Goal: Transaction & Acquisition: Book appointment/travel/reservation

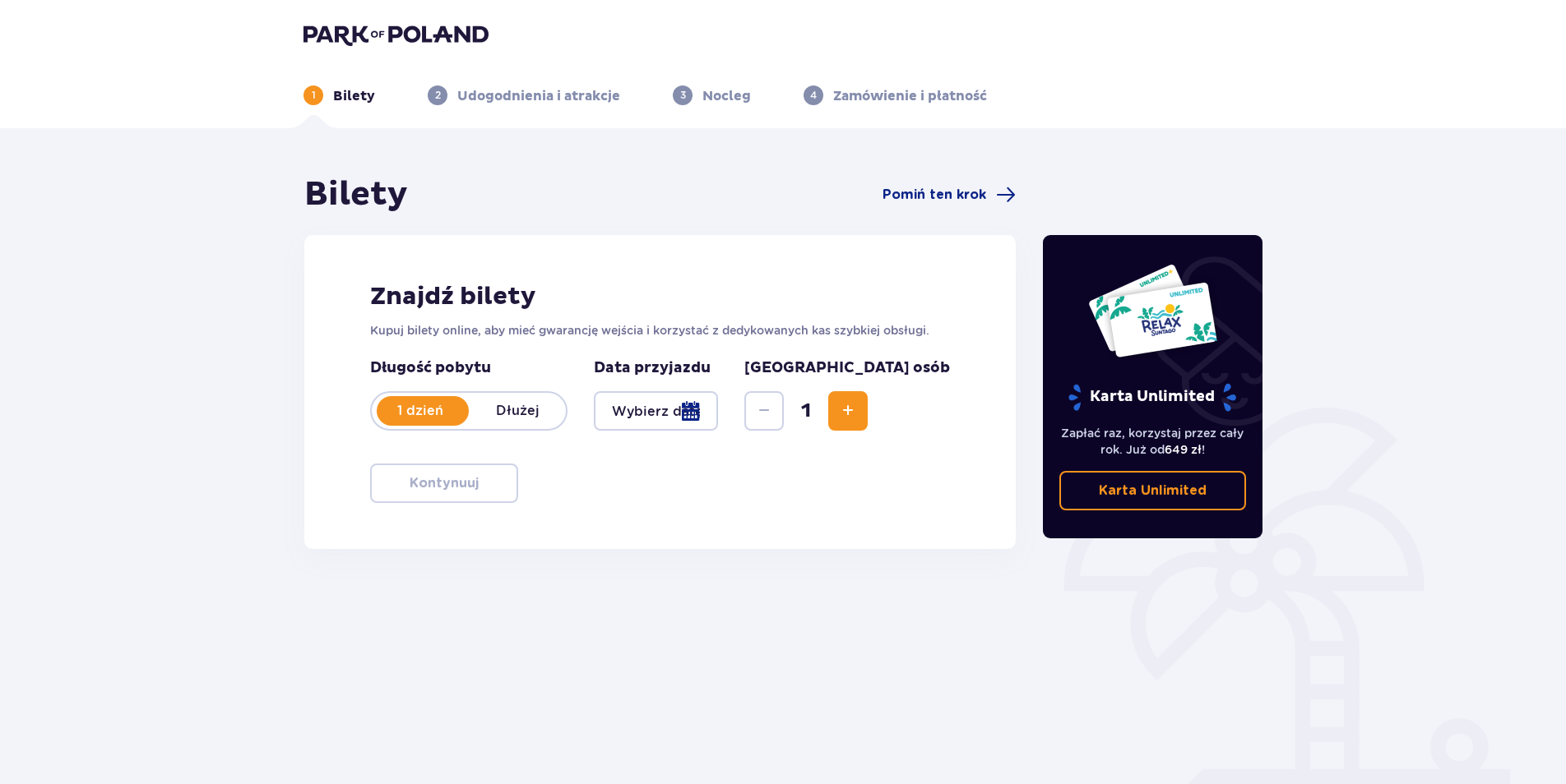
click at [458, 411] on p "1 dzień" at bounding box center [420, 410] width 97 height 18
click at [718, 406] on div at bounding box center [656, 411] width 124 height 40
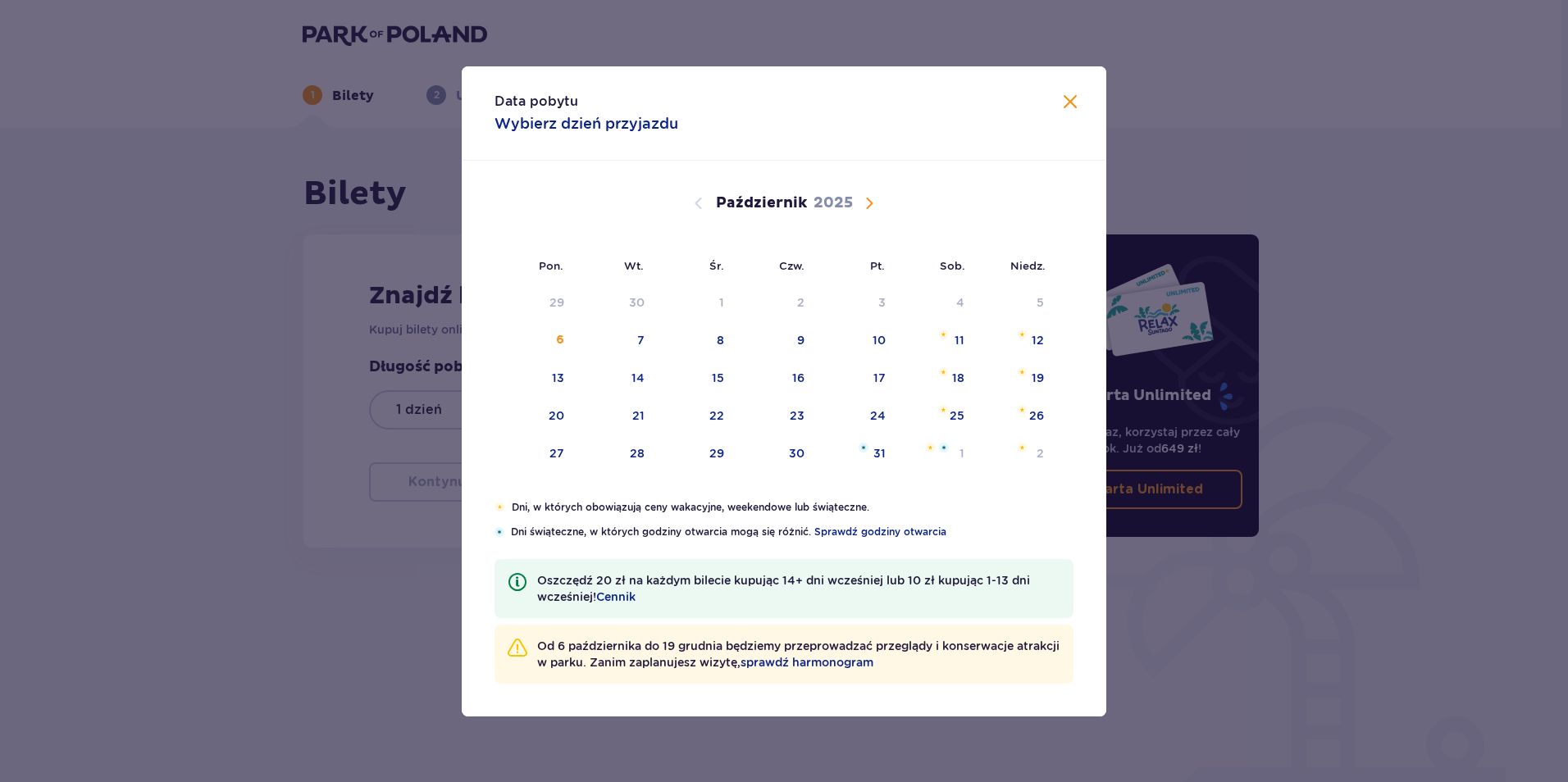
click at [872, 200] on span "Następny miesiąc" at bounding box center [869, 203] width 20 height 20
click at [1022, 334] on img at bounding box center [1022, 334] width 9 height 9
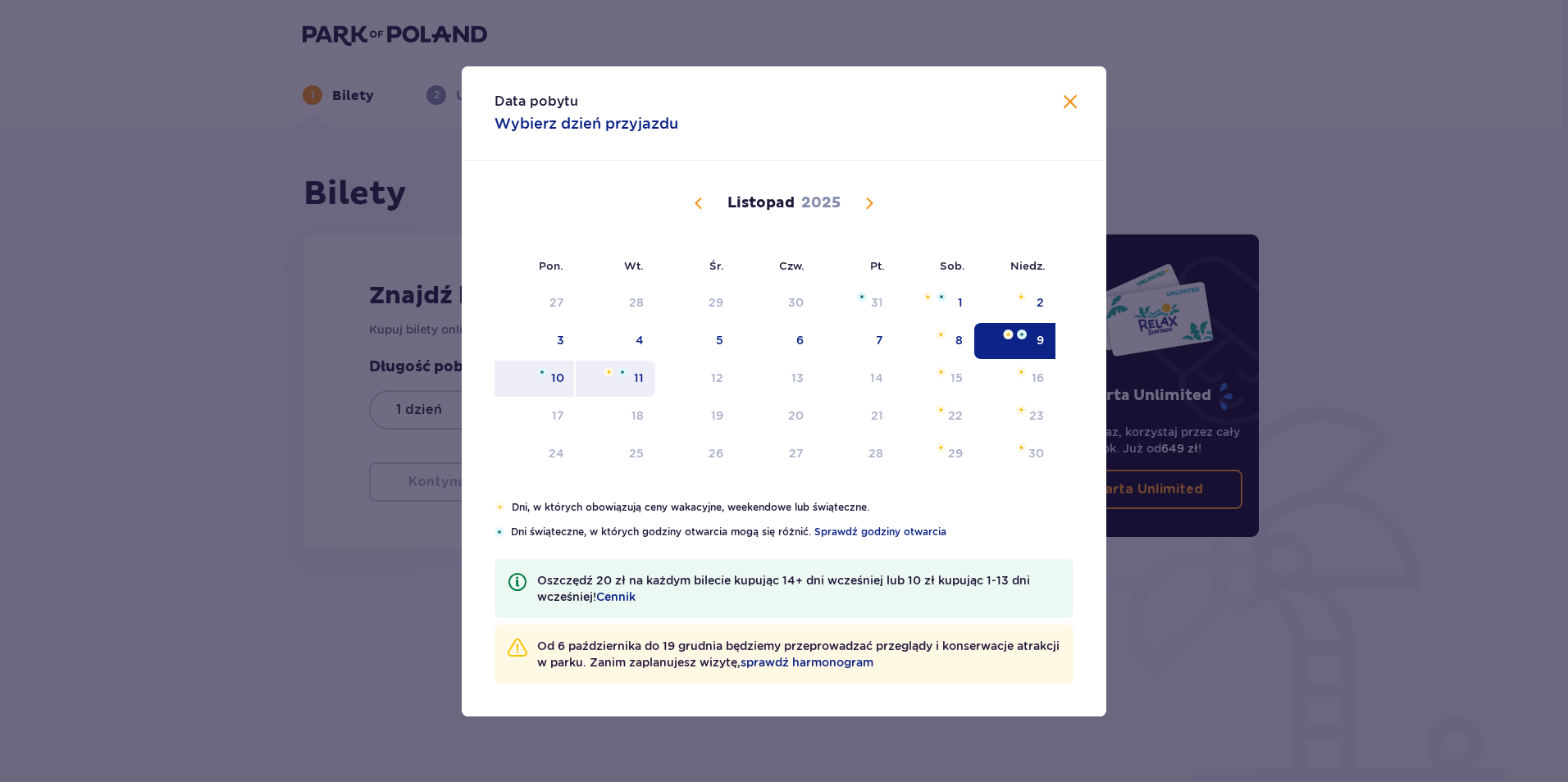
click at [635, 376] on div "11" at bounding box center [638, 377] width 9 height 16
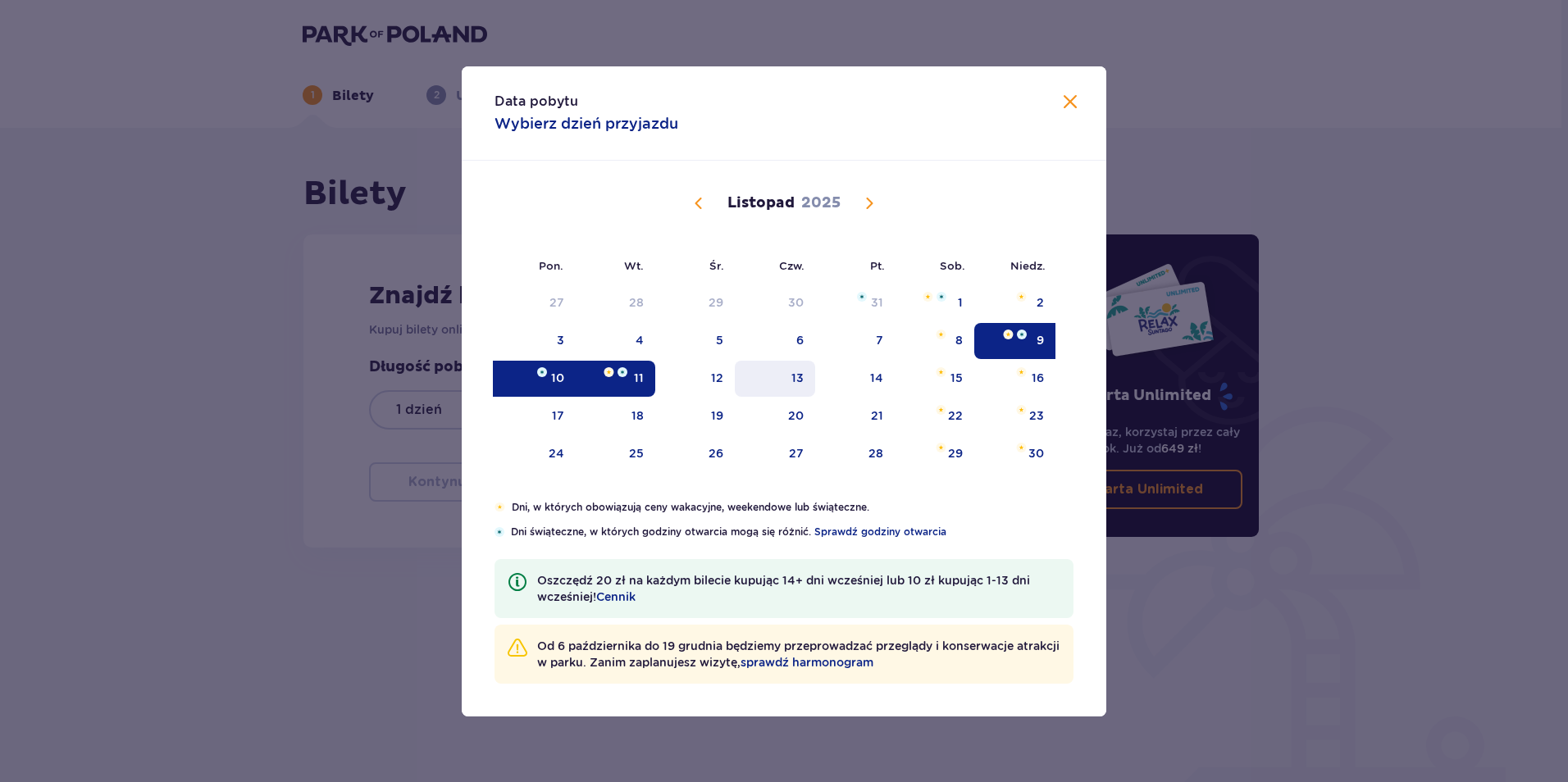
type input "[DATE] - [DATE]"
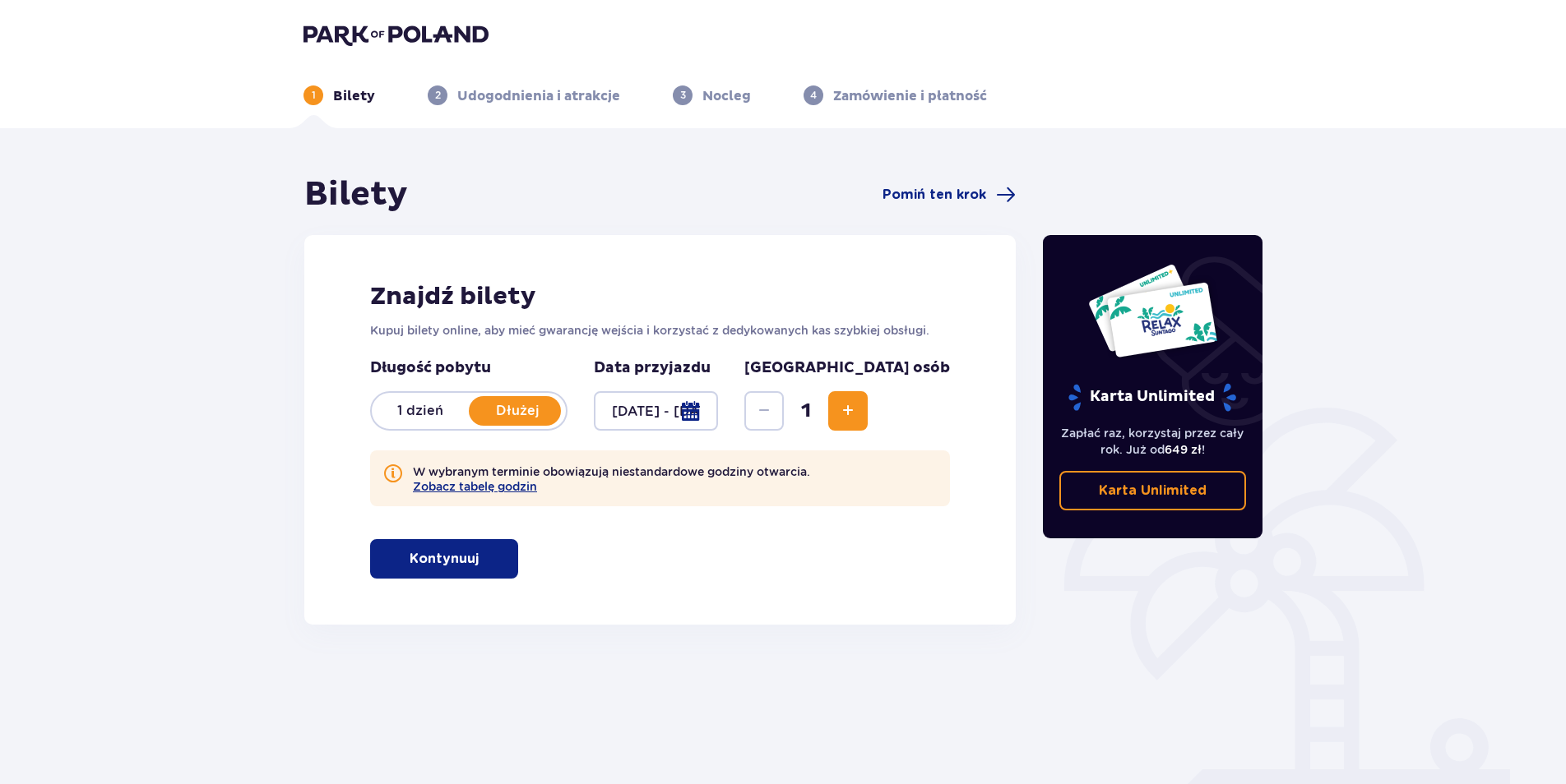
click at [858, 409] on span "Zwiększ" at bounding box center [848, 410] width 20 height 20
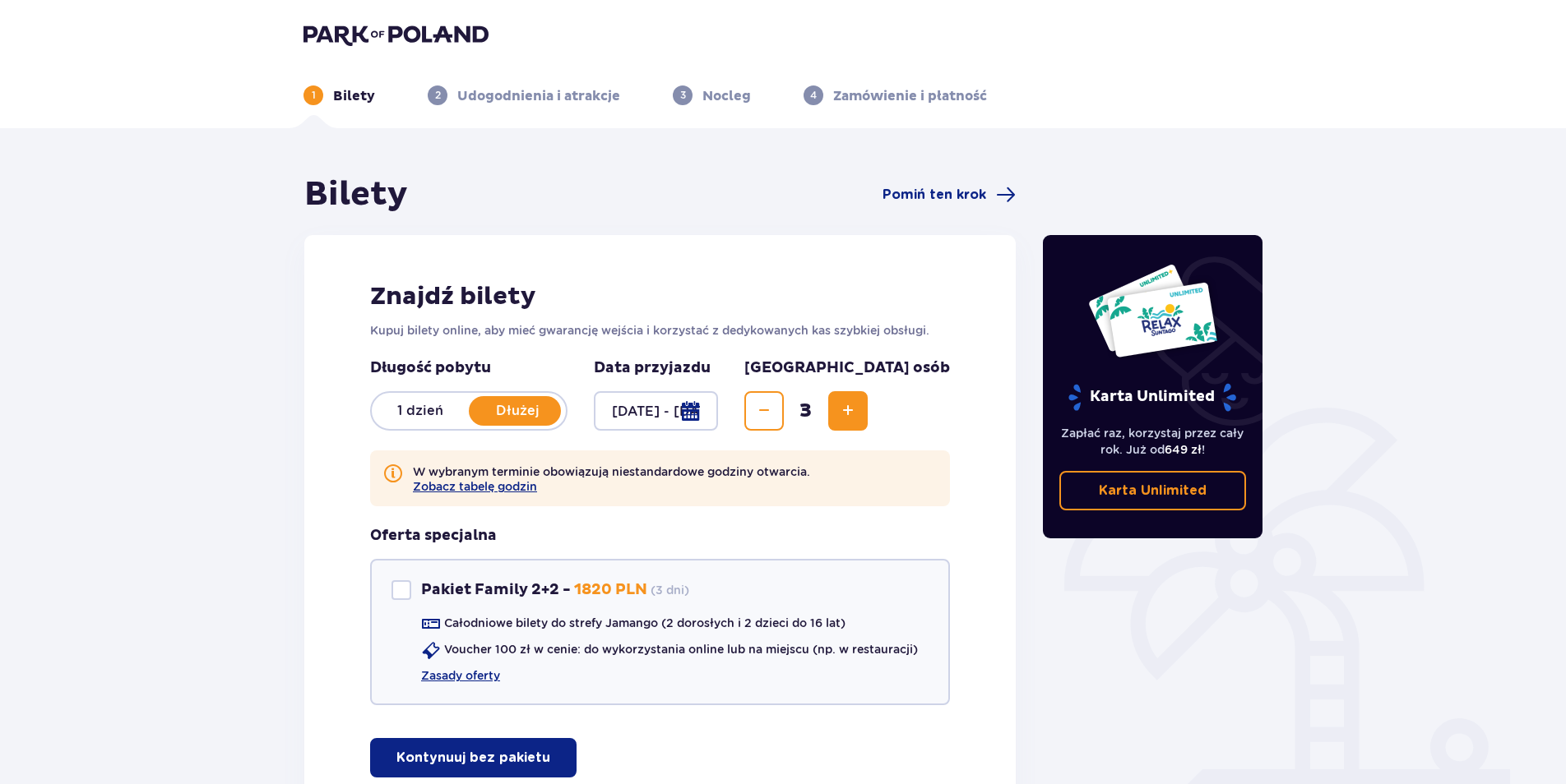
click at [858, 409] on span "Zwiększ" at bounding box center [848, 410] width 20 height 20
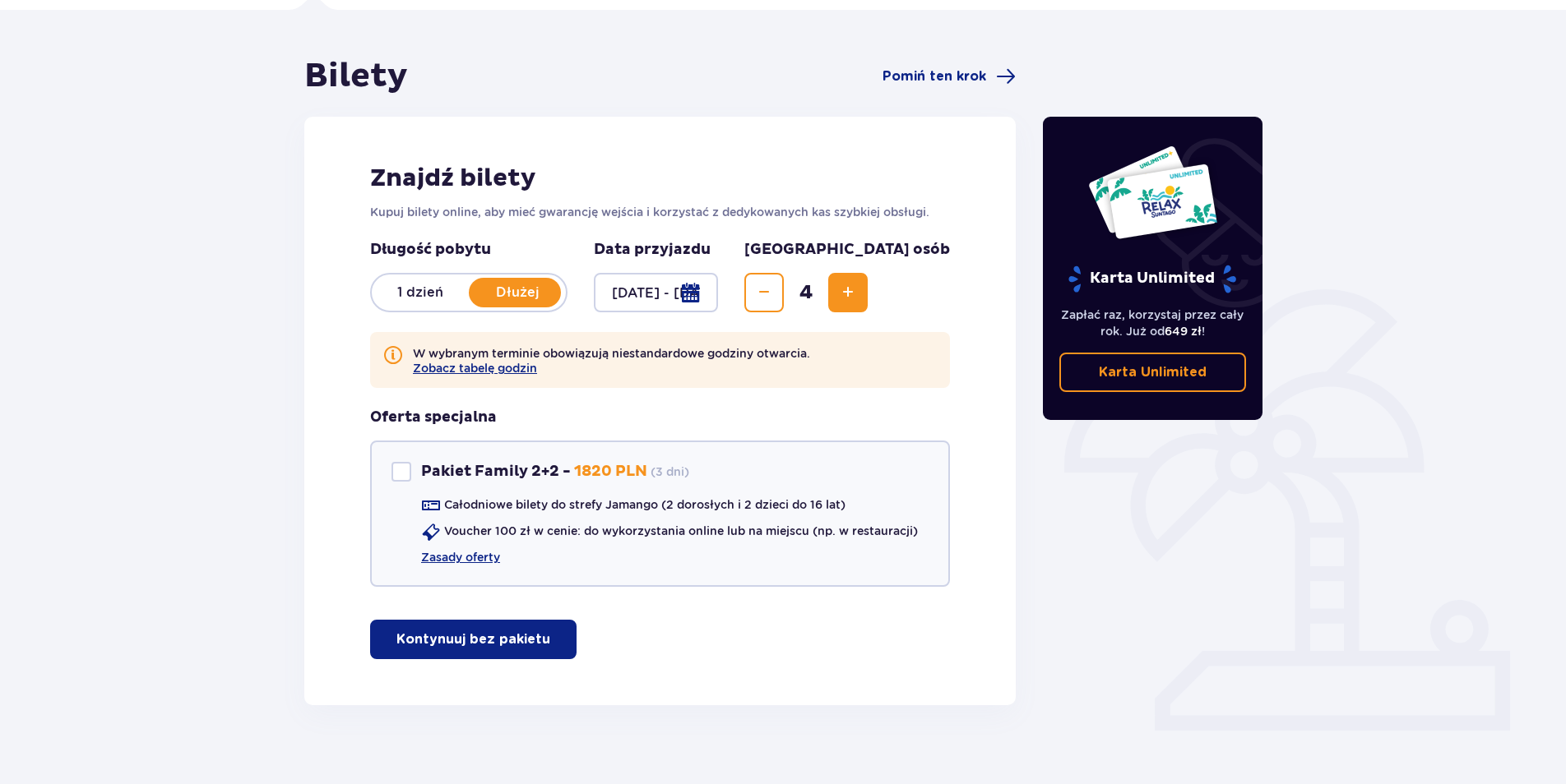
scroll to position [138, 0]
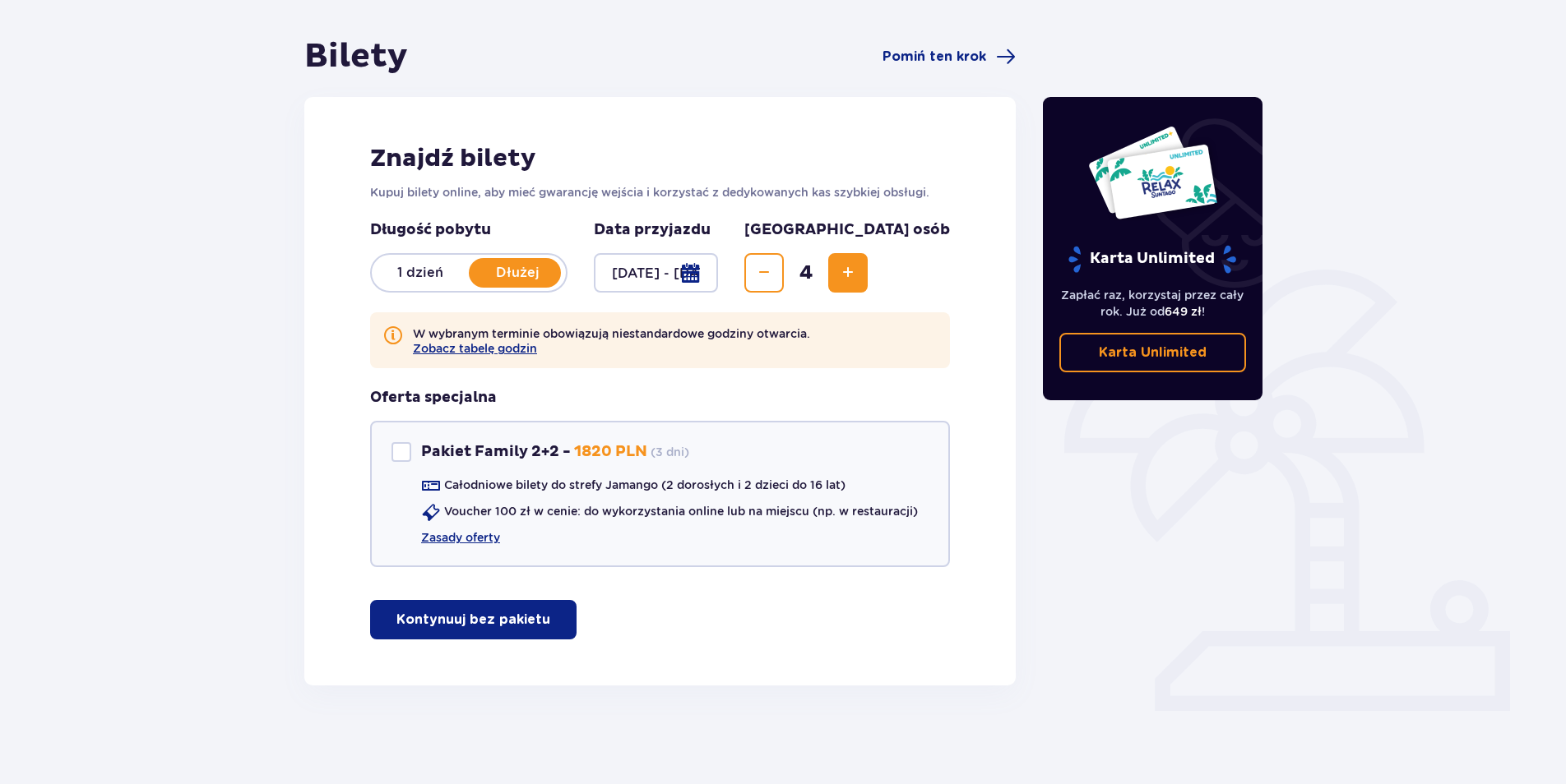
click at [464, 618] on p "Kontynuuj bez pakietu" at bounding box center [473, 619] width 153 height 18
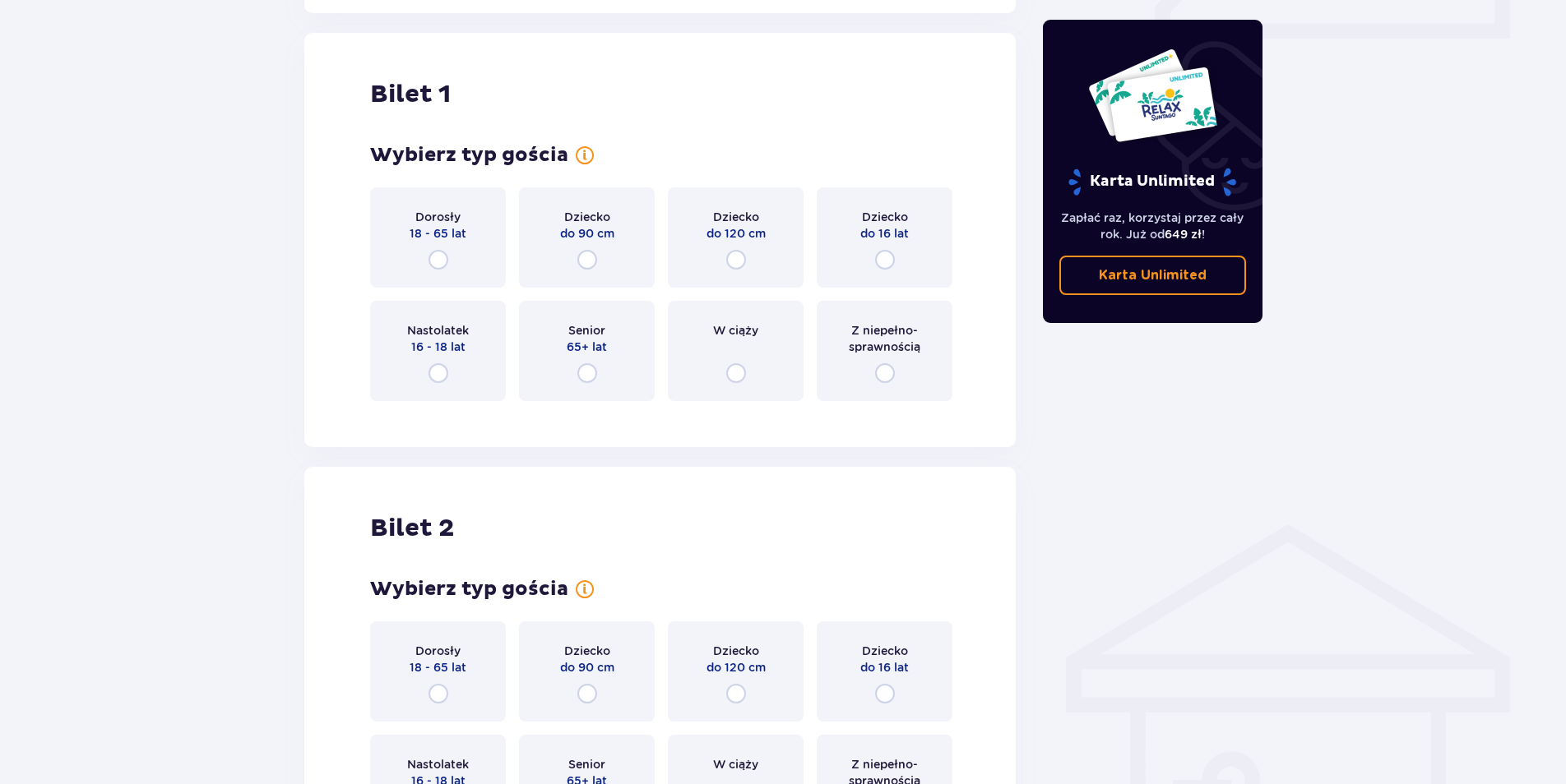
scroll to position [824, 0]
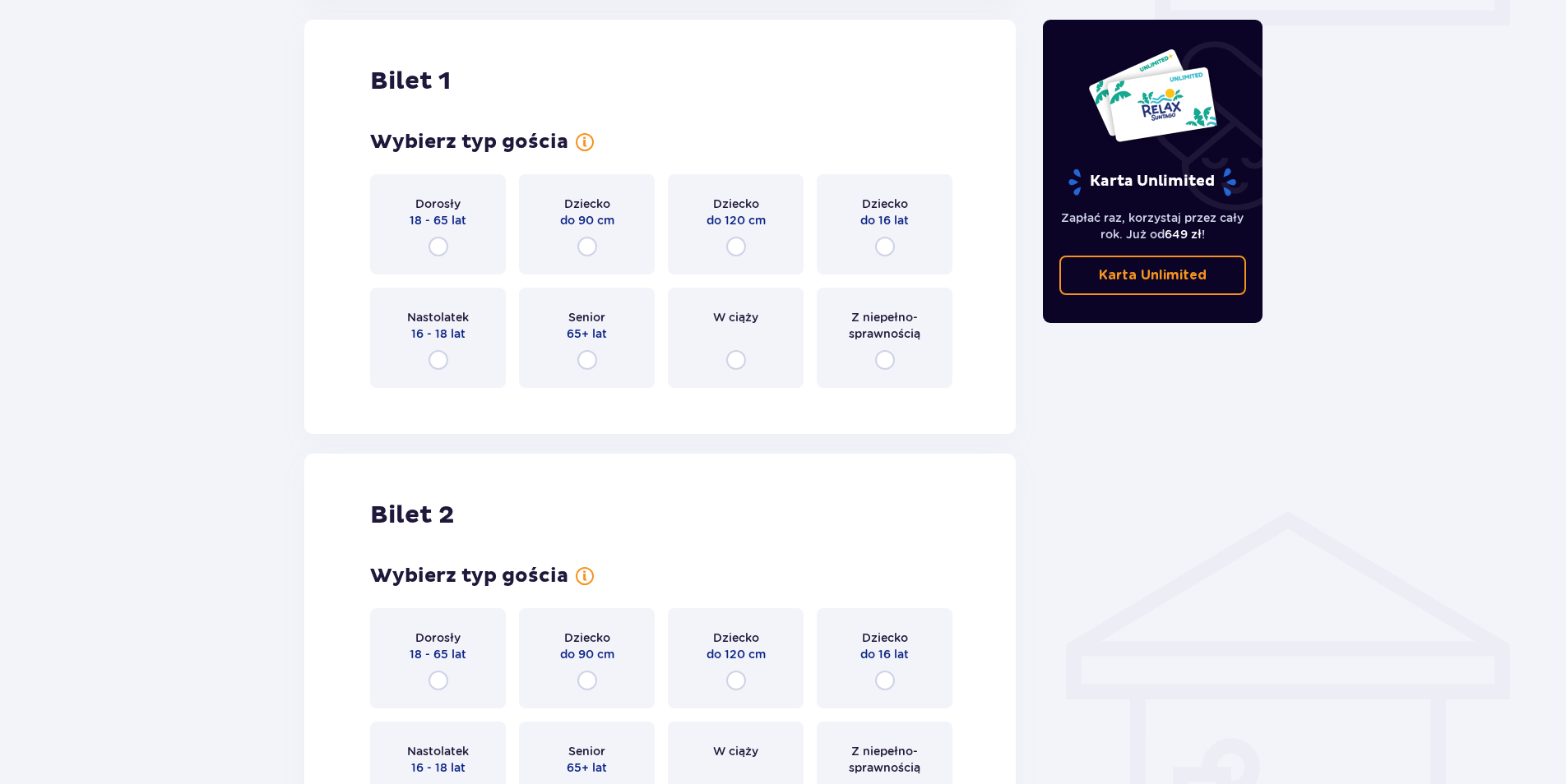
click at [434, 243] on input "radio" at bounding box center [438, 247] width 20 height 20
radio input "true"
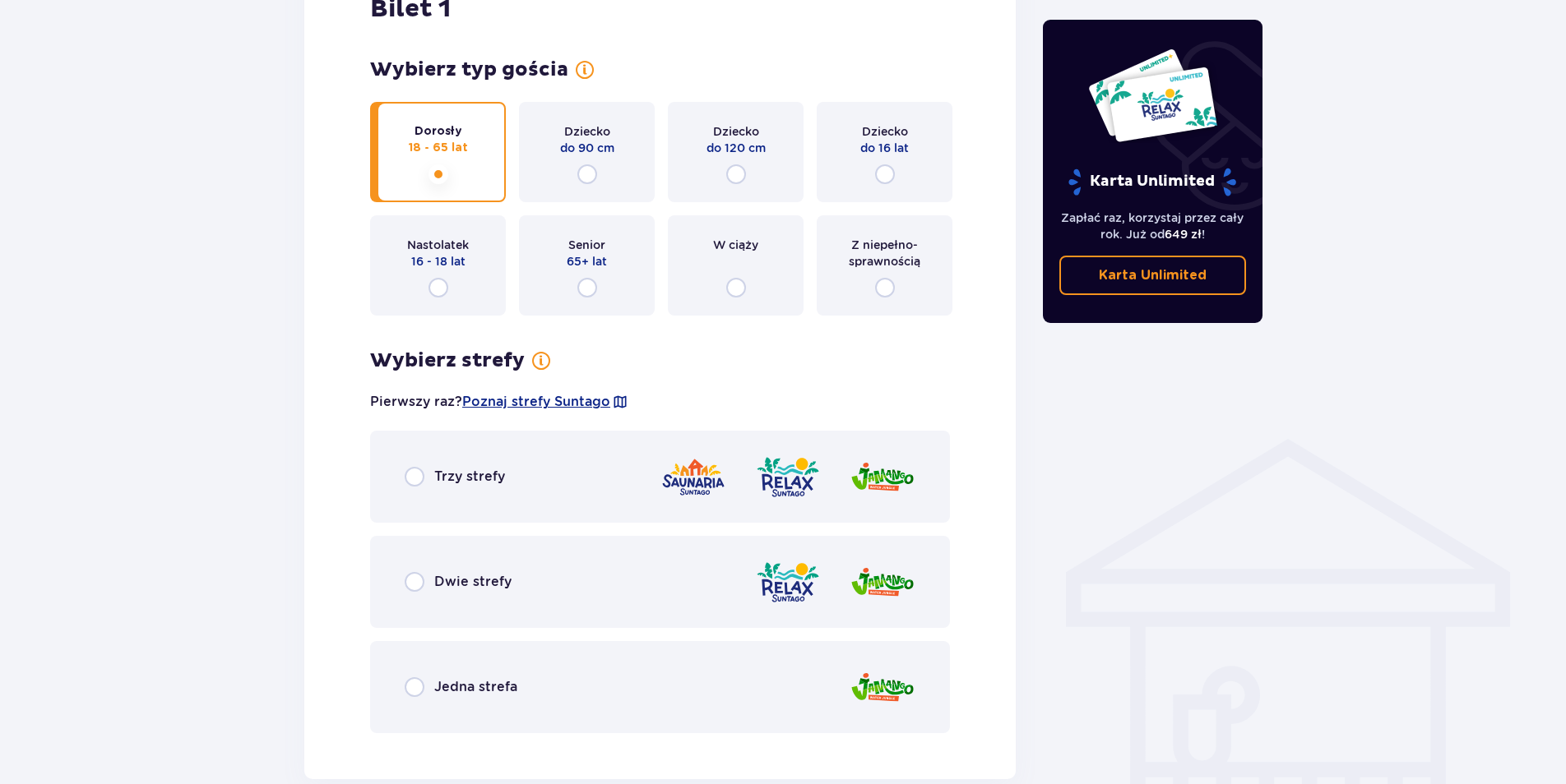
scroll to position [814, 0]
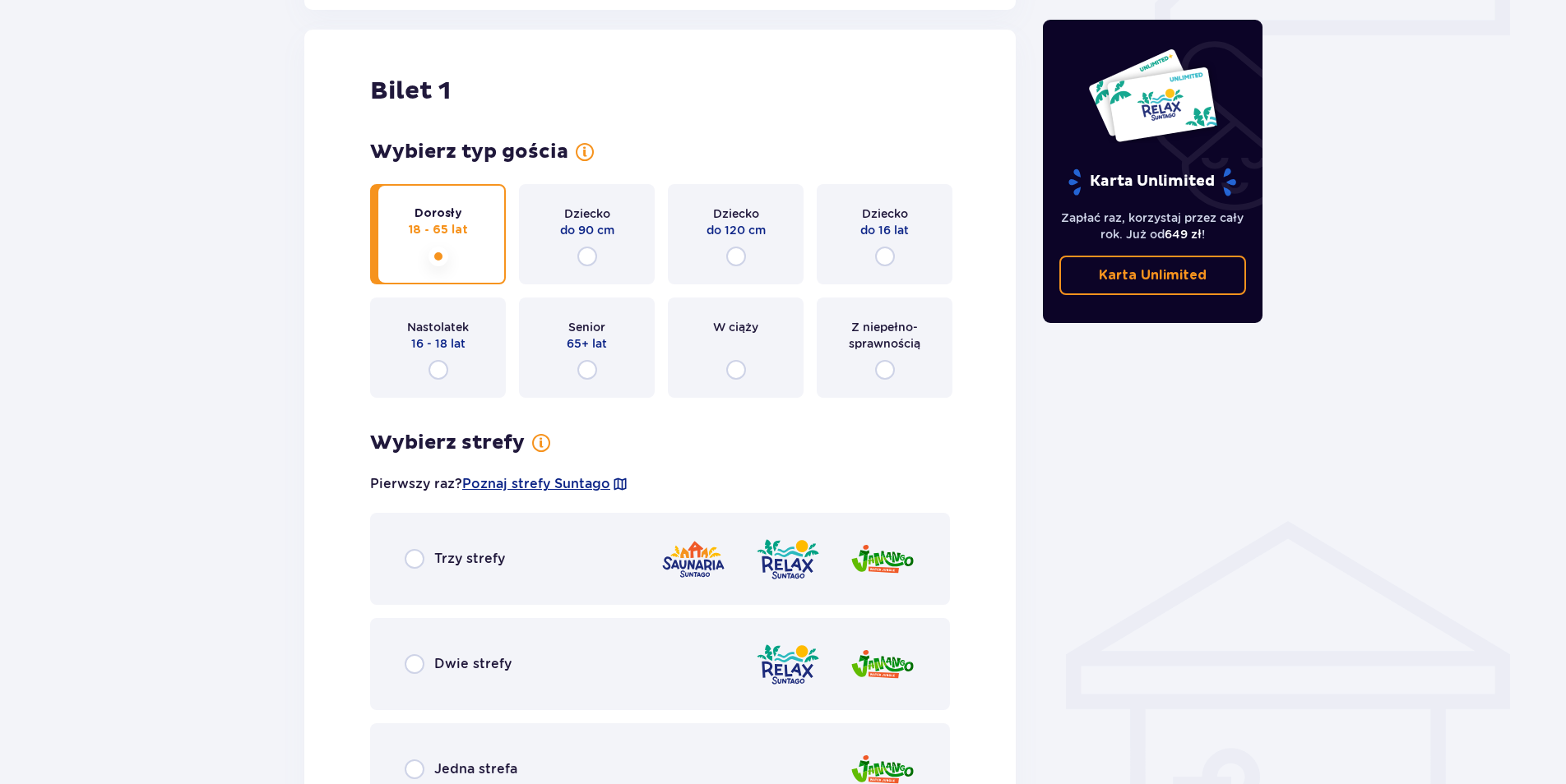
click at [884, 254] on input "radio" at bounding box center [884, 256] width 20 height 20
radio input "true"
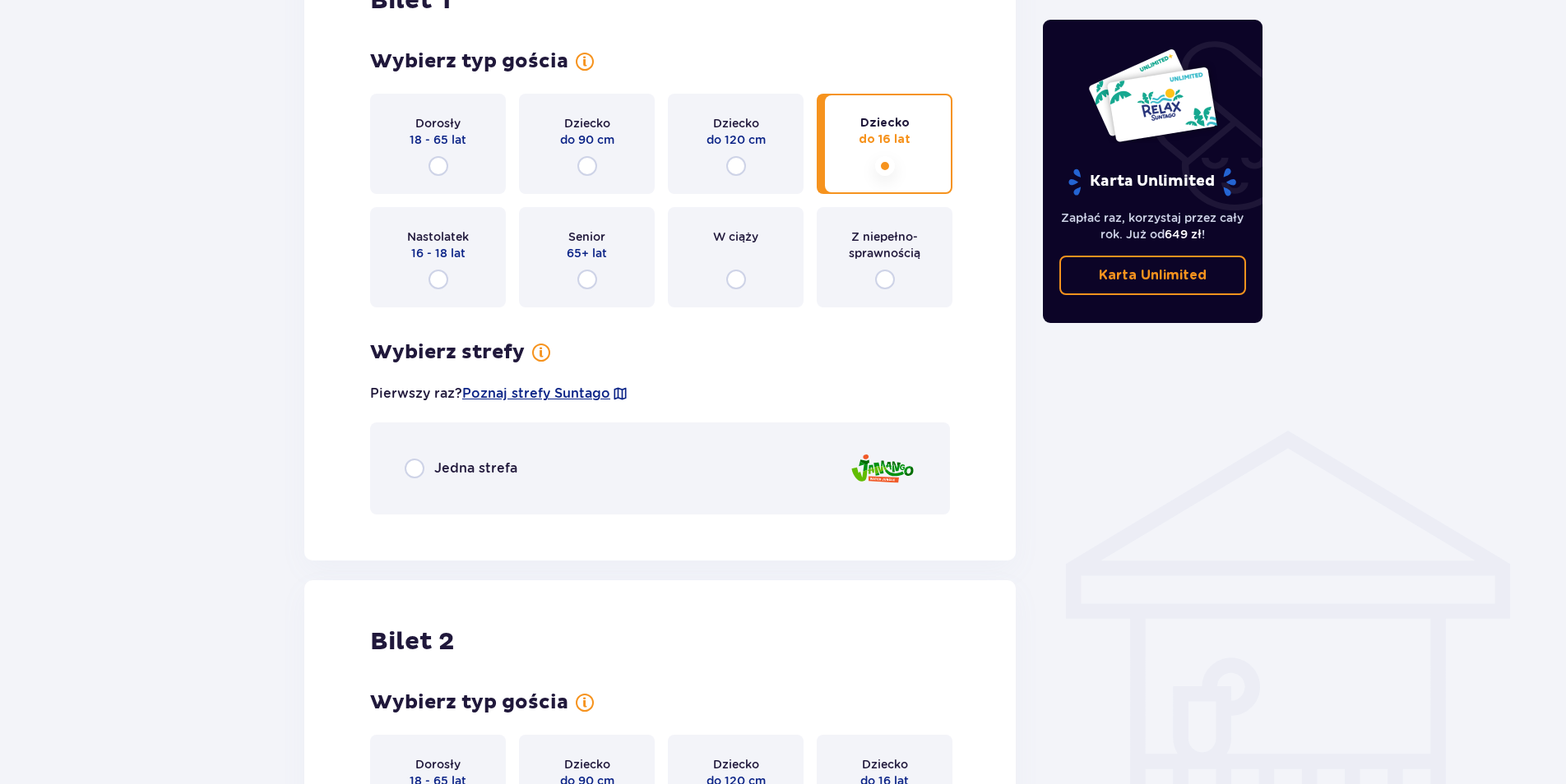
scroll to position [896, 0]
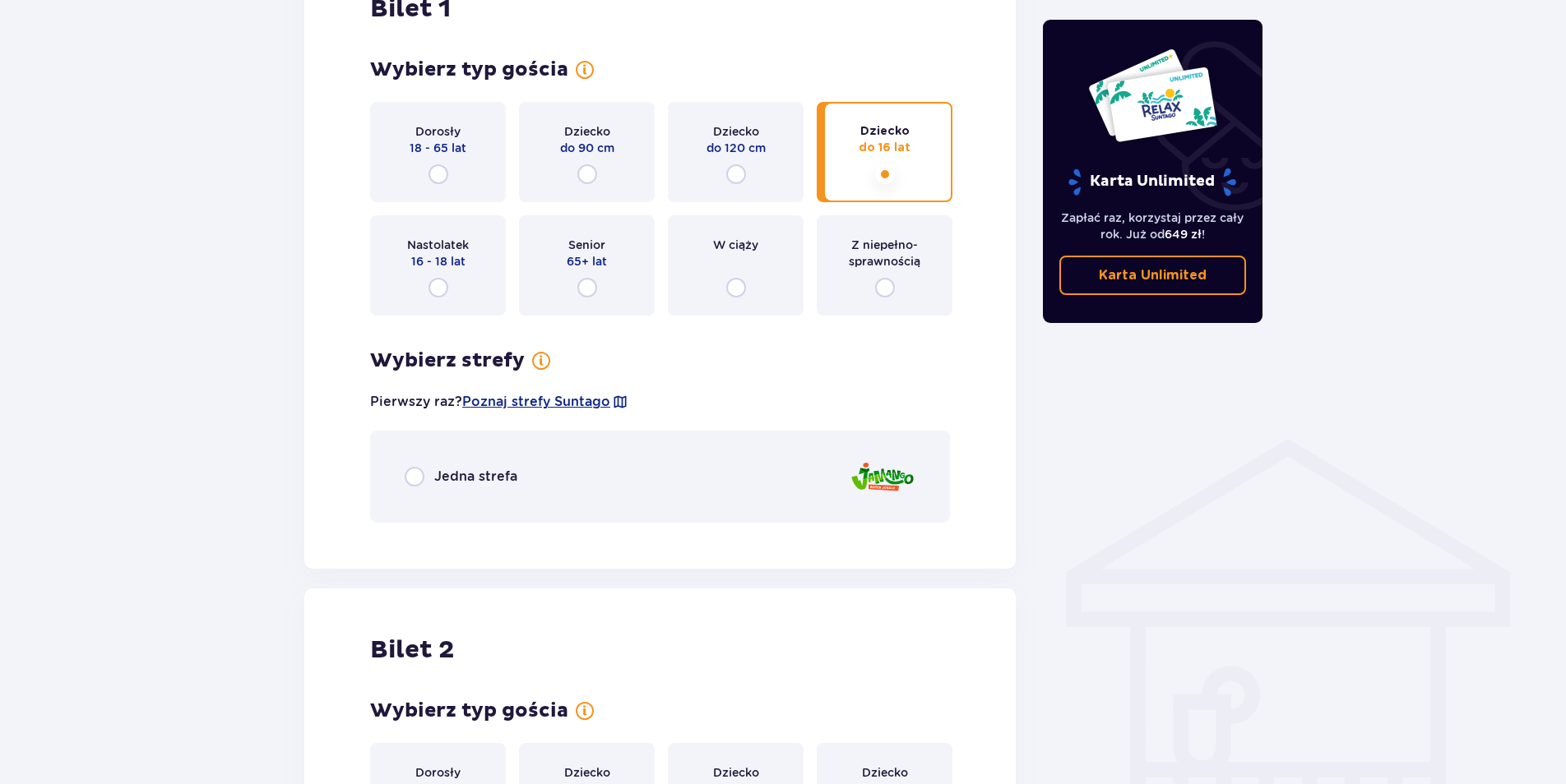
click at [437, 176] on input "radio" at bounding box center [438, 174] width 20 height 20
radio input "true"
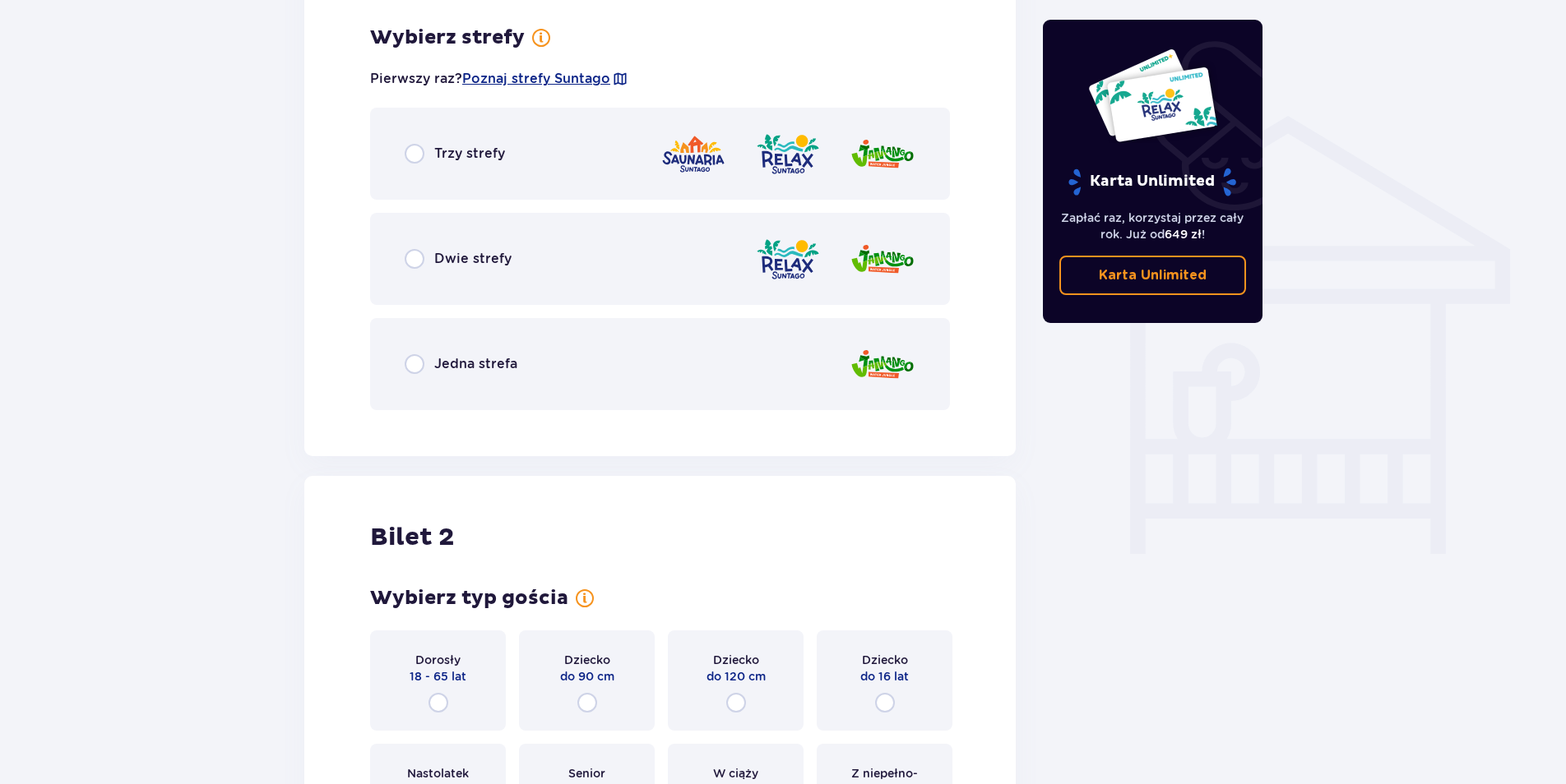
scroll to position [1225, 0]
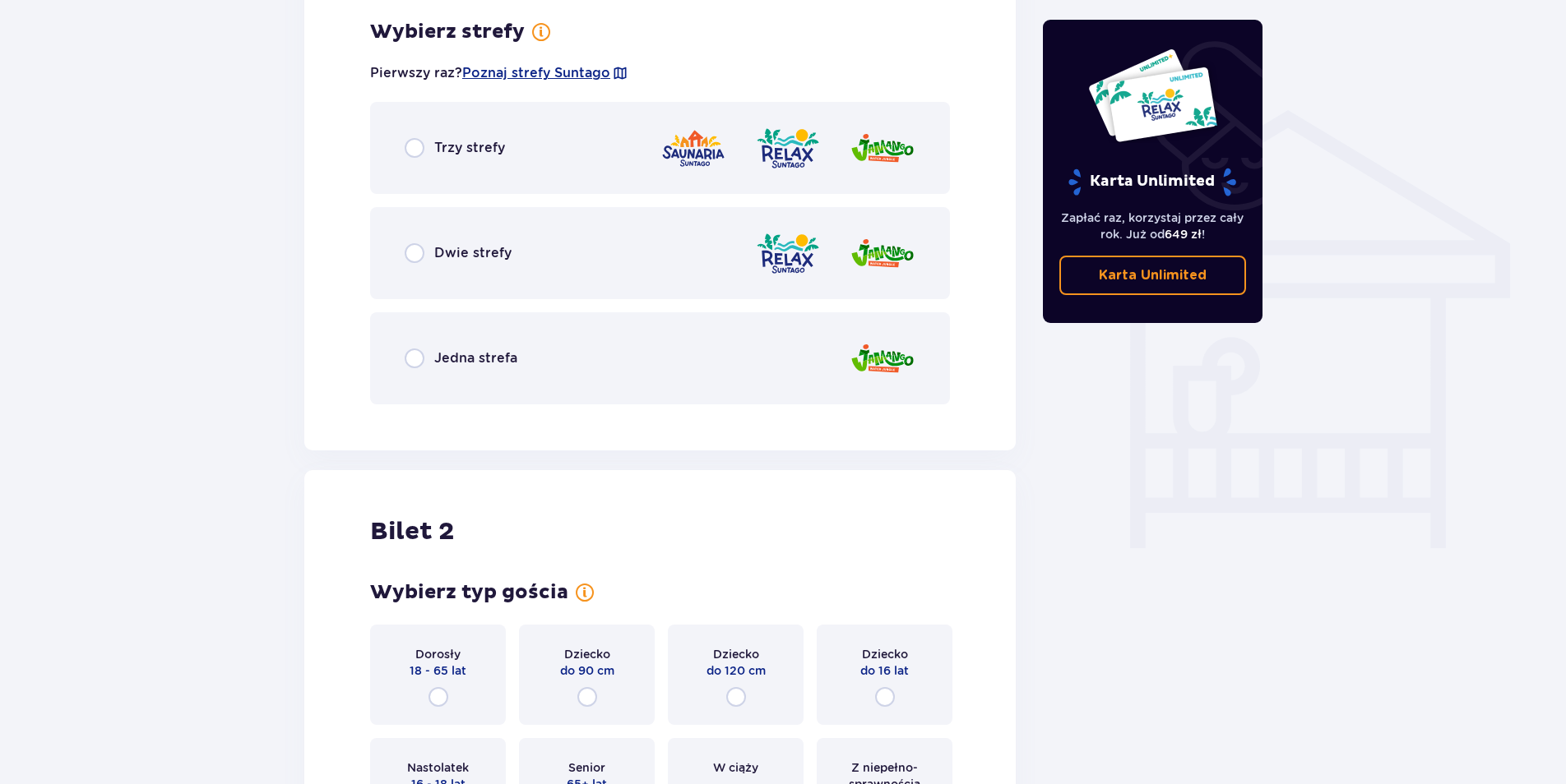
click at [412, 255] on input "radio" at bounding box center [414, 253] width 20 height 20
radio input "true"
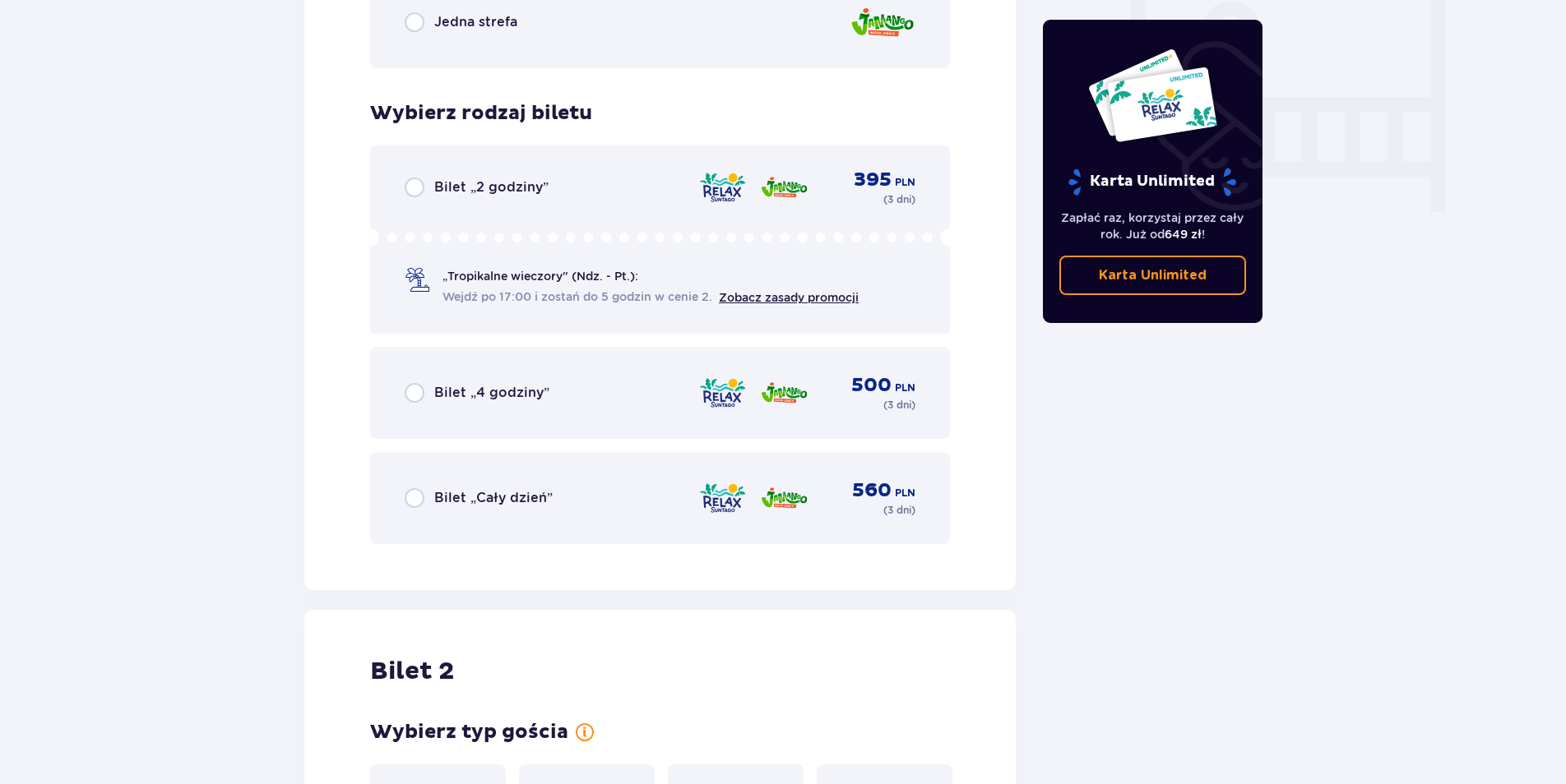
scroll to position [1560, 0]
click at [412, 498] on input "radio" at bounding box center [414, 499] width 20 height 20
radio input "true"
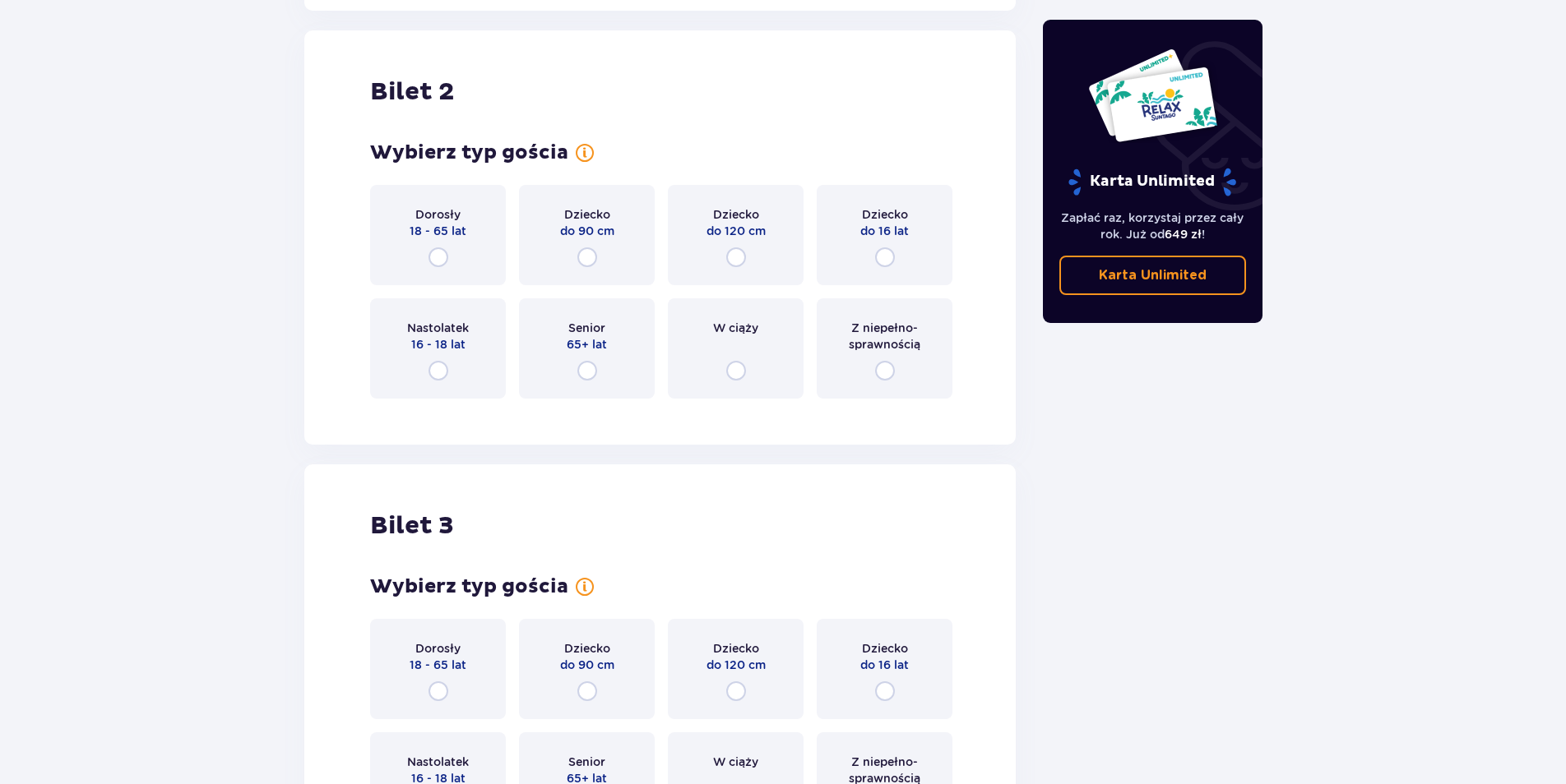
scroll to position [2152, 0]
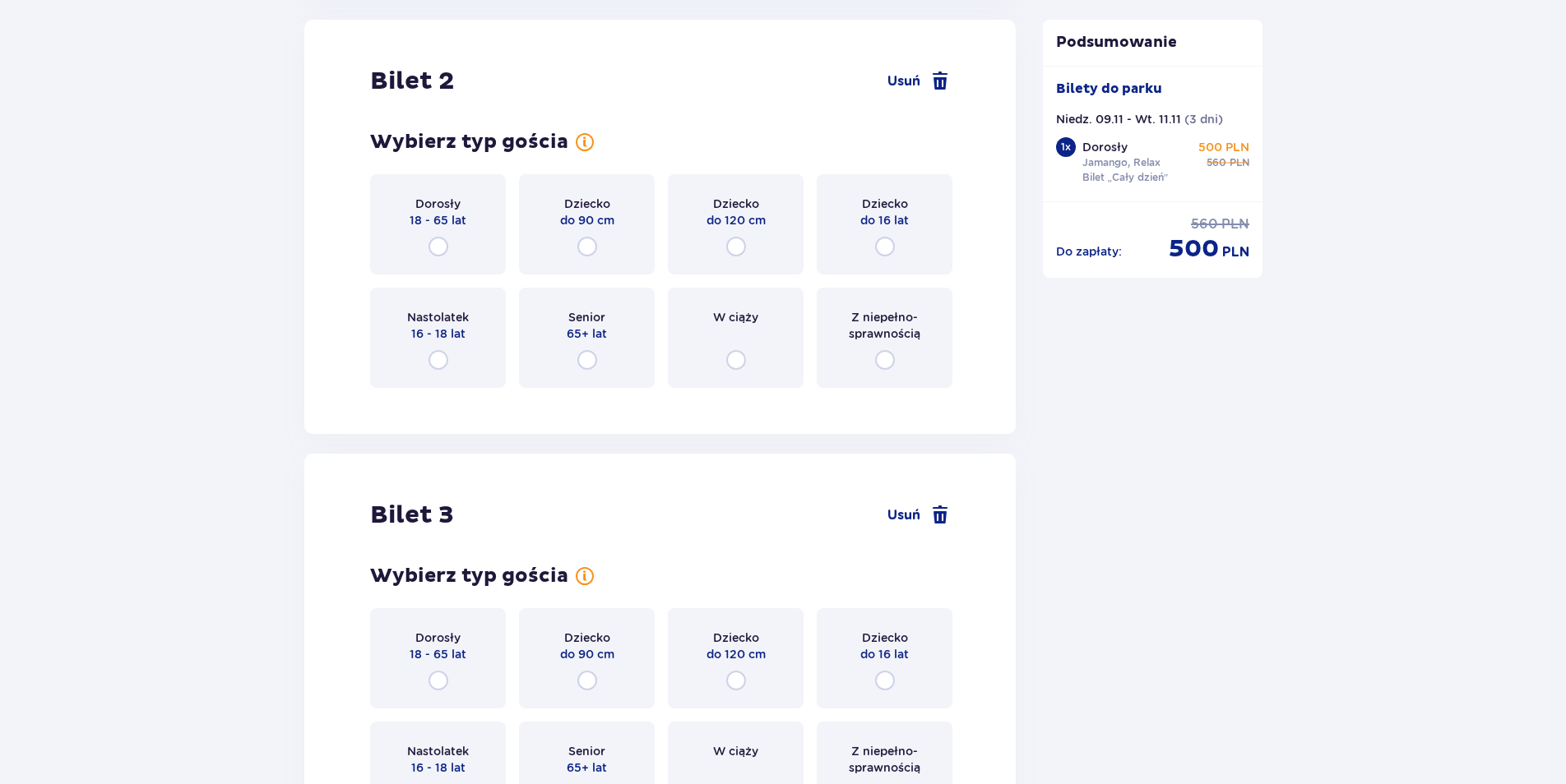
click at [887, 246] on input "radio" at bounding box center [884, 247] width 20 height 20
radio input "true"
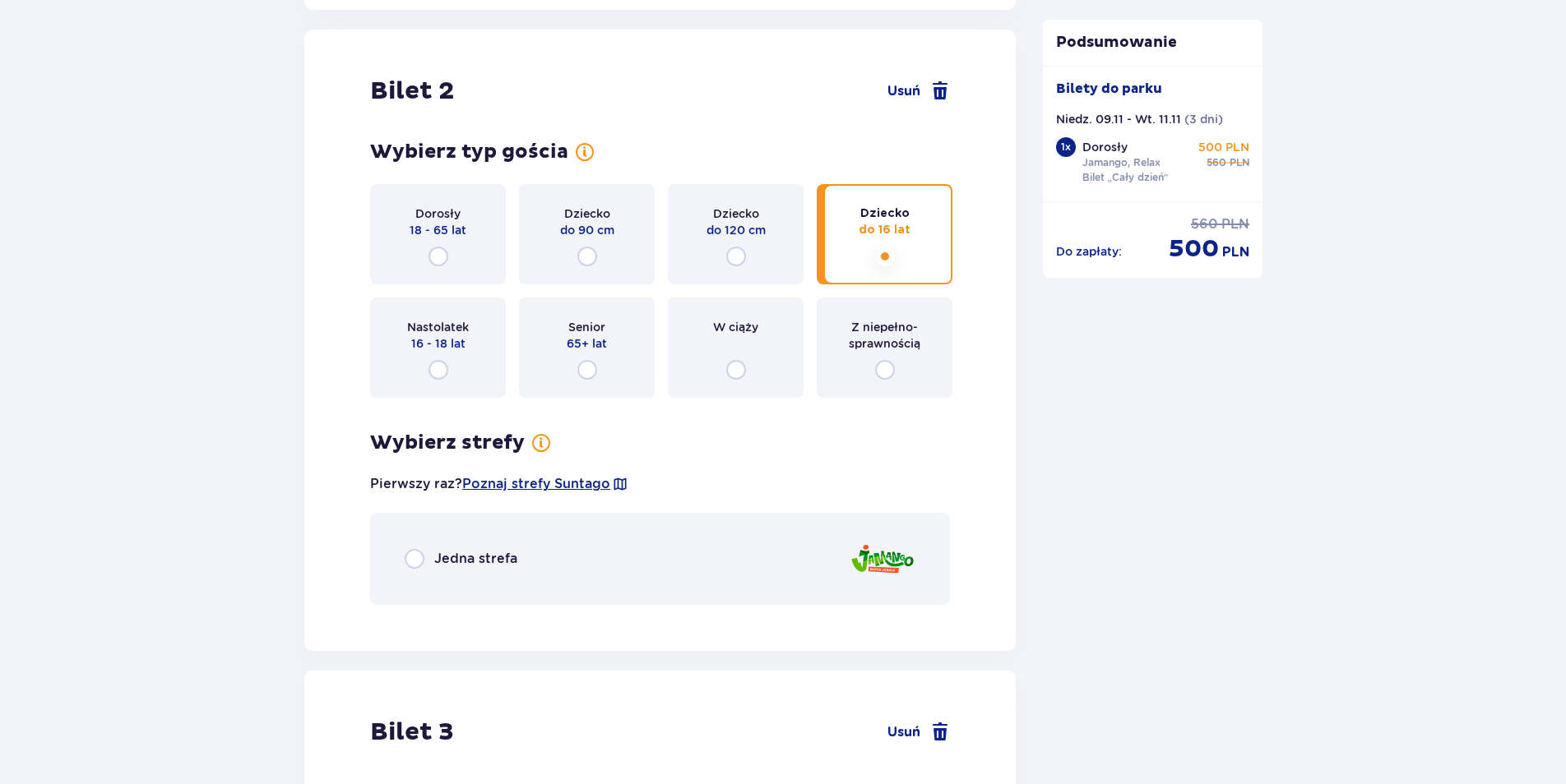
scroll to position [2224, 0]
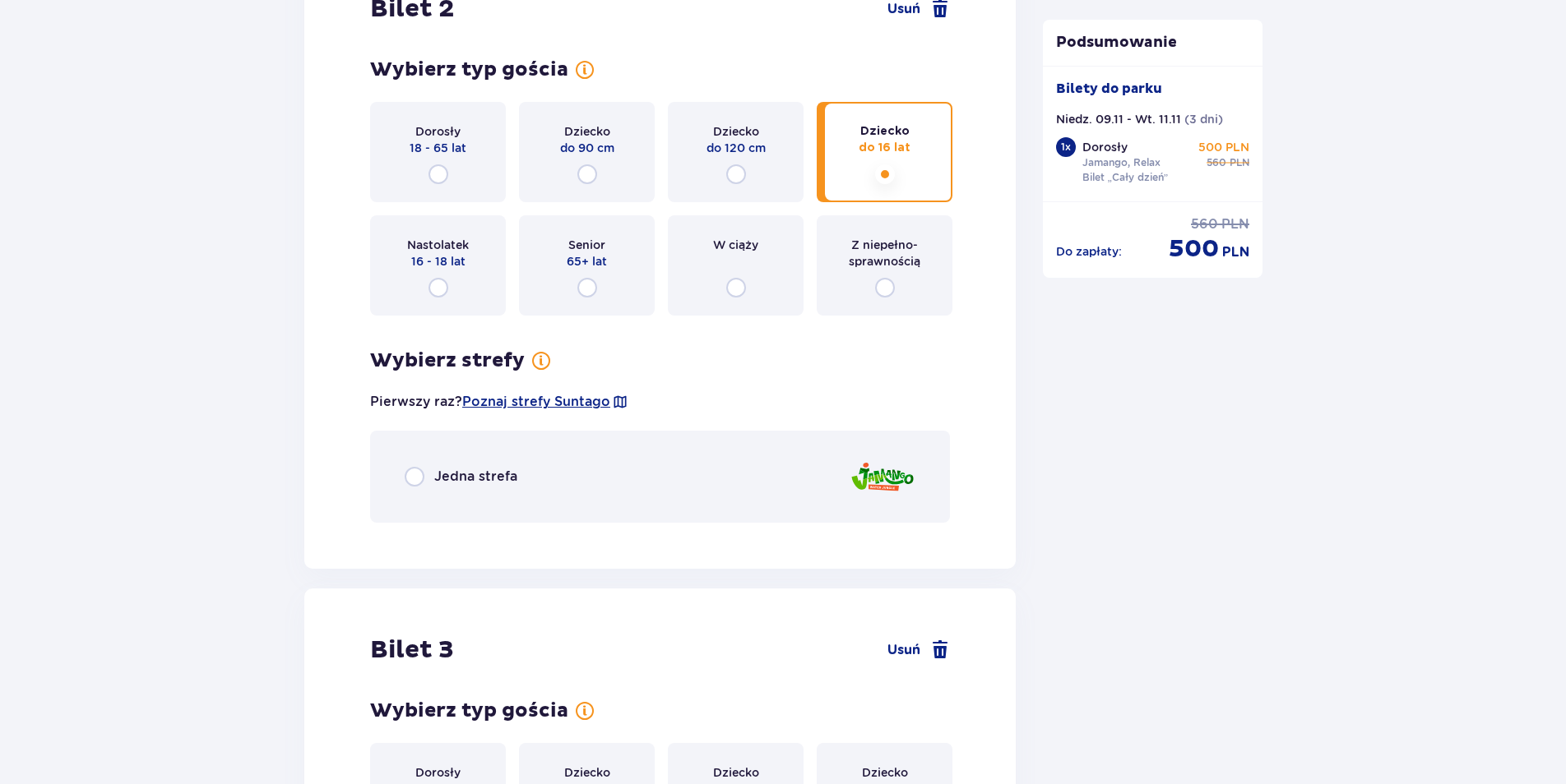
click at [415, 480] on input "radio" at bounding box center [414, 476] width 20 height 20
radio input "true"
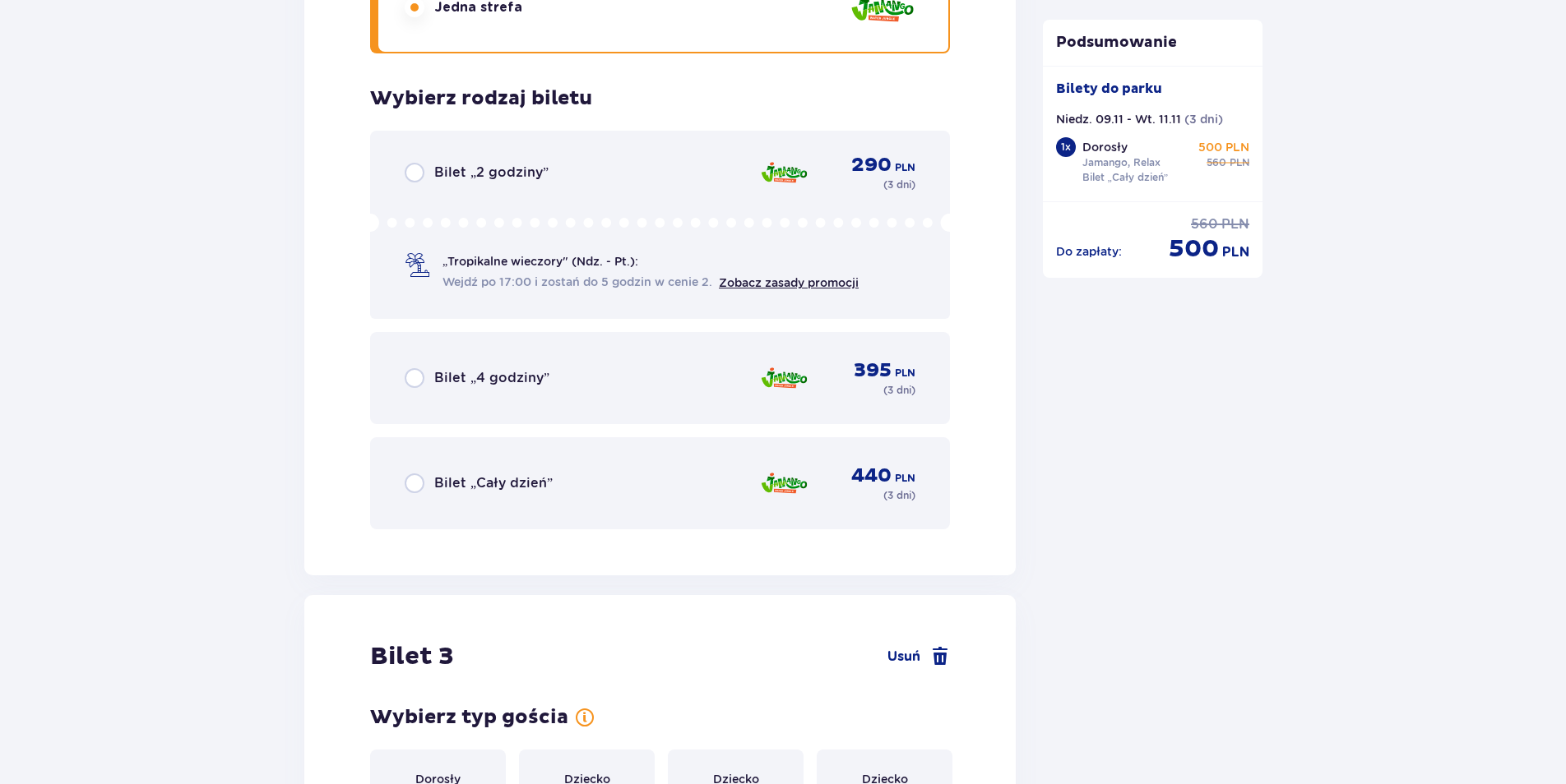
scroll to position [2760, 0]
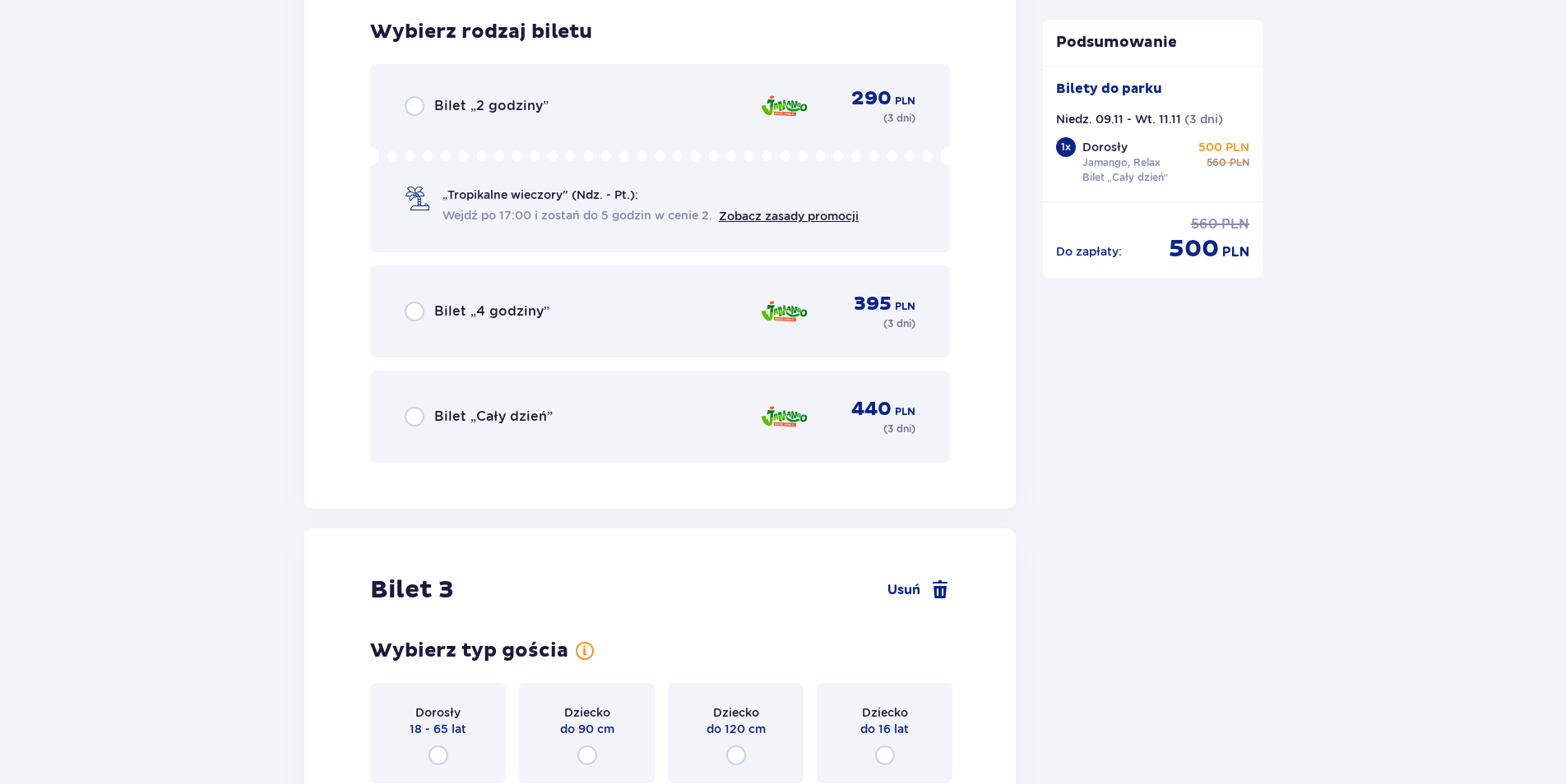
click at [413, 416] on input "radio" at bounding box center [414, 416] width 20 height 20
radio input "true"
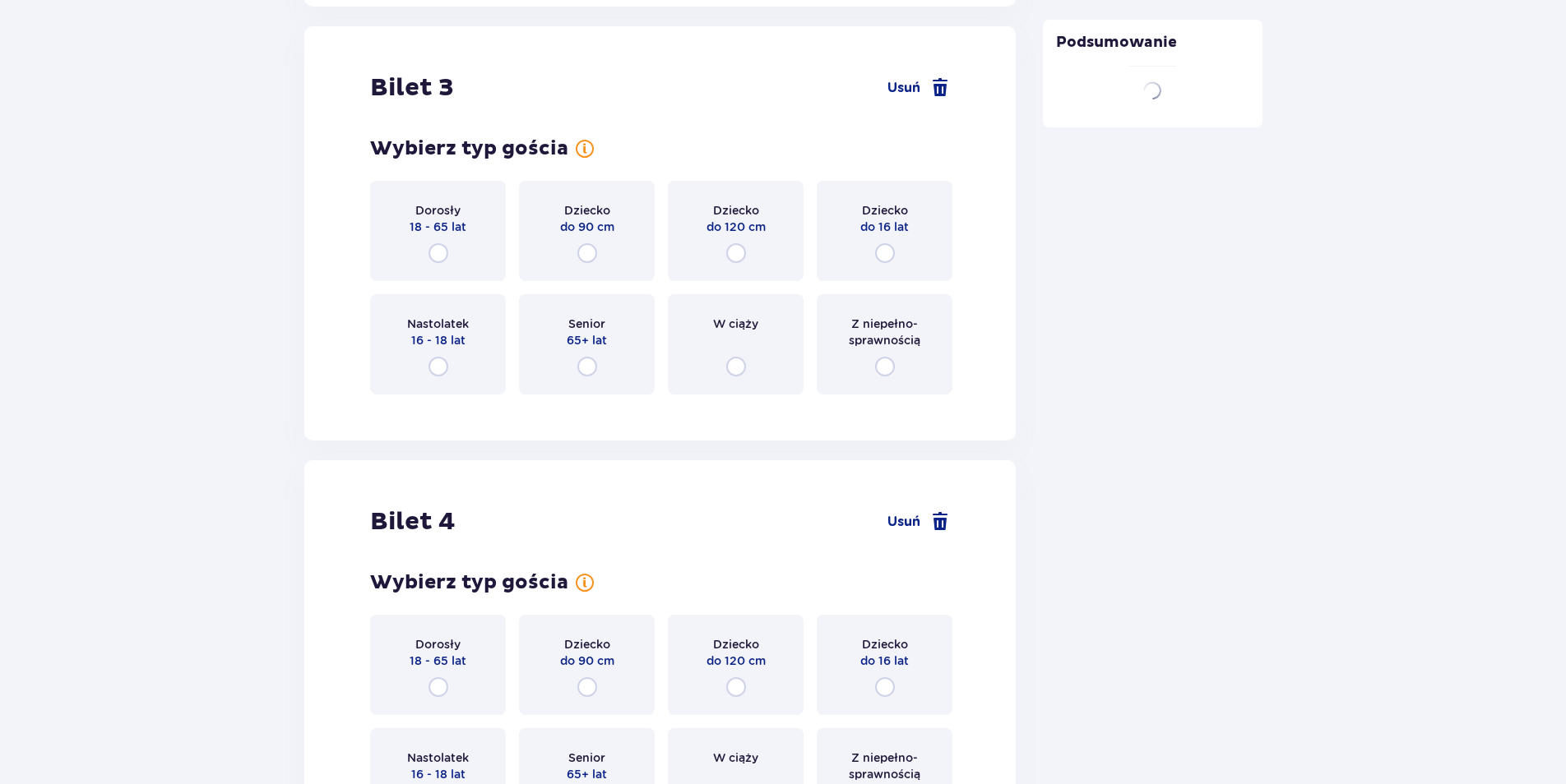
scroll to position [3269, 0]
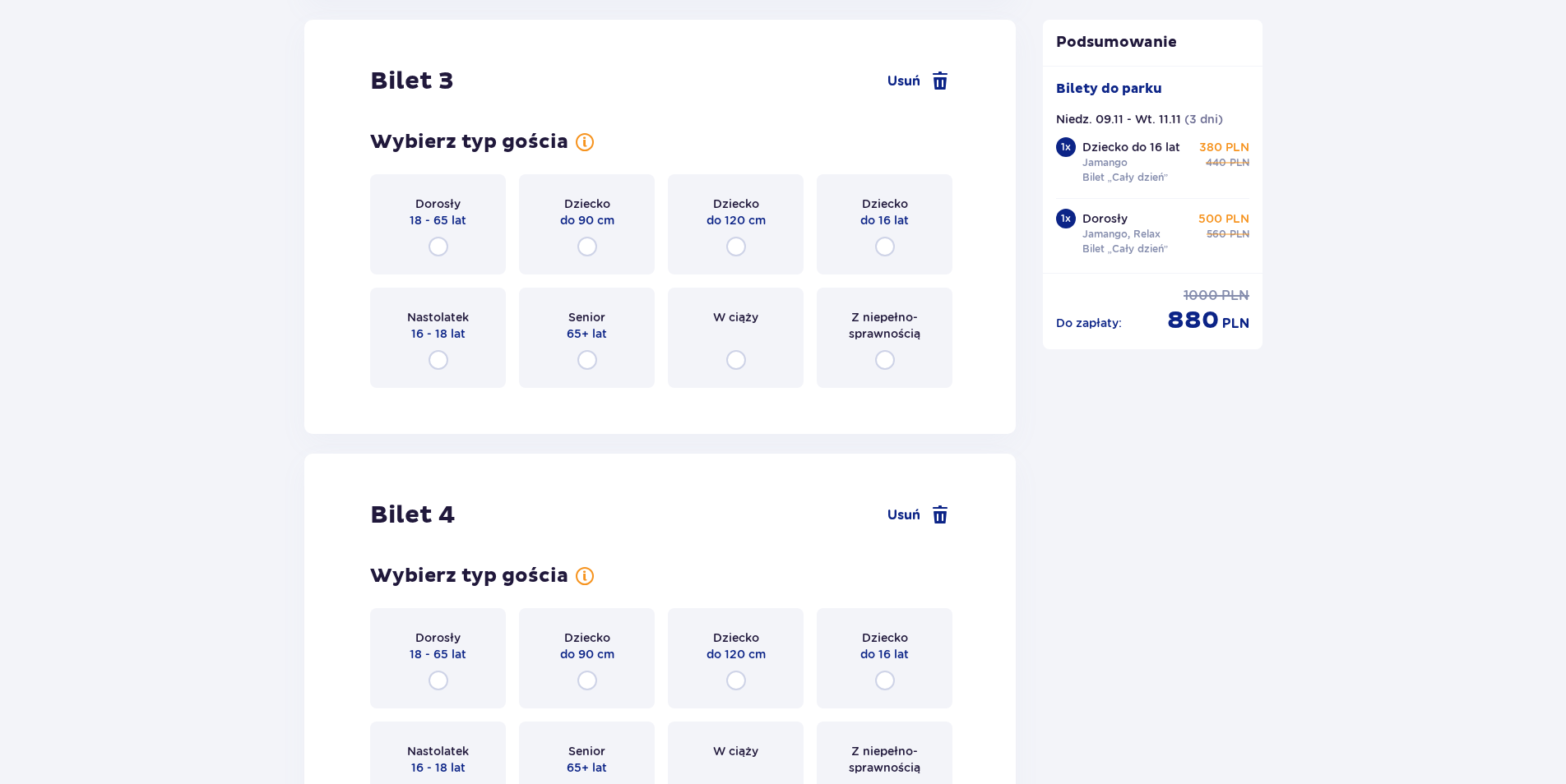
click at [438, 247] on input "radio" at bounding box center [438, 247] width 20 height 20
radio input "true"
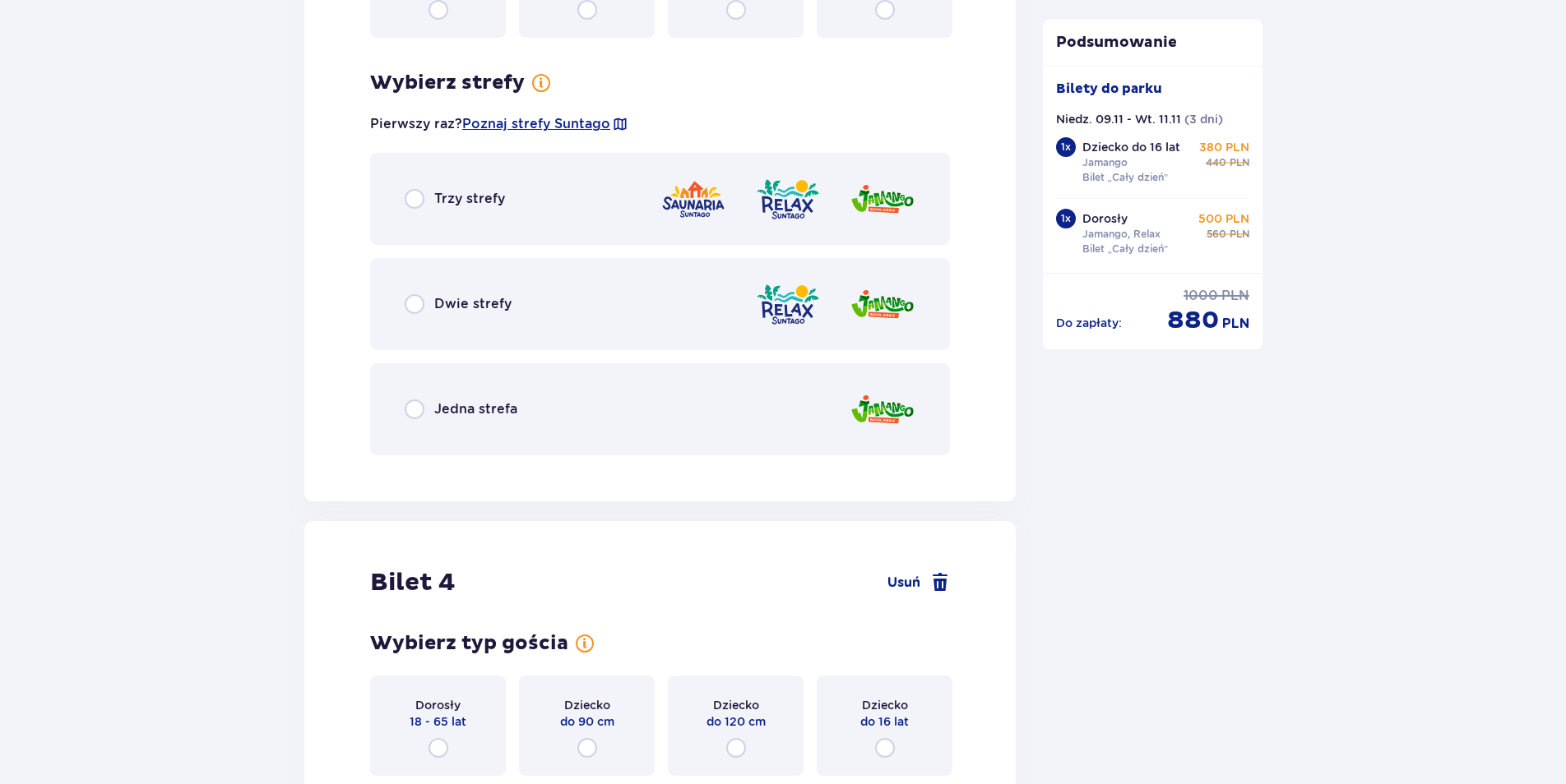
scroll to position [3670, 0]
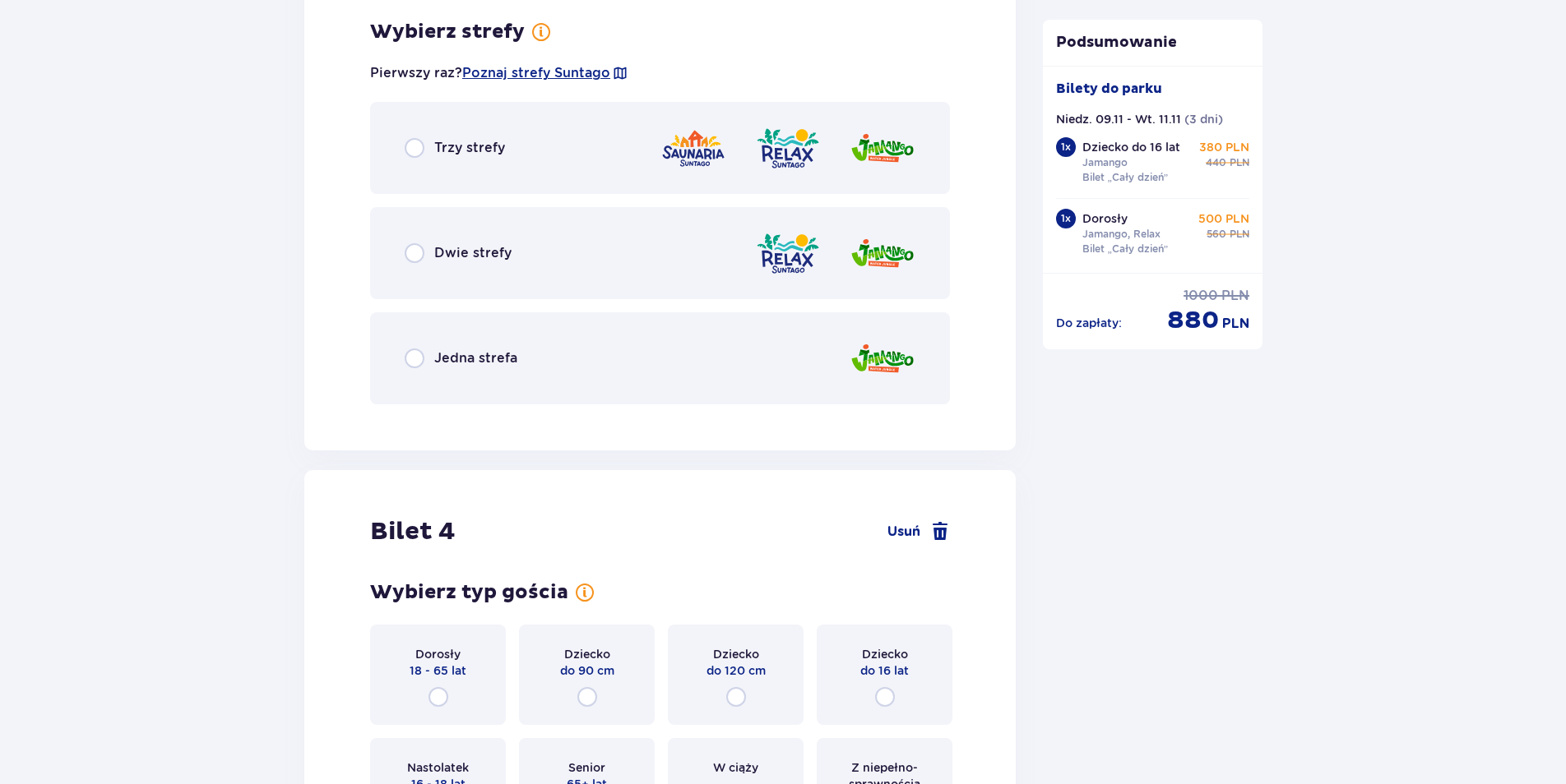
click at [417, 250] on input "radio" at bounding box center [414, 253] width 20 height 20
radio input "true"
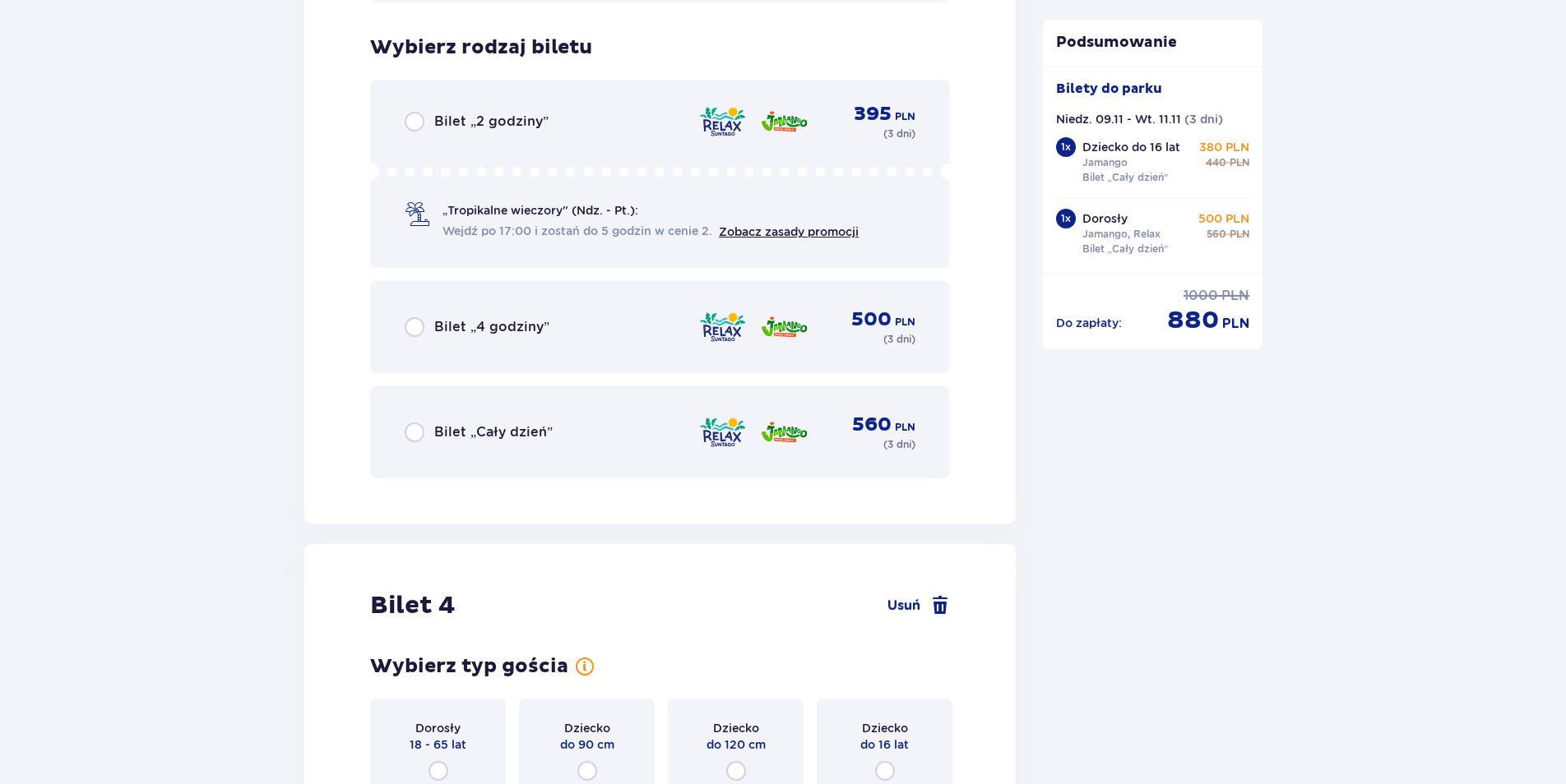
scroll to position [4088, 0]
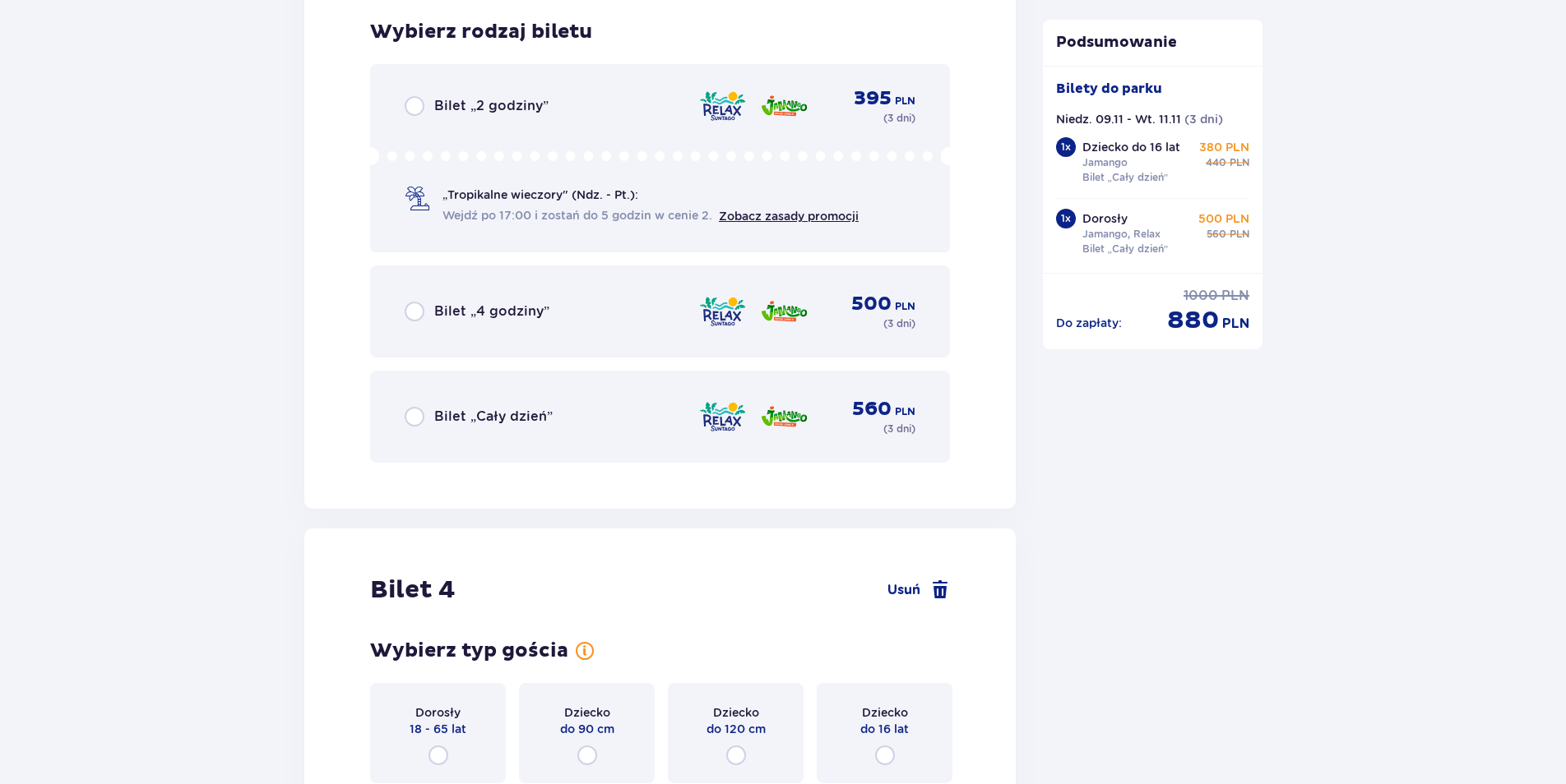
click at [412, 419] on input "radio" at bounding box center [414, 416] width 20 height 20
radio input "true"
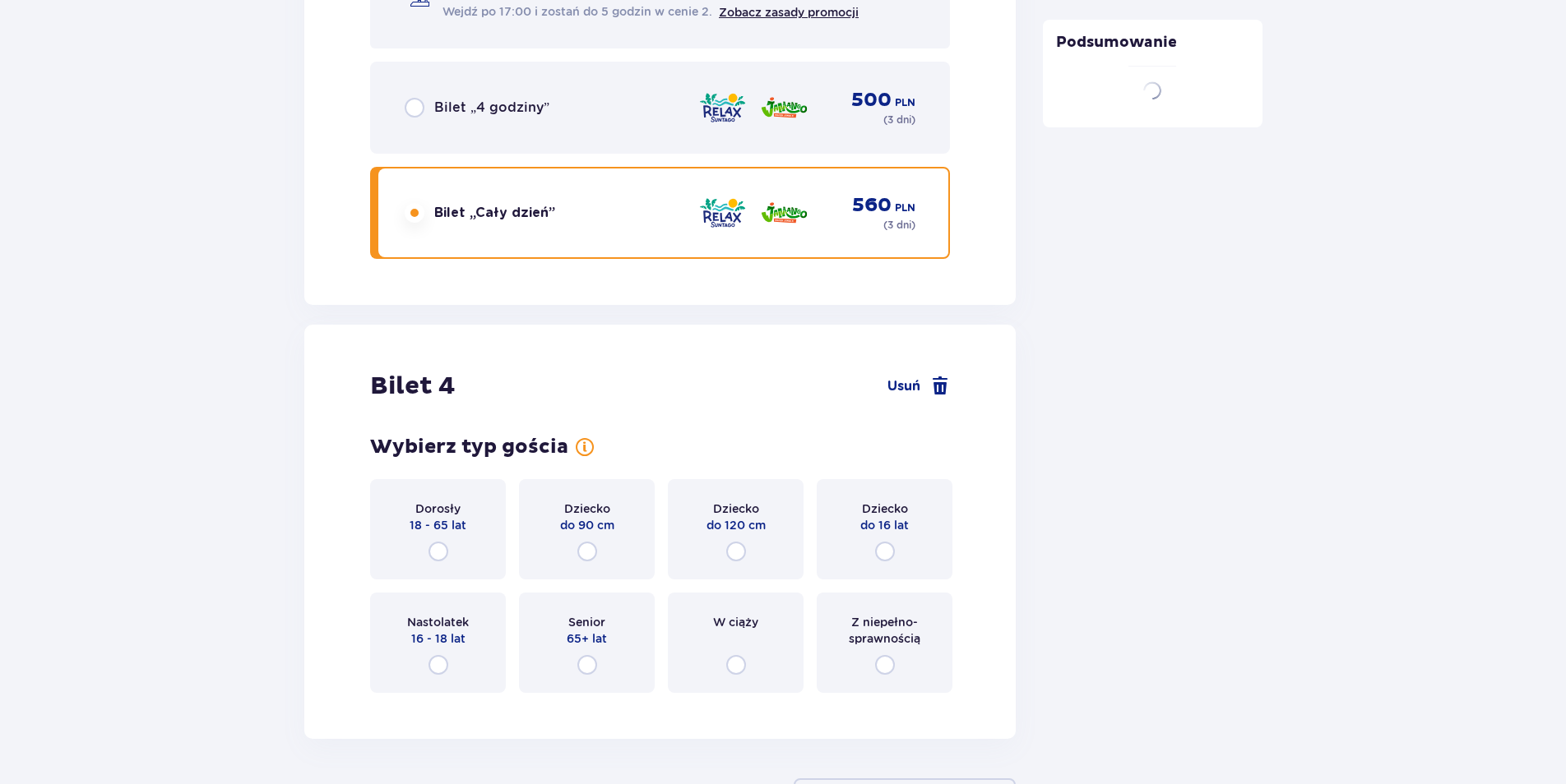
scroll to position [4424, 0]
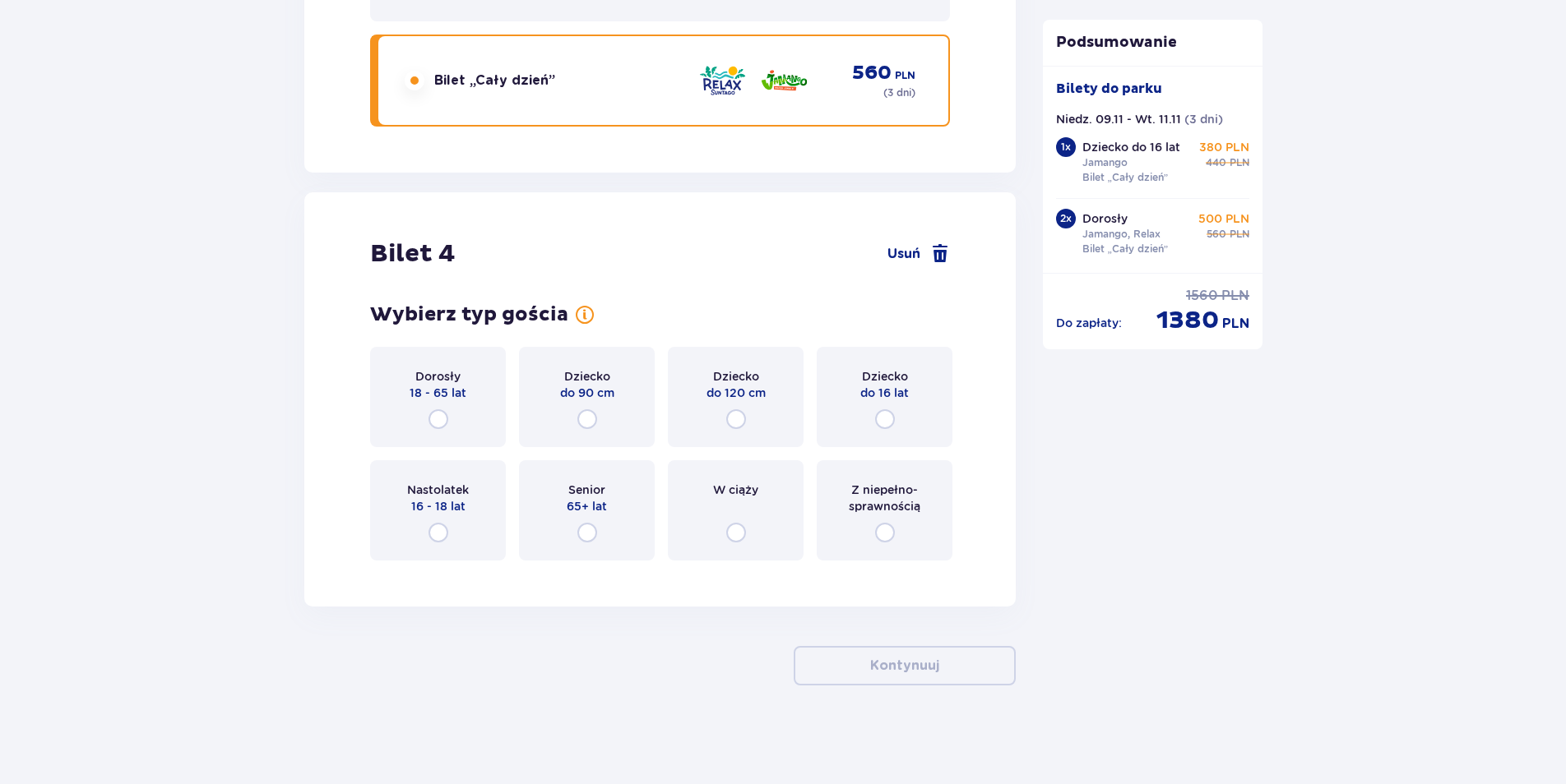
click at [438, 409] on input "radio" at bounding box center [438, 419] width 20 height 20
radio input "true"
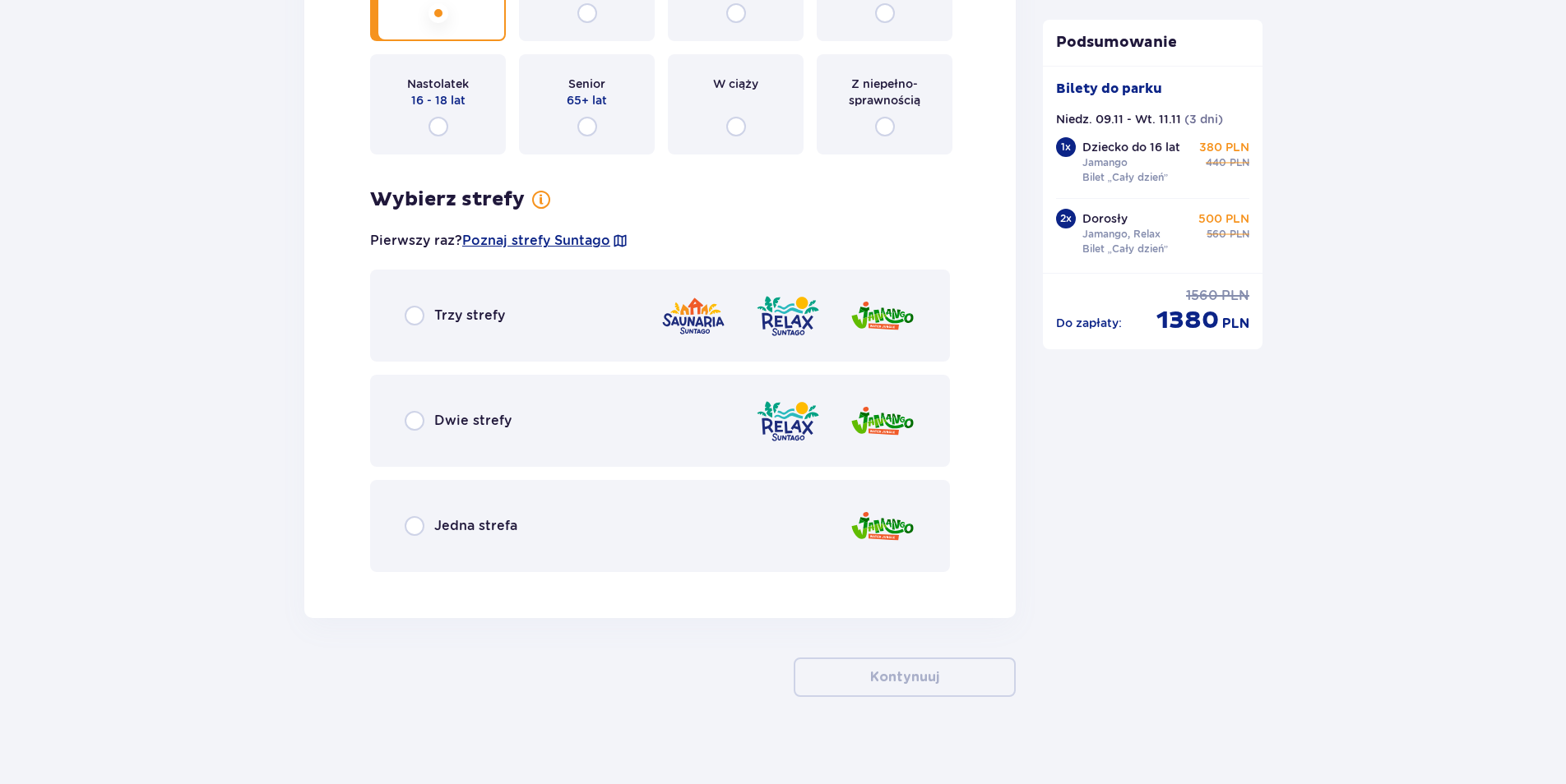
scroll to position [4841, 0]
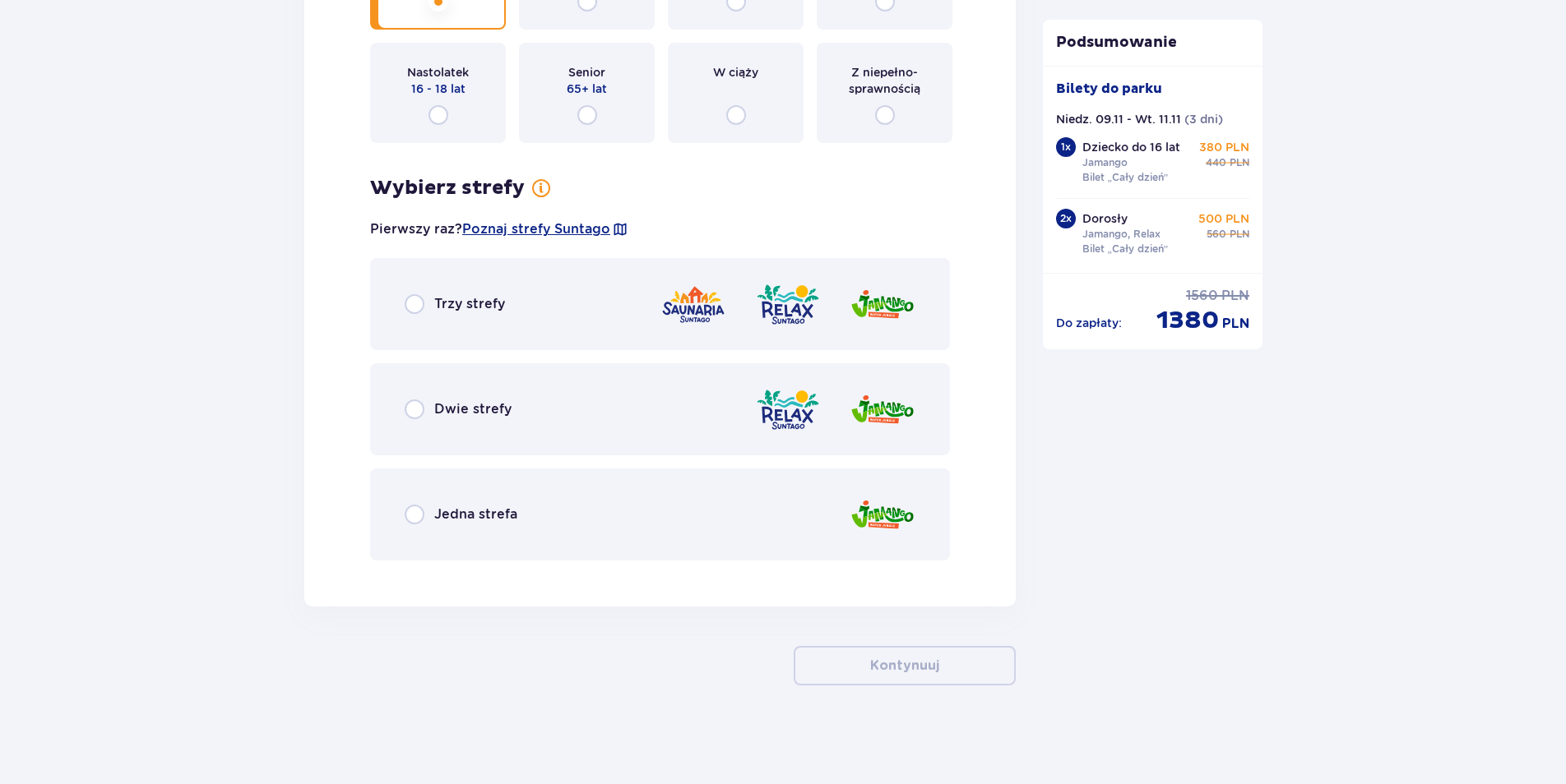
click at [416, 408] on input "radio" at bounding box center [414, 409] width 20 height 20
radio input "true"
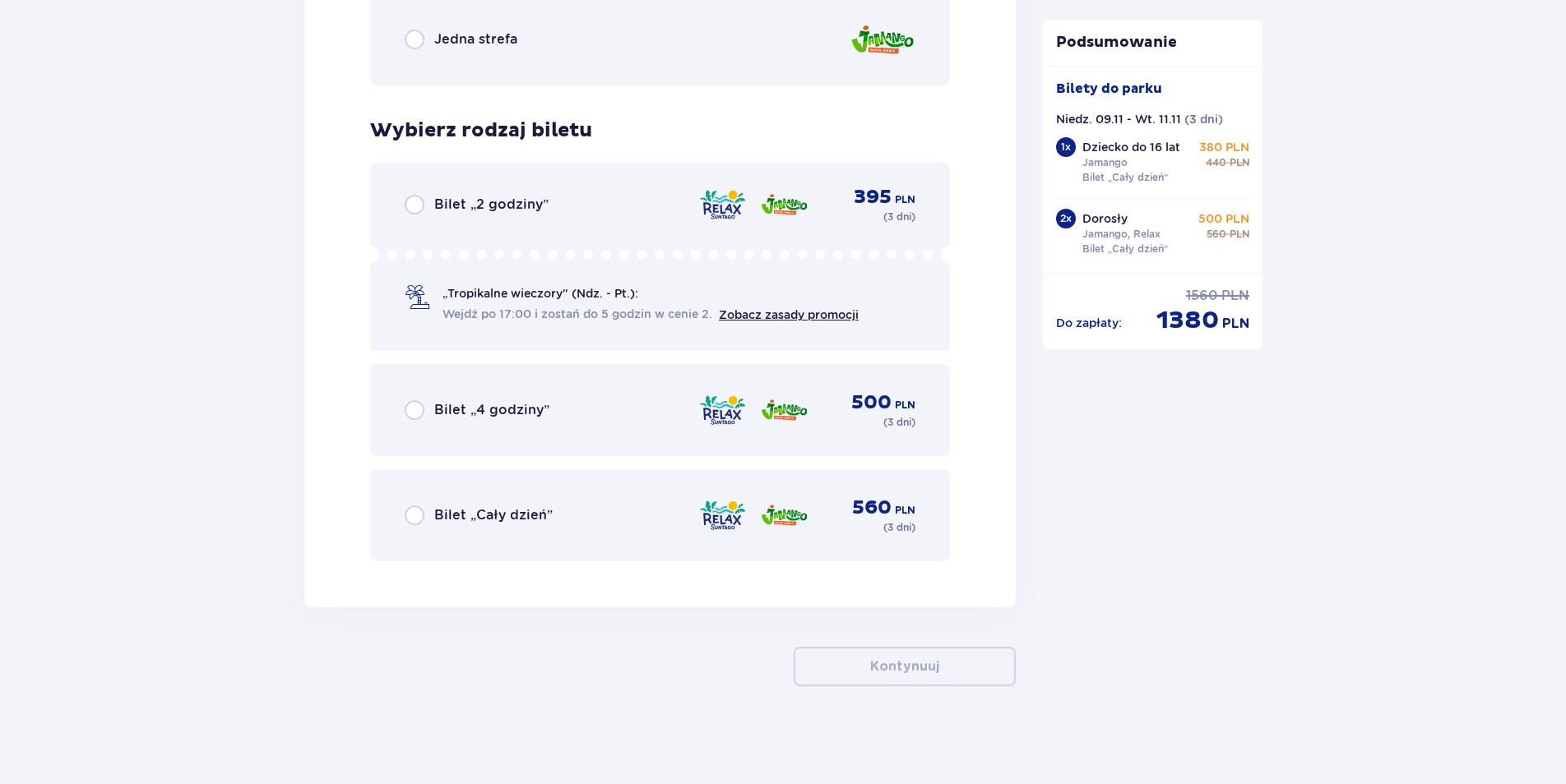
scroll to position [5318, 0]
click at [412, 510] on input "radio" at bounding box center [414, 514] width 20 height 20
radio input "true"
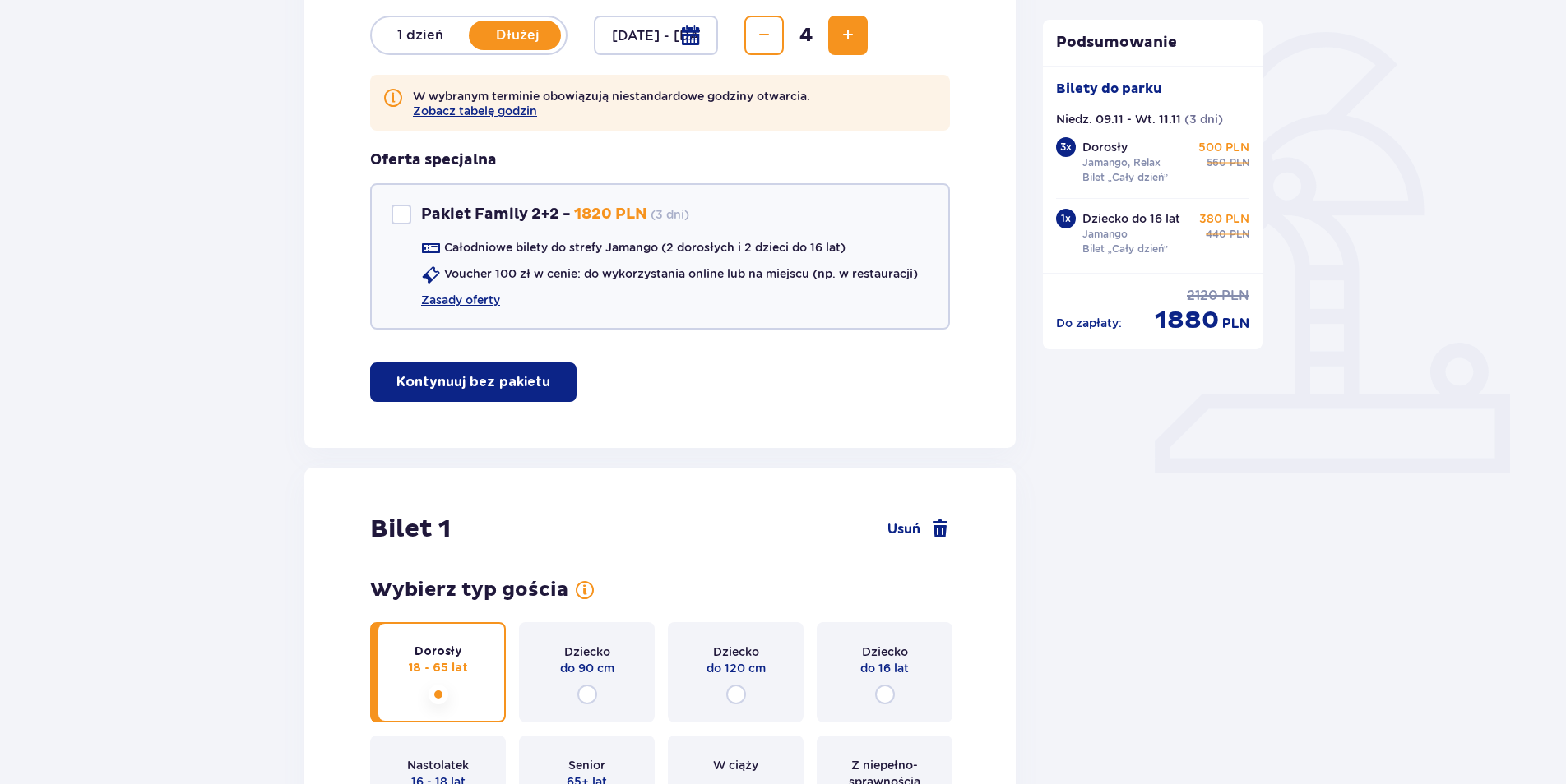
scroll to position [0, 0]
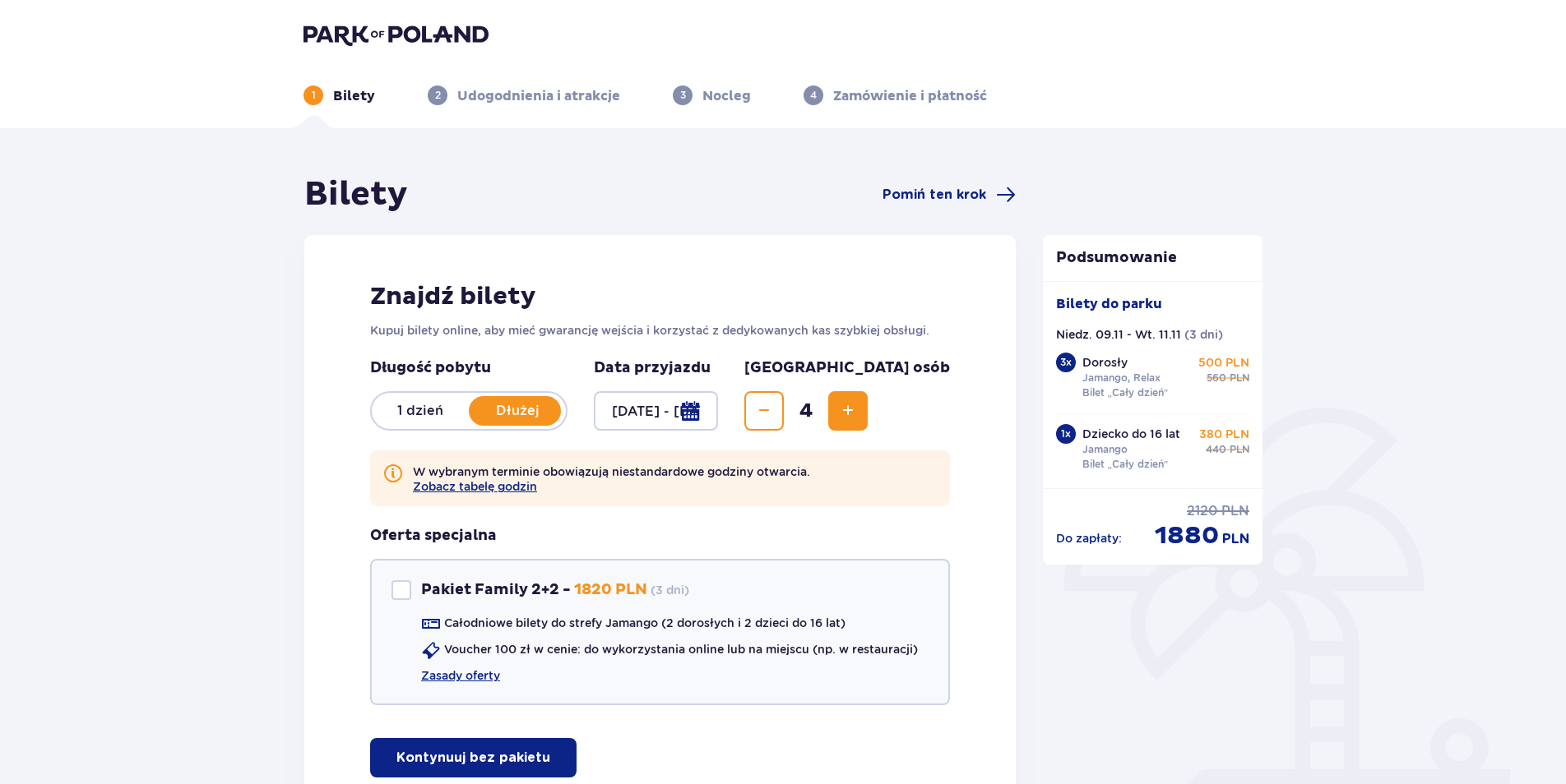
click at [718, 407] on div at bounding box center [656, 411] width 124 height 40
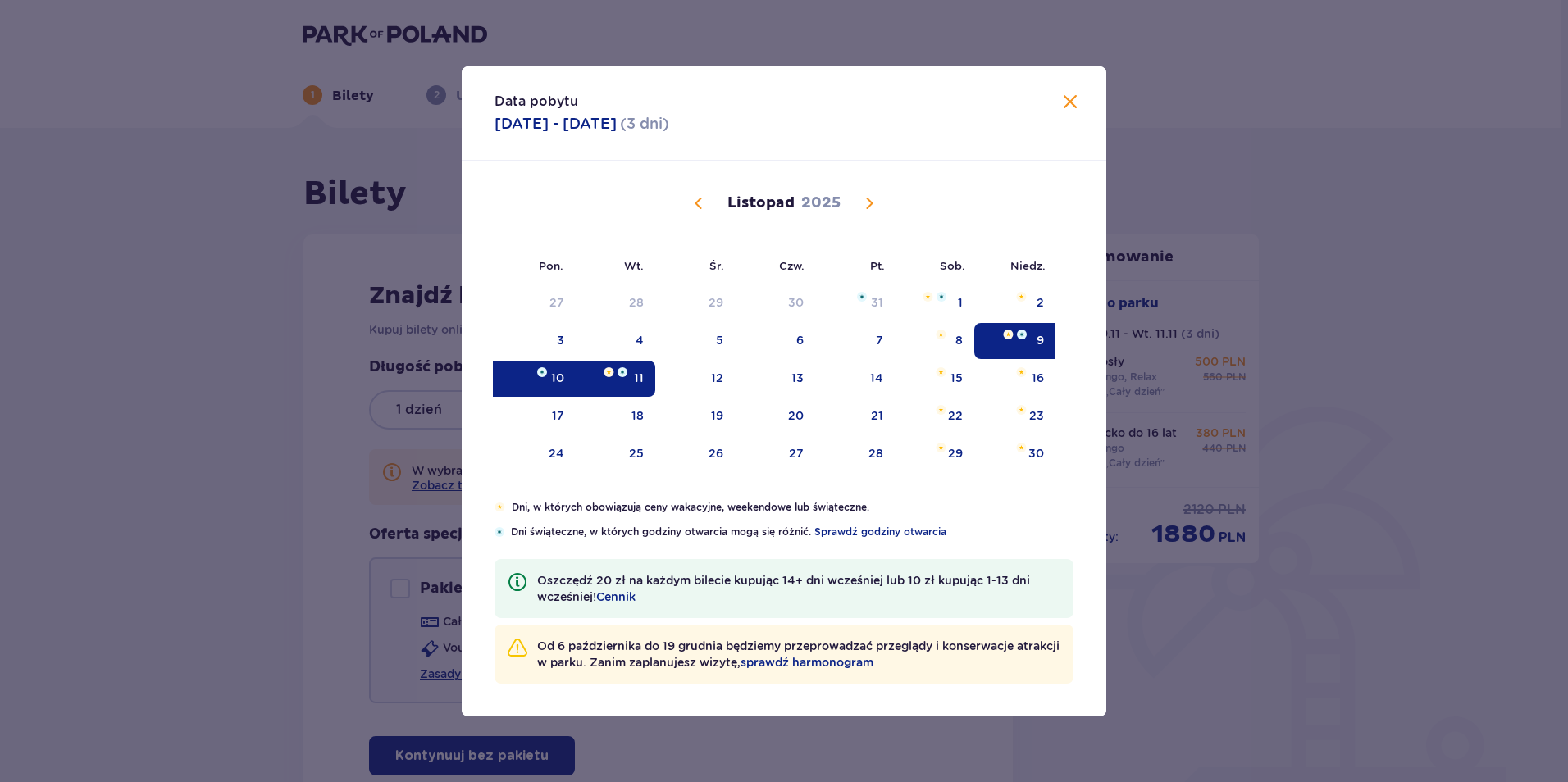
click at [621, 375] on img "Data zaznaczona. wtorek, 11 listopada 2025" at bounding box center [623, 372] width 9 height 9
click at [1022, 334] on img at bounding box center [1022, 334] width 9 height 9
click at [541, 375] on img at bounding box center [542, 372] width 9 height 9
type input "[DATE] - [DATE]"
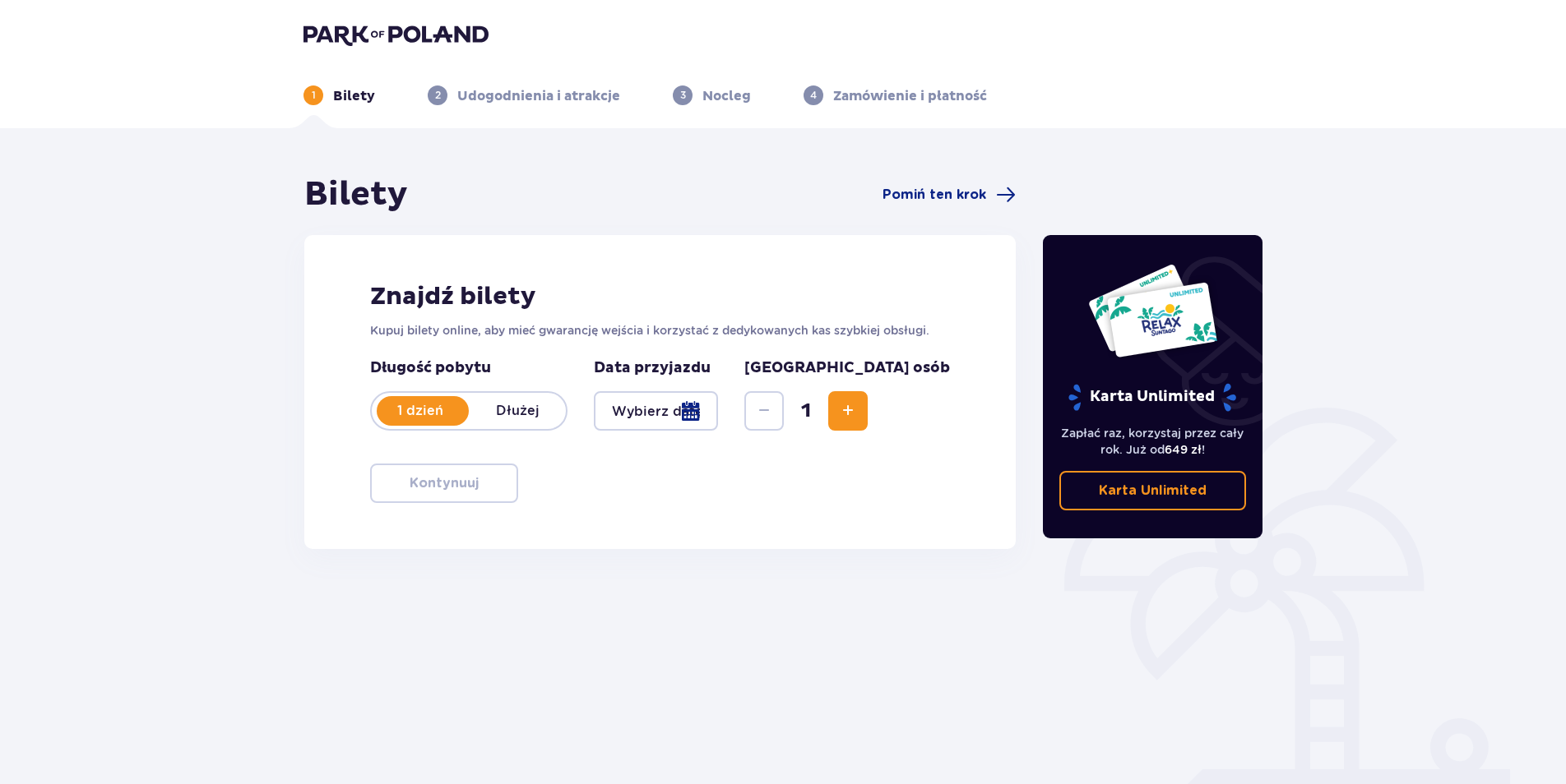
click at [858, 412] on span "Zwiększ" at bounding box center [848, 410] width 20 height 20
click at [718, 408] on div at bounding box center [656, 411] width 124 height 40
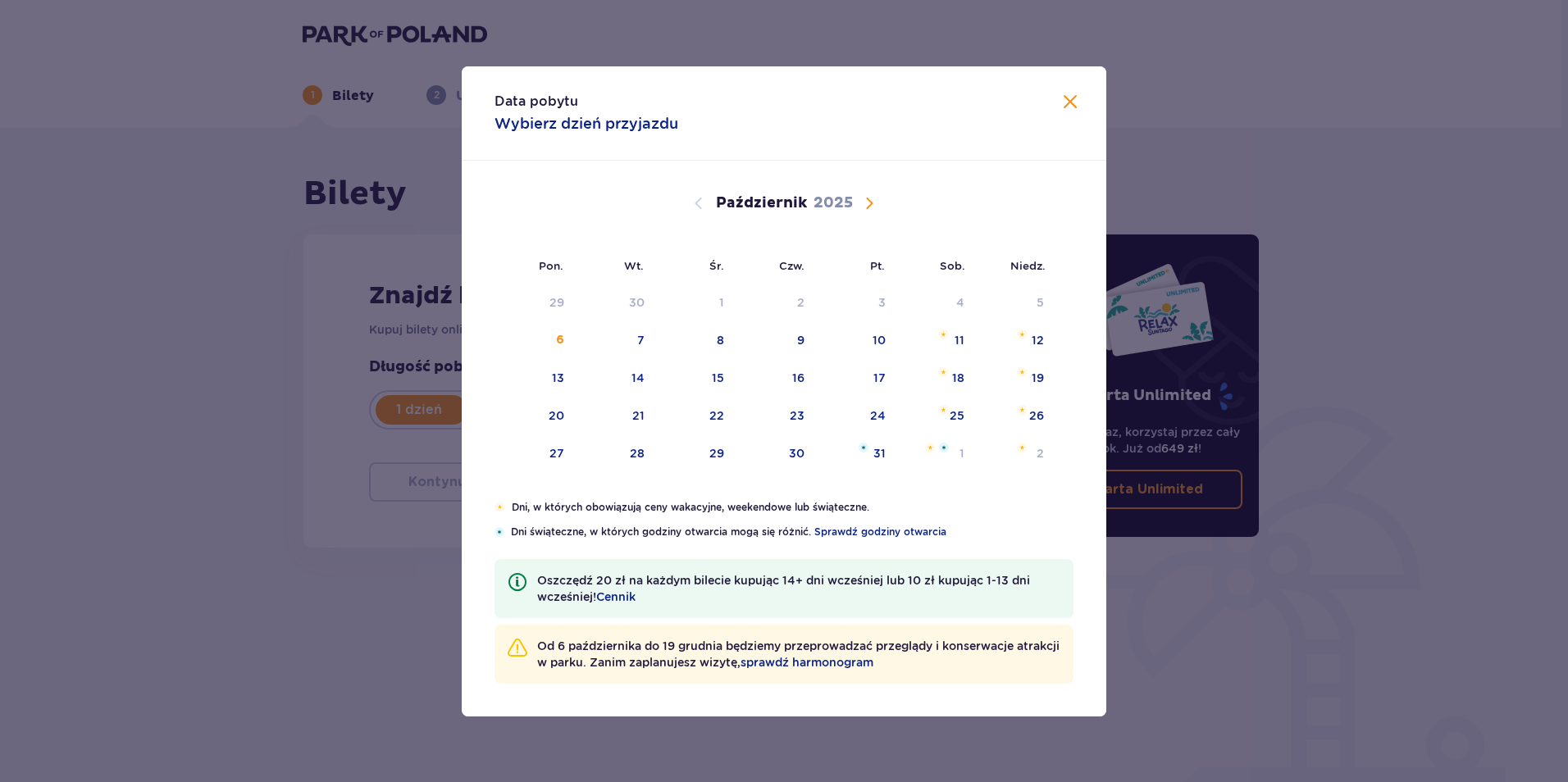
click at [1073, 93] on span "Zamknij" at bounding box center [1069, 102] width 20 height 20
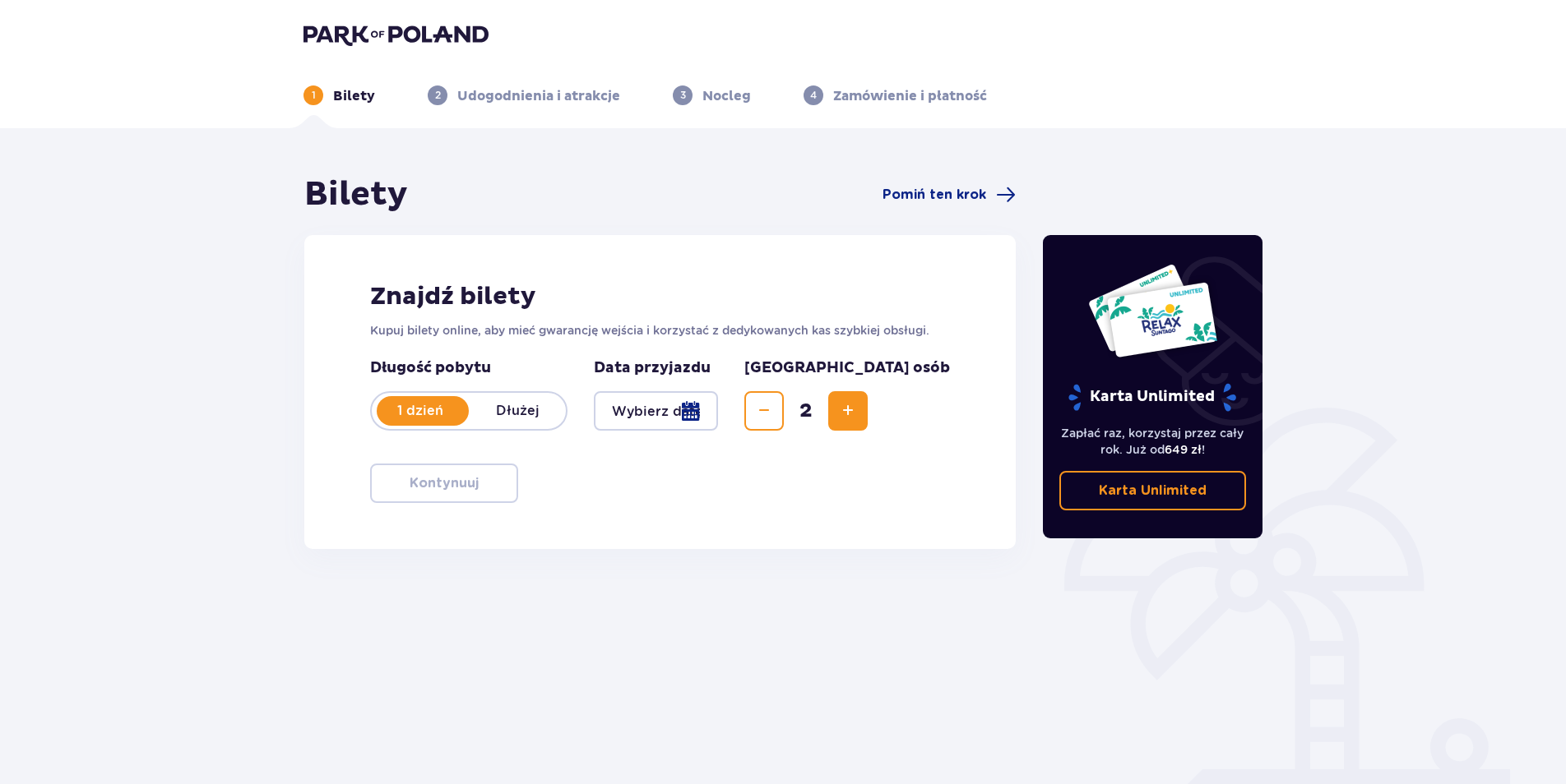
click at [538, 407] on p "Dłużej" at bounding box center [517, 410] width 97 height 18
click at [718, 407] on div at bounding box center [656, 411] width 124 height 40
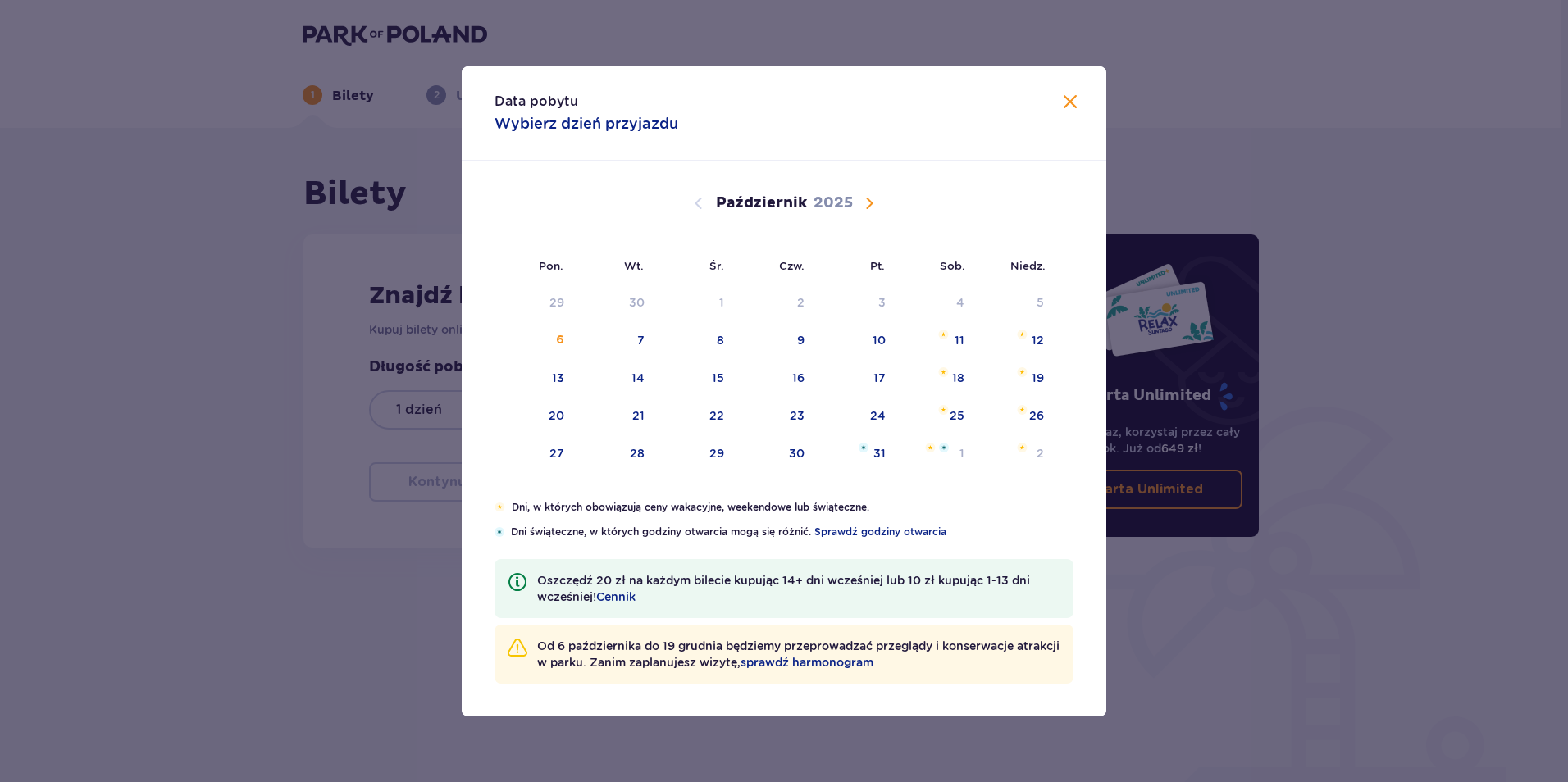
click at [871, 201] on span "Następny miesiąc" at bounding box center [869, 203] width 20 height 20
click at [1034, 338] on div "9" at bounding box center [1015, 341] width 81 height 36
click at [554, 381] on div "10" at bounding box center [558, 377] width 13 height 16
type input "[DATE] - [DATE]"
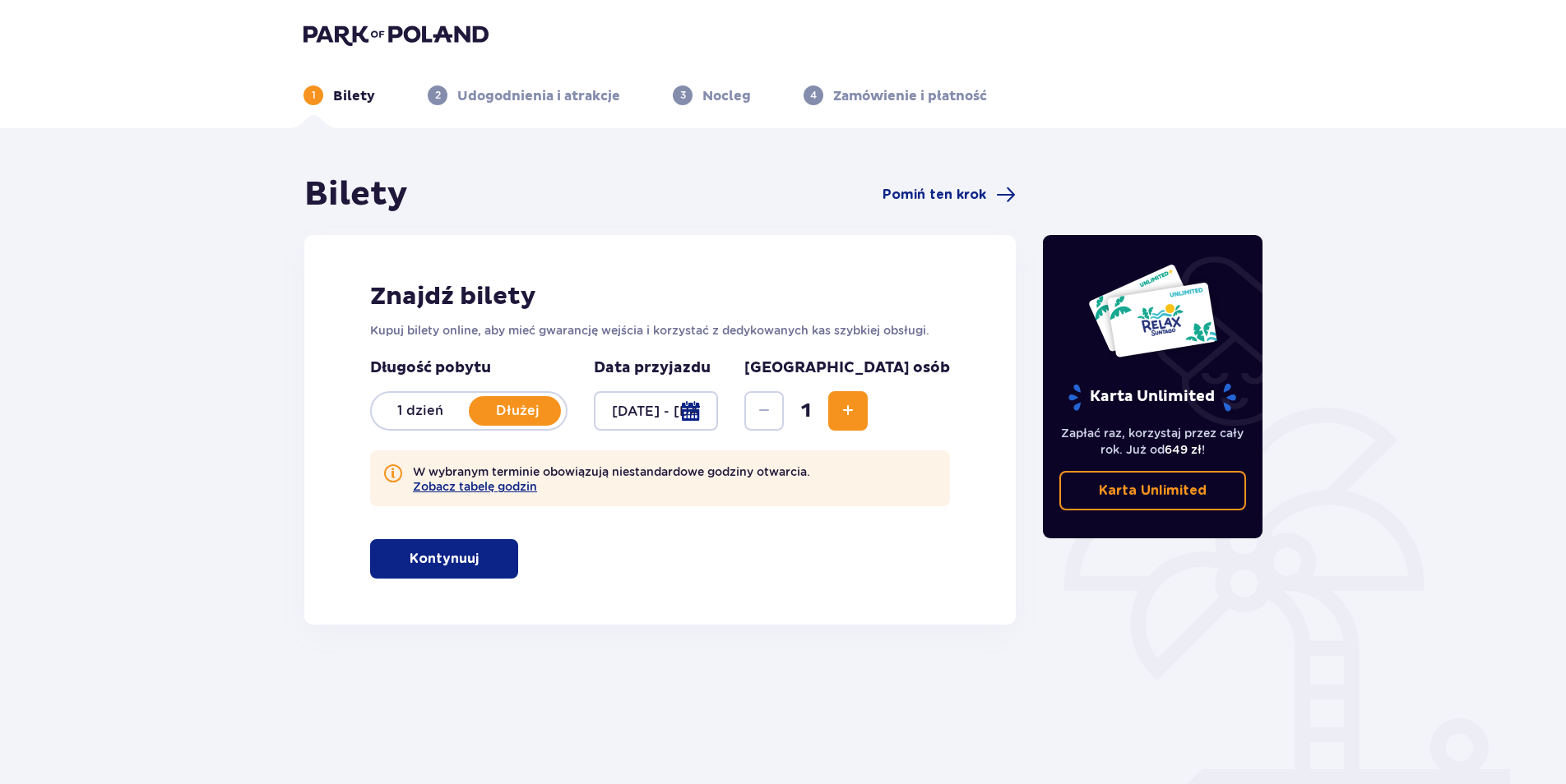
click at [858, 409] on span "Zwiększ" at bounding box center [848, 410] width 20 height 20
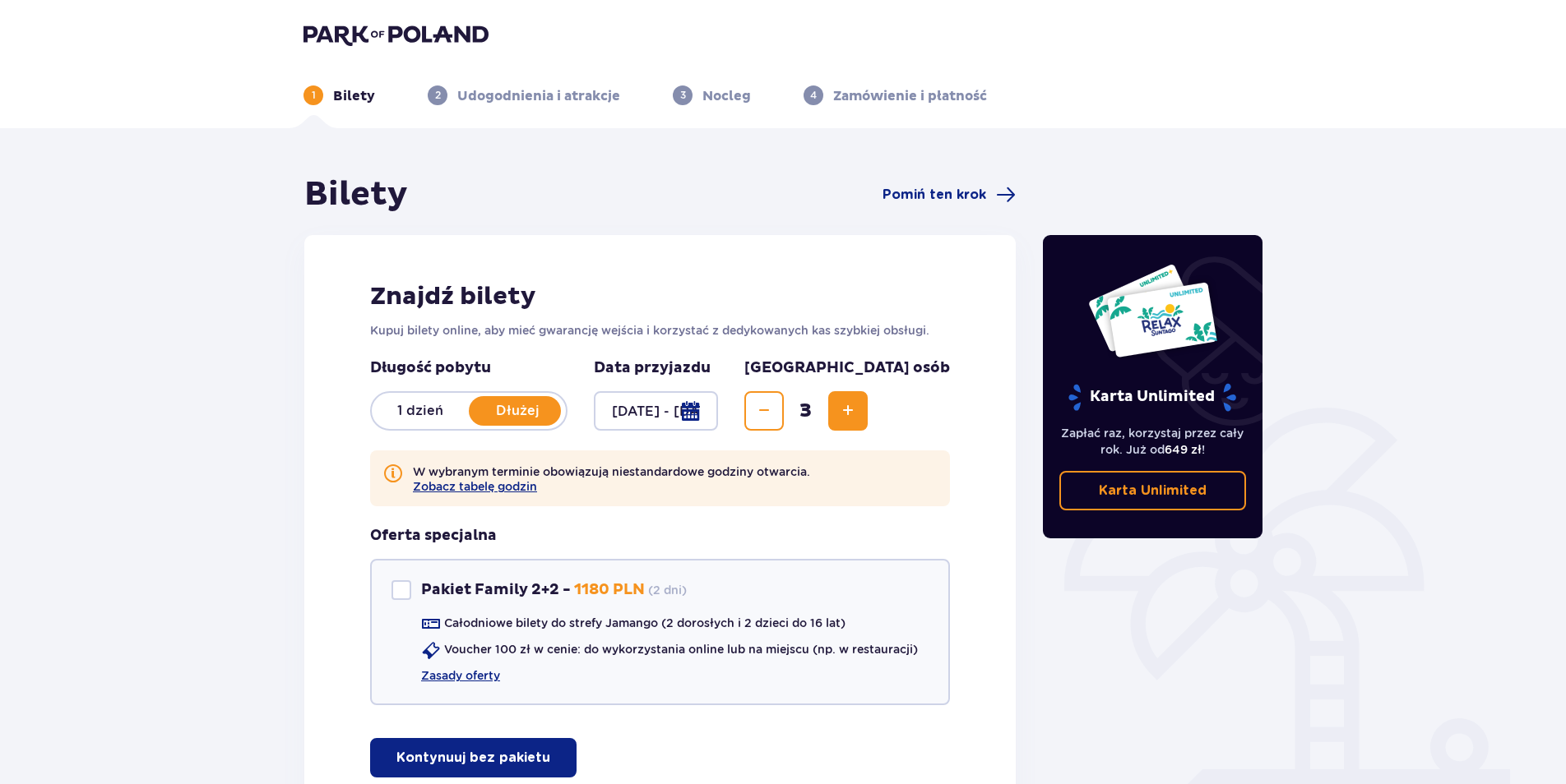
click at [858, 409] on span "Zwiększ" at bounding box center [848, 410] width 20 height 20
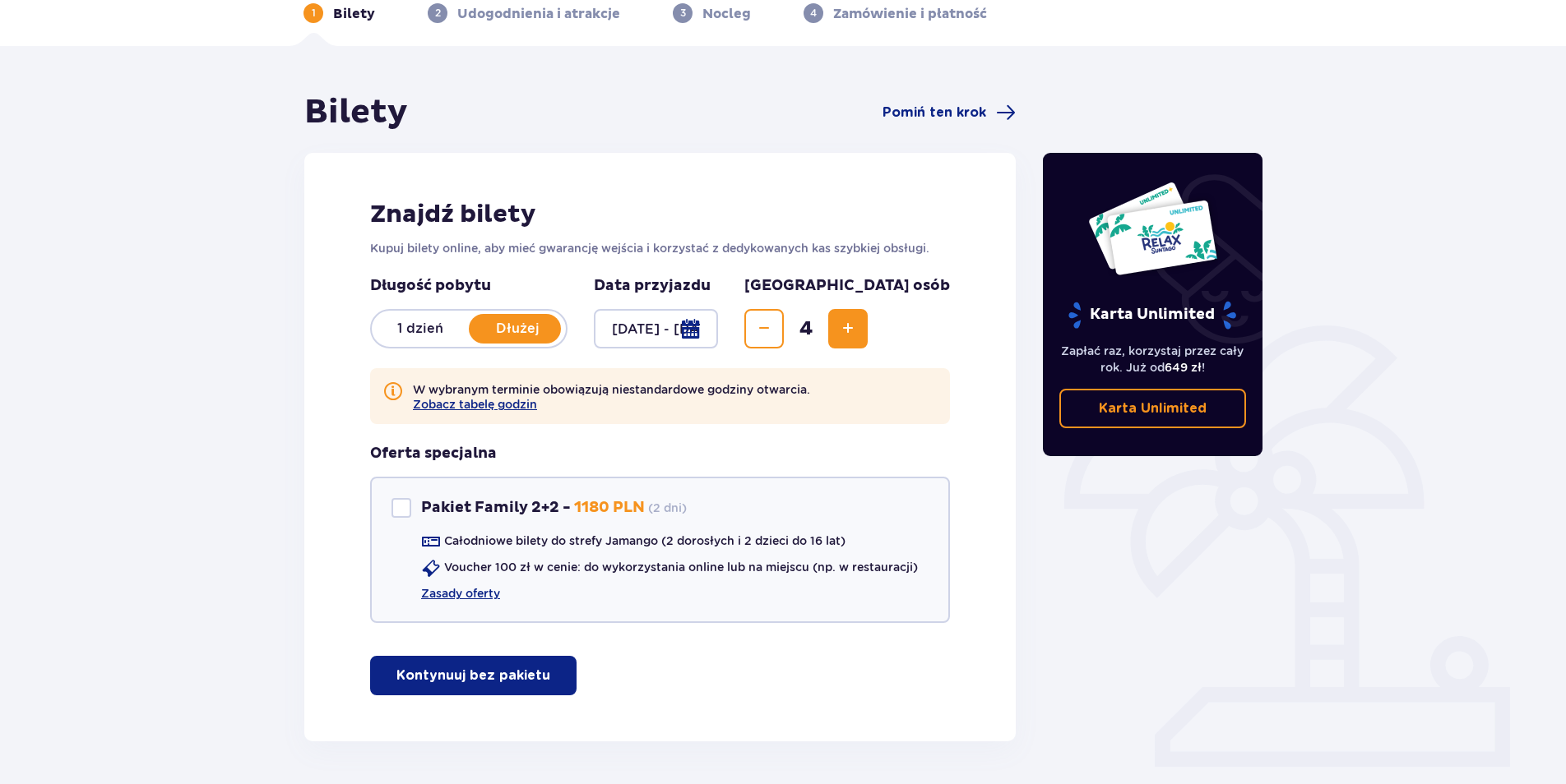
scroll to position [138, 0]
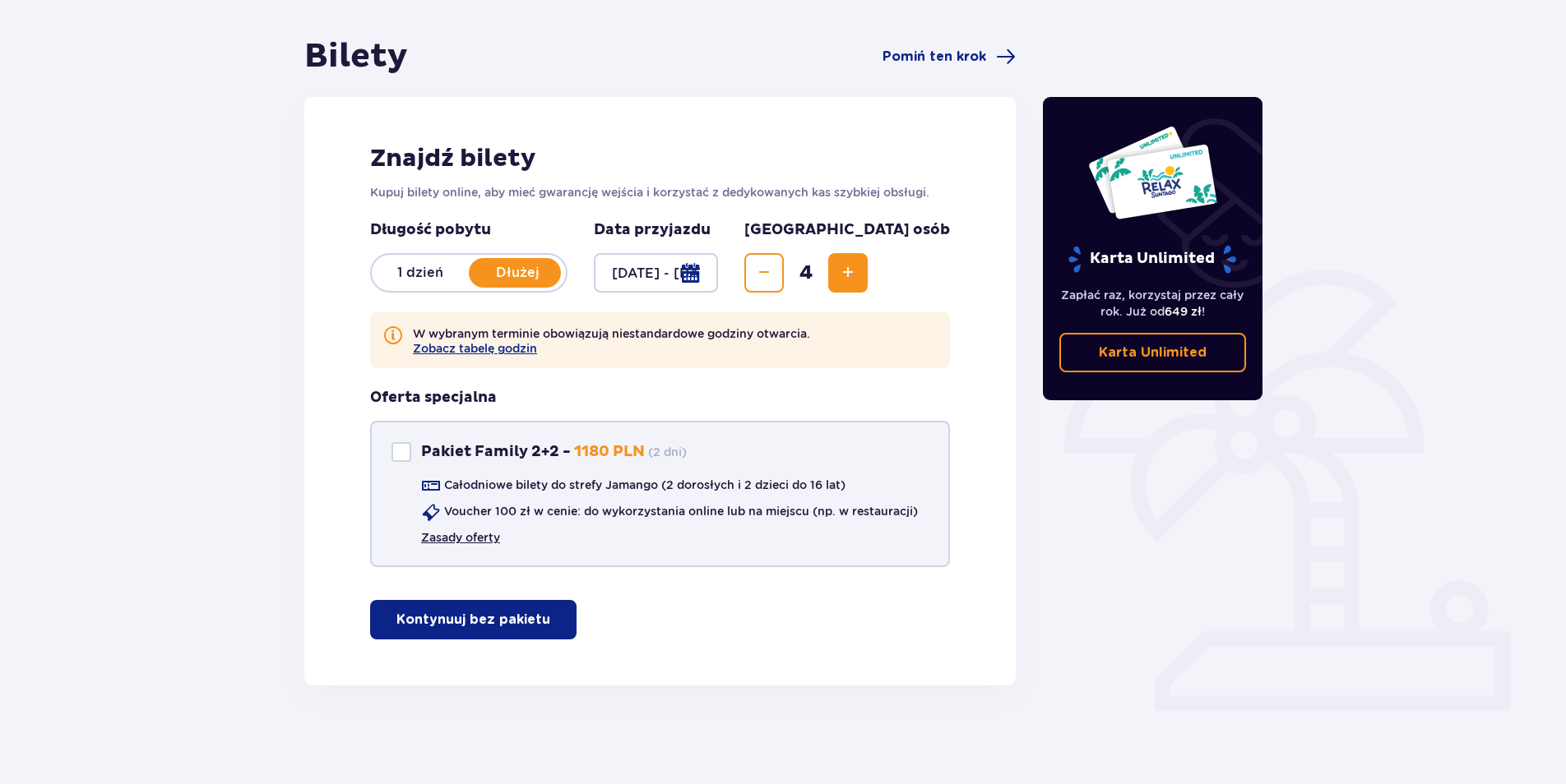
click at [454, 539] on link "Zasady oferty" at bounding box center [460, 537] width 79 height 16
click at [437, 622] on p "Kontynuuj bez pakietu" at bounding box center [473, 619] width 153 height 18
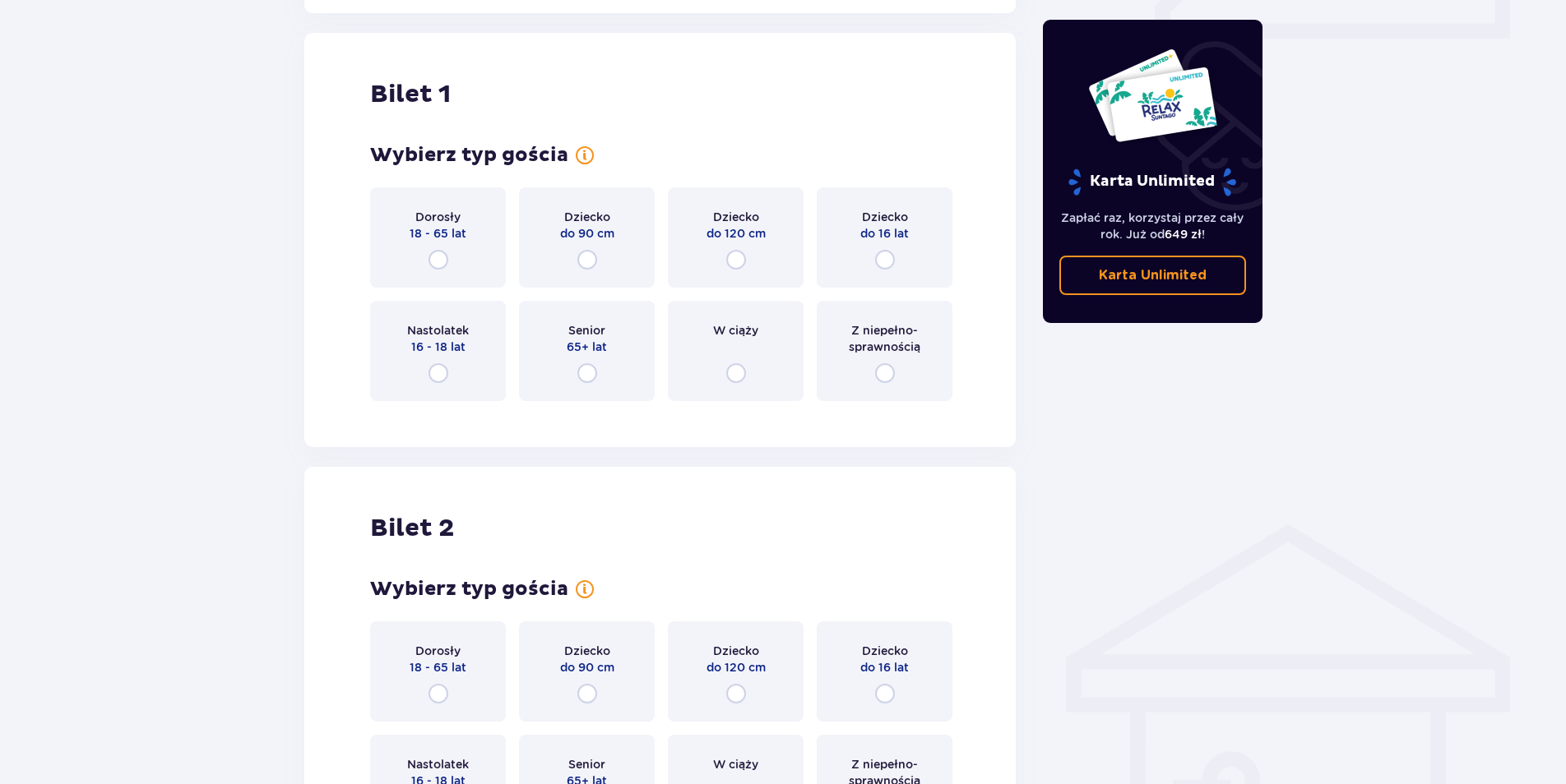
scroll to position [824, 0]
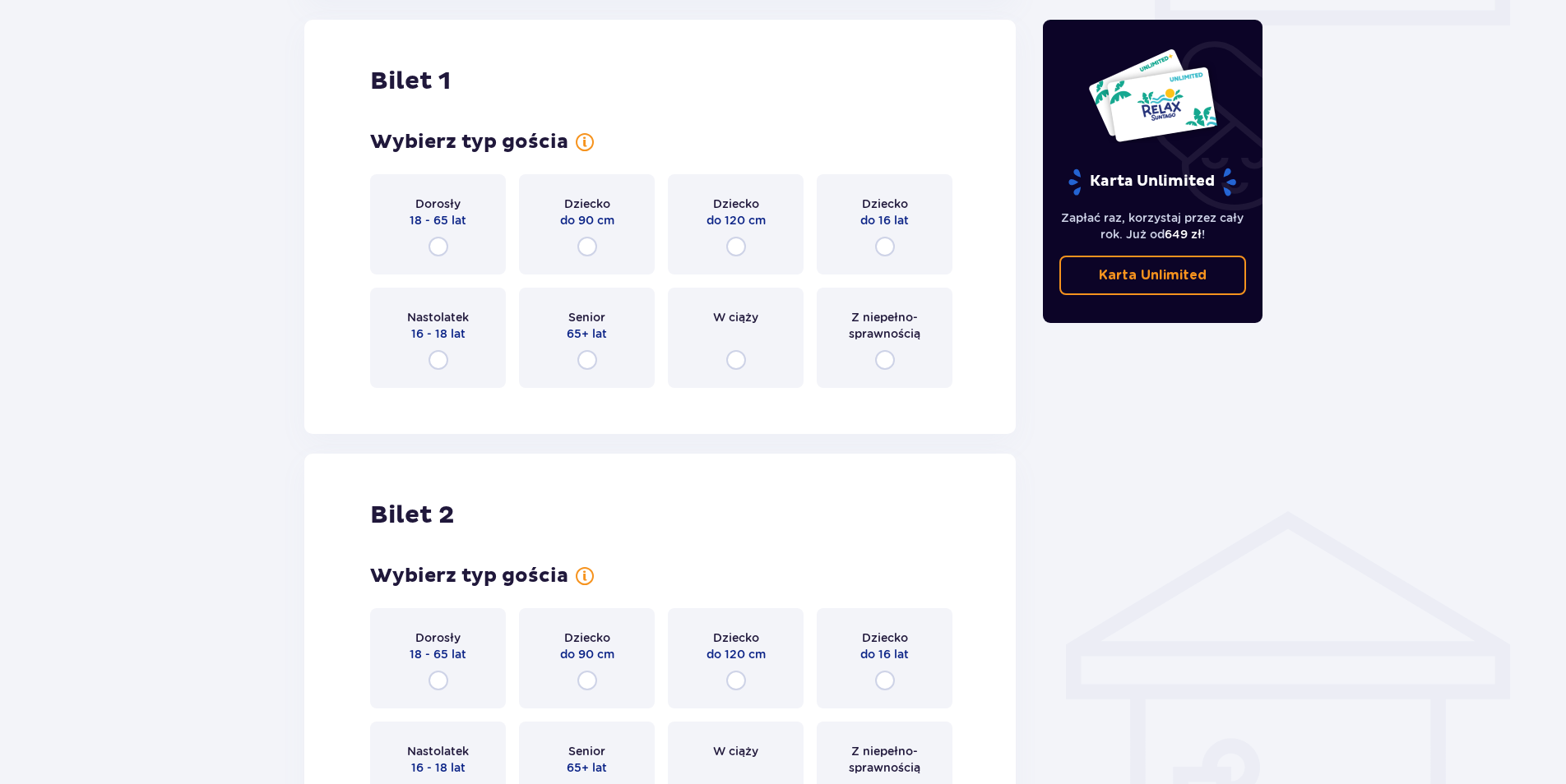
click at [433, 246] on input "radio" at bounding box center [438, 247] width 20 height 20
radio input "true"
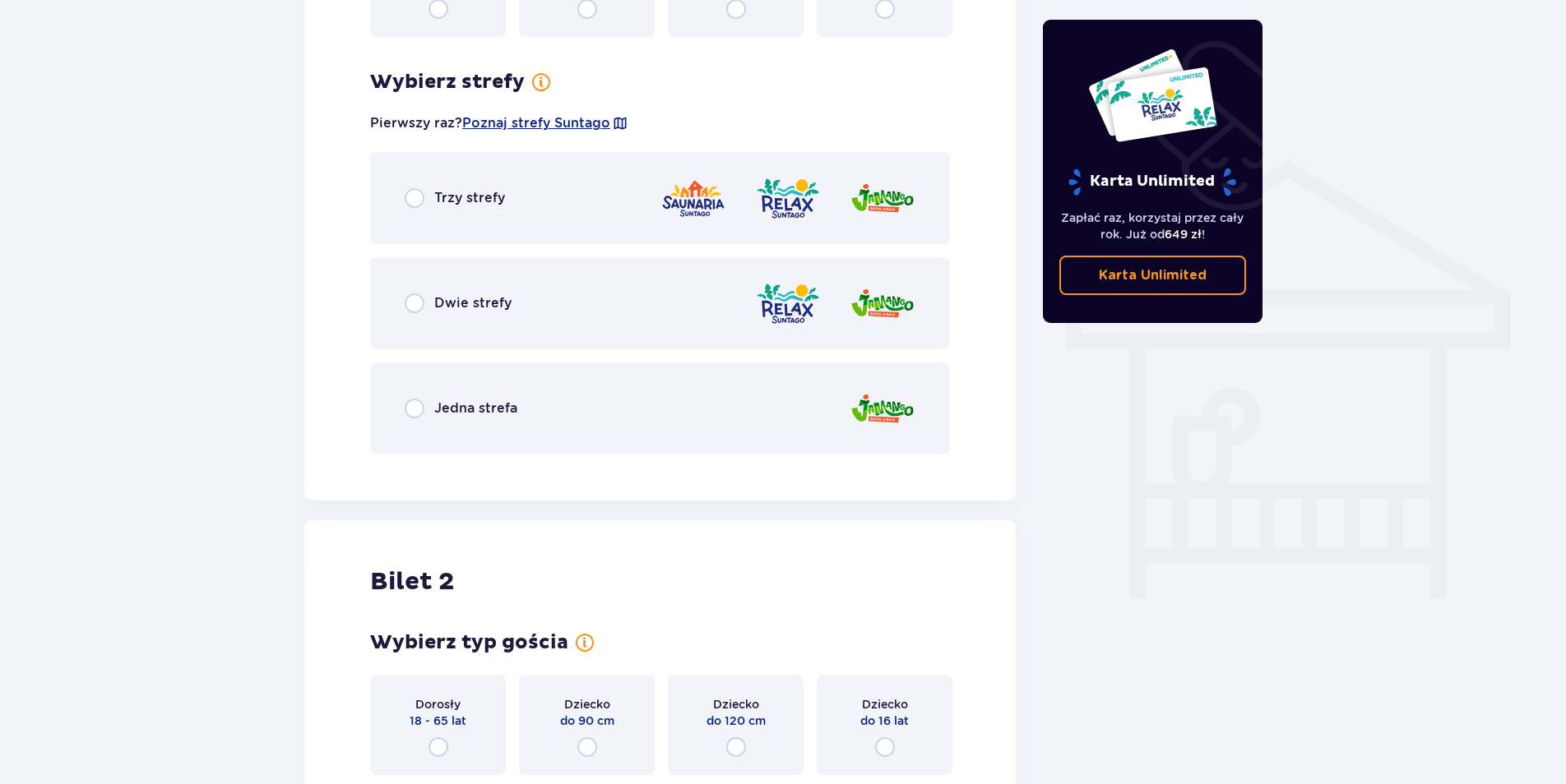
scroll to position [1225, 0]
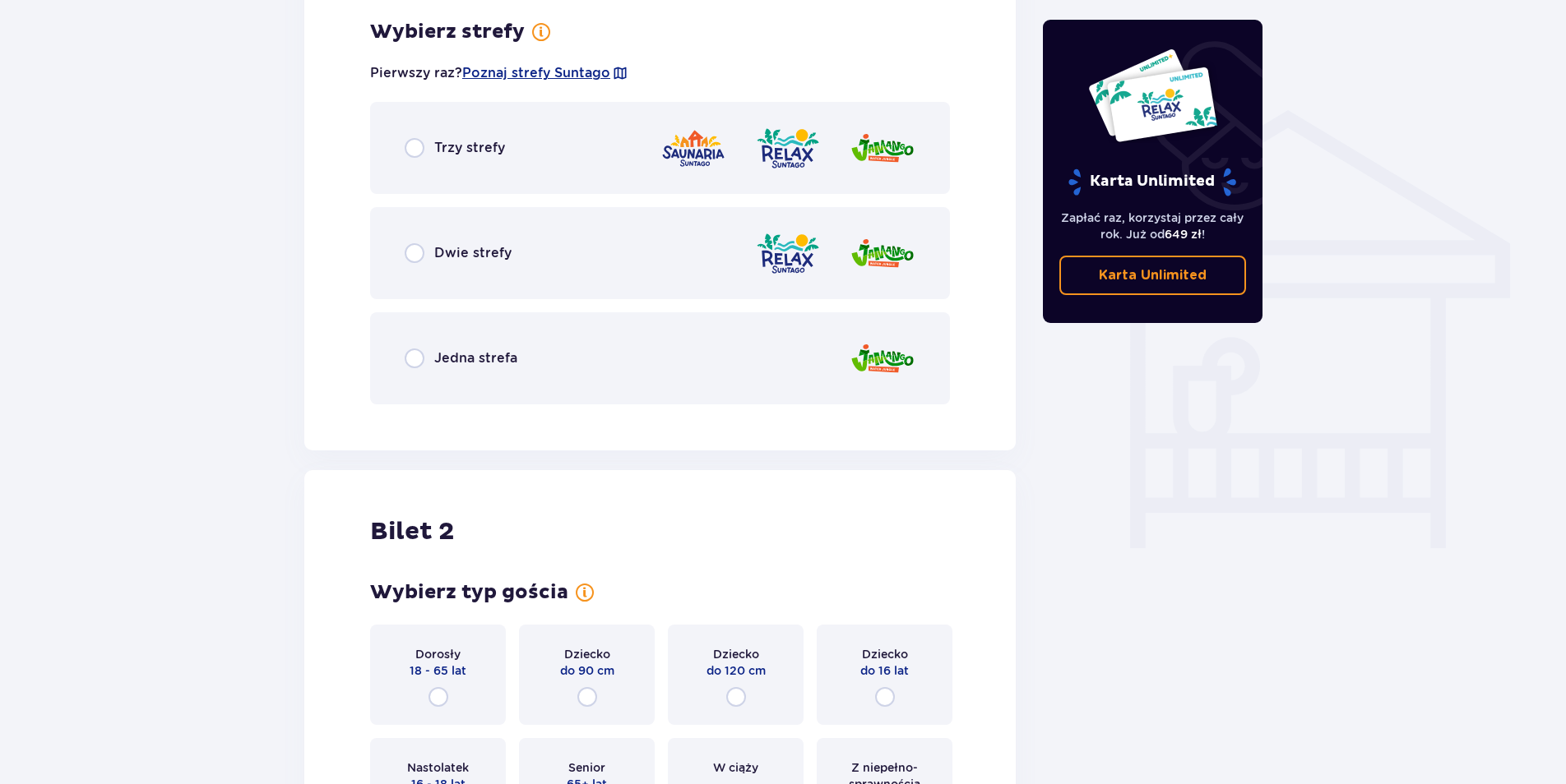
click at [412, 255] on input "radio" at bounding box center [414, 253] width 20 height 20
radio input "true"
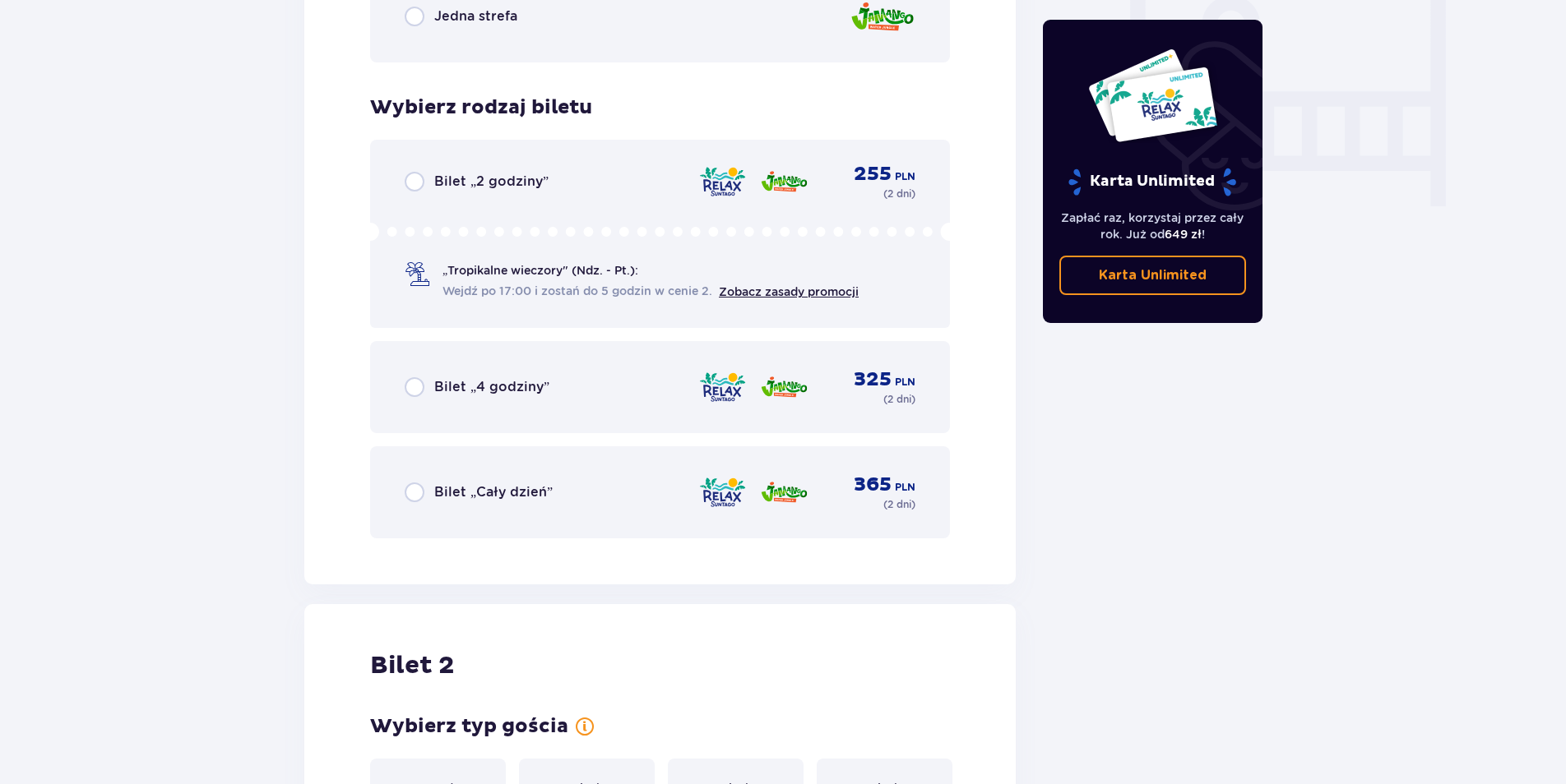
scroll to position [1642, 0]
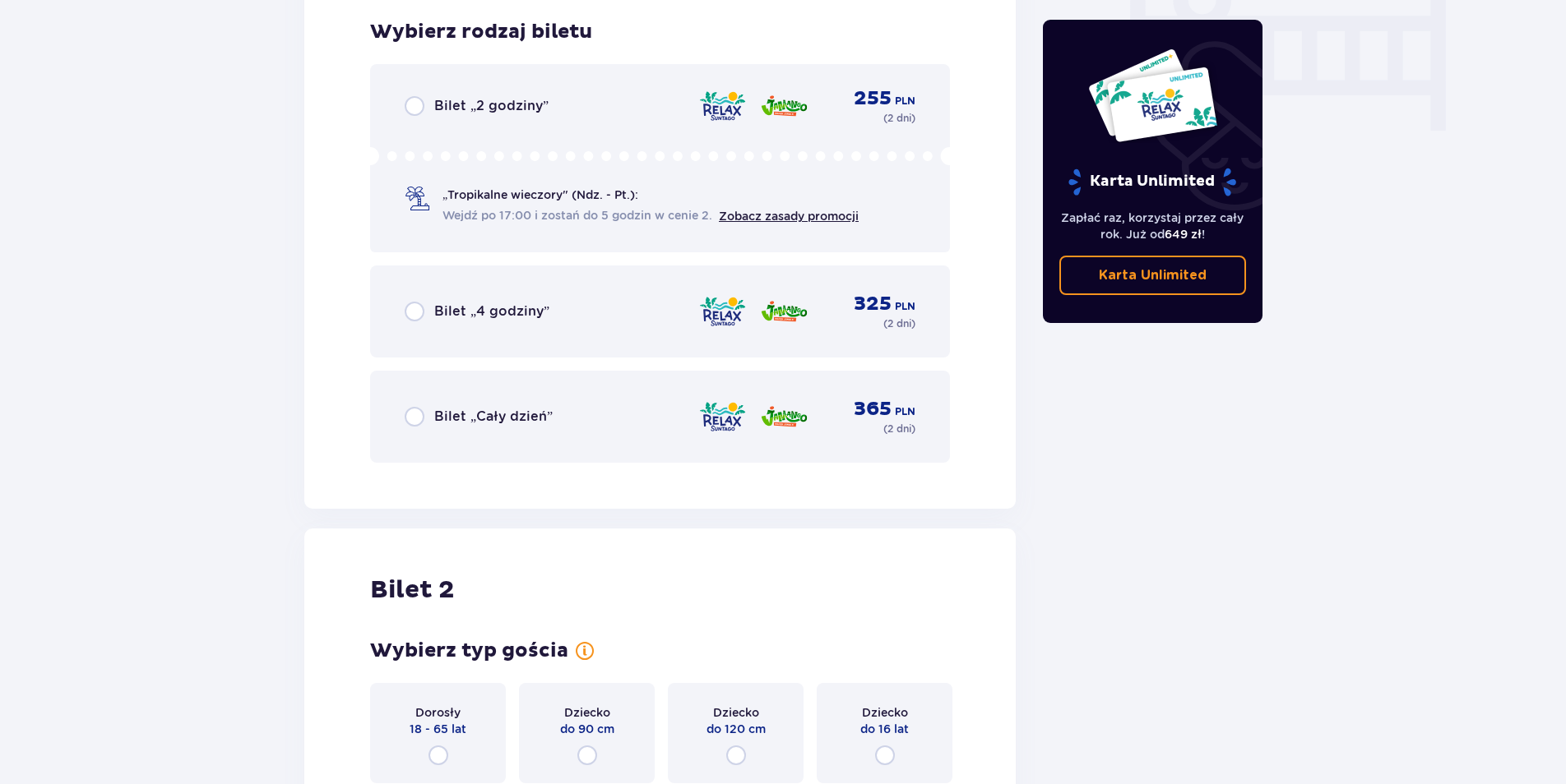
click at [418, 413] on input "radio" at bounding box center [414, 416] width 20 height 20
radio input "true"
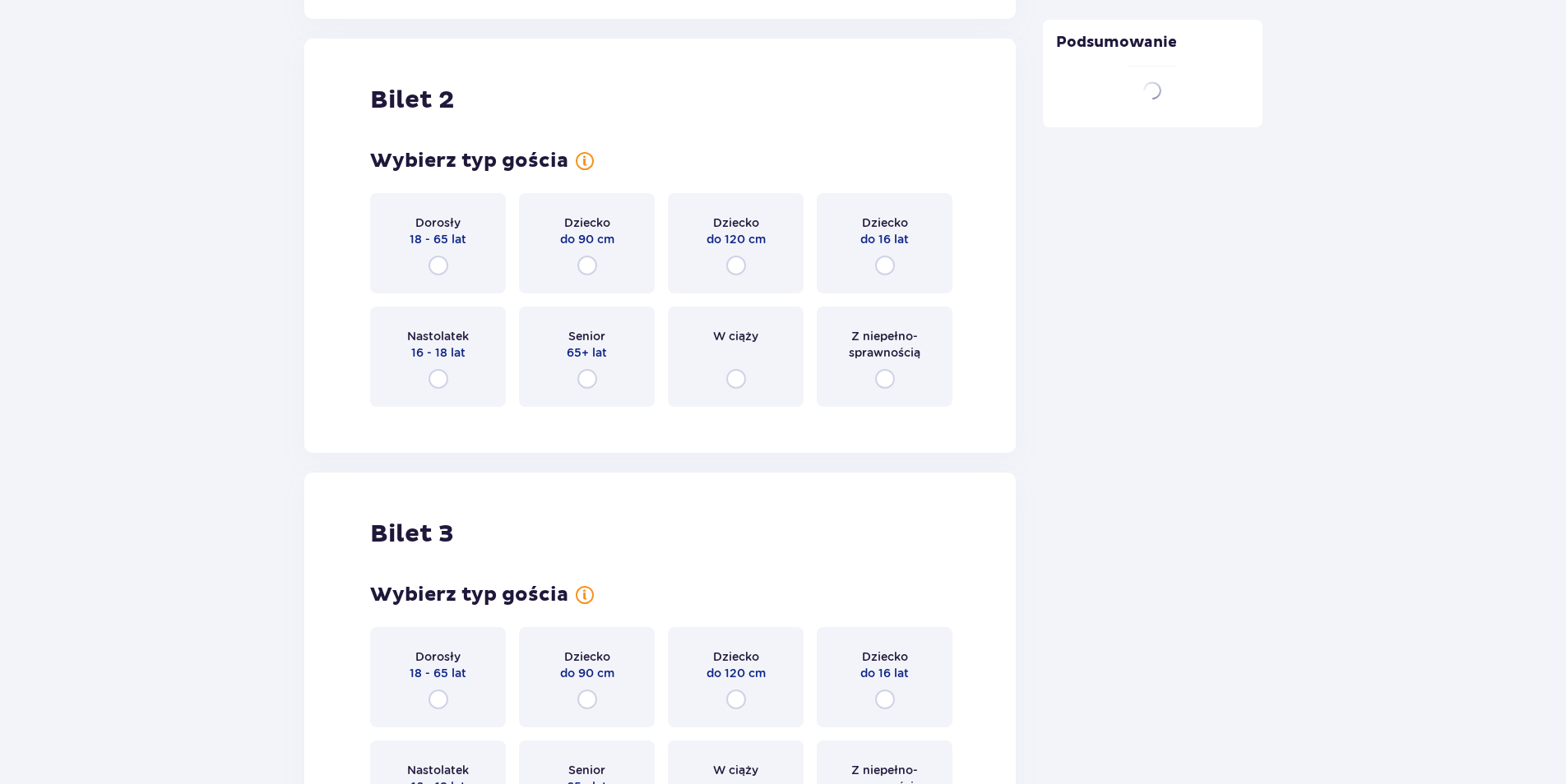
scroll to position [2152, 0]
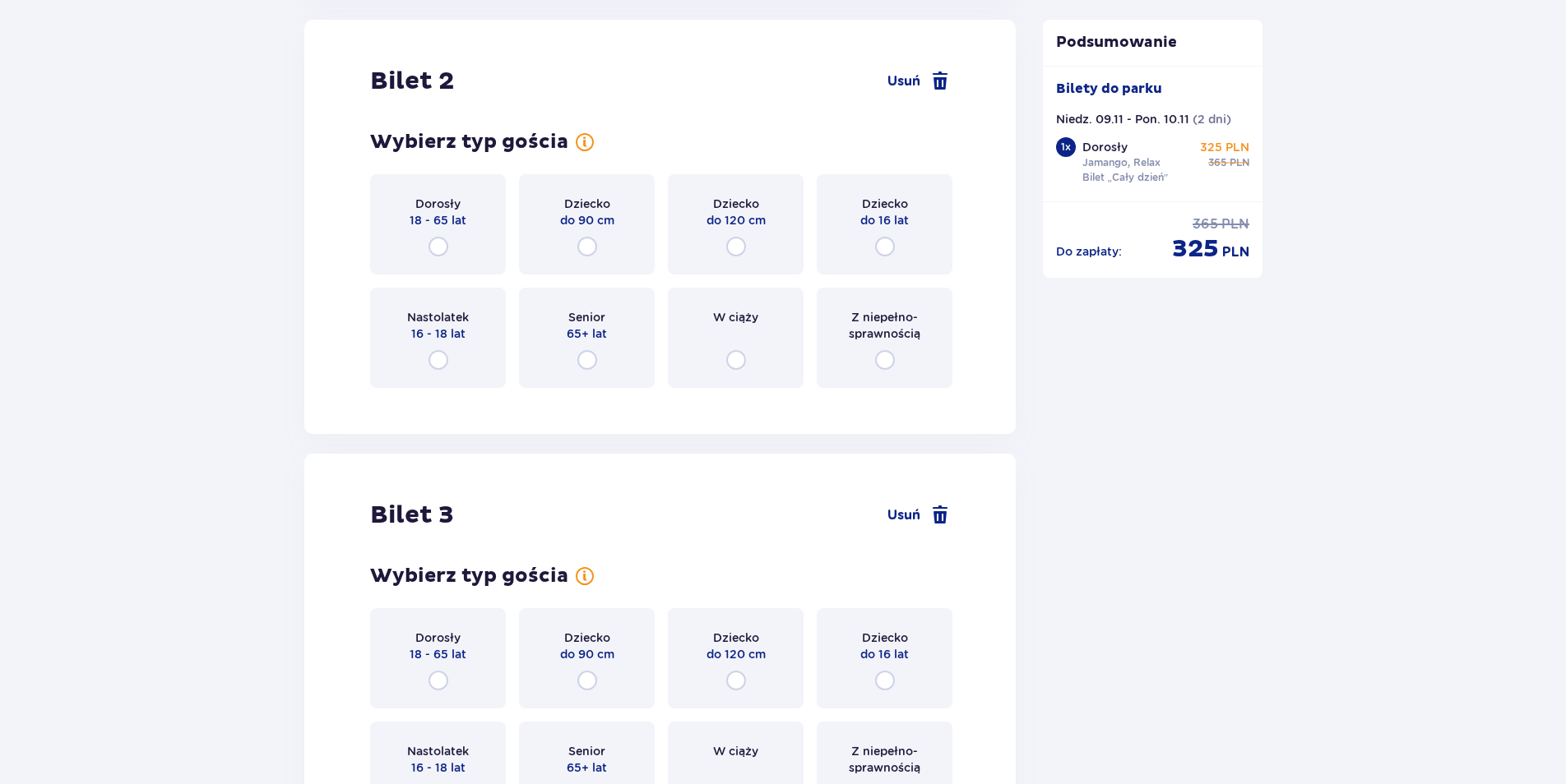
click at [439, 248] on input "radio" at bounding box center [438, 247] width 20 height 20
radio input "true"
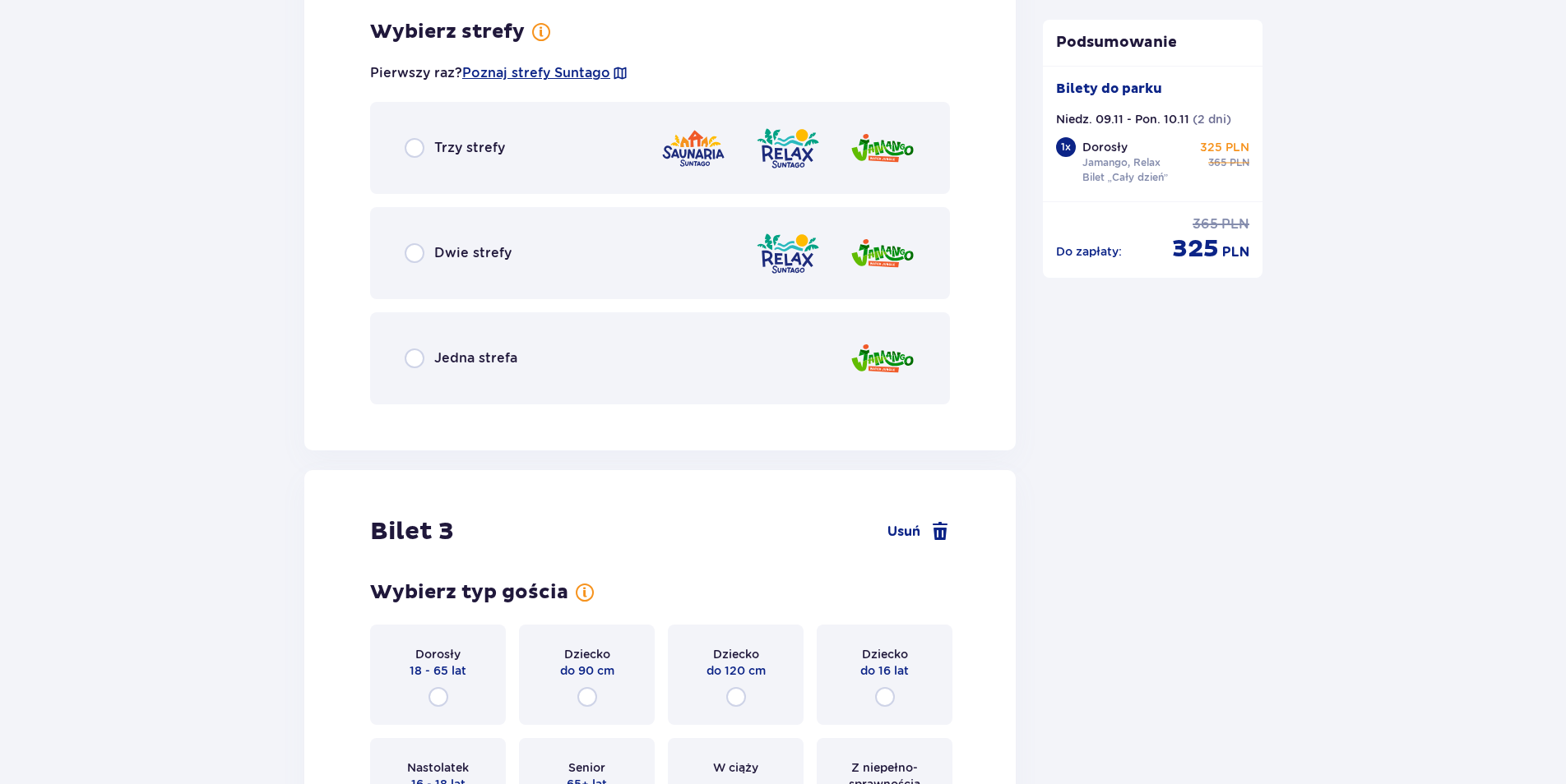
click at [414, 250] on input "radio" at bounding box center [414, 253] width 20 height 20
radio input "true"
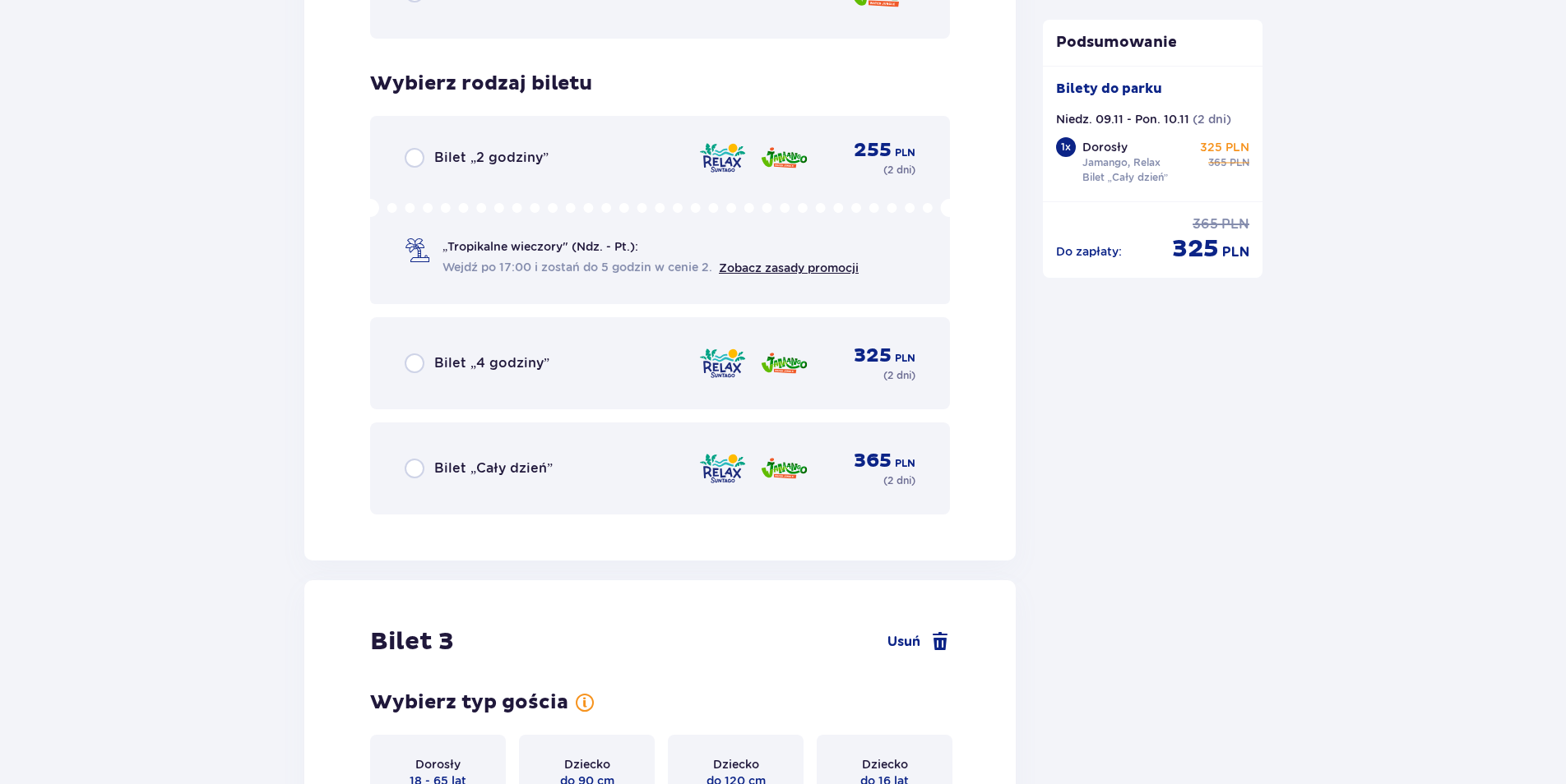
scroll to position [2970, 0]
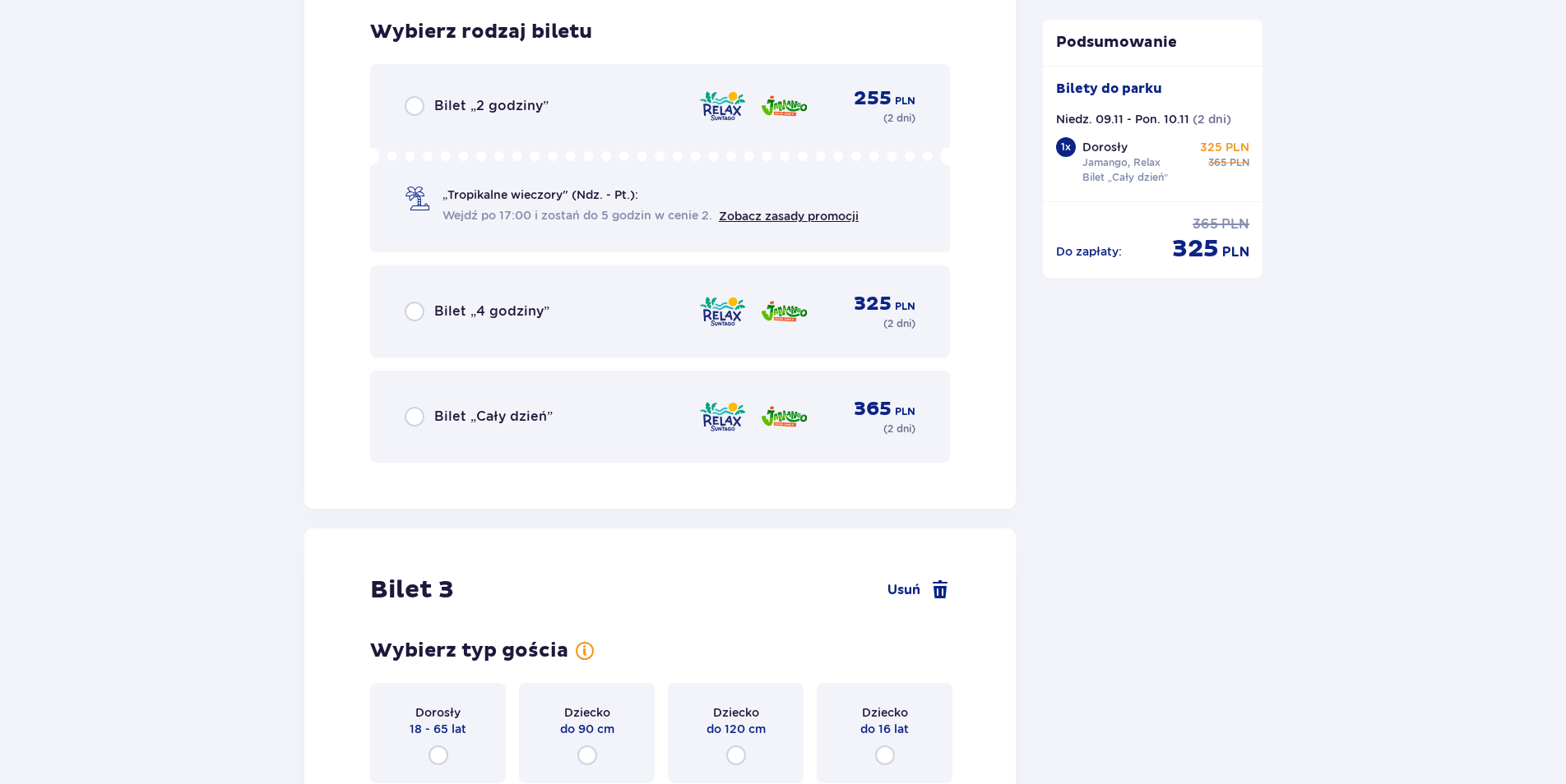
click at [416, 421] on input "radio" at bounding box center [414, 416] width 20 height 20
radio input "true"
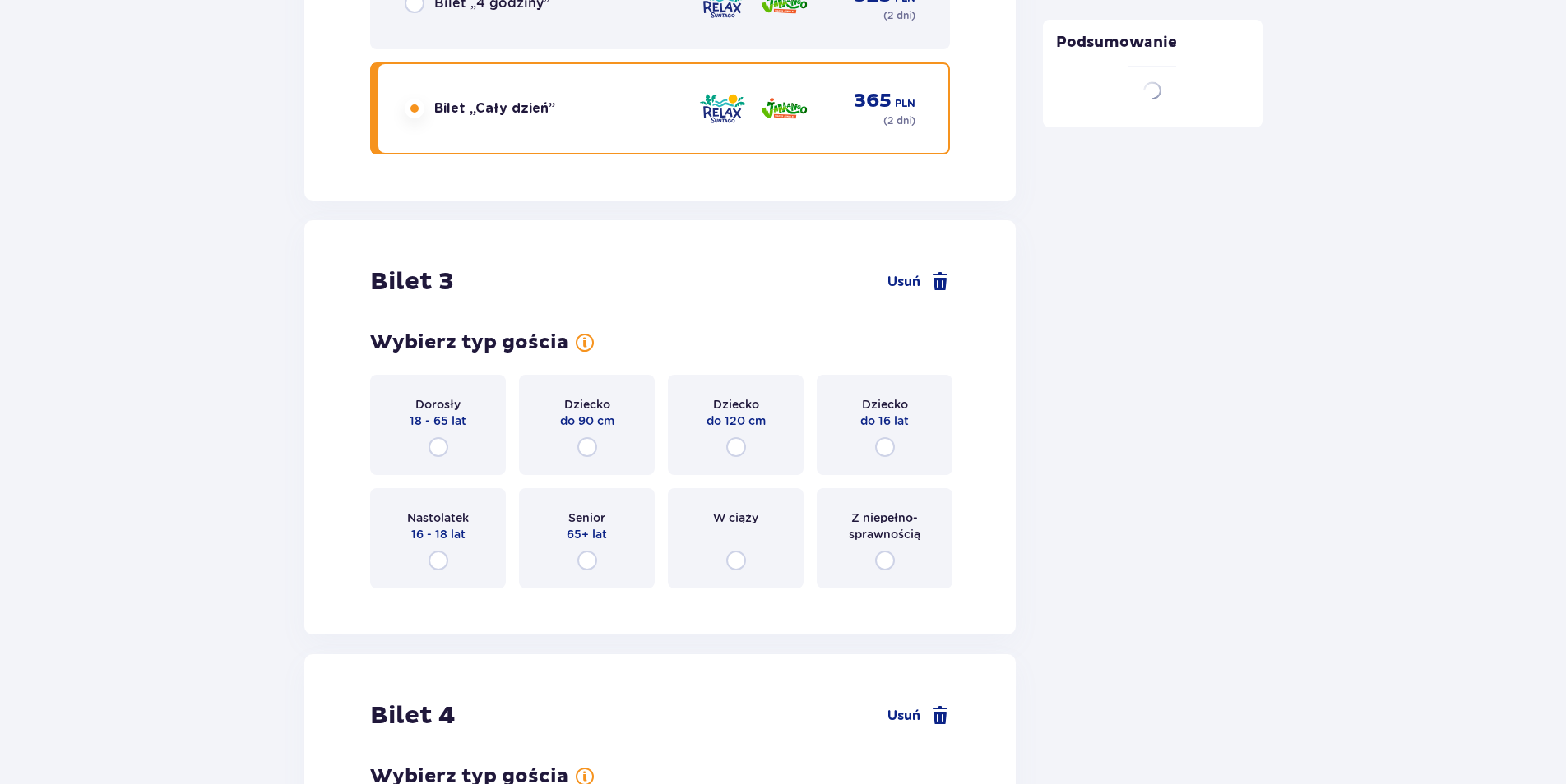
scroll to position [3480, 0]
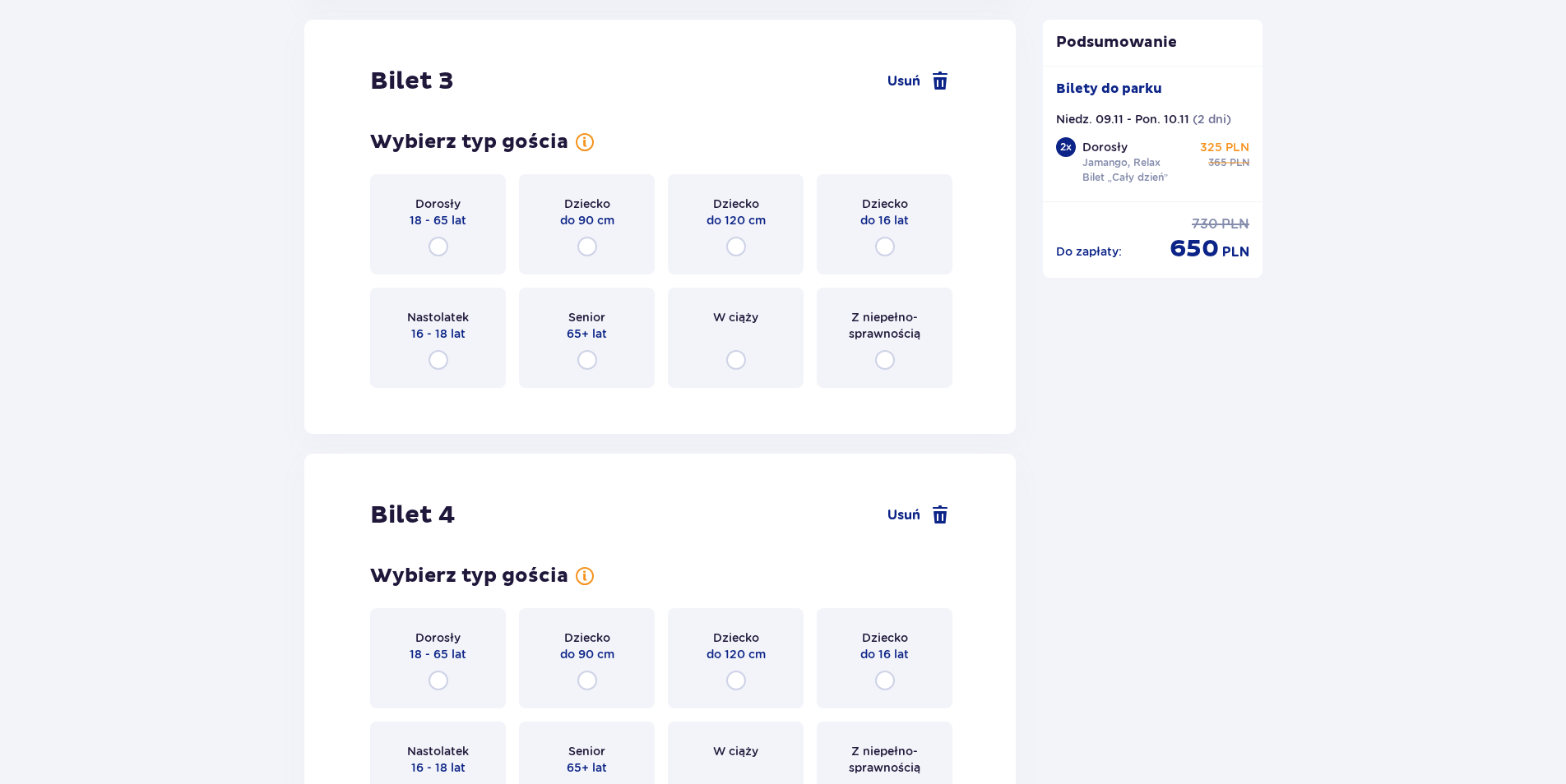
click at [437, 363] on input "radio" at bounding box center [438, 360] width 20 height 20
radio input "true"
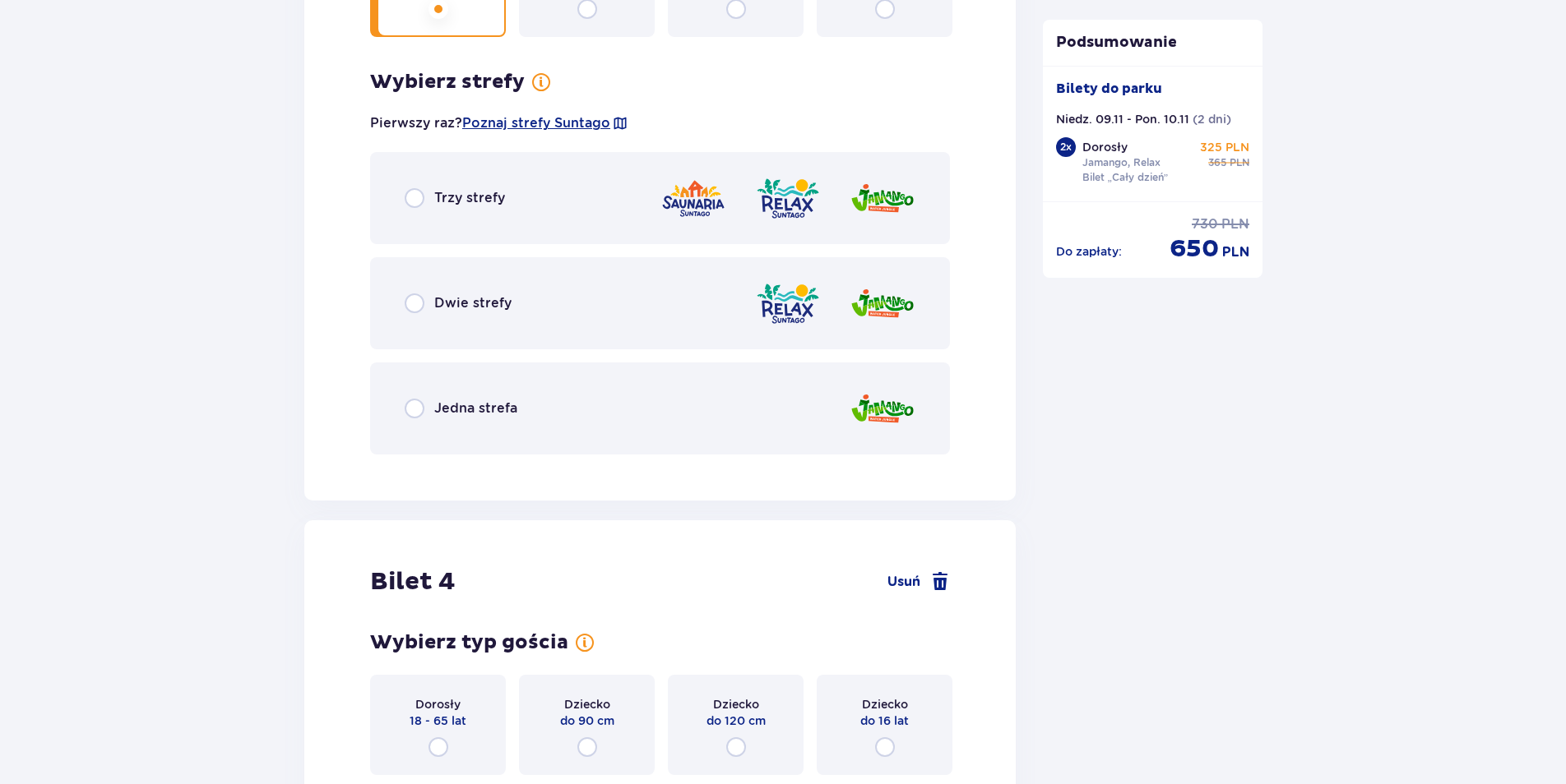
scroll to position [3880, 0]
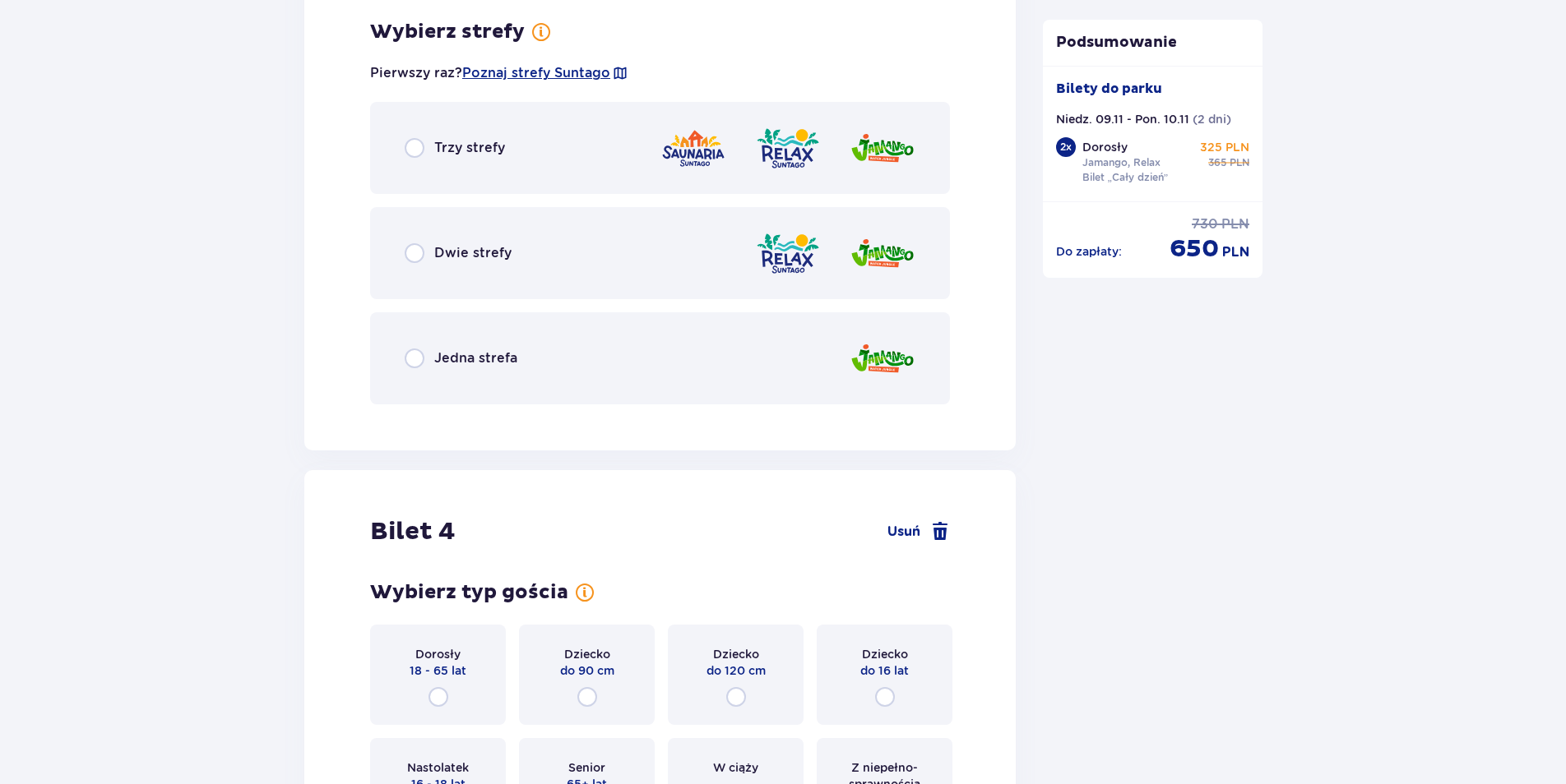
click at [415, 250] on input "radio" at bounding box center [414, 253] width 20 height 20
radio input "true"
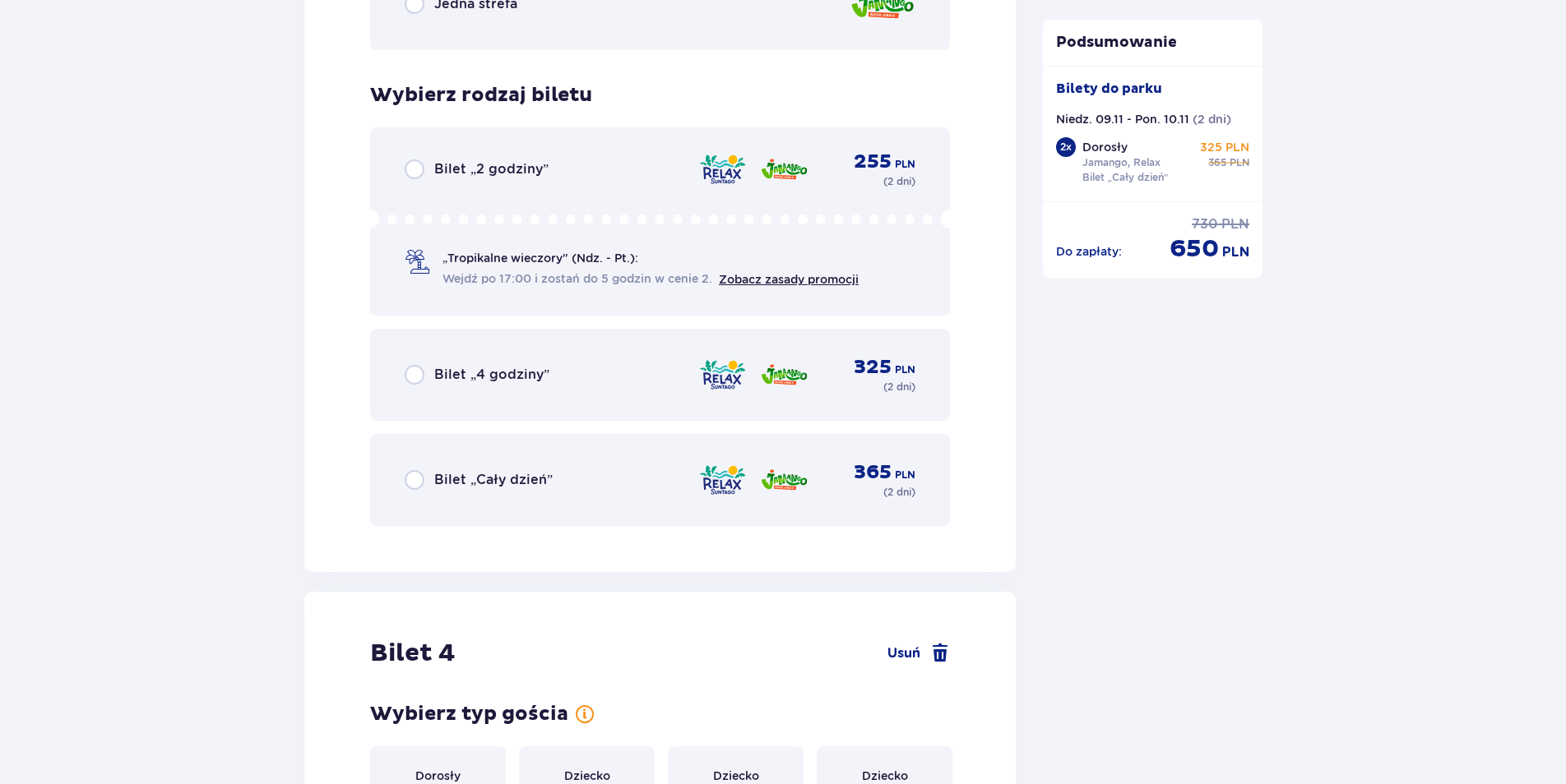
scroll to position [4298, 0]
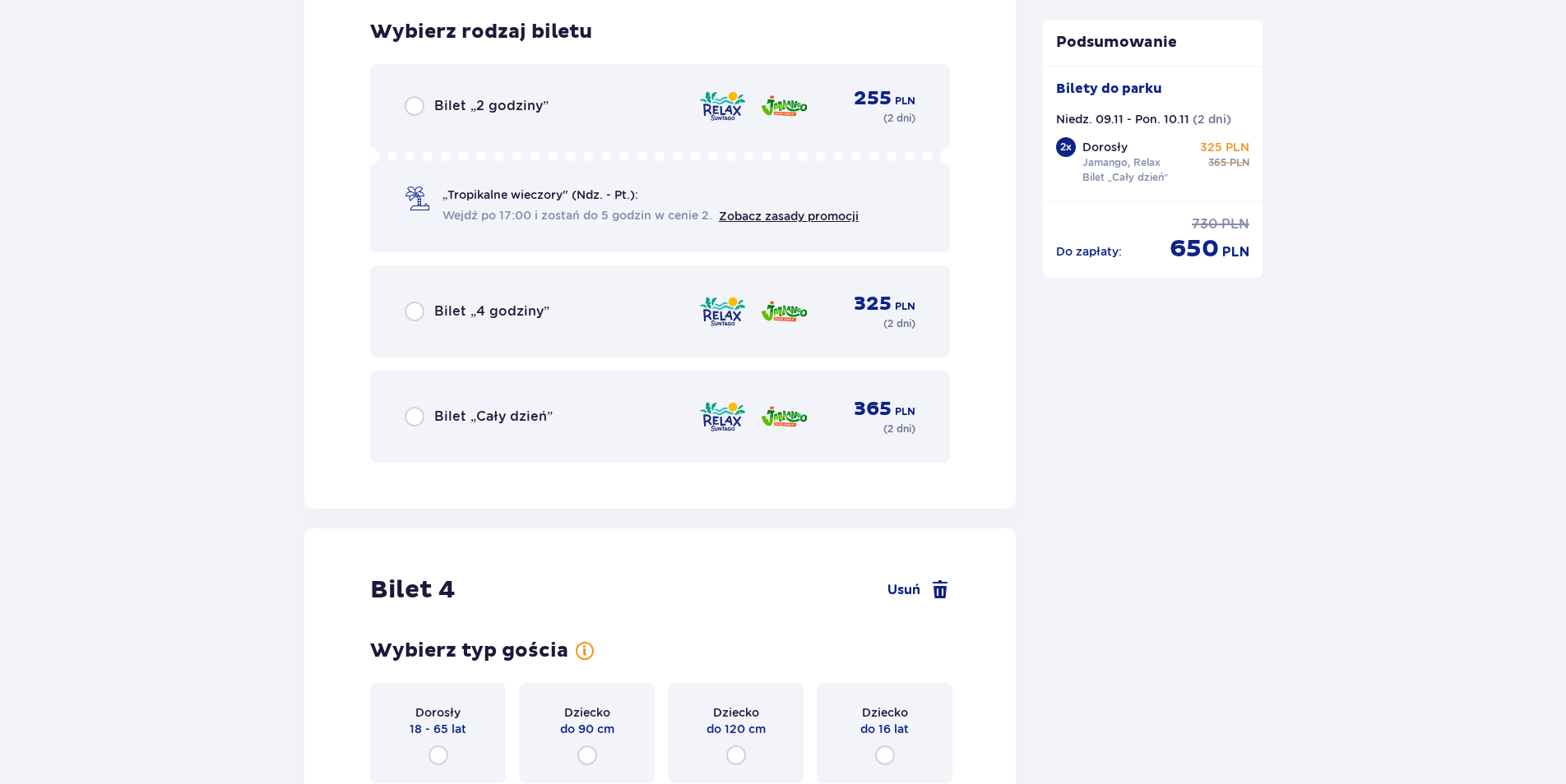
click at [412, 423] on input "radio" at bounding box center [414, 416] width 20 height 20
radio input "true"
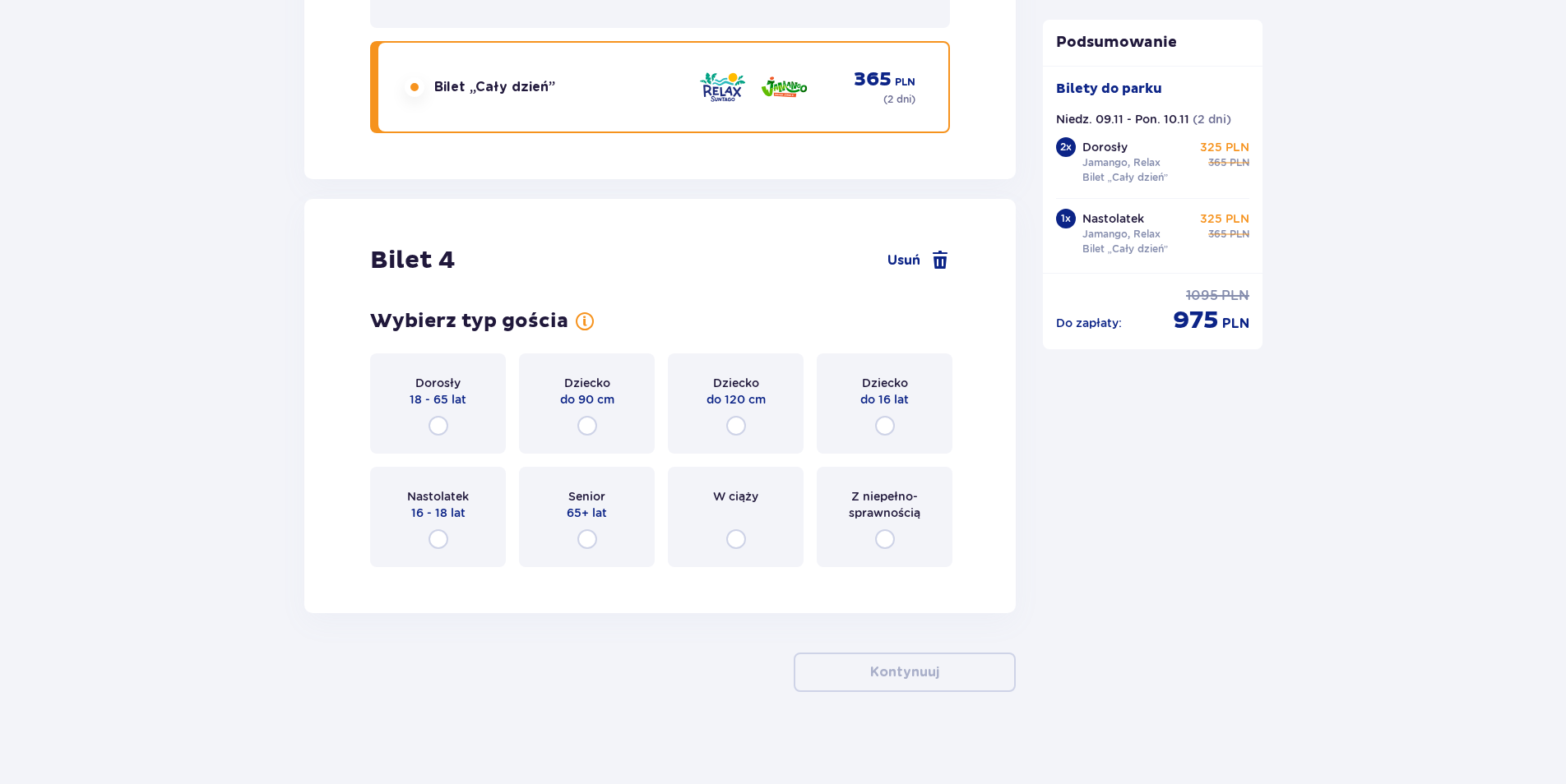
scroll to position [4634, 0]
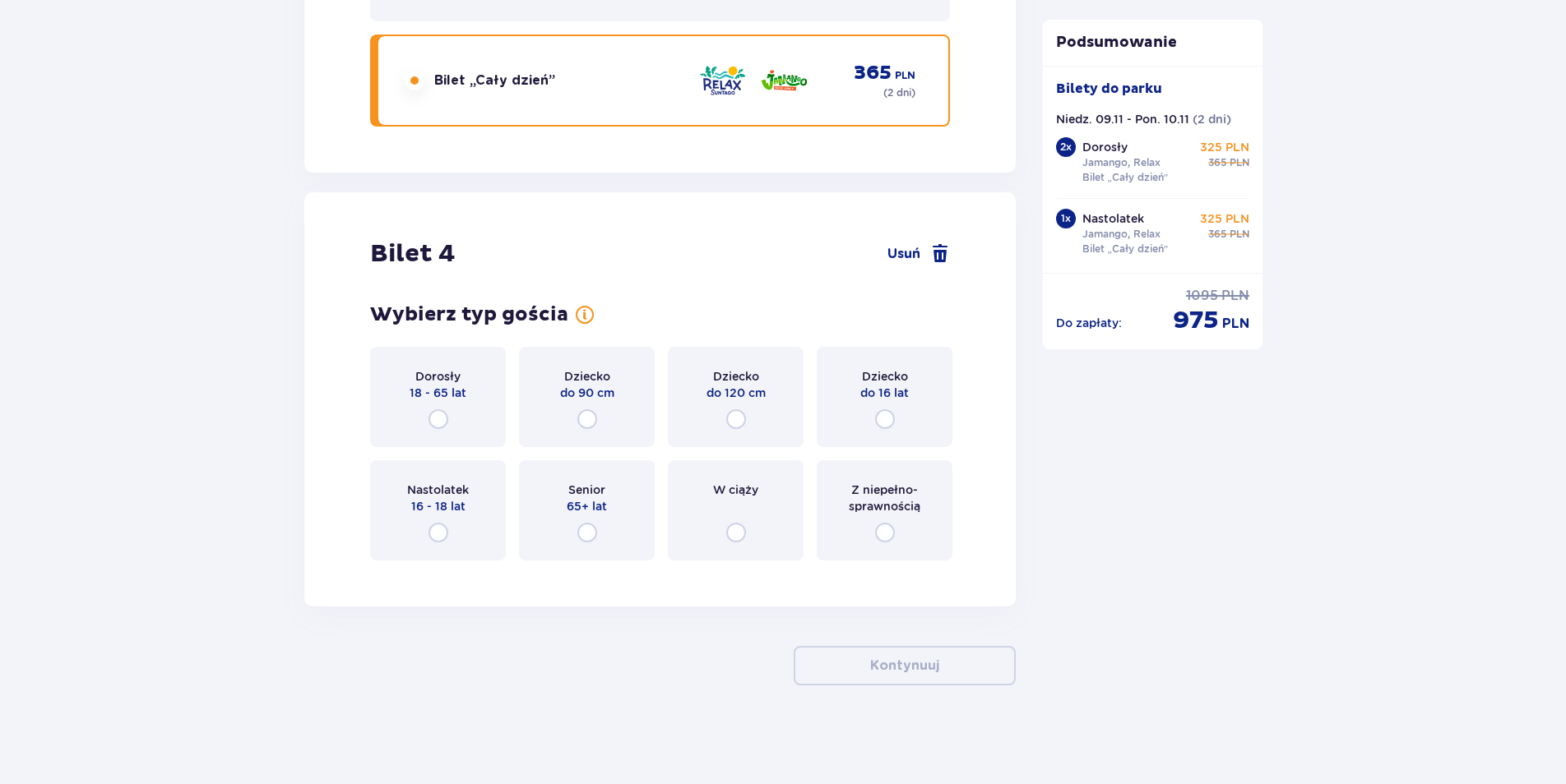
click at [882, 413] on input "radio" at bounding box center [884, 419] width 20 height 20
radio input "true"
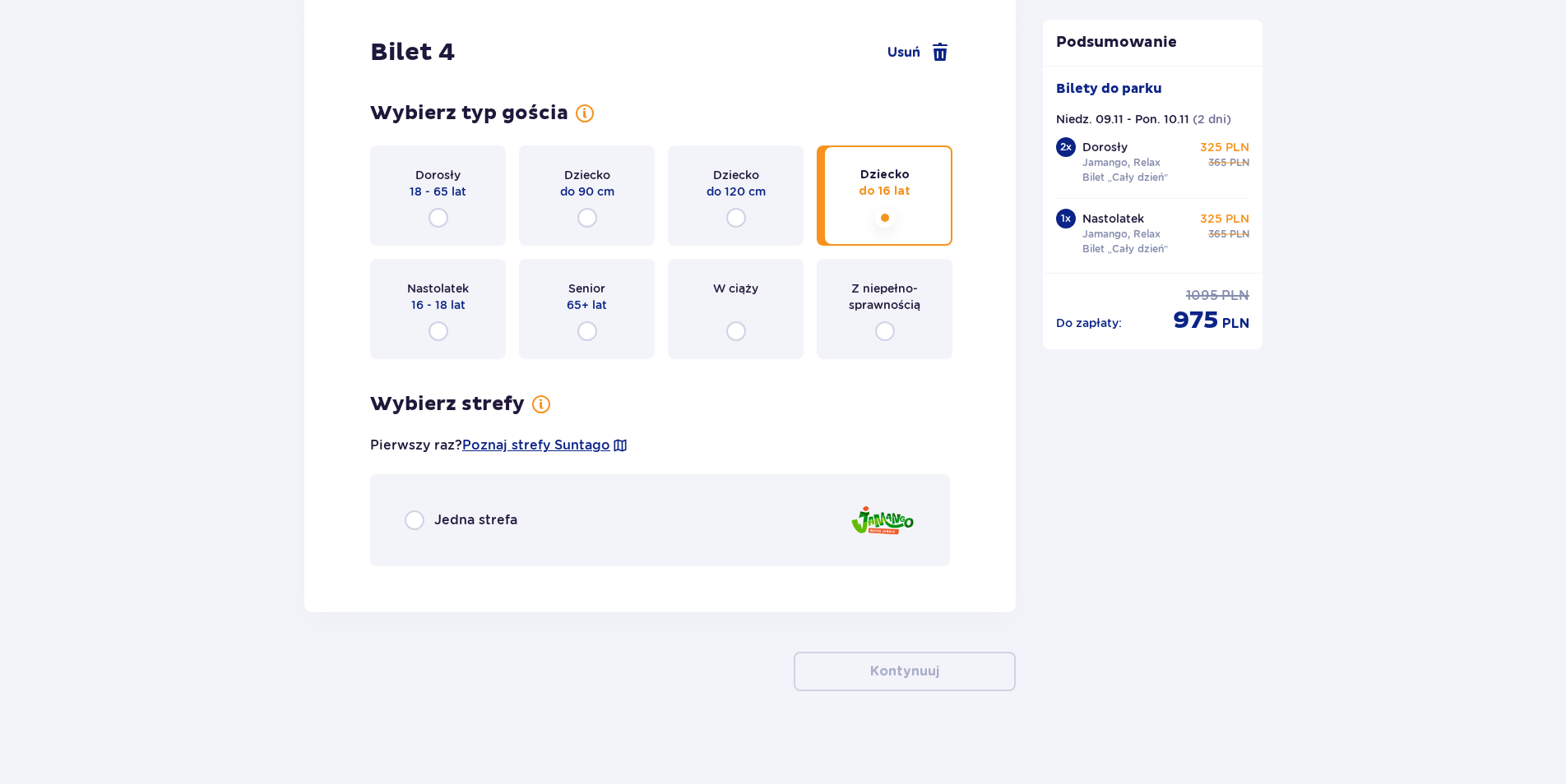
scroll to position [4841, 0]
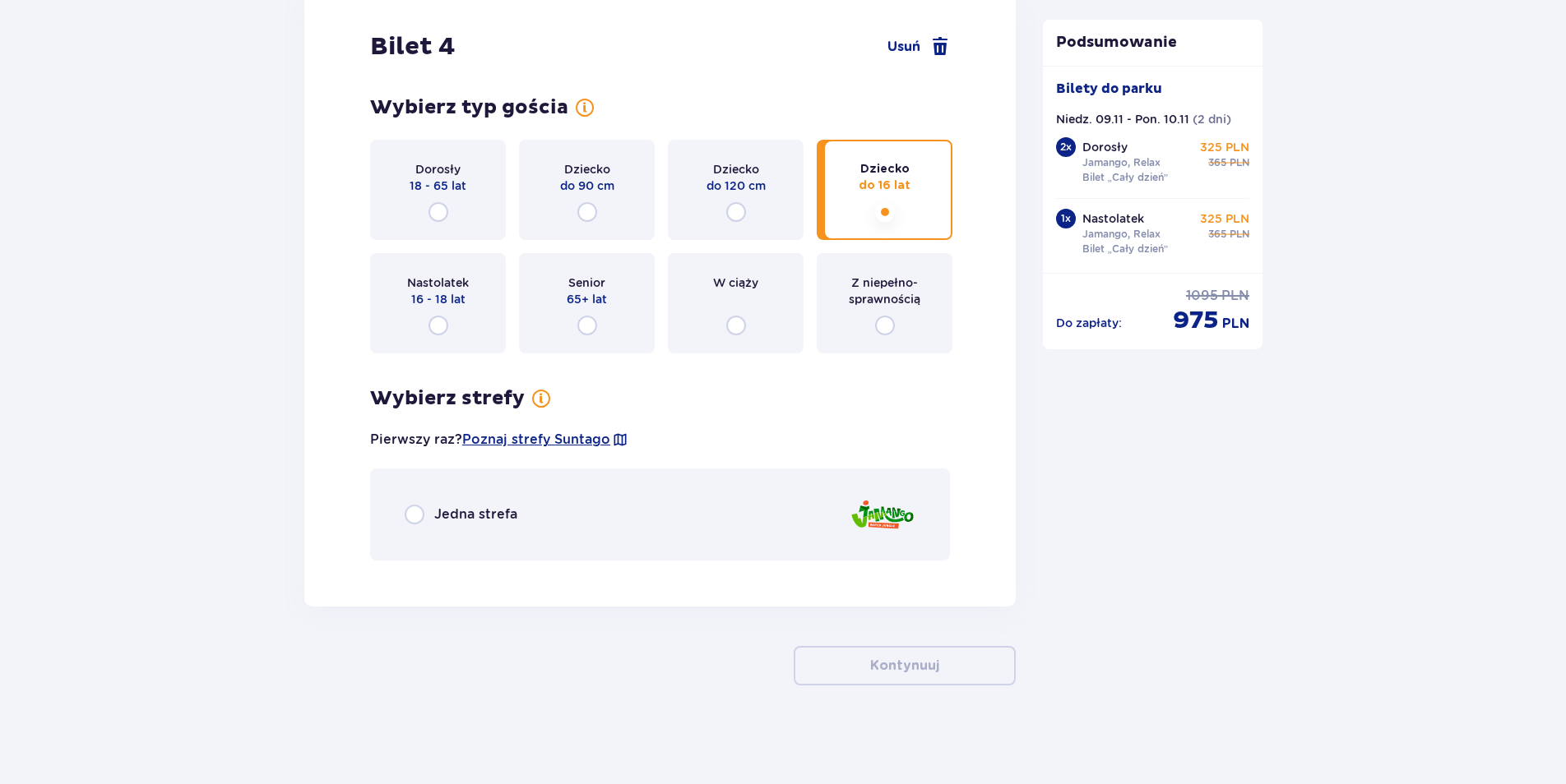
click at [412, 513] on input "radio" at bounding box center [414, 514] width 20 height 20
radio input "true"
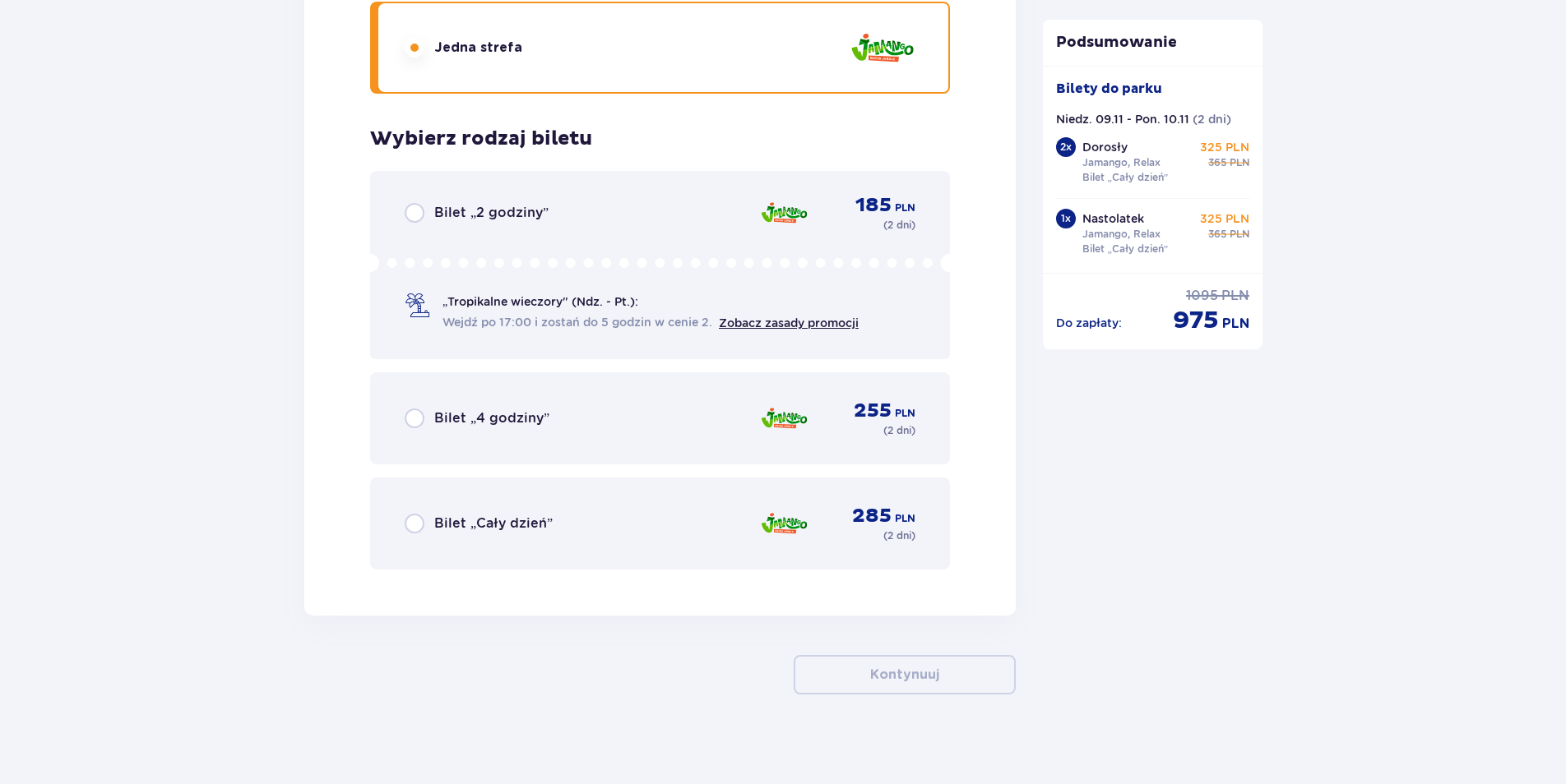
scroll to position [5318, 0]
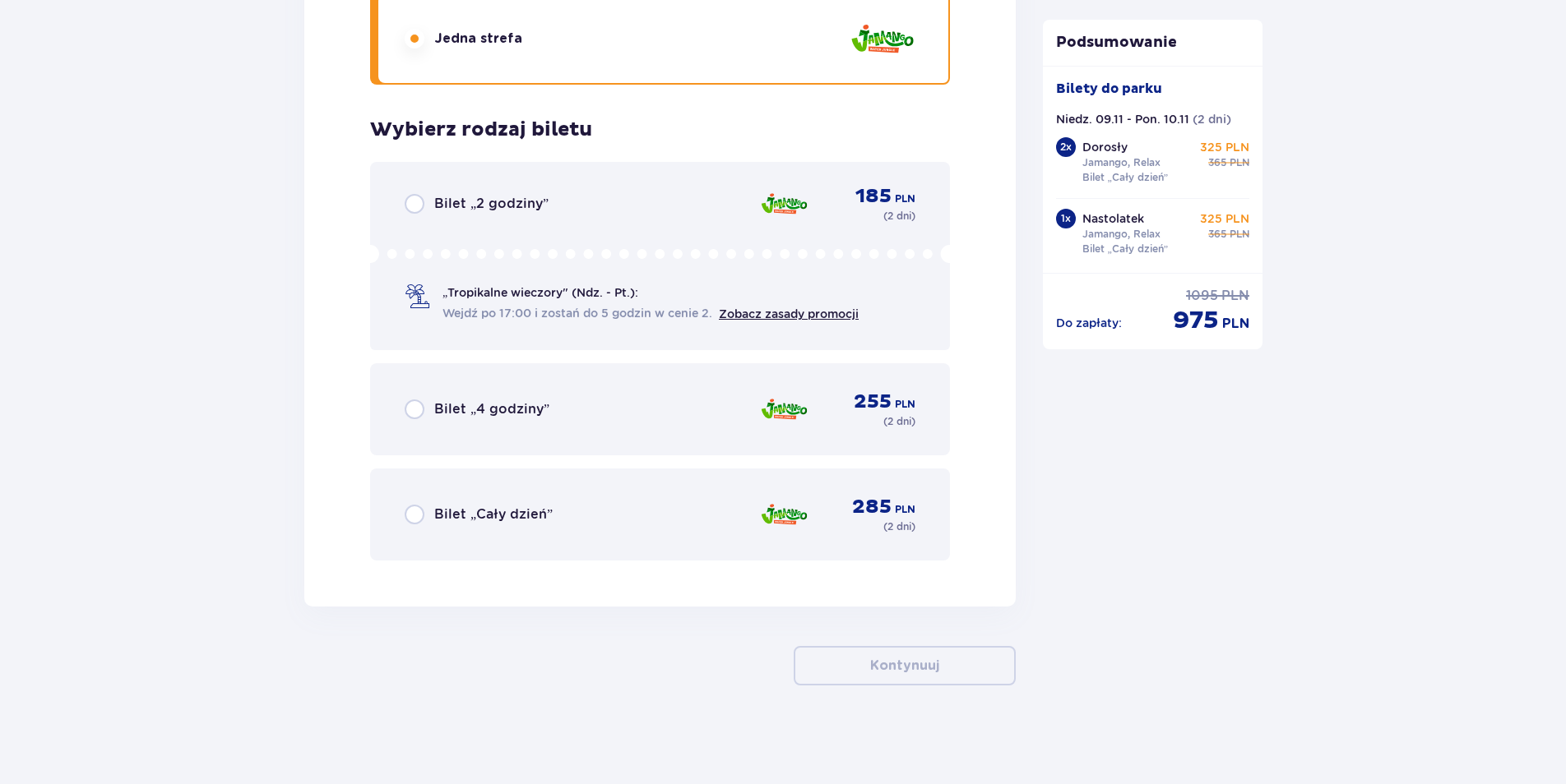
click at [412, 514] on input "radio" at bounding box center [414, 514] width 20 height 20
radio input "true"
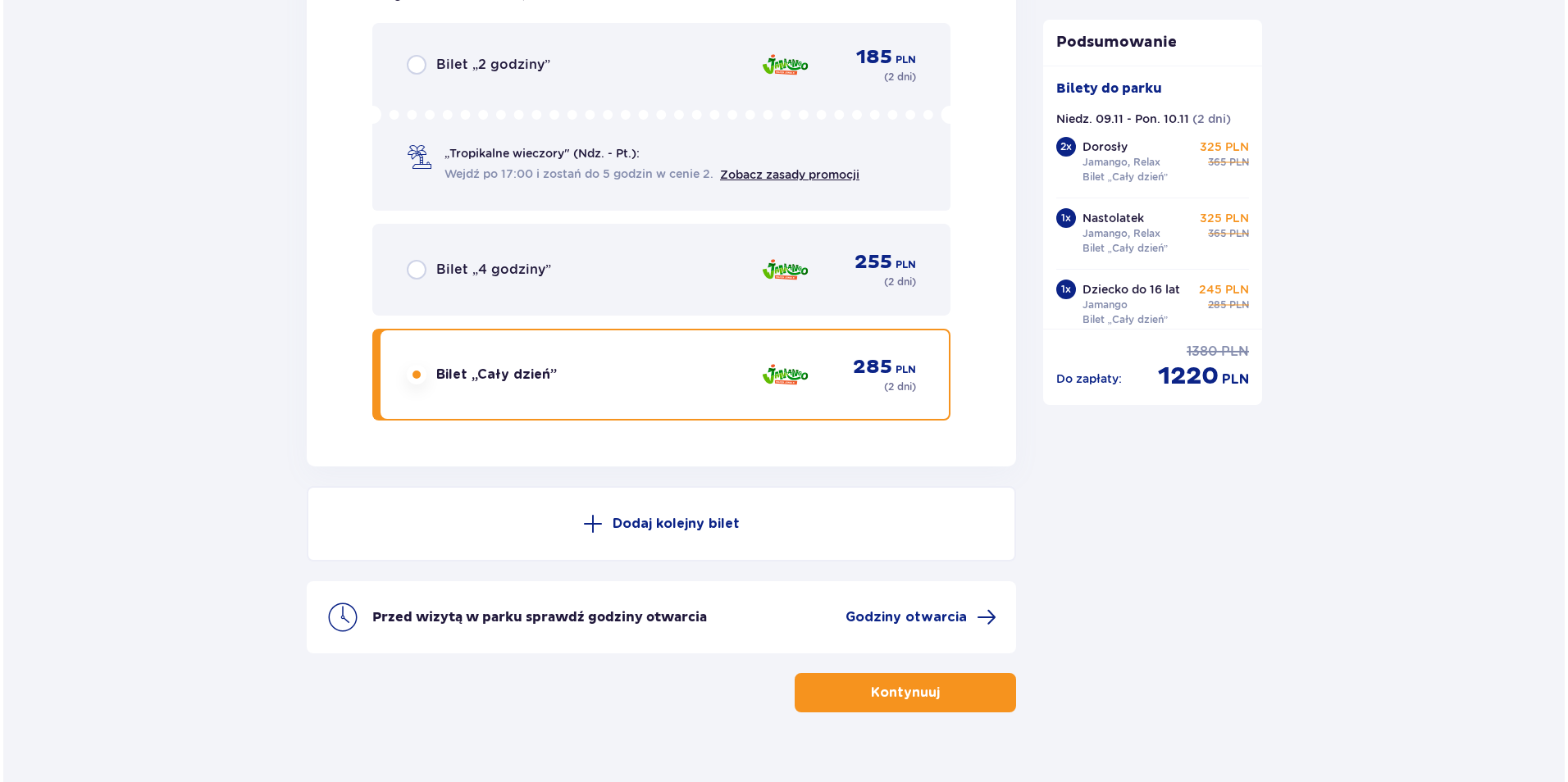
scroll to position [5471, 0]
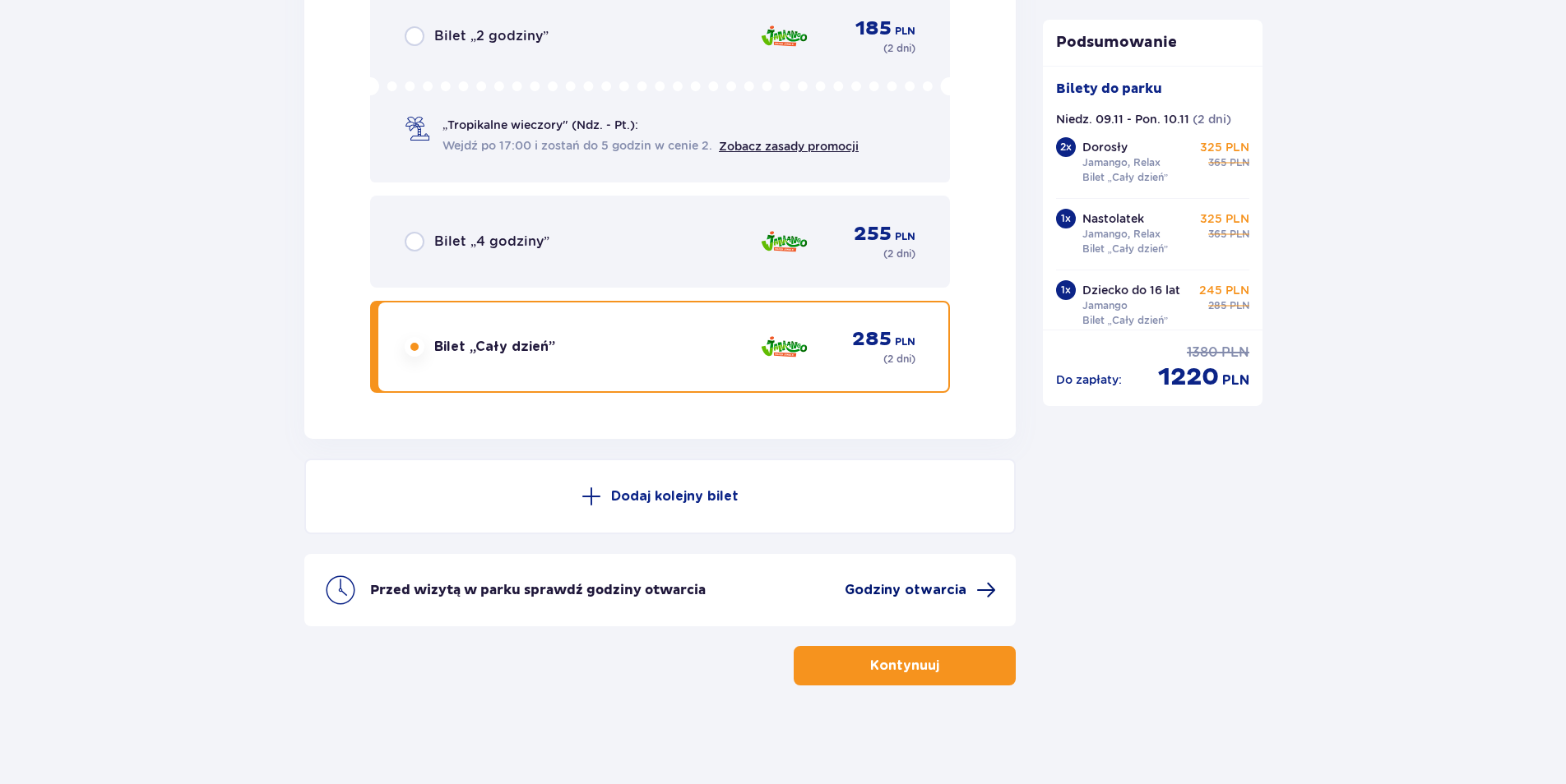
click at [905, 590] on span "Godziny otwarcia" at bounding box center [905, 590] width 121 height 18
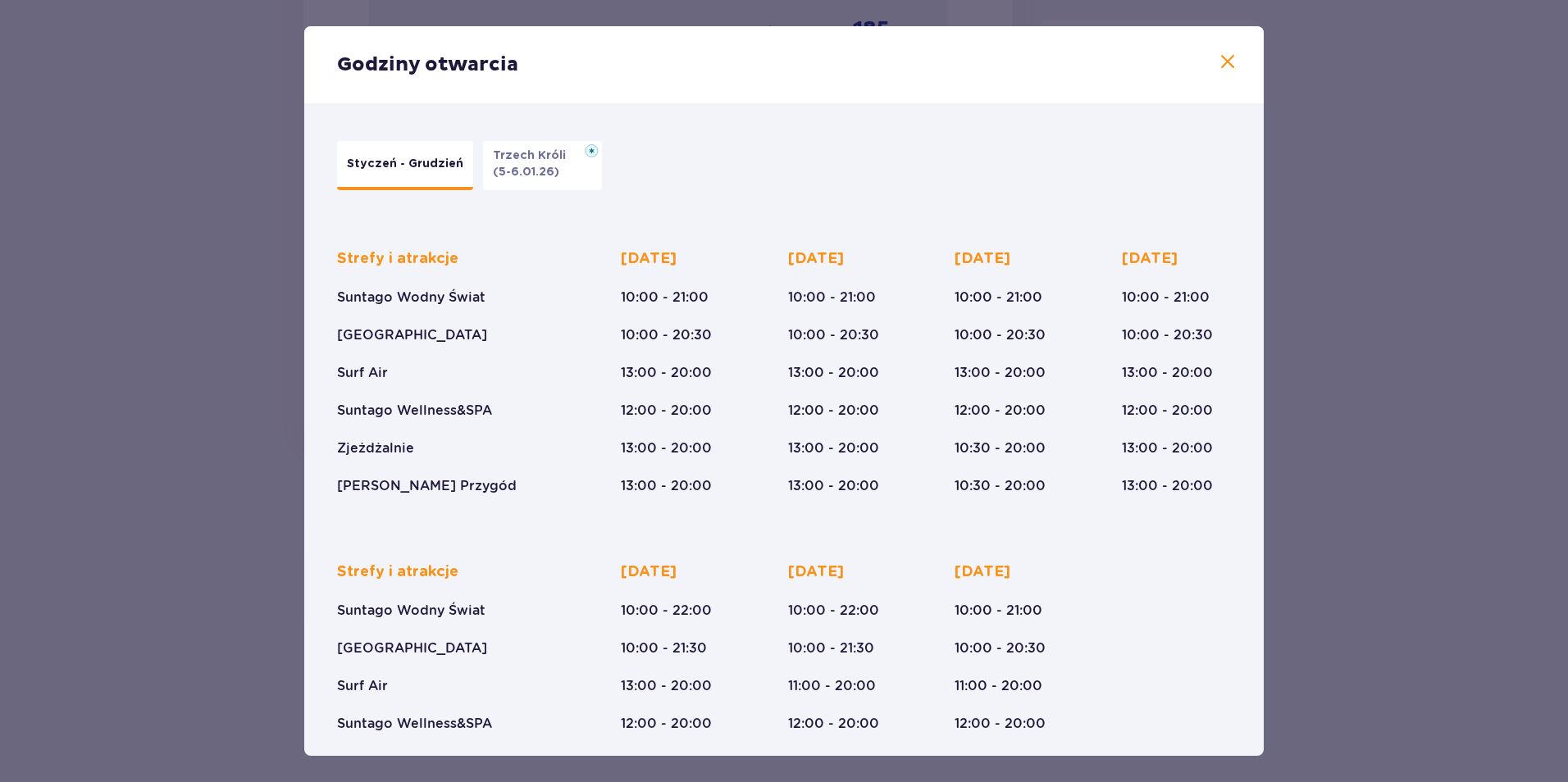
click at [1222, 58] on span at bounding box center [1227, 62] width 20 height 20
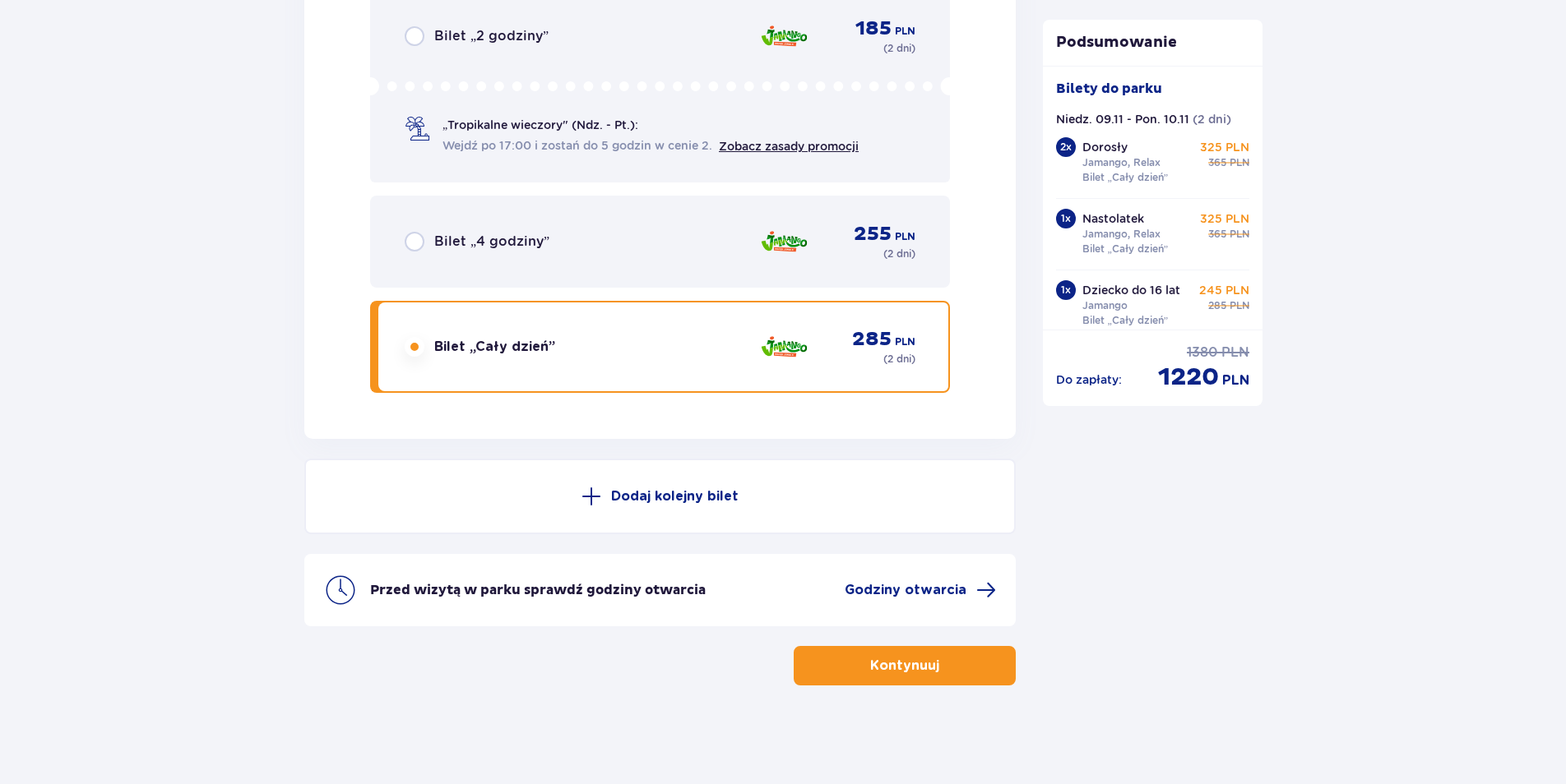
click at [895, 667] on p "Kontynuuj" at bounding box center [904, 665] width 69 height 18
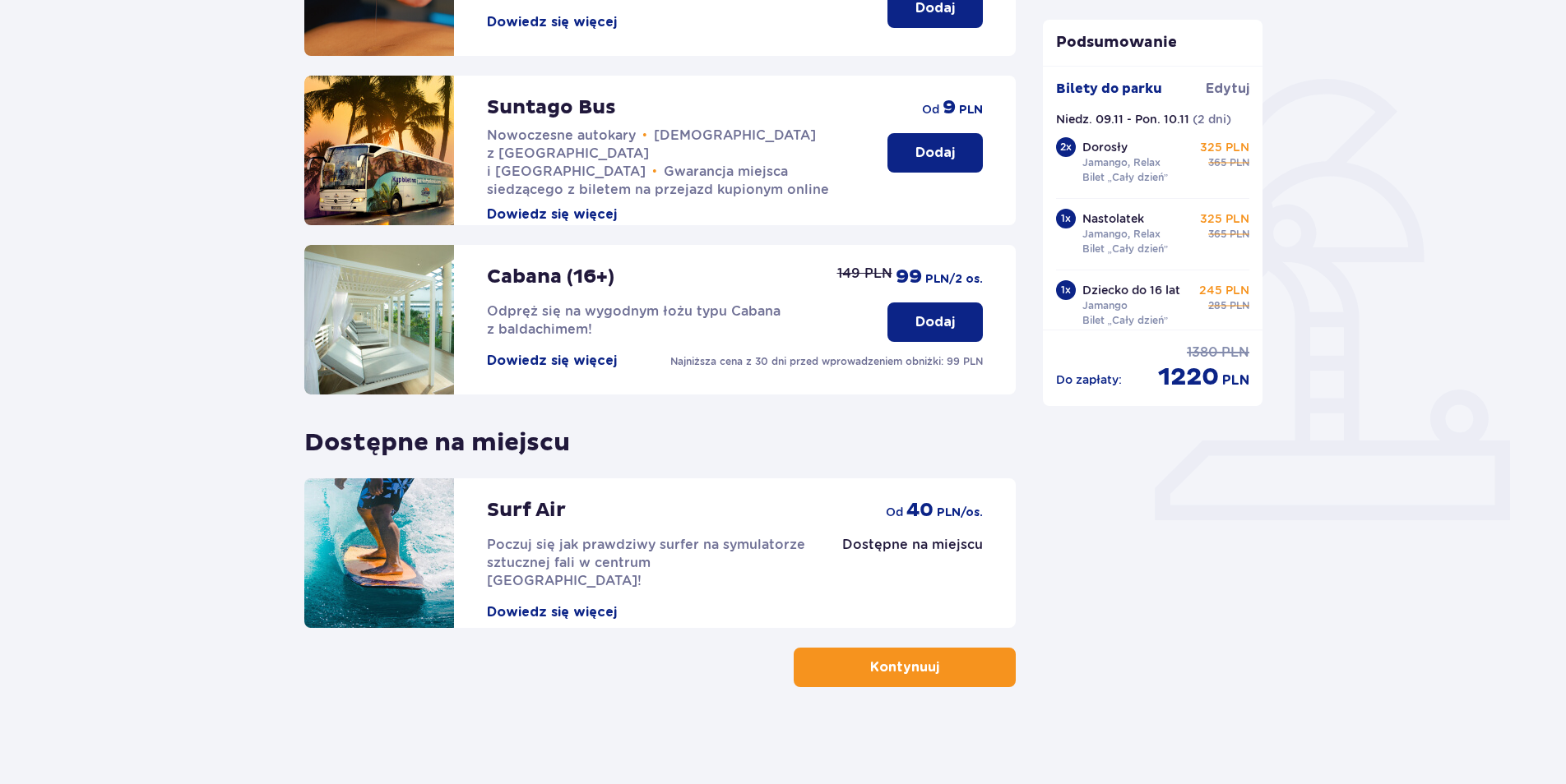
scroll to position [330, 0]
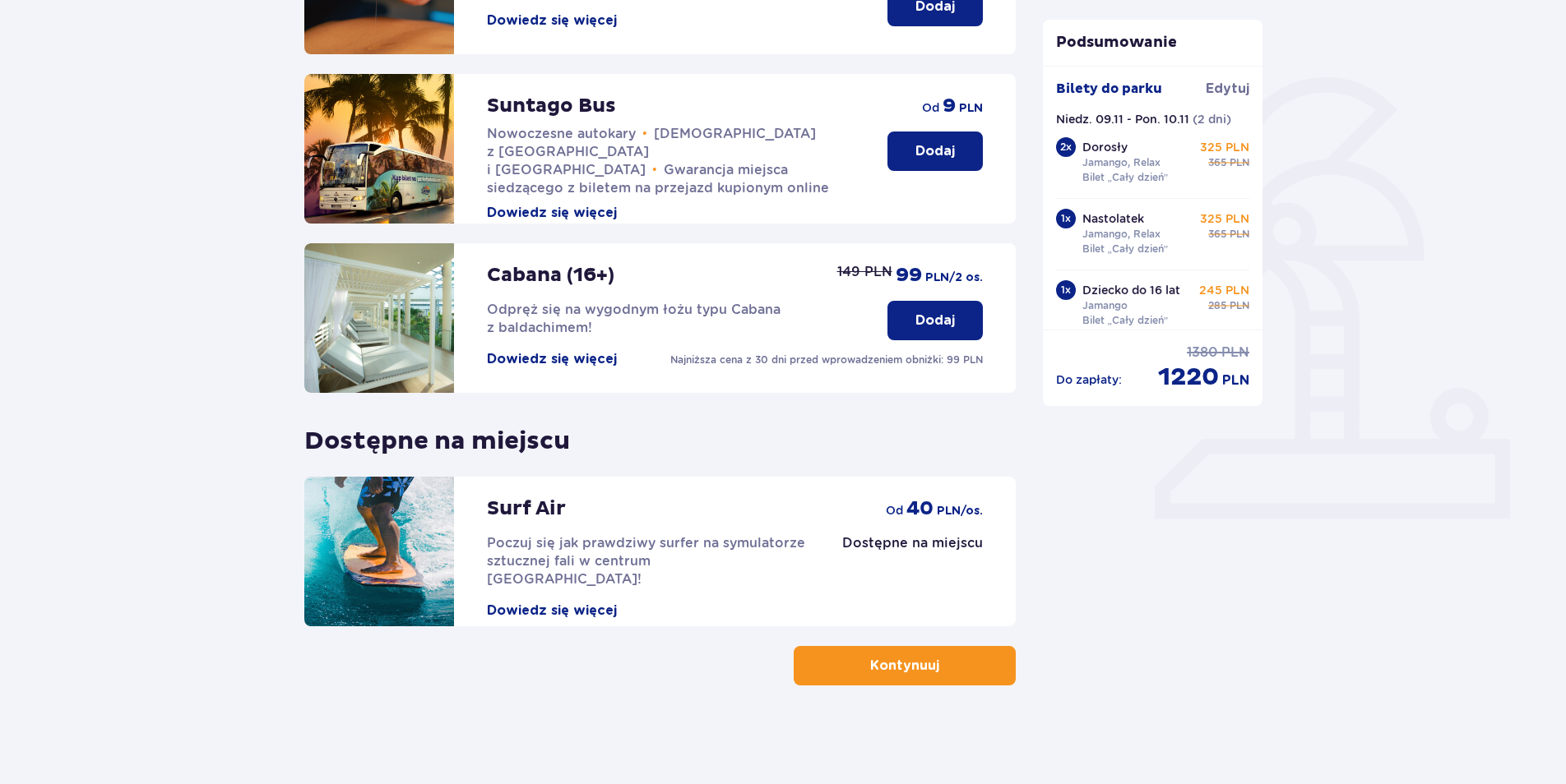
click at [895, 675] on p "Kontynuuj" at bounding box center [904, 665] width 69 height 18
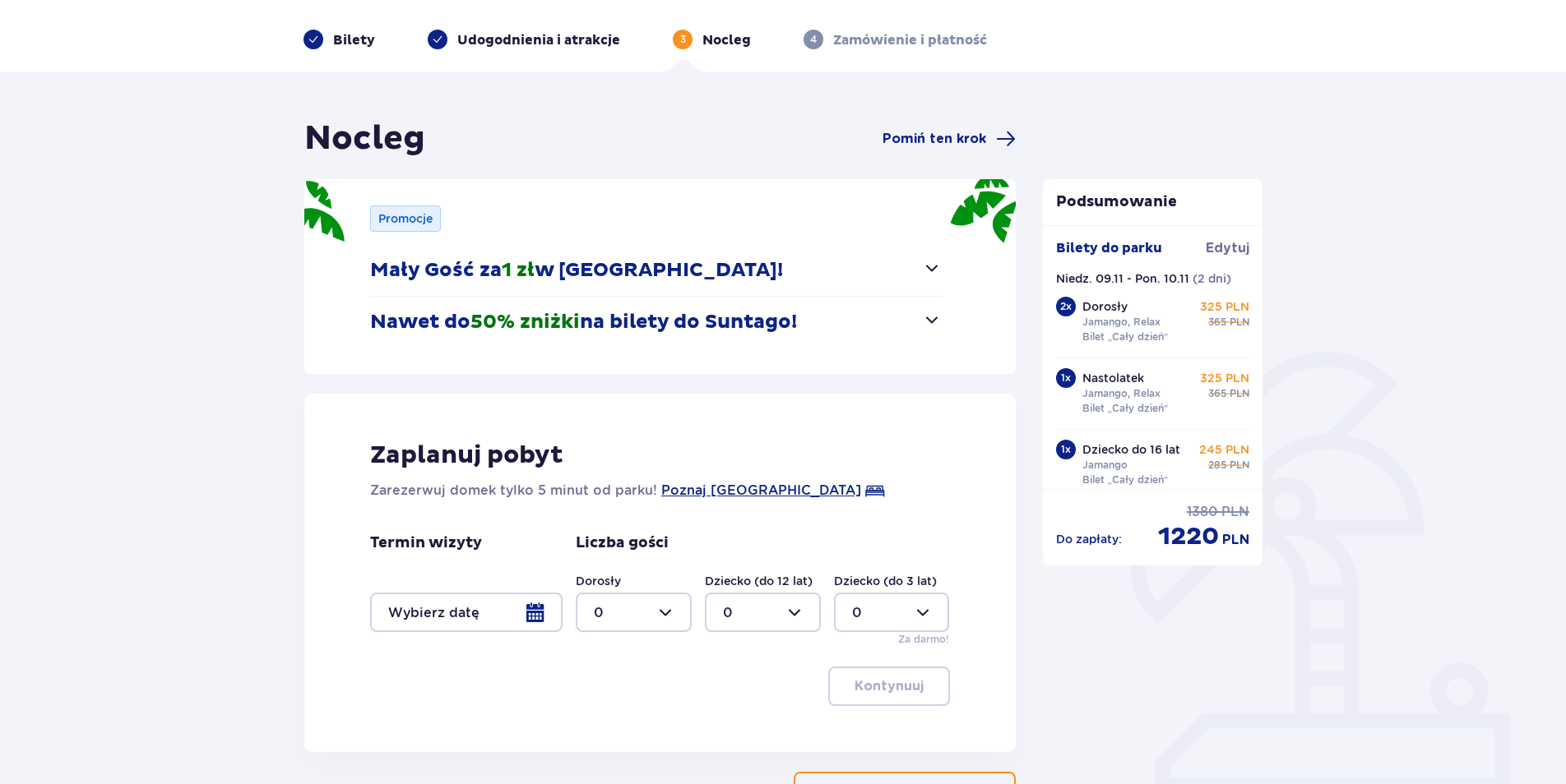
scroll to position [82, 0]
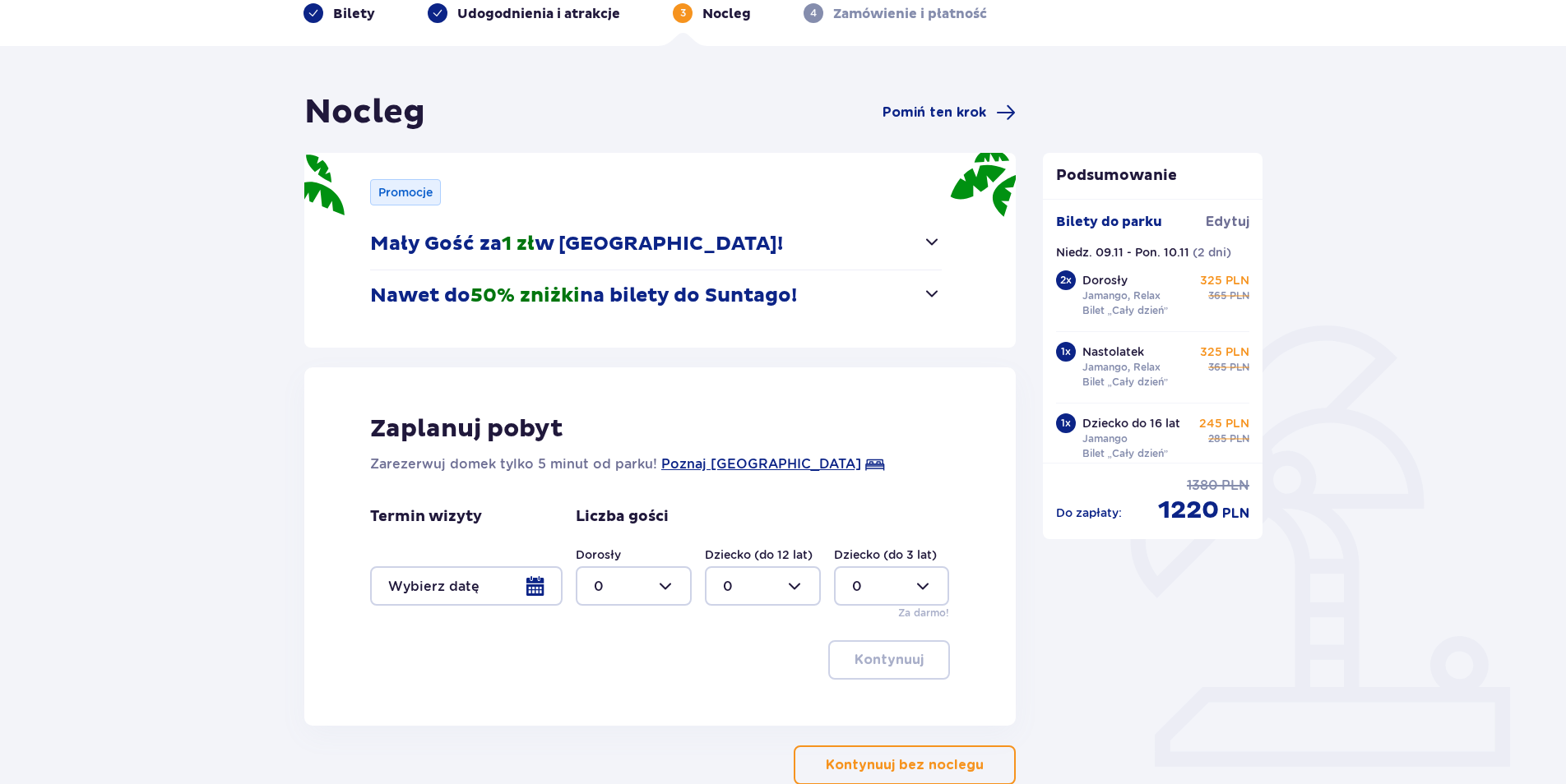
click at [539, 588] on div at bounding box center [466, 586] width 192 height 40
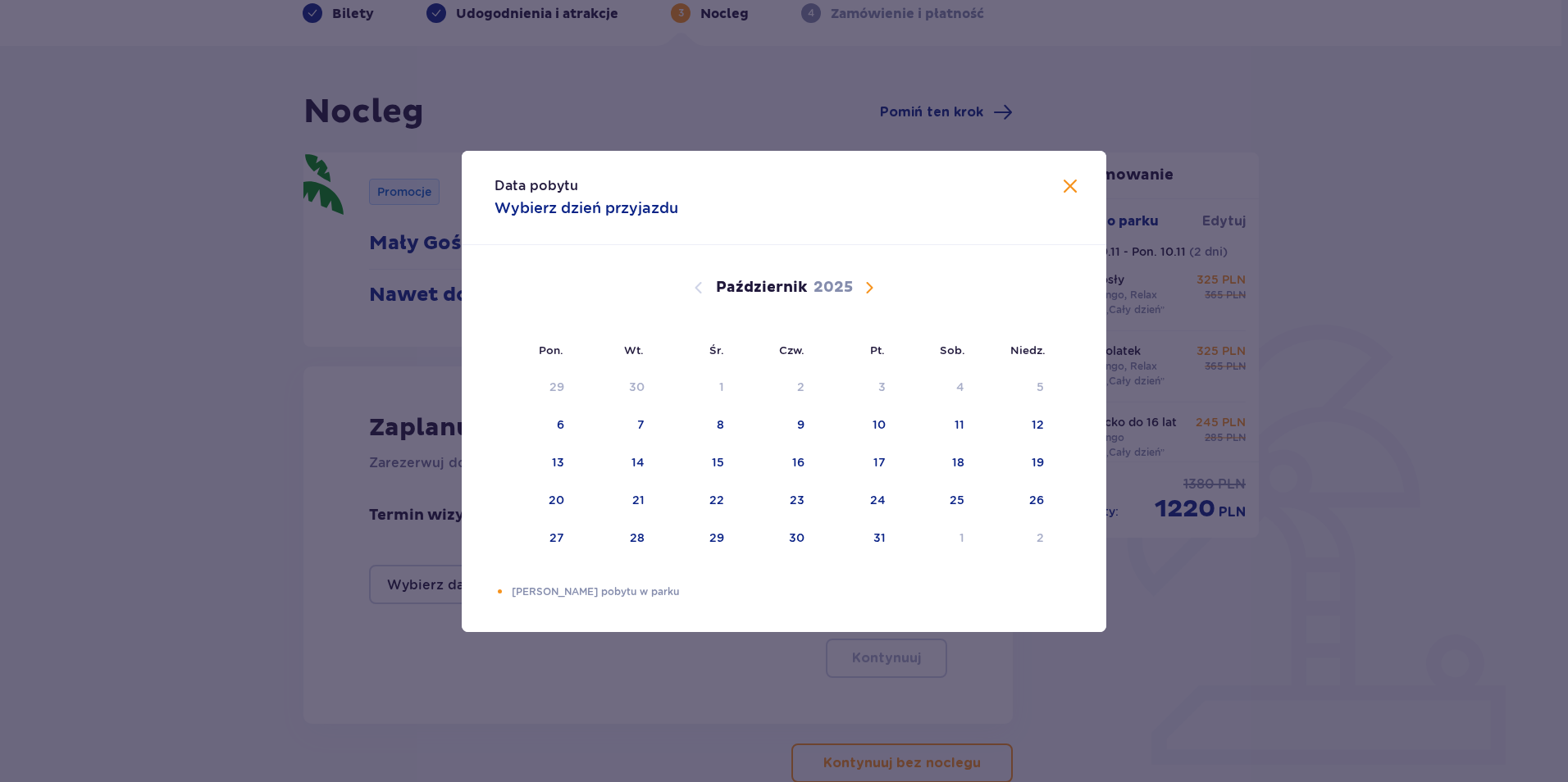
click at [868, 288] on span "Następny miesiąc" at bounding box center [869, 287] width 20 height 20
click at [1038, 427] on div "9" at bounding box center [1040, 424] width 8 height 16
click at [634, 465] on div "11" at bounding box center [638, 462] width 9 height 16
type input "[DATE] - [DATE]"
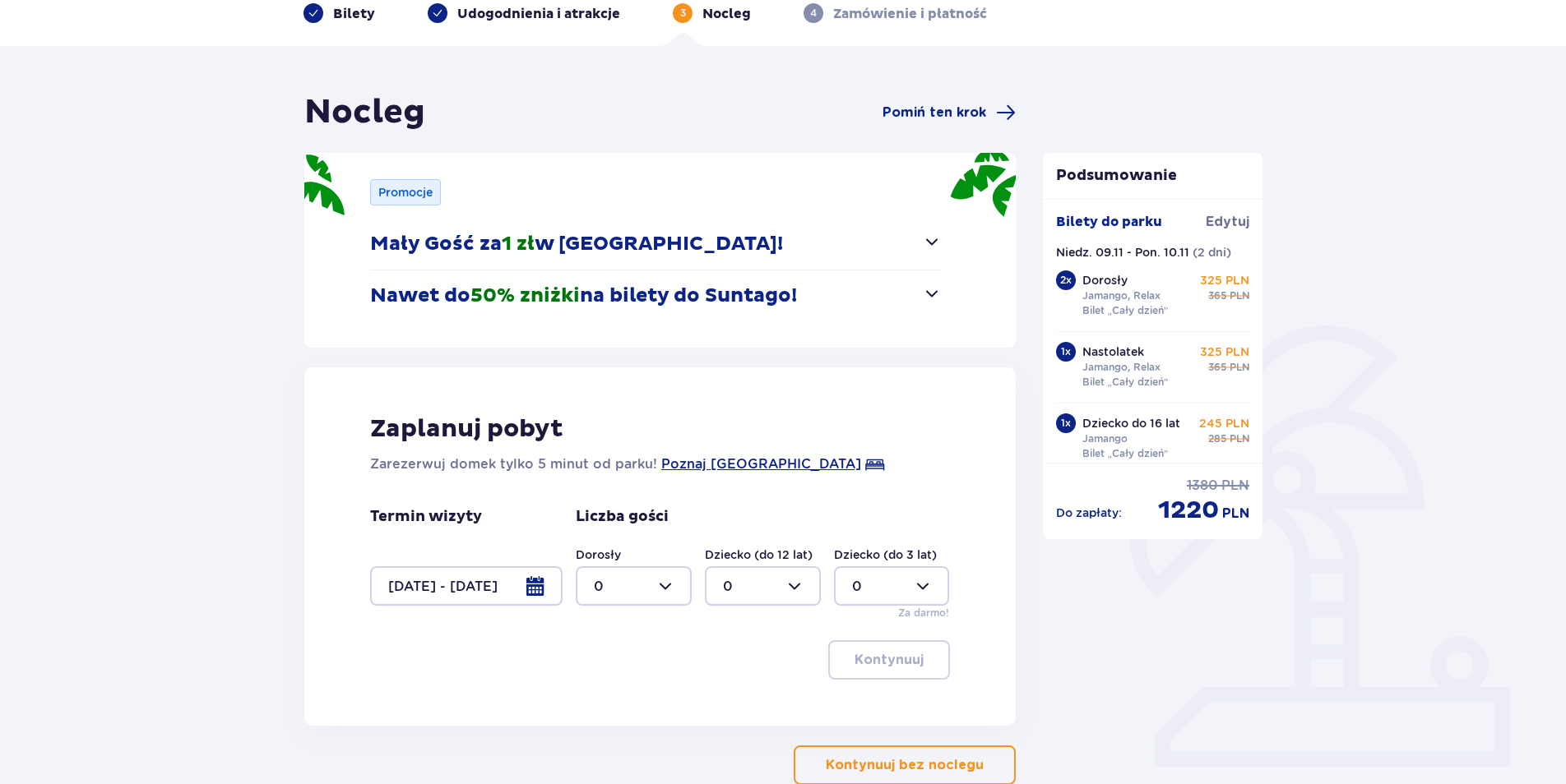
click at [660, 585] on div at bounding box center [633, 586] width 116 height 40
click at [606, 738] on div "3" at bounding box center [634, 740] width 80 height 18
click at [660, 584] on div at bounding box center [633, 586] width 116 height 40
click at [617, 689] on div "4" at bounding box center [634, 692] width 80 height 18
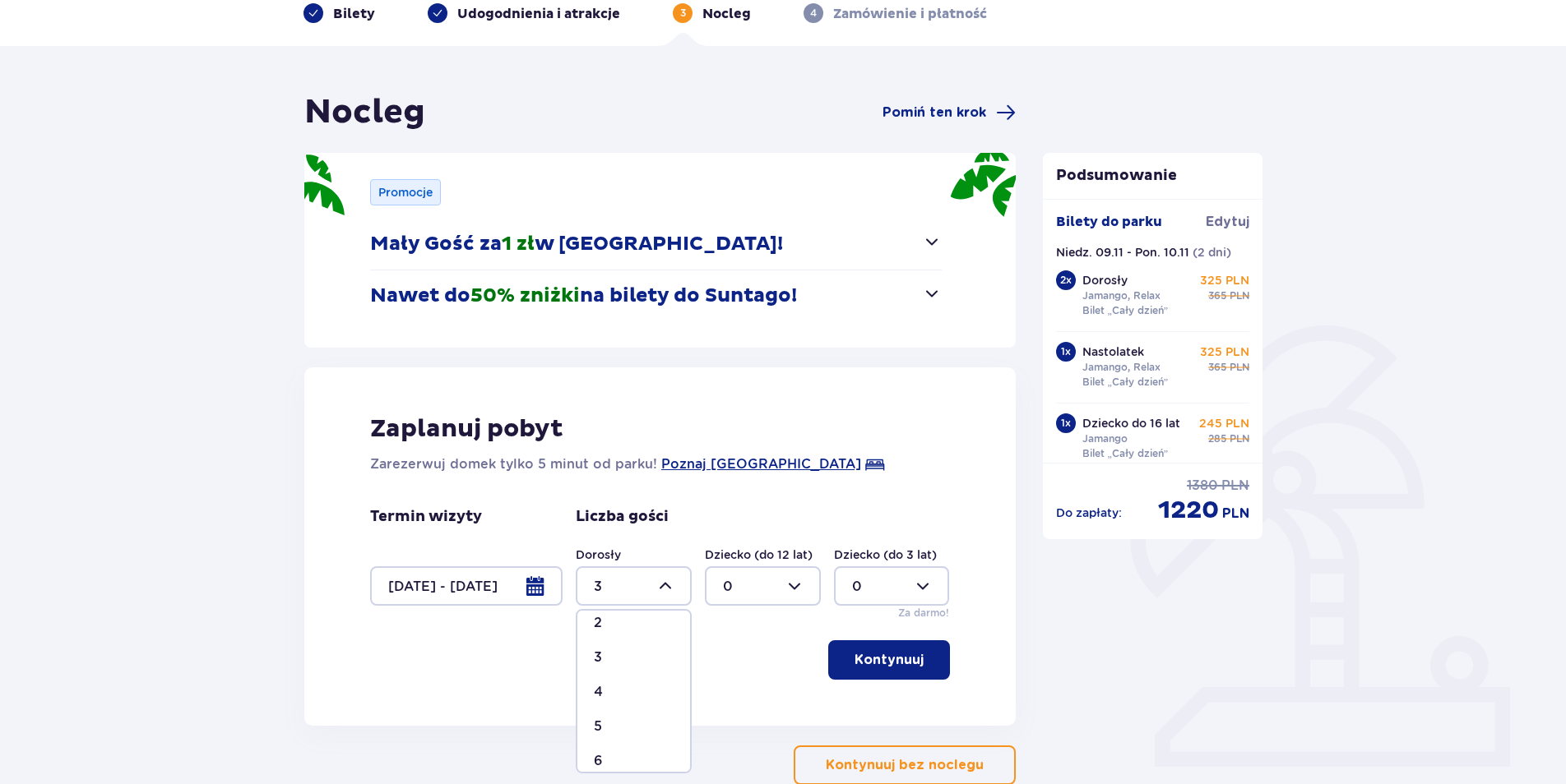
type input "4"
click at [896, 660] on p "Kontynuuj" at bounding box center [889, 660] width 69 height 18
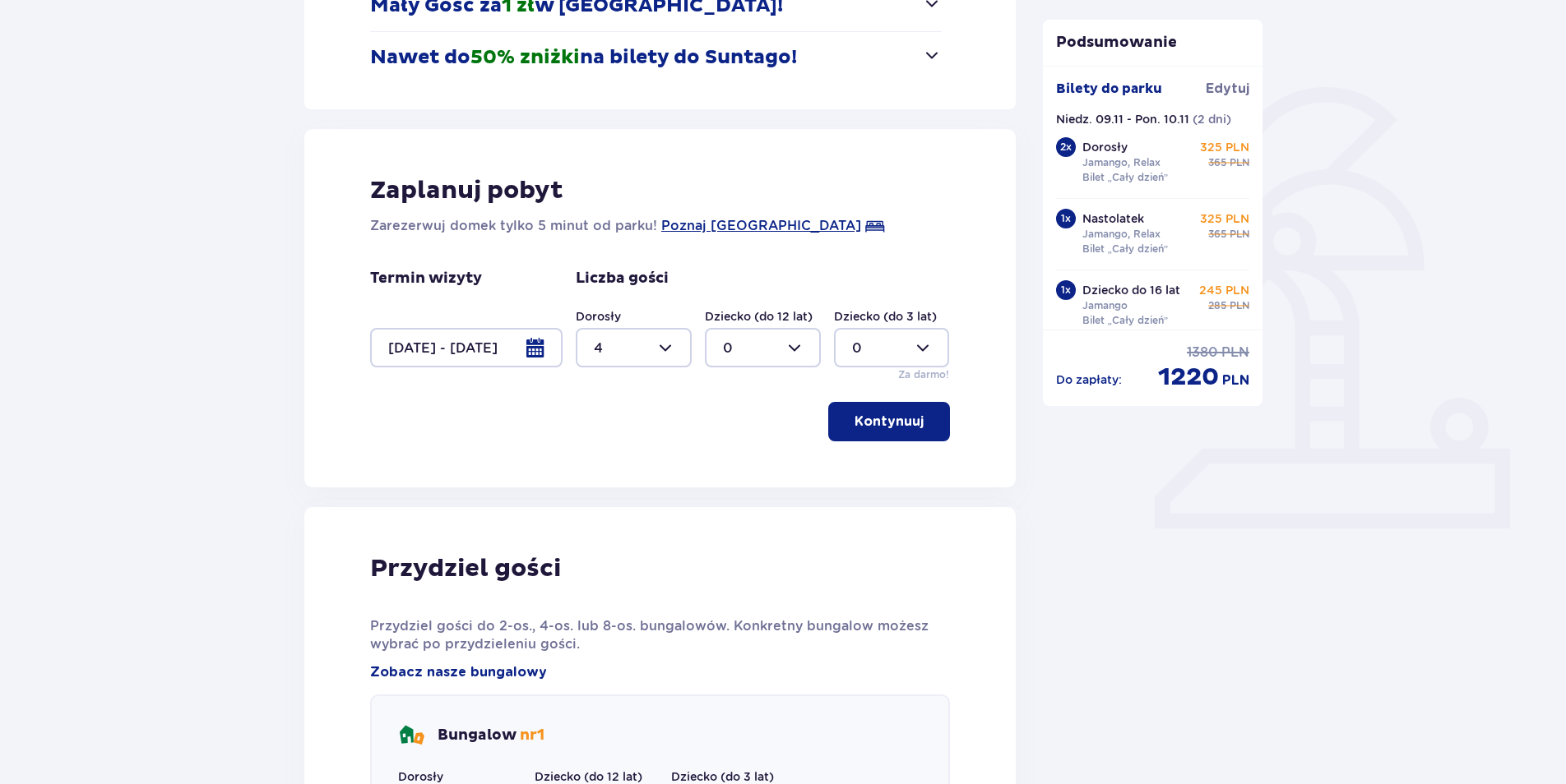
scroll to position [315, 0]
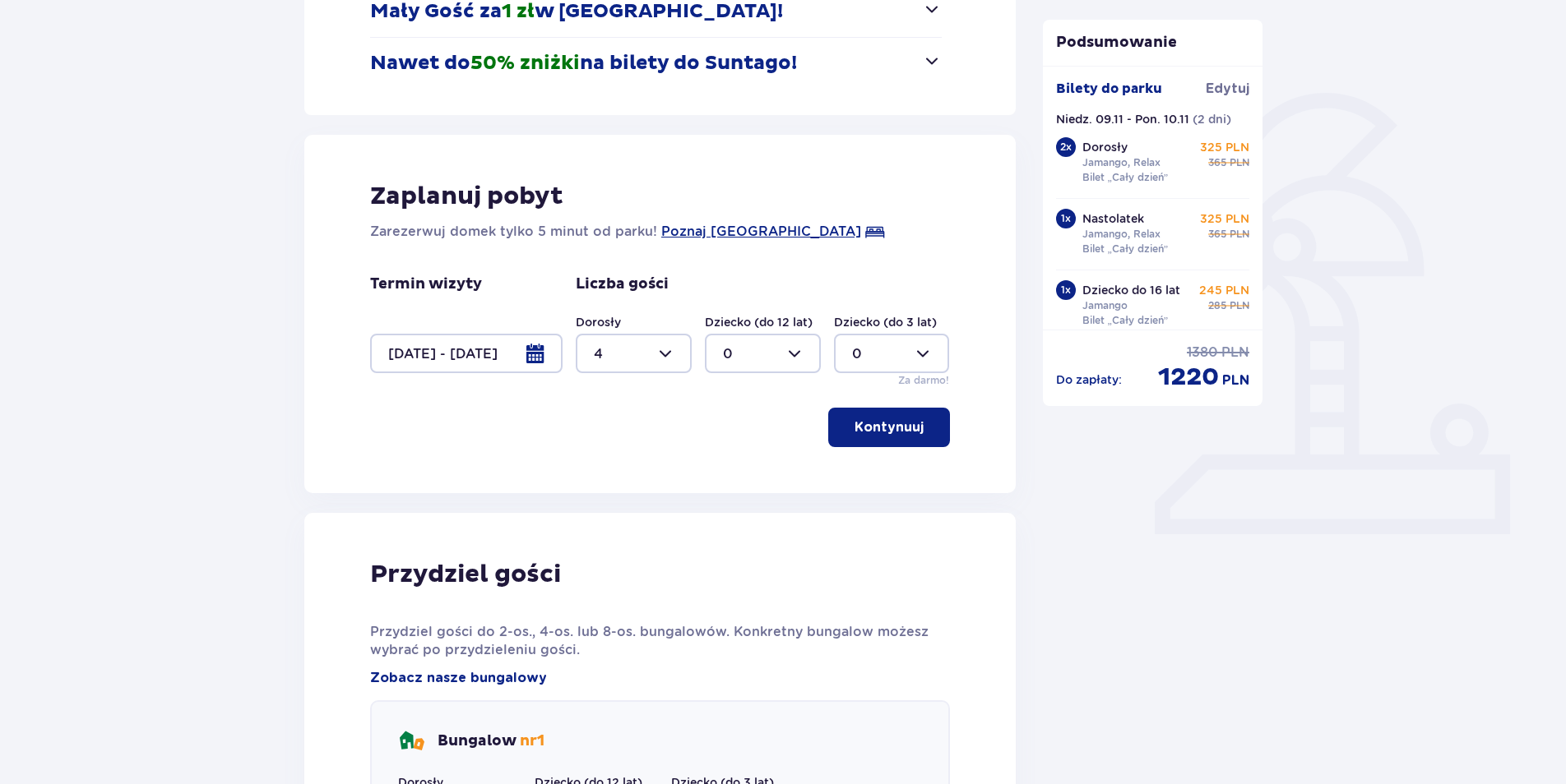
click at [887, 427] on p "Kontynuuj" at bounding box center [889, 427] width 69 height 18
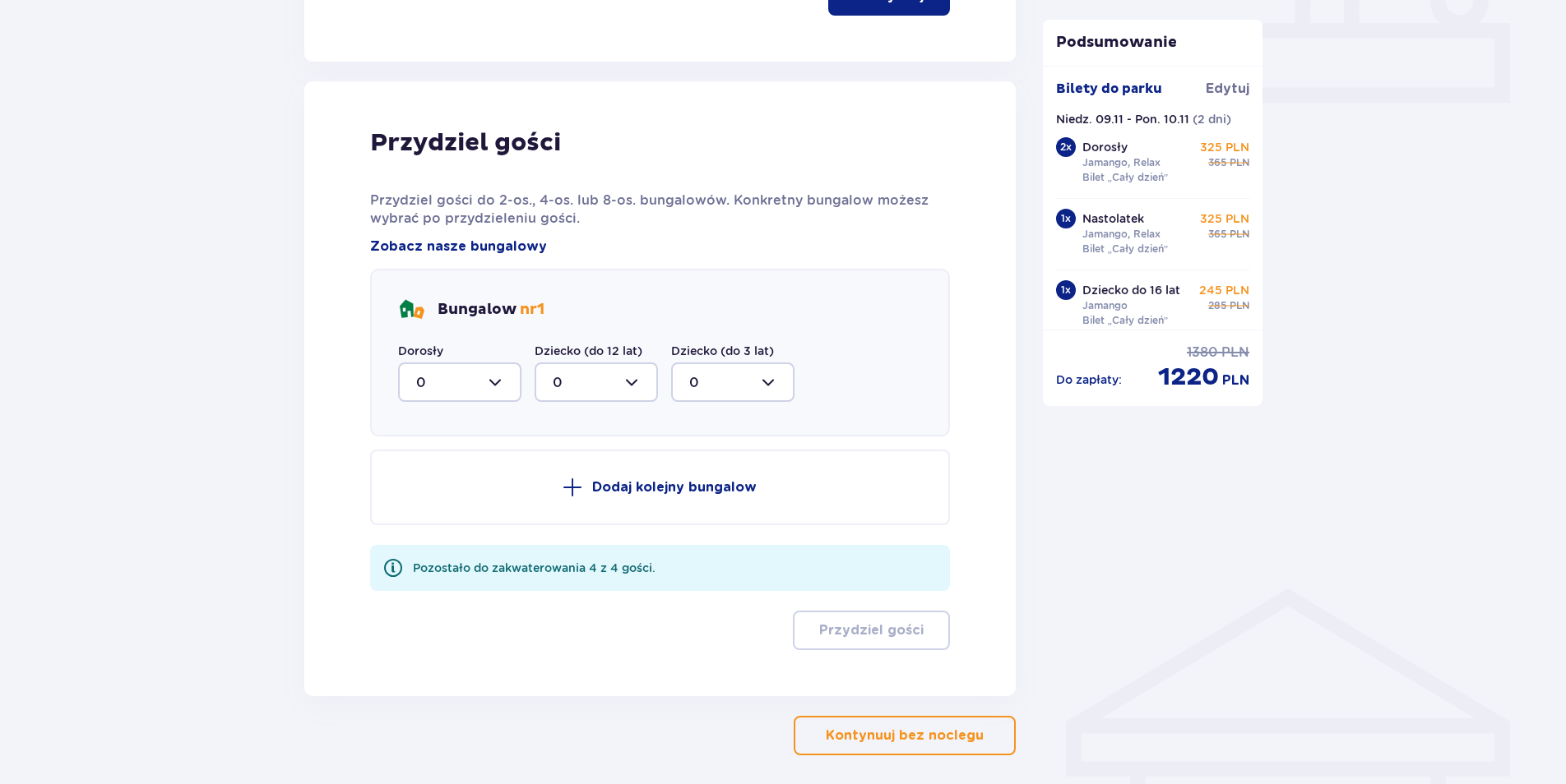
scroll to position [808, 0]
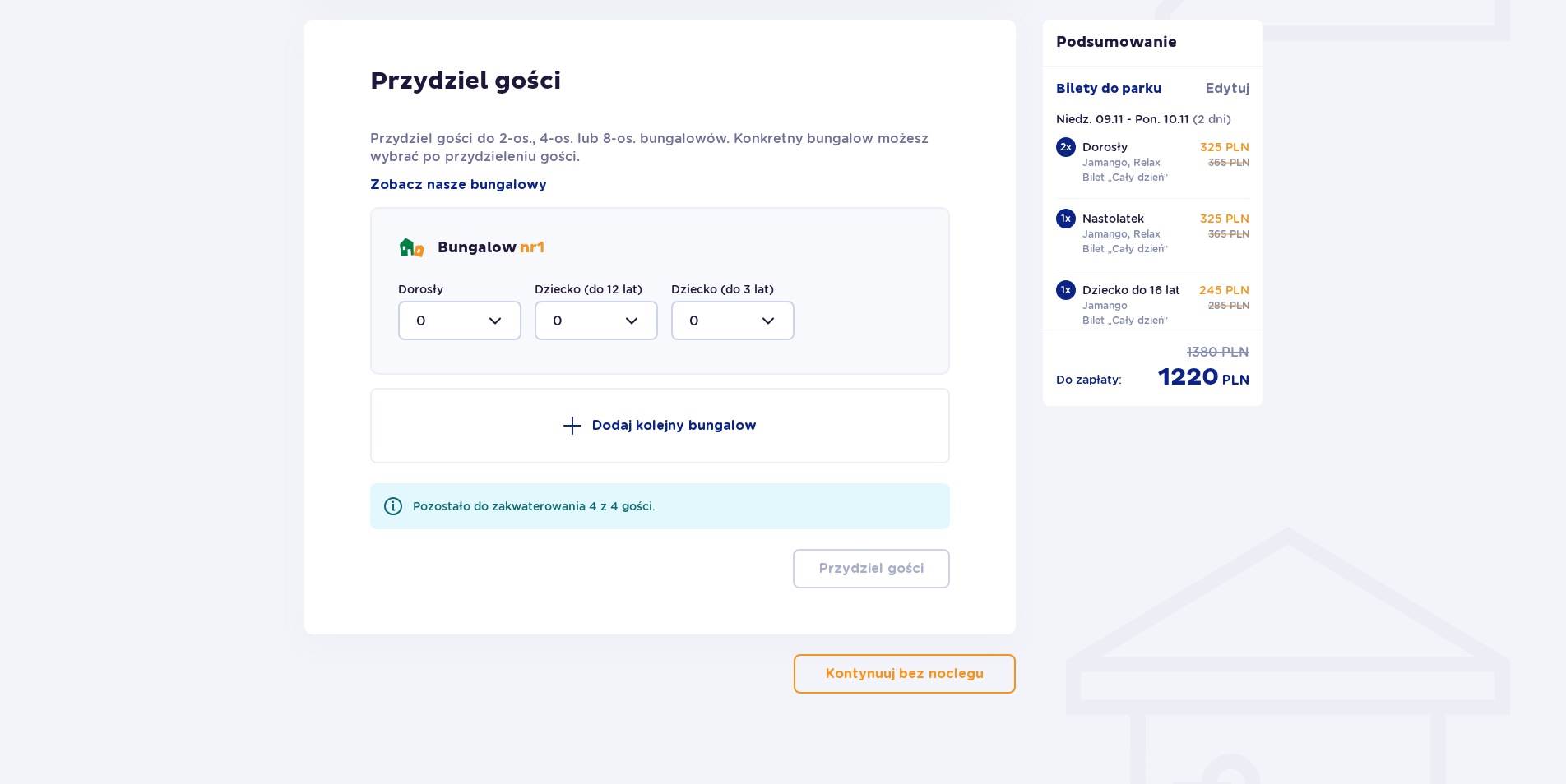
click at [504, 315] on div at bounding box center [460, 321] width 123 height 40
click at [428, 481] on div "4" at bounding box center [460, 480] width 88 height 18
type input "4"
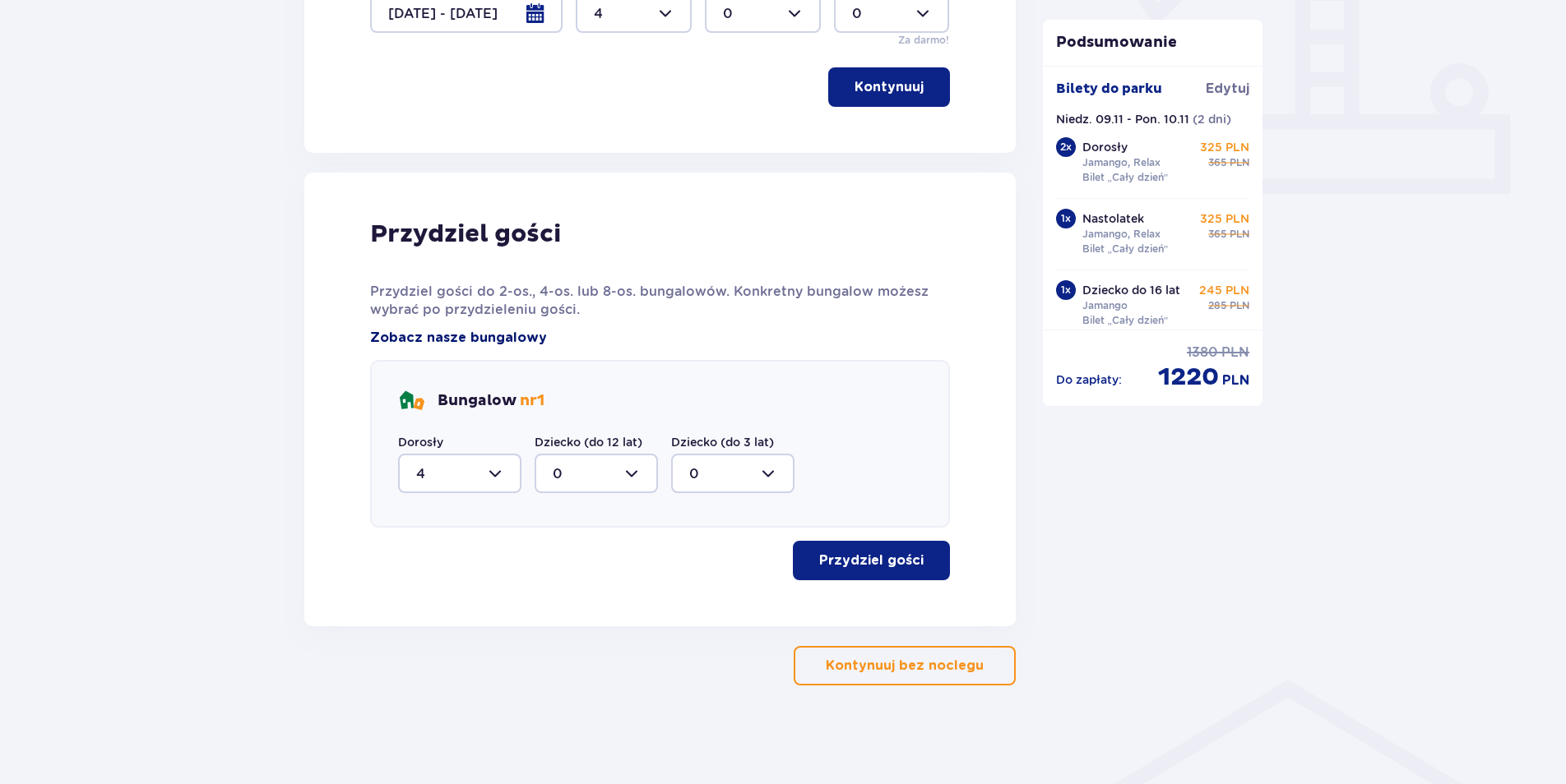
scroll to position [655, 0]
click at [842, 564] on p "Przydziel gości" at bounding box center [871, 560] width 105 height 18
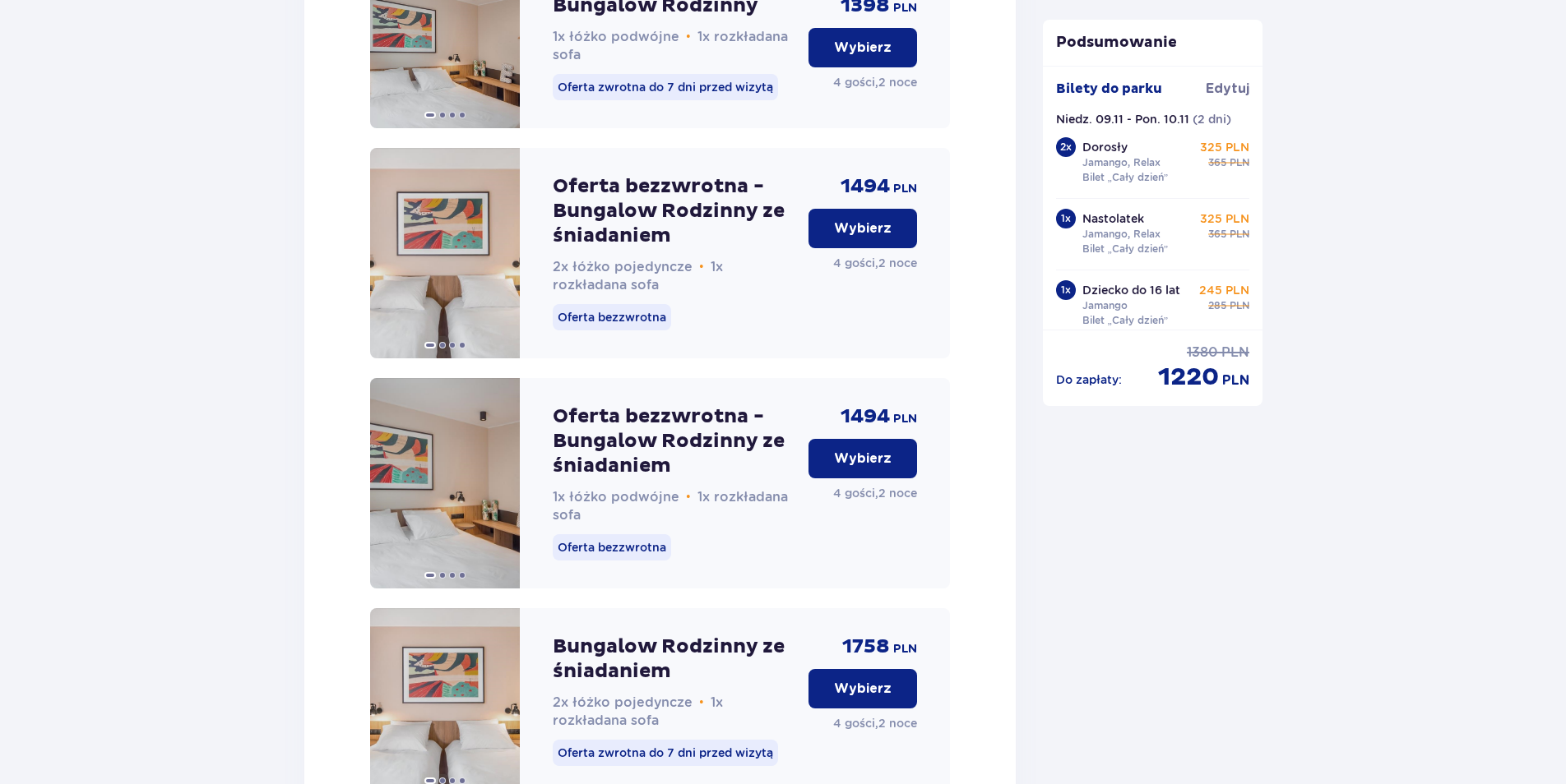
scroll to position [2125, 0]
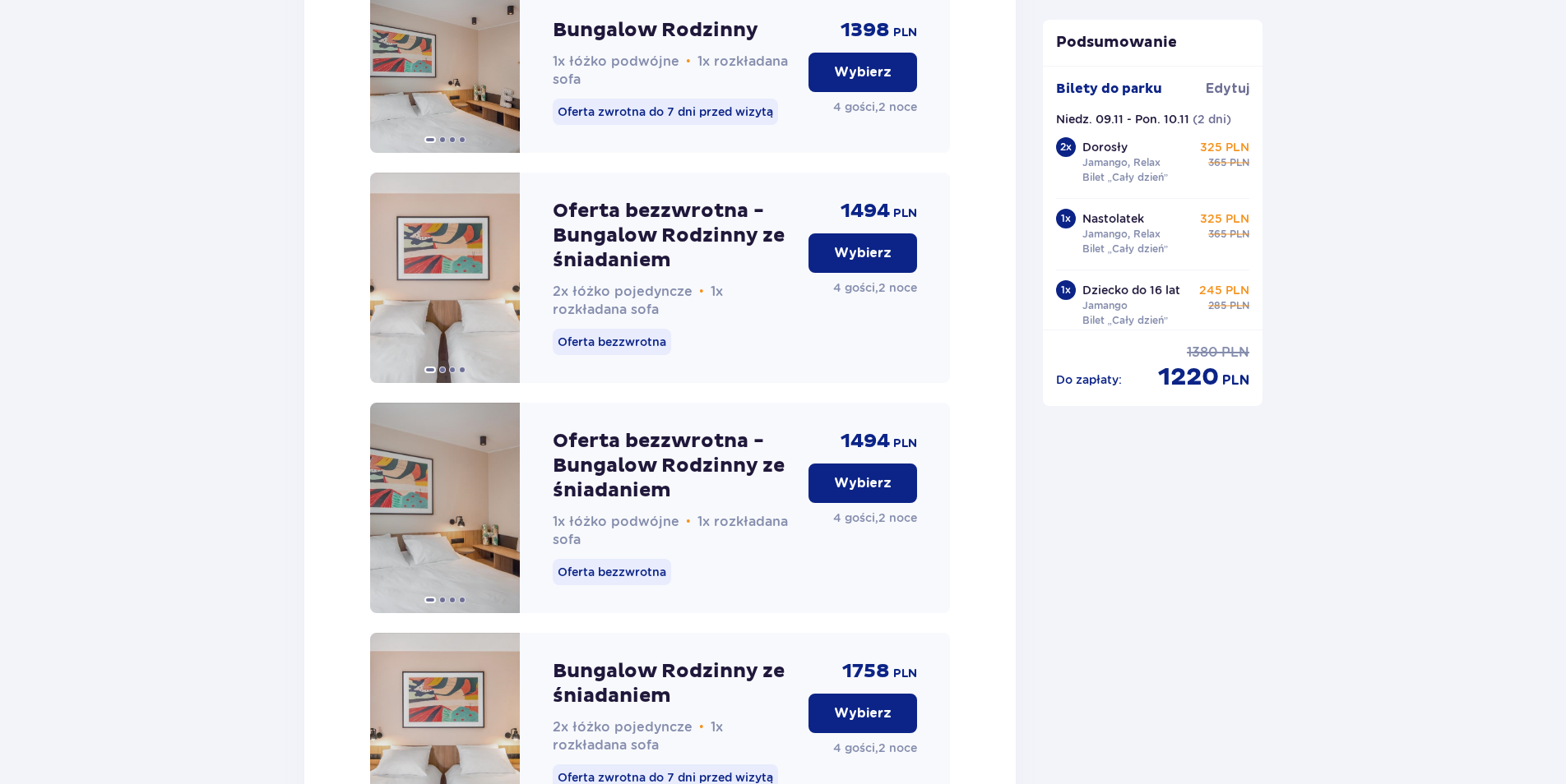
click at [862, 263] on p "Wybierz" at bounding box center [863, 252] width 57 height 18
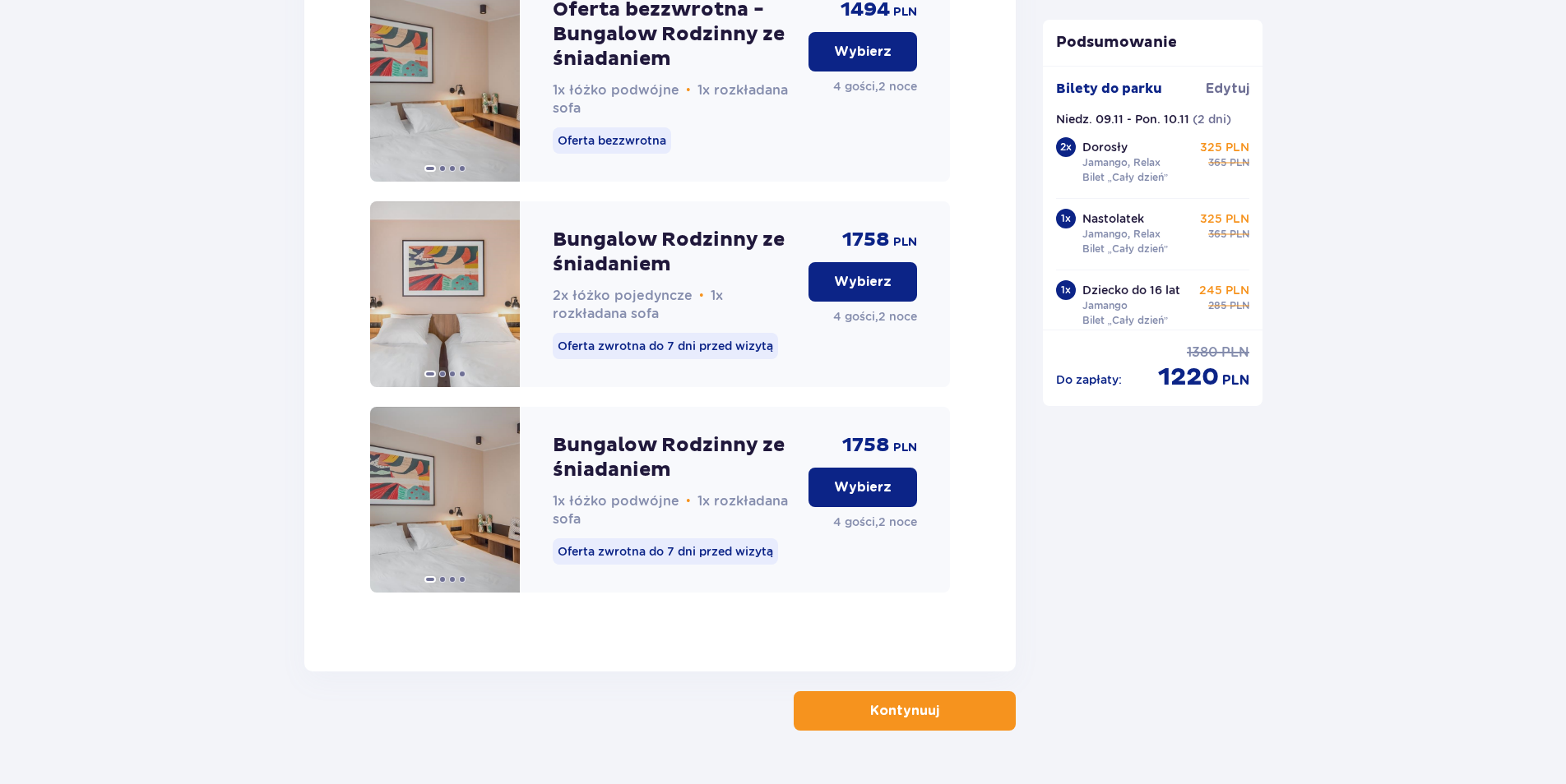
scroll to position [2618, 0]
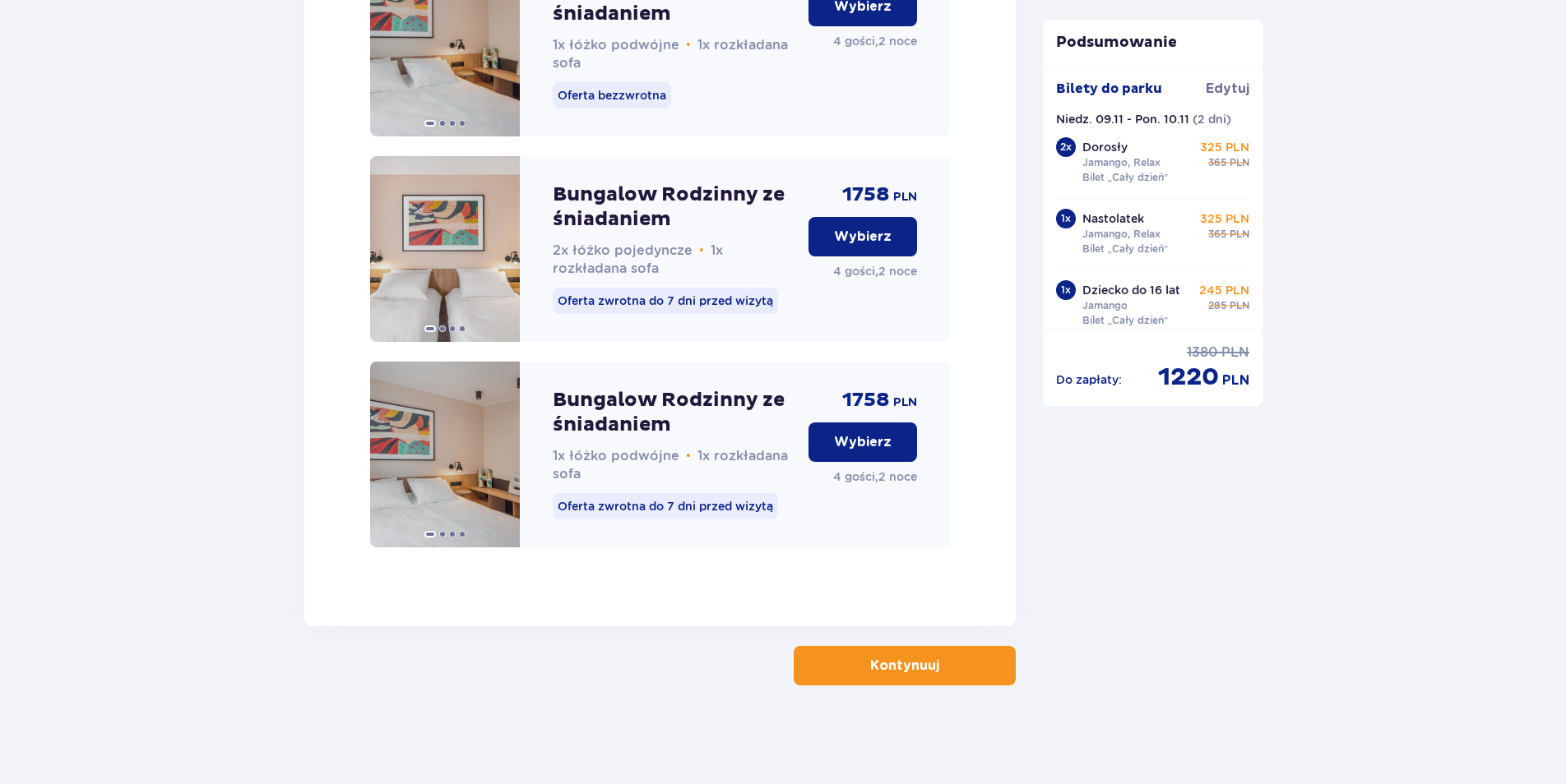
click at [935, 662] on span "button" at bounding box center [943, 665] width 20 height 20
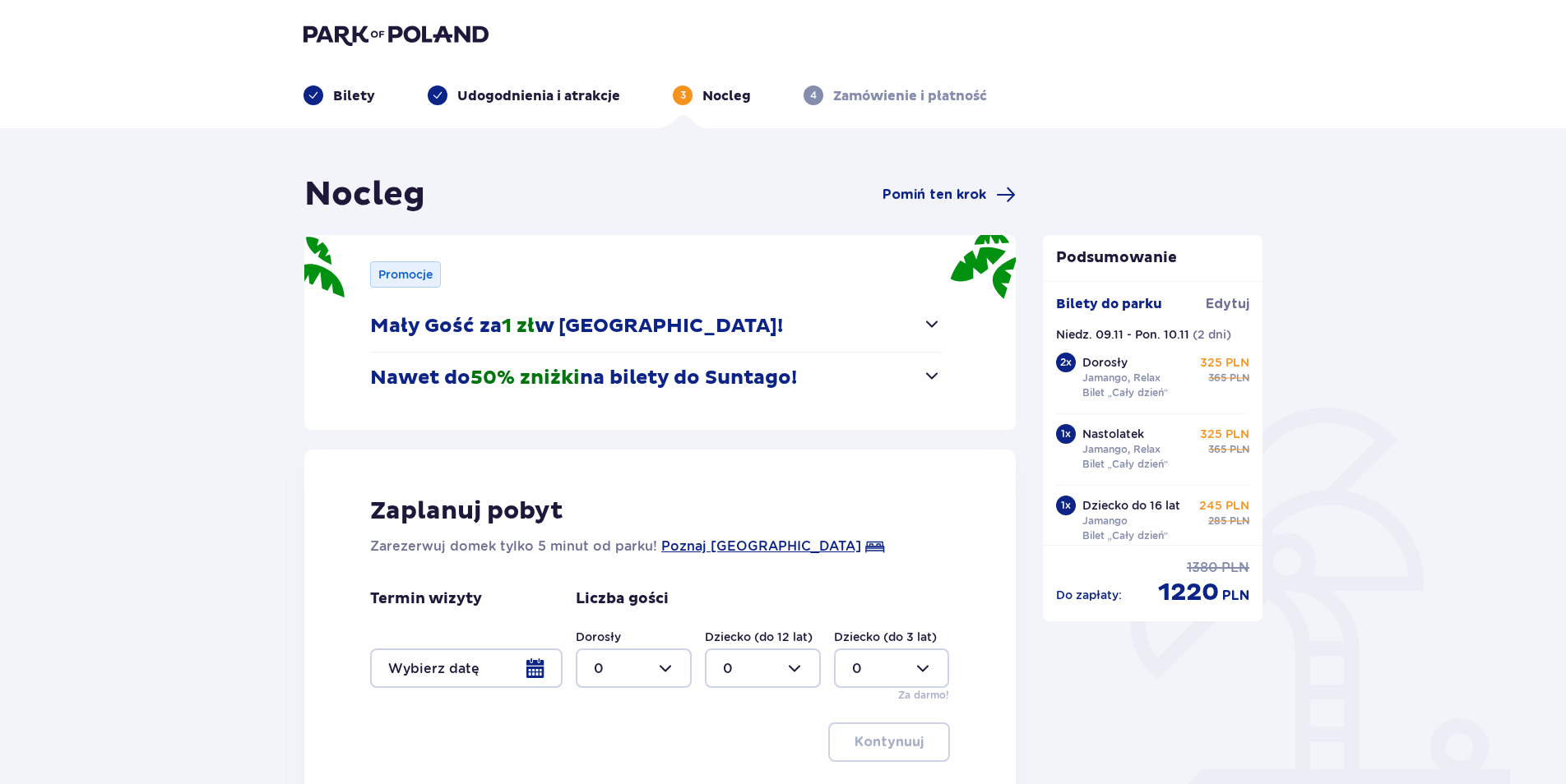
type input "0"
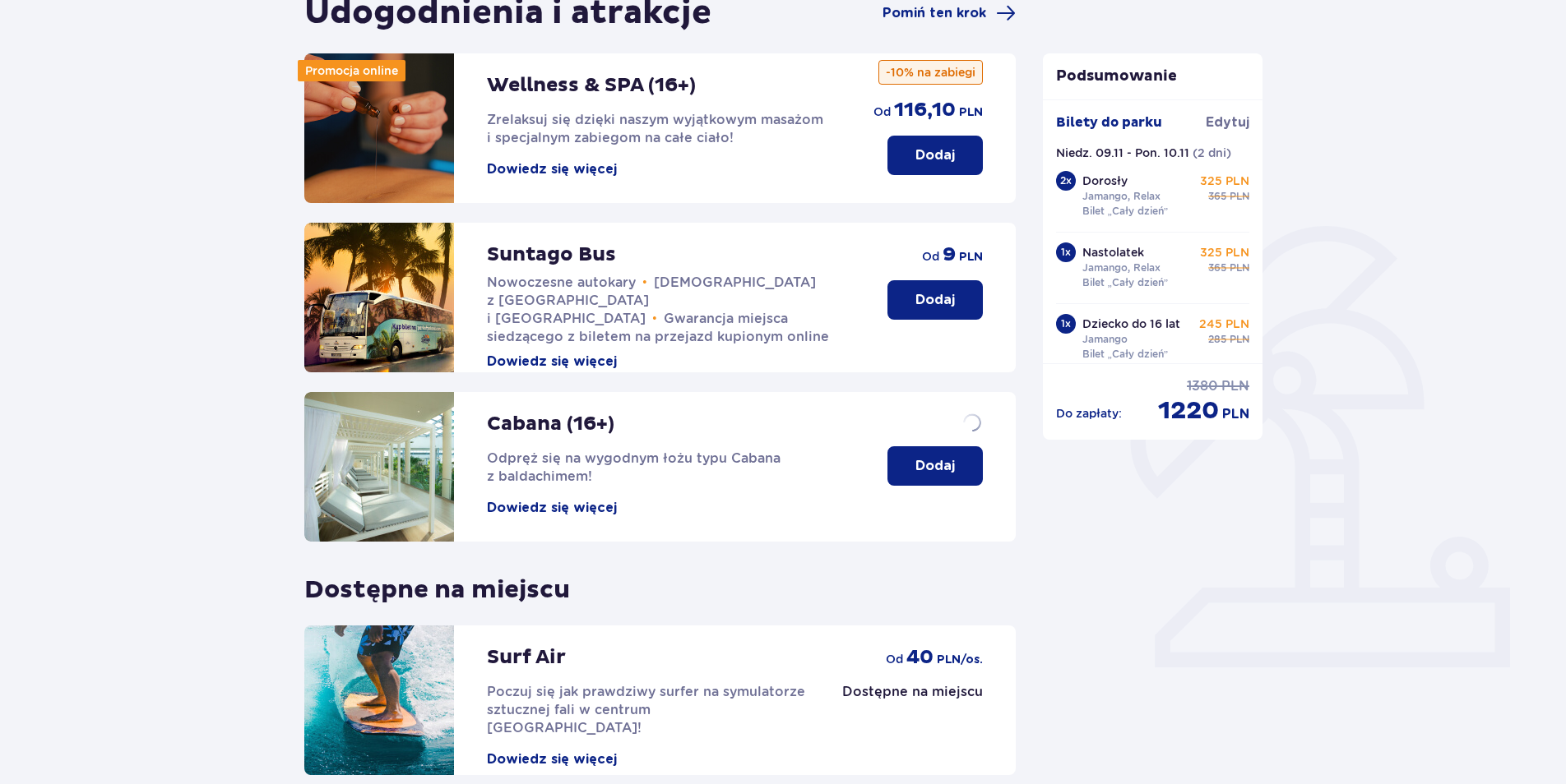
scroll to position [330, 0]
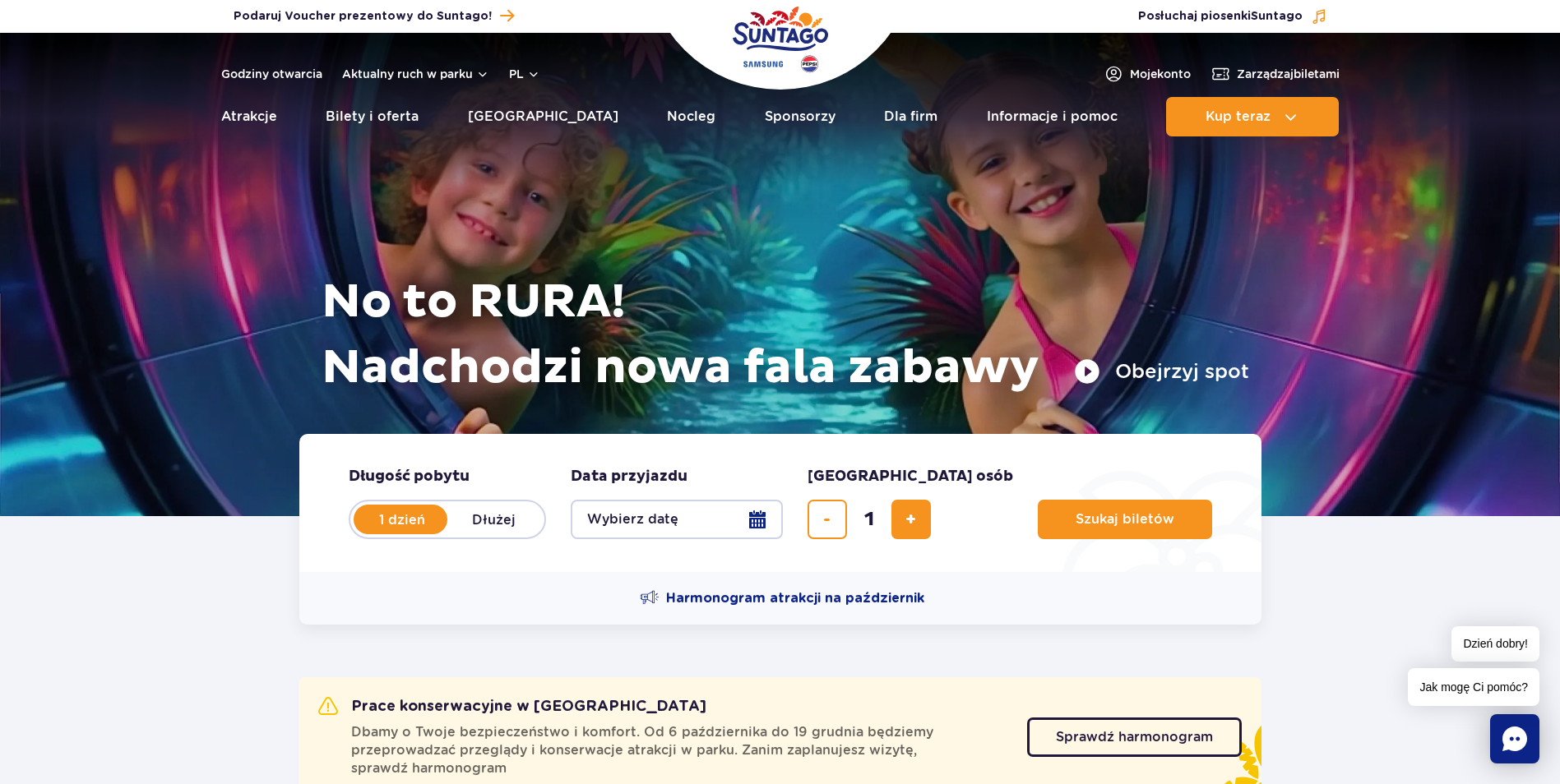
click at [400, 519] on label "1 dzień" at bounding box center [402, 520] width 94 height 35
click at [374, 534] on input "1 dzień" at bounding box center [363, 535] width 18 height 3
click at [764, 517] on button "Wybierz datę" at bounding box center [676, 520] width 212 height 40
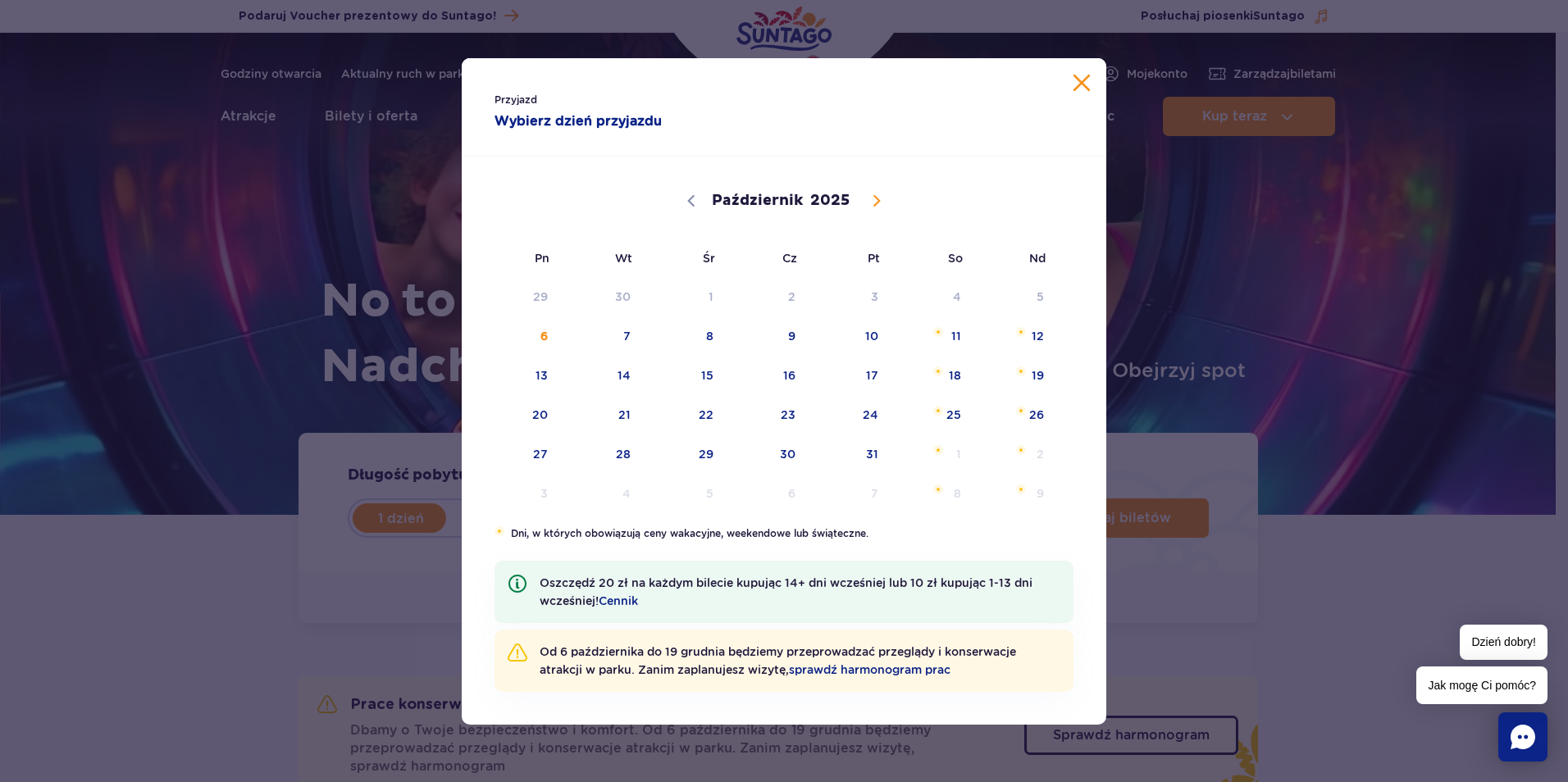
click at [872, 199] on icon at bounding box center [877, 201] width 11 height 11
click at [874, 198] on icon at bounding box center [877, 201] width 11 height 11
click at [690, 200] on icon at bounding box center [691, 200] width 6 height 10
select select "10"
click at [1035, 333] on span "9" at bounding box center [1016, 336] width 83 height 38
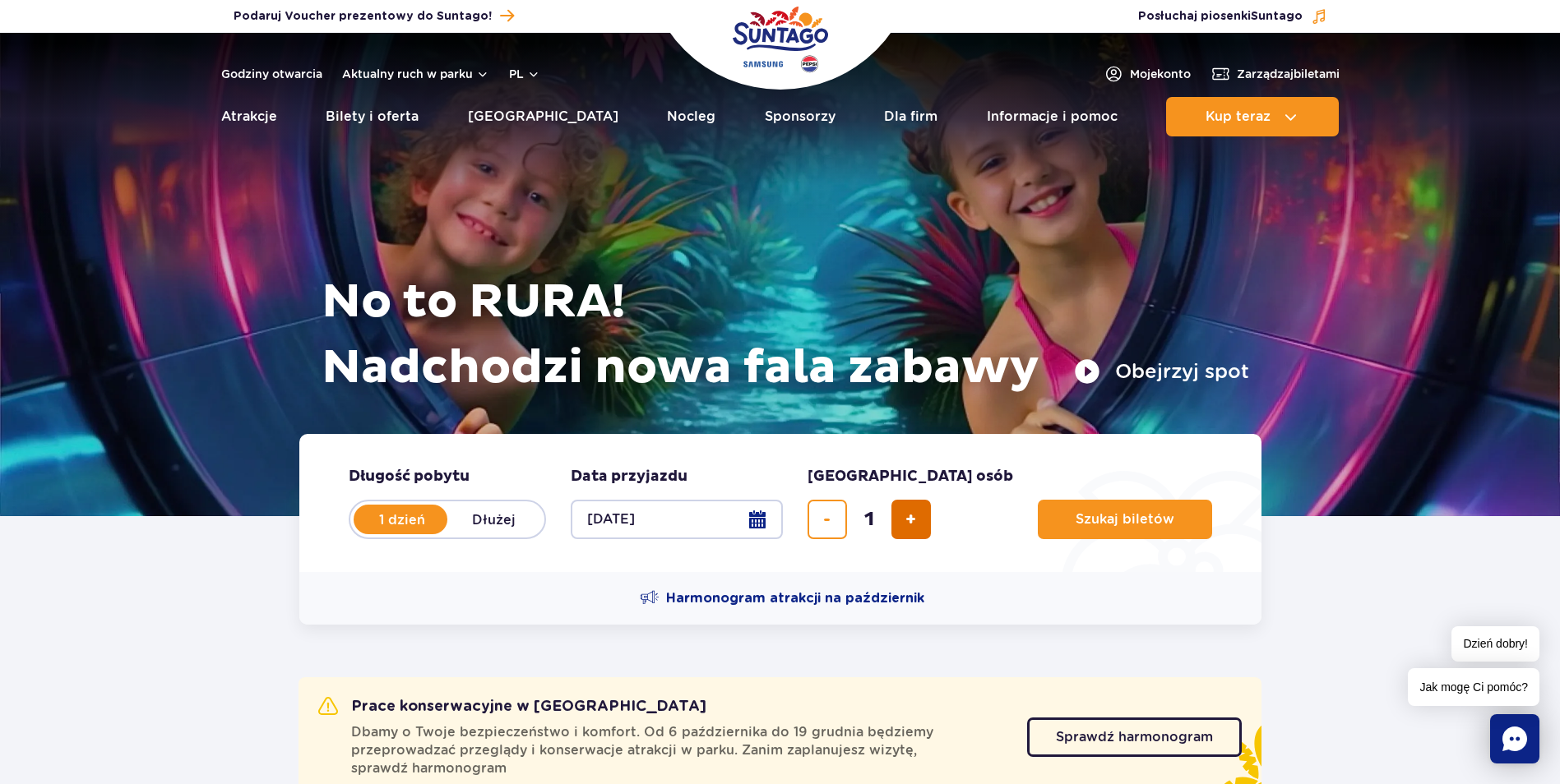
click at [911, 520] on span "dodaj bilet" at bounding box center [910, 520] width 10 height 0
type input "4"
click at [1069, 519] on span "Szukaj biletów" at bounding box center [1118, 520] width 99 height 15
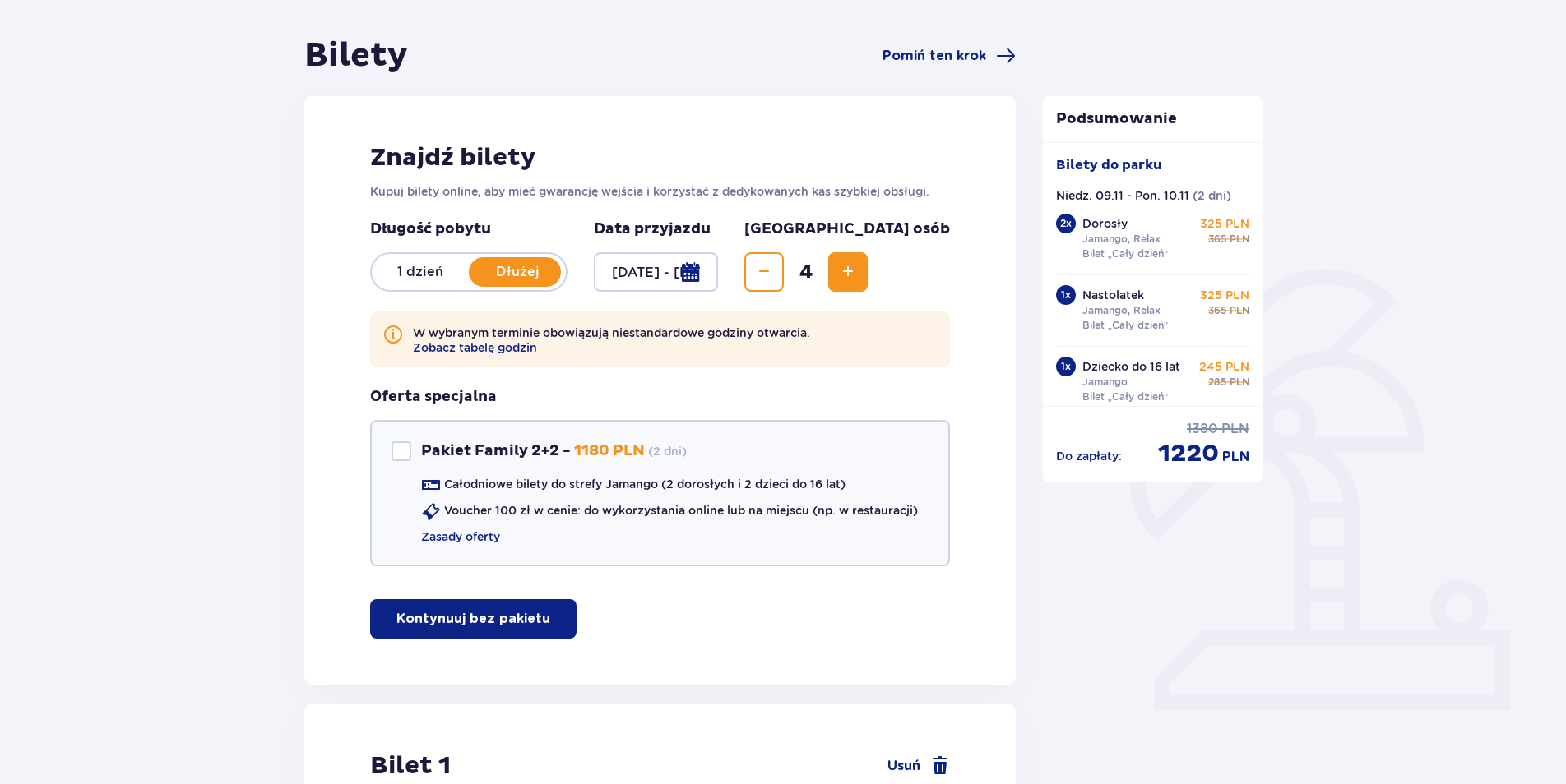
scroll to position [165, 0]
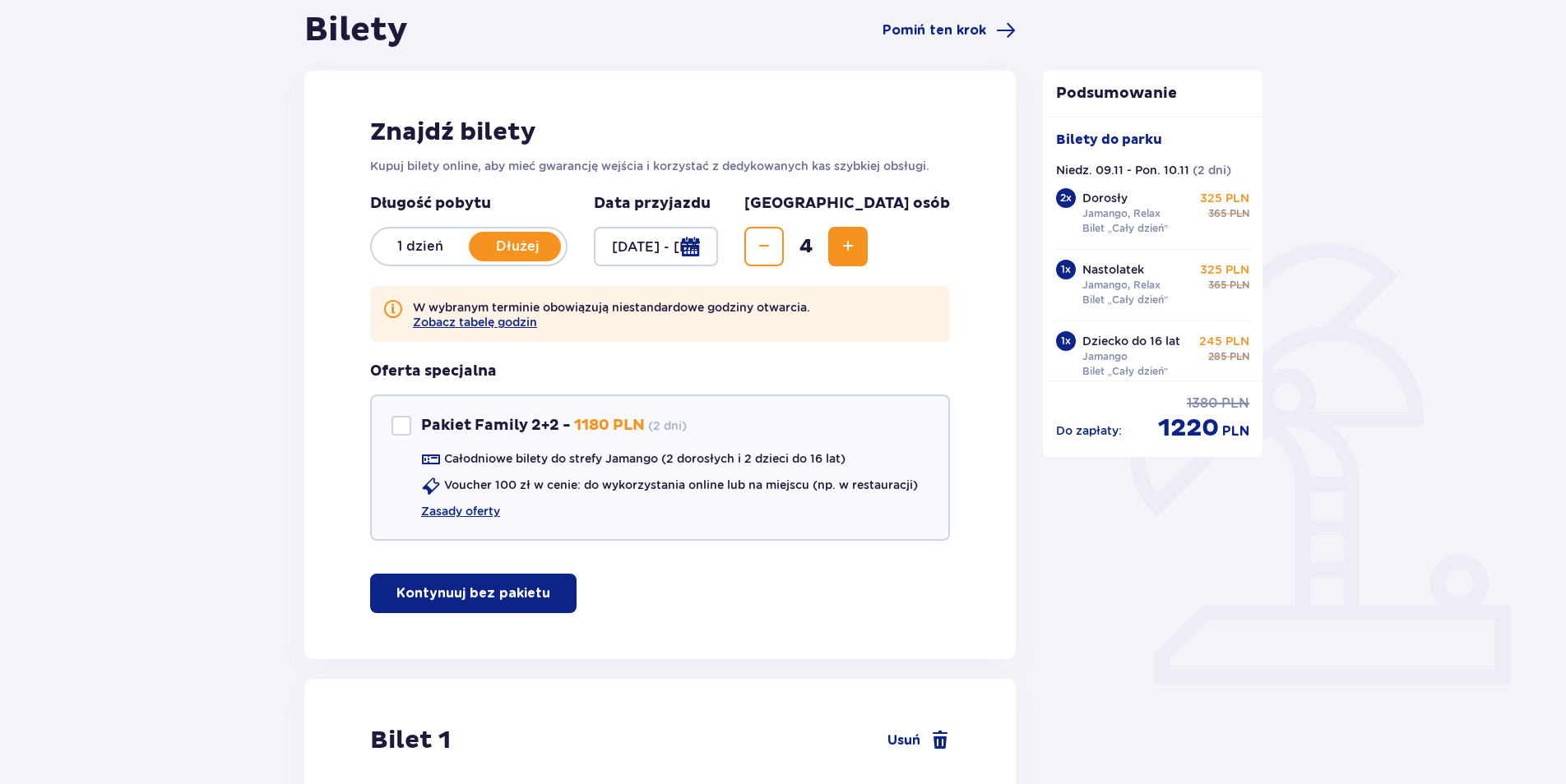
click at [718, 248] on div at bounding box center [656, 247] width 124 height 40
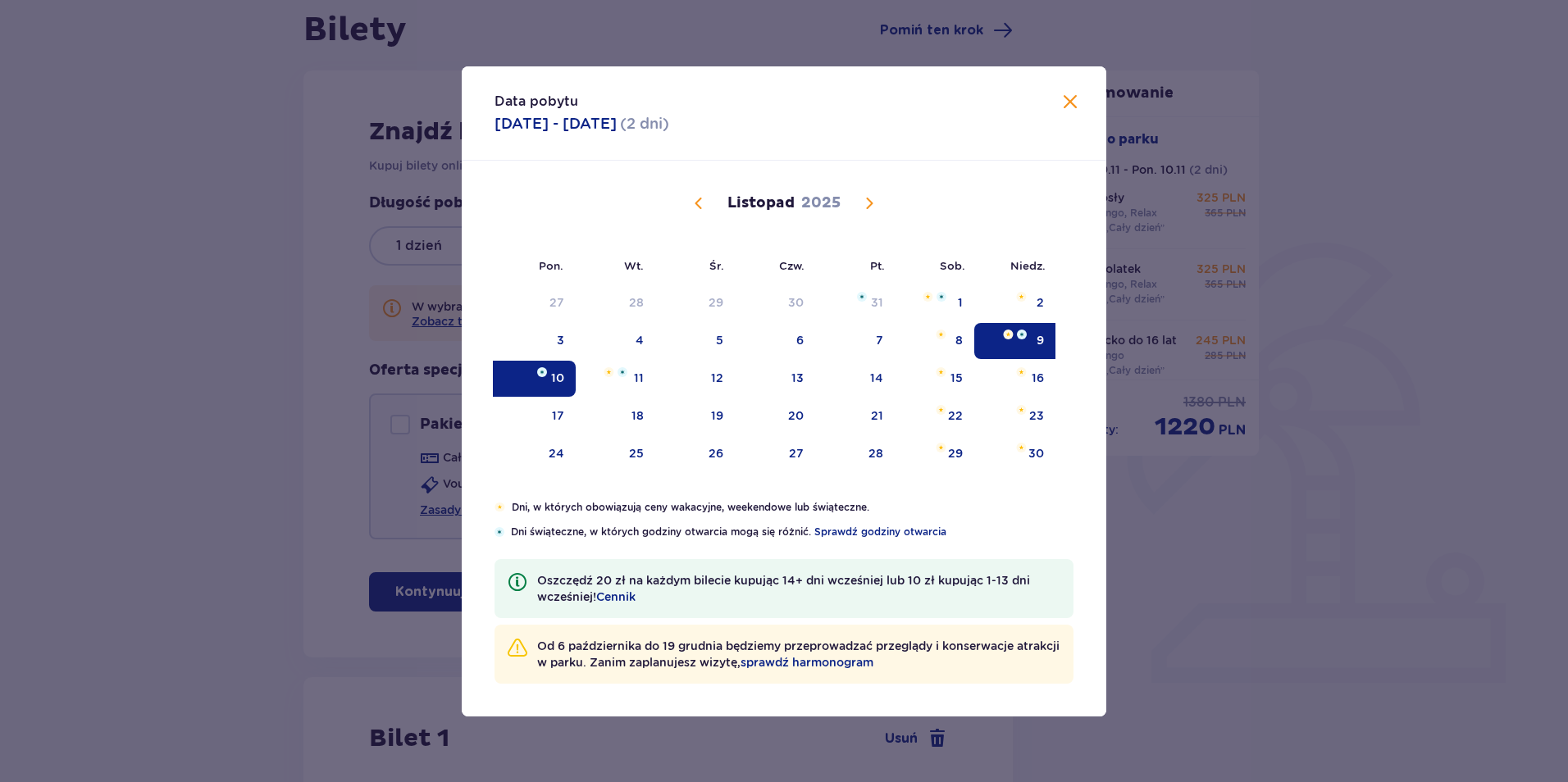
click at [1070, 100] on span "Zamknij" at bounding box center [1069, 102] width 20 height 20
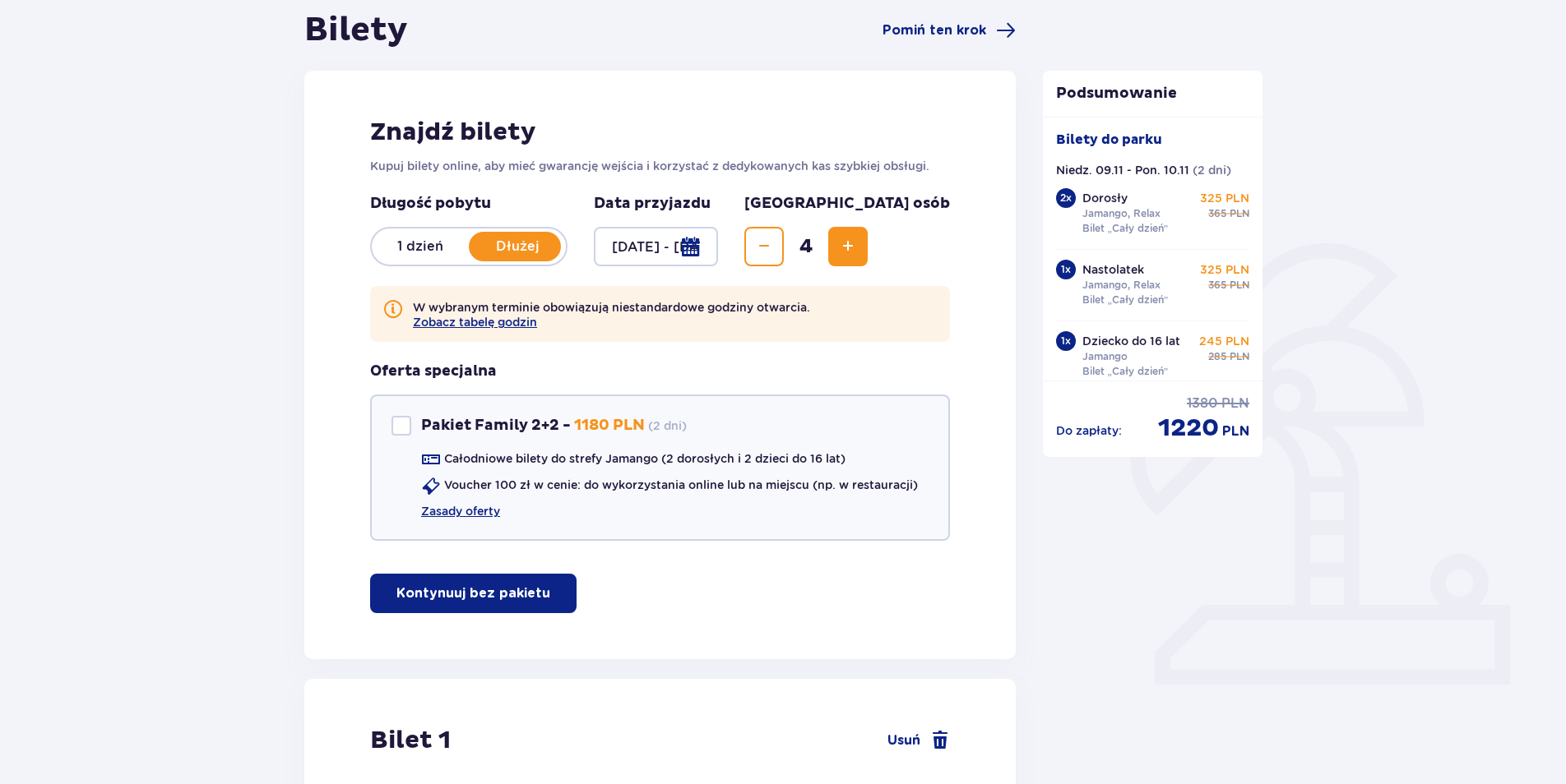
click at [405, 245] on p "1 dzień" at bounding box center [420, 246] width 97 height 18
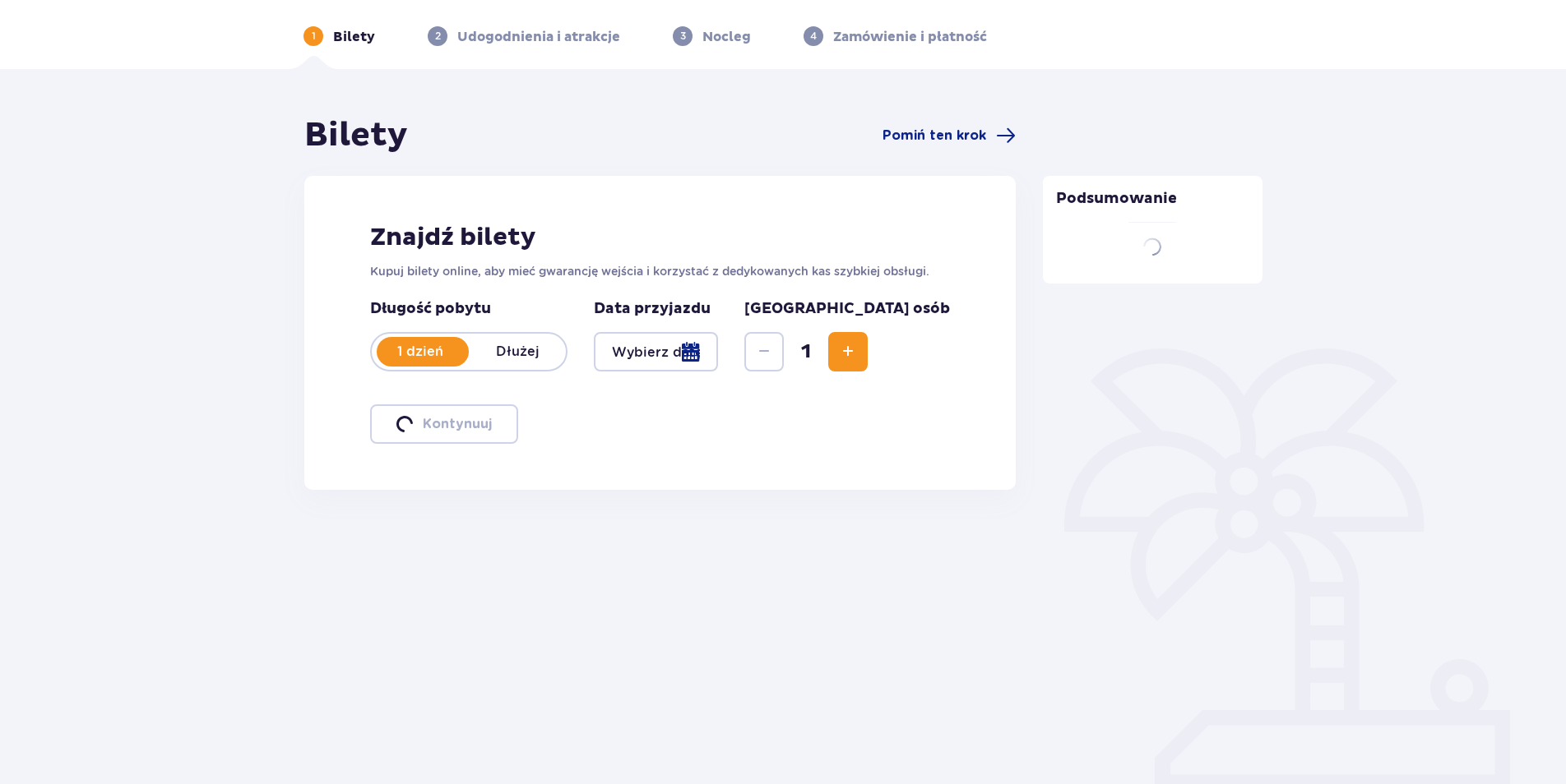
scroll to position [59, 0]
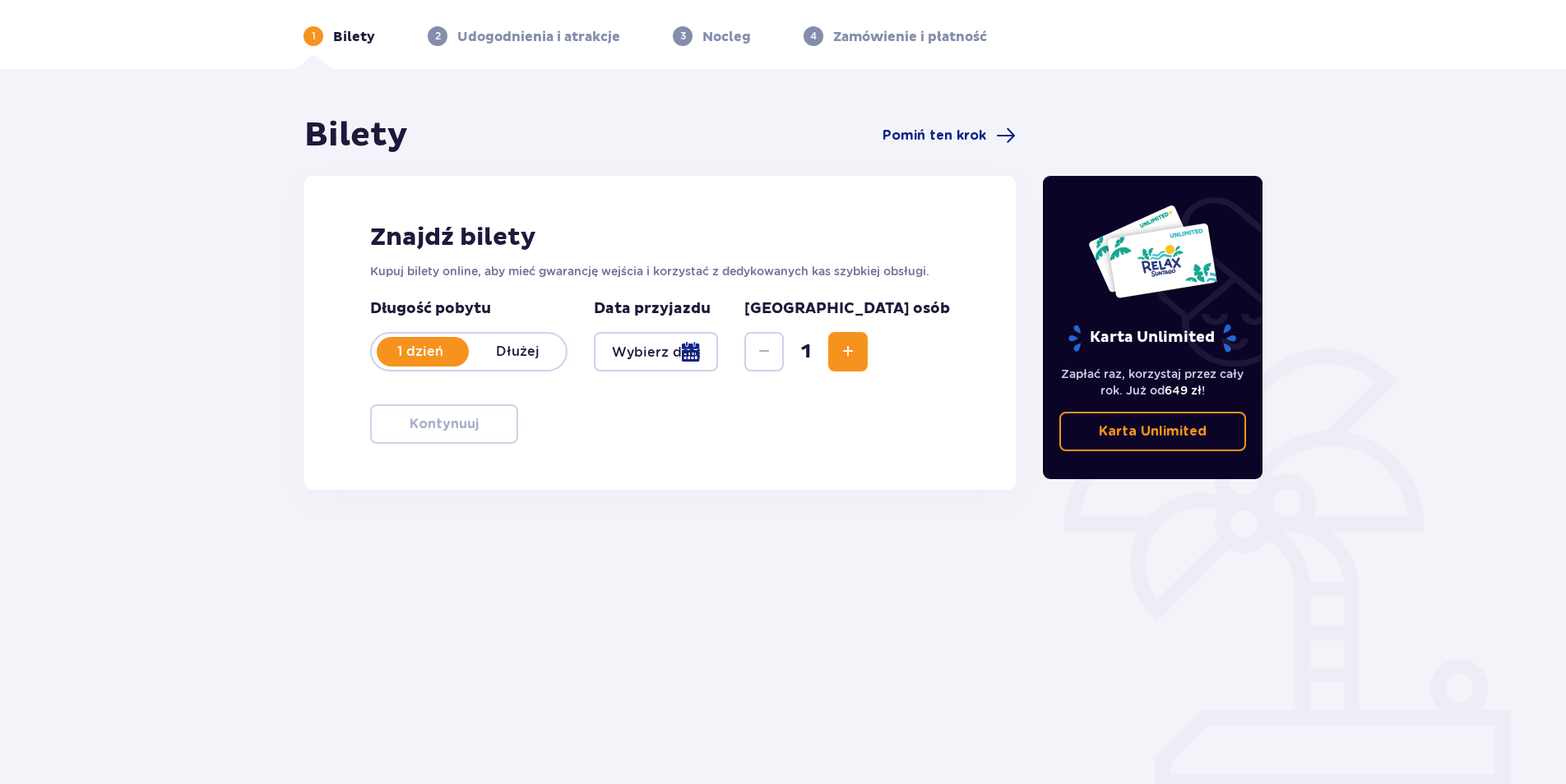
click at [718, 353] on div at bounding box center [656, 352] width 124 height 40
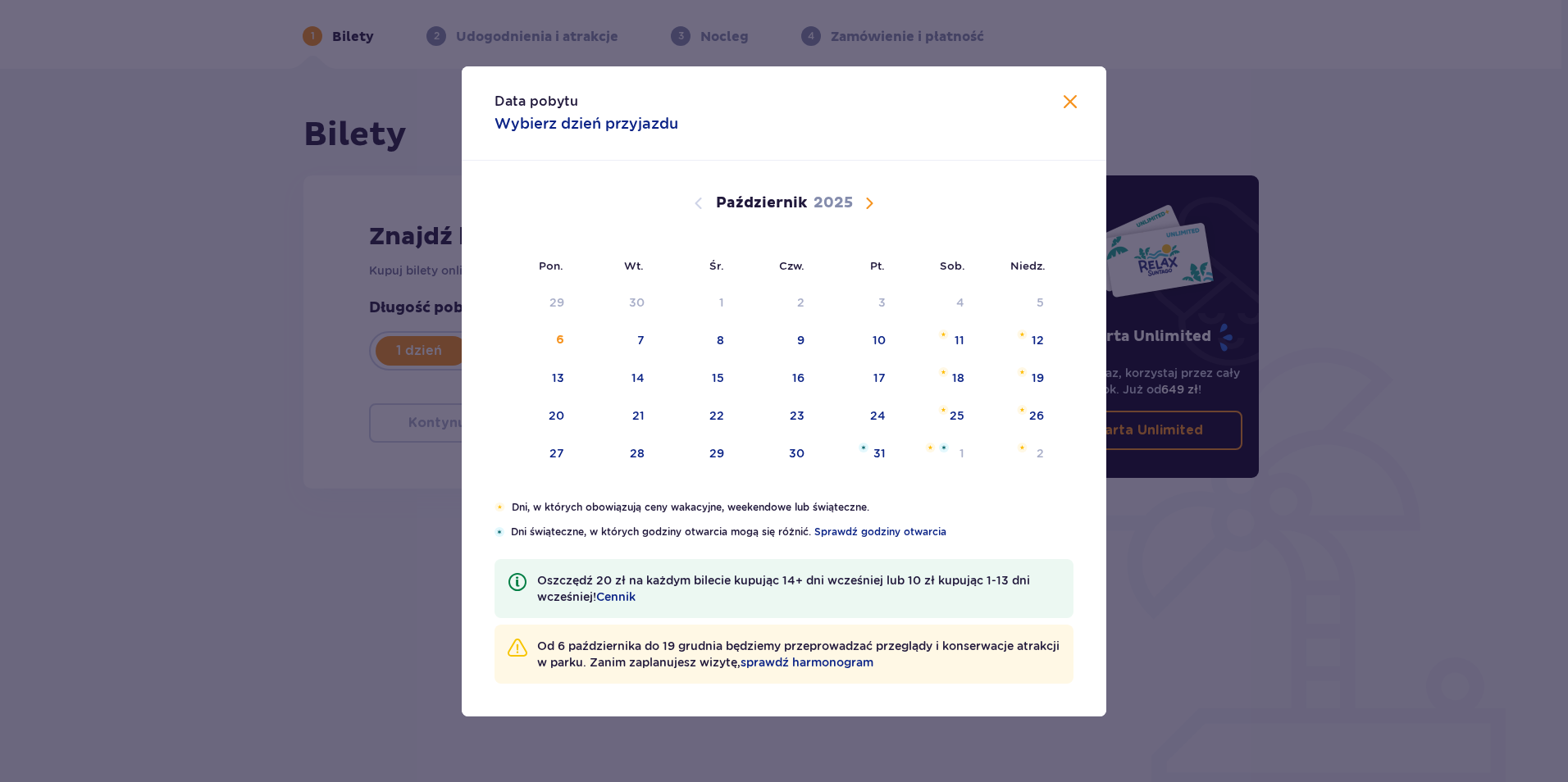
click at [868, 205] on span "Następny miesiąc" at bounding box center [869, 203] width 20 height 20
click at [1026, 341] on div "9" at bounding box center [1015, 341] width 81 height 36
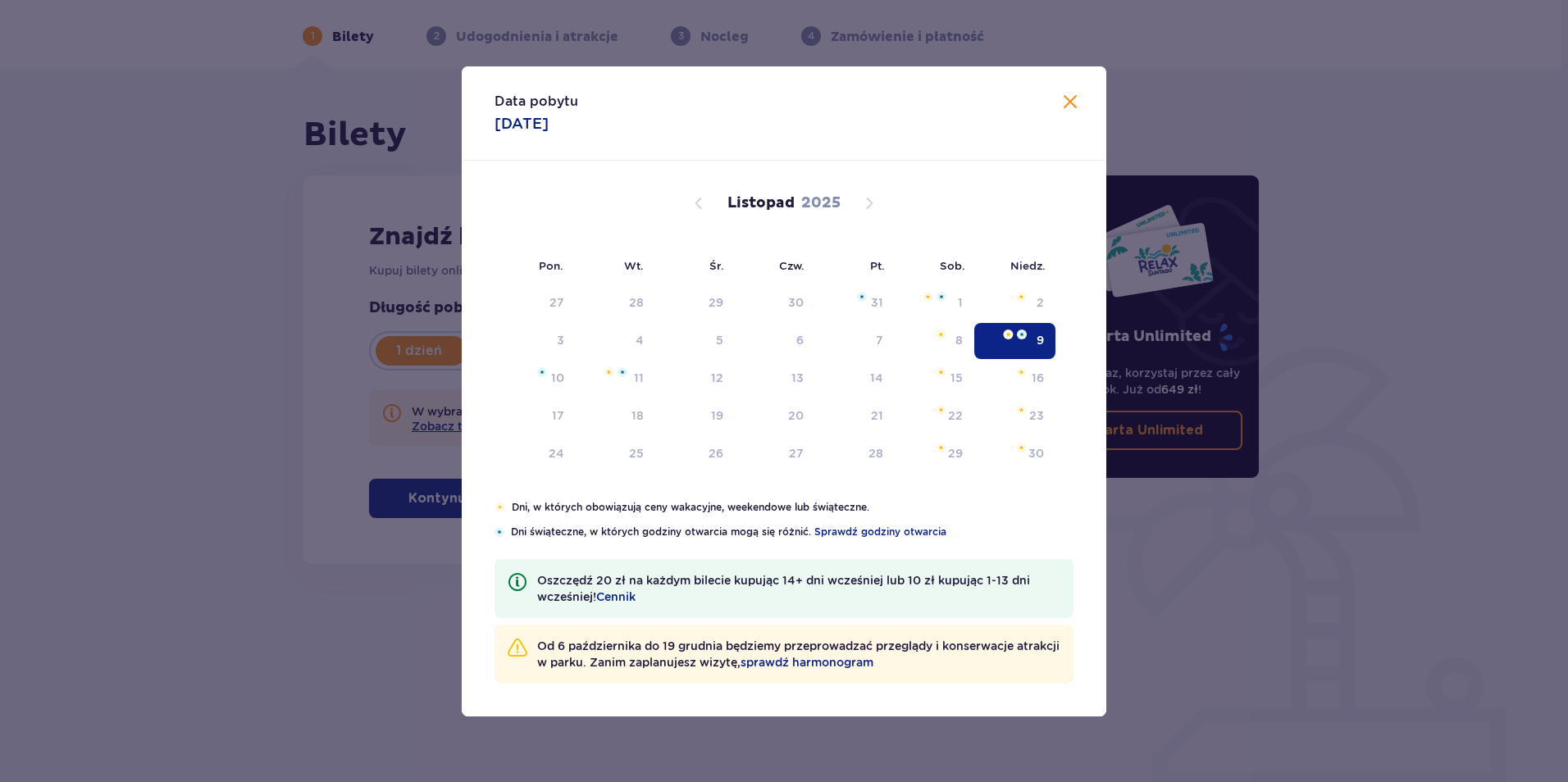
type input "09.11.25"
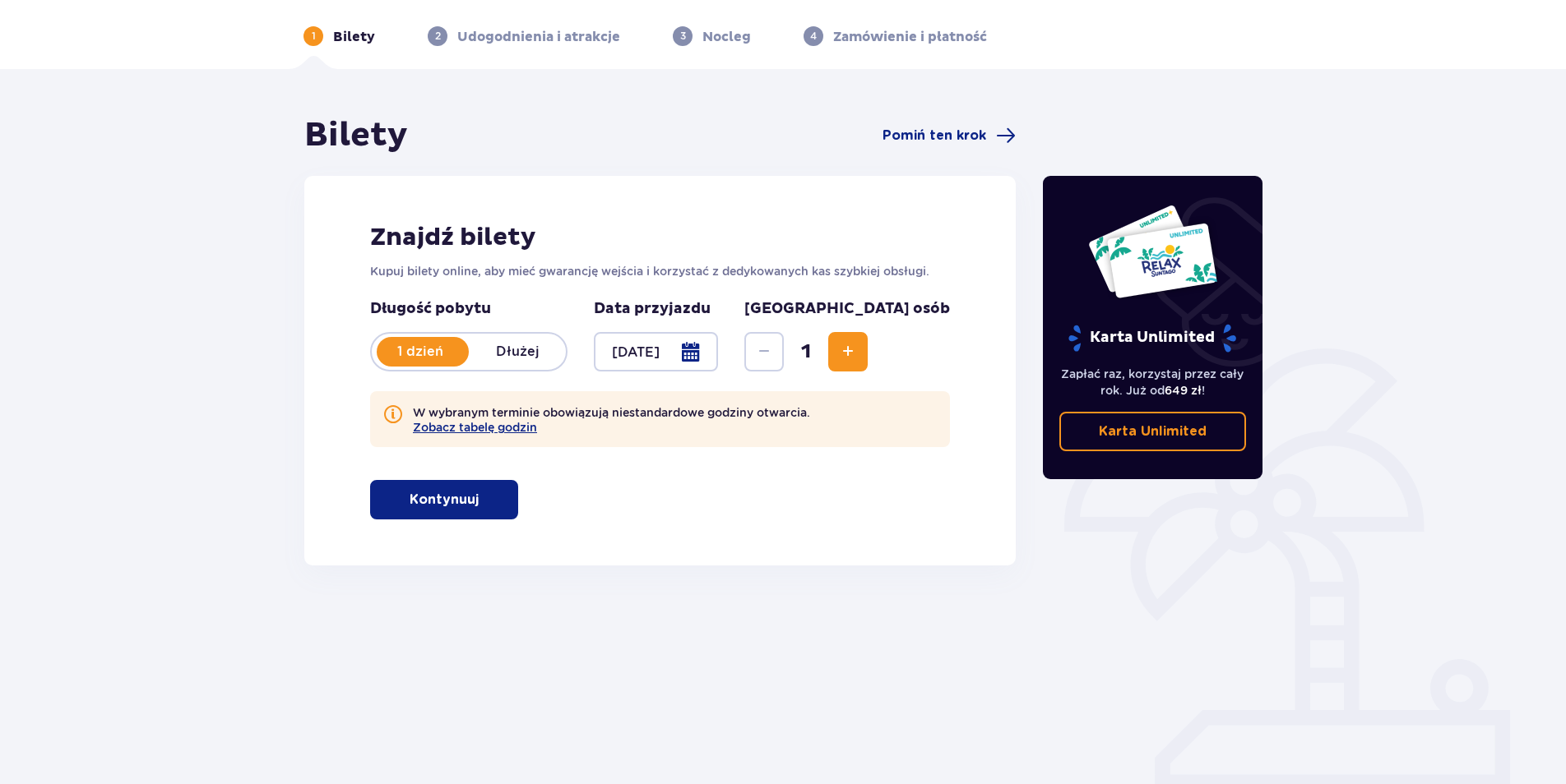
click at [858, 354] on span "Zwiększ" at bounding box center [848, 351] width 20 height 20
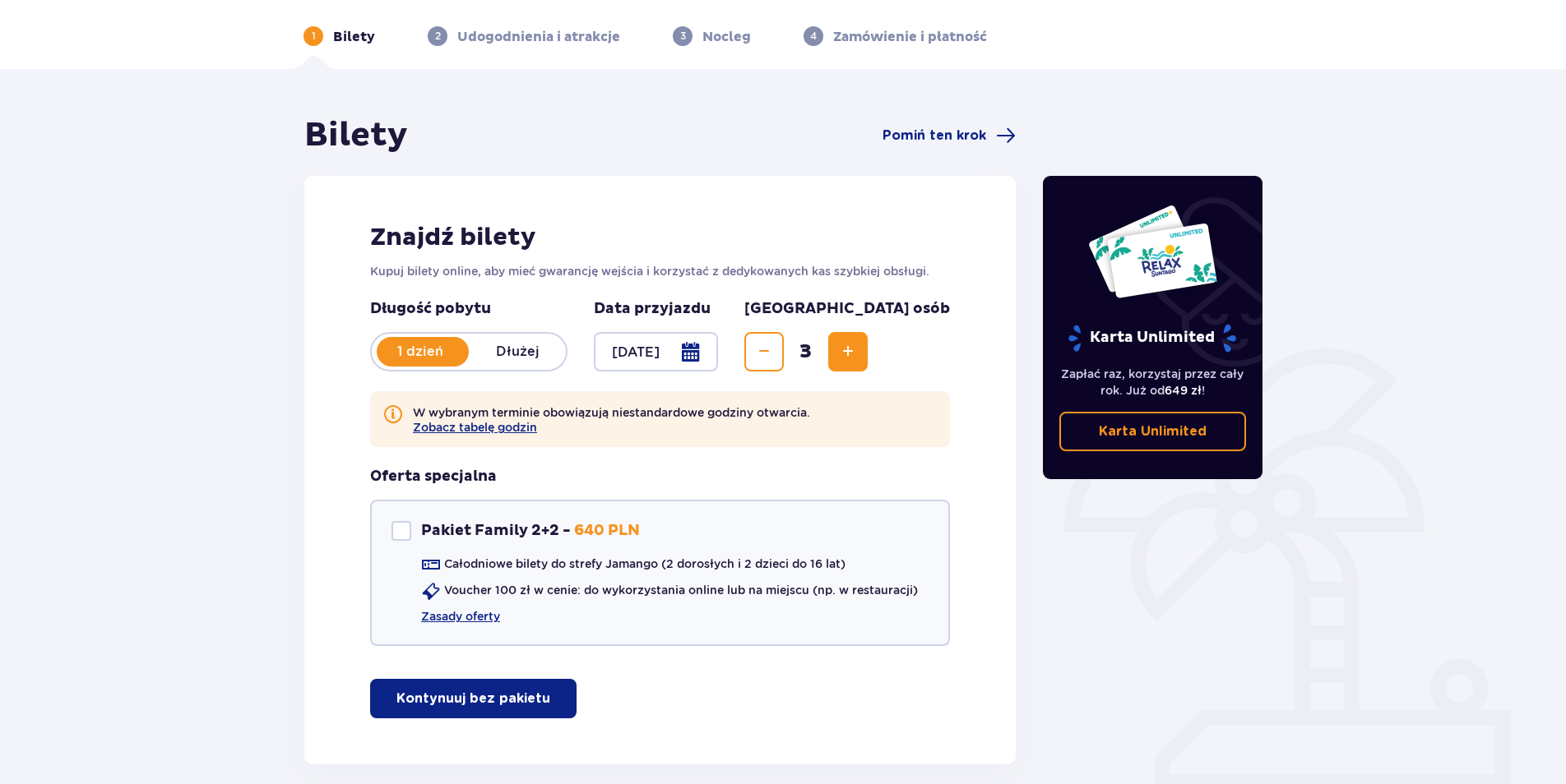
click at [858, 354] on span "Zwiększ" at bounding box center [848, 351] width 20 height 20
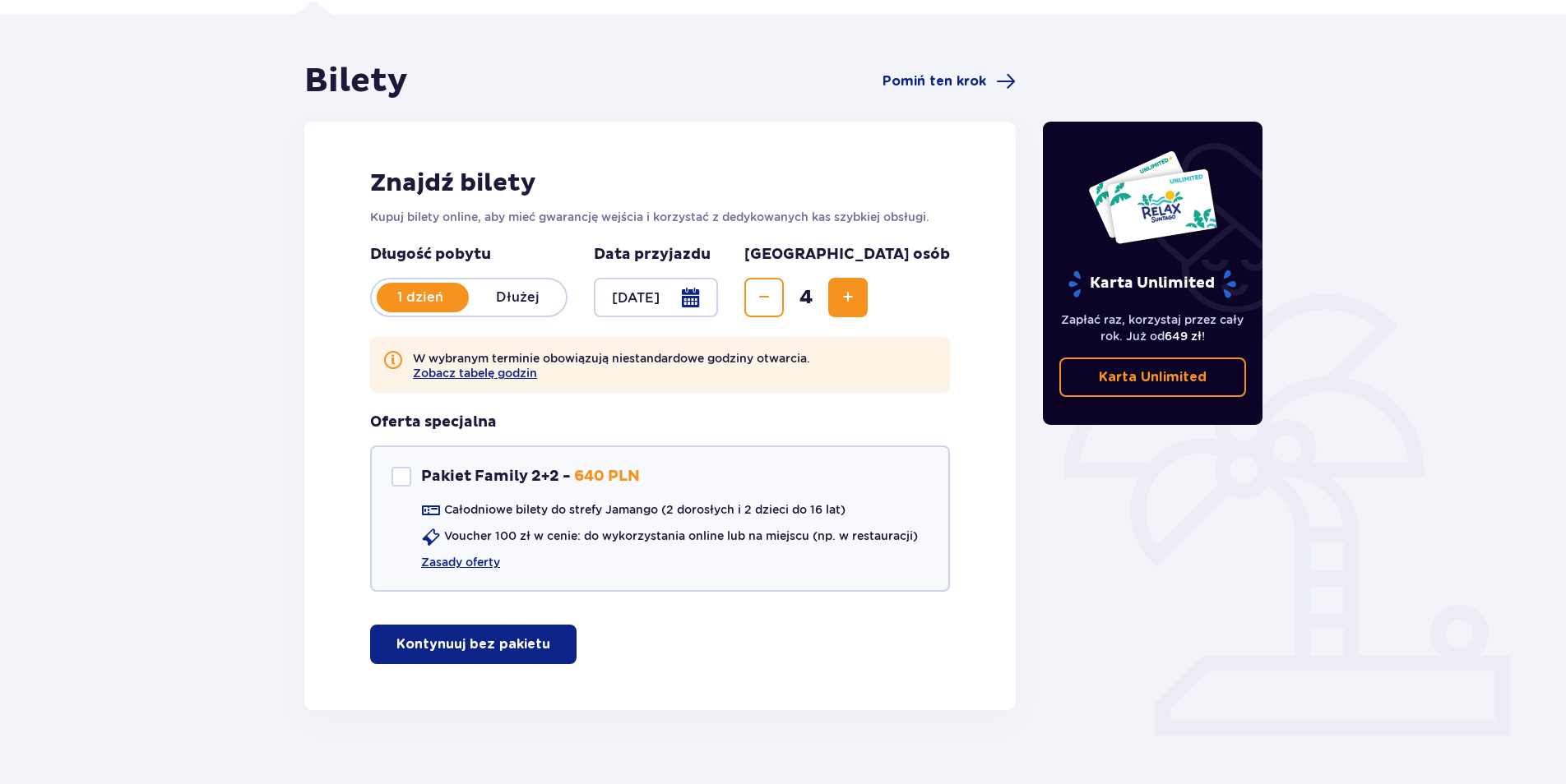
scroll to position [138, 0]
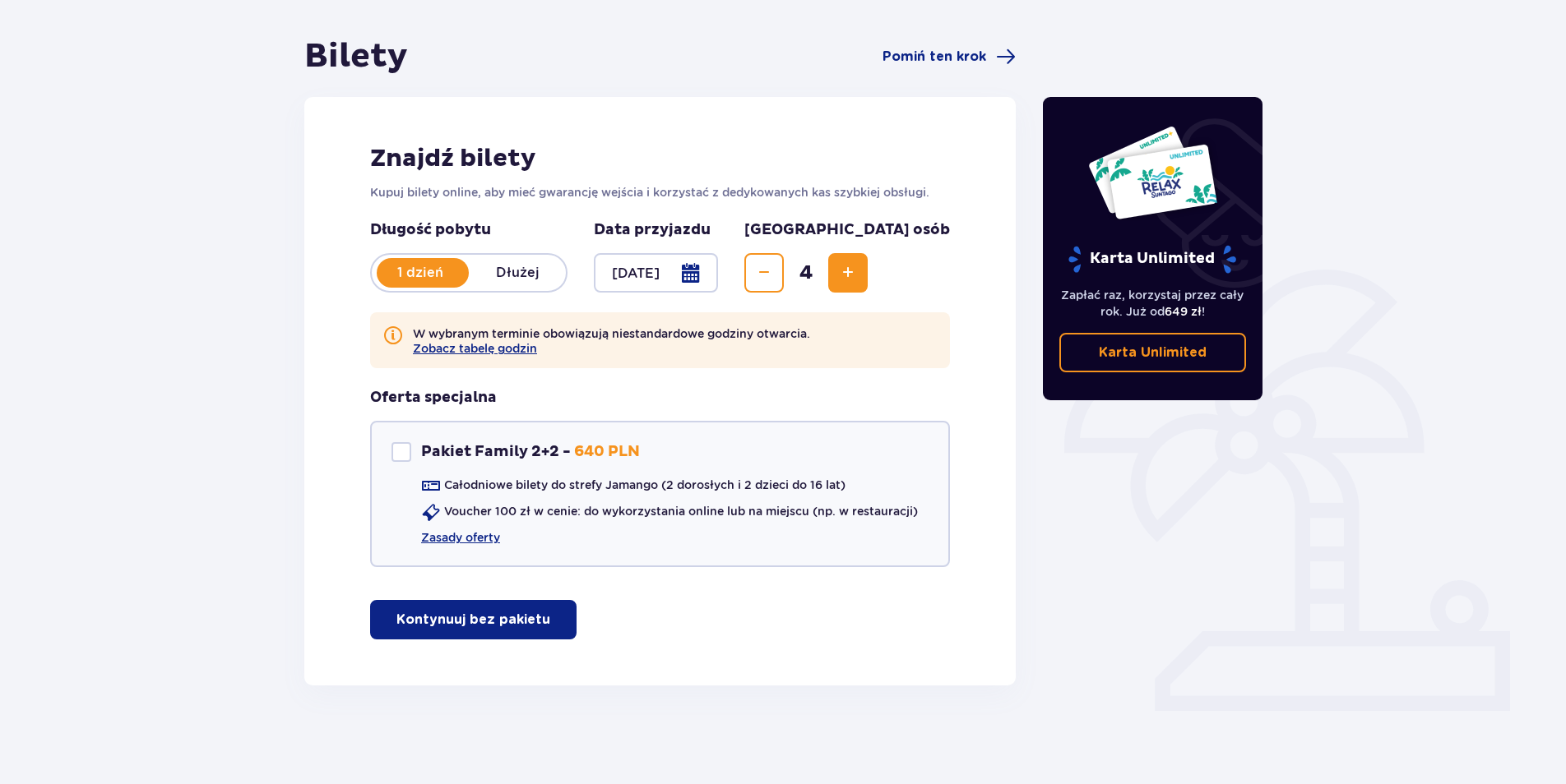
click at [489, 626] on p "Kontynuuj bez pakietu" at bounding box center [473, 619] width 153 height 18
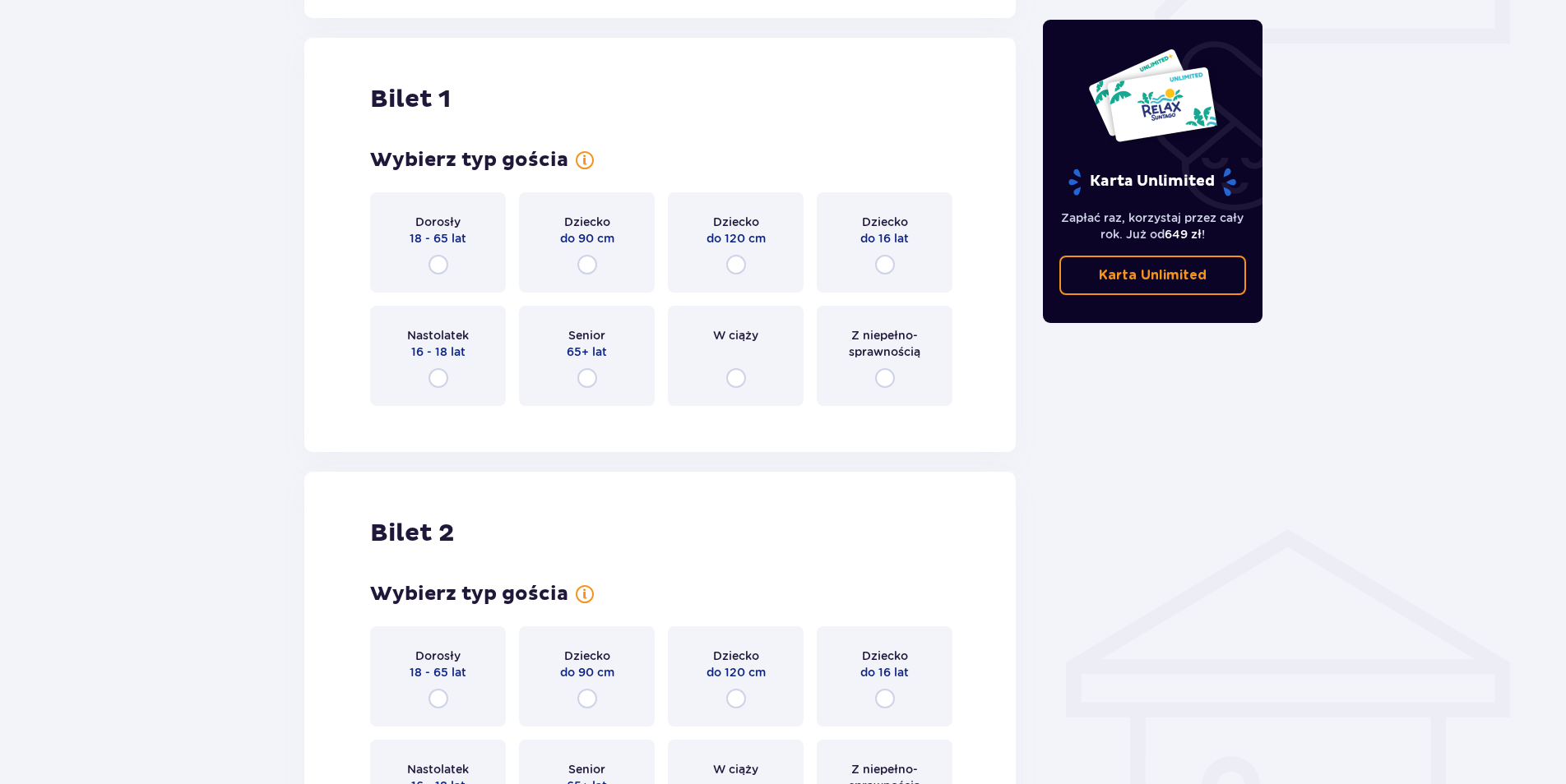
scroll to position [824, 0]
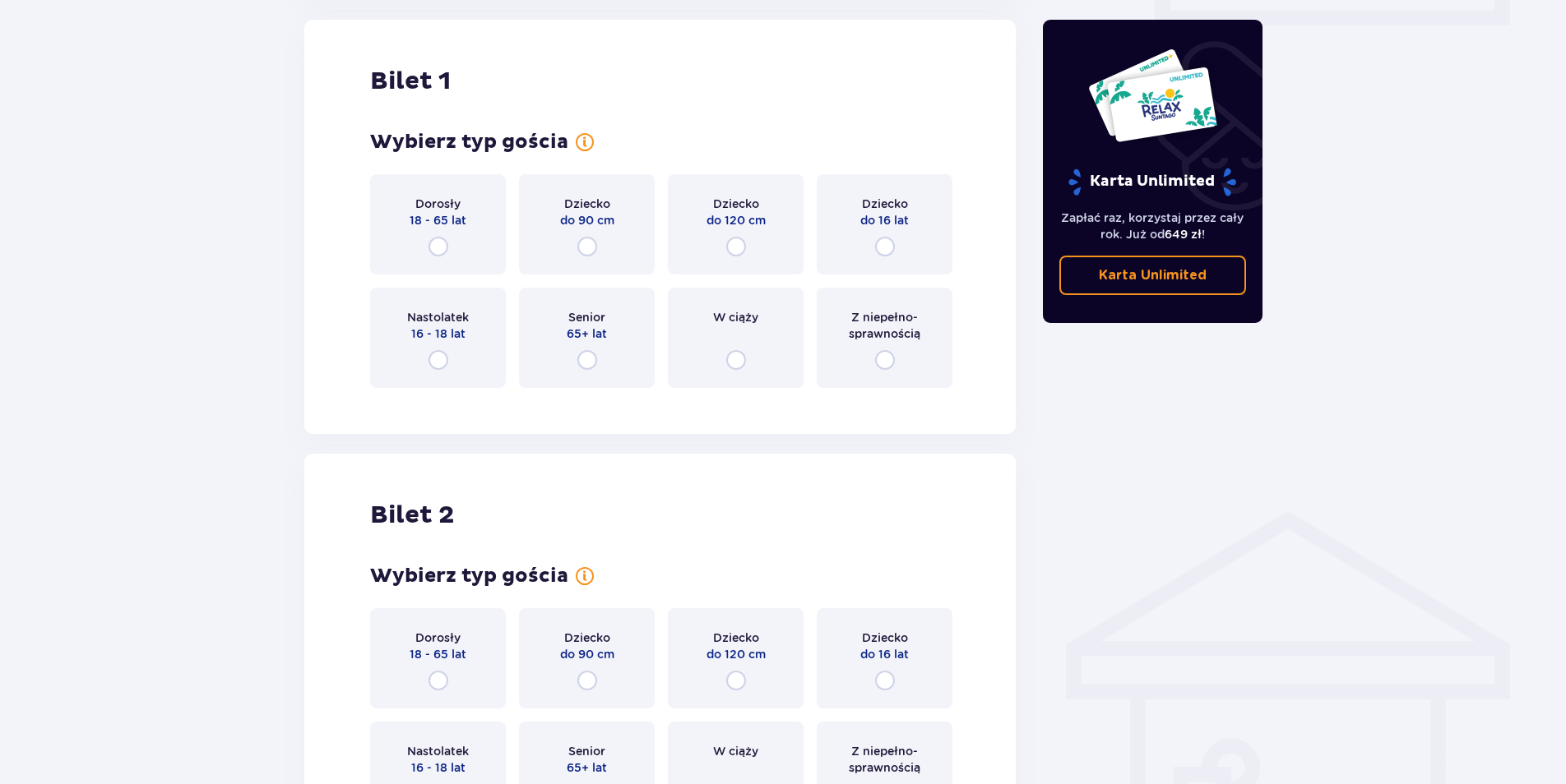
click at [439, 244] on input "radio" at bounding box center [438, 247] width 20 height 20
radio input "true"
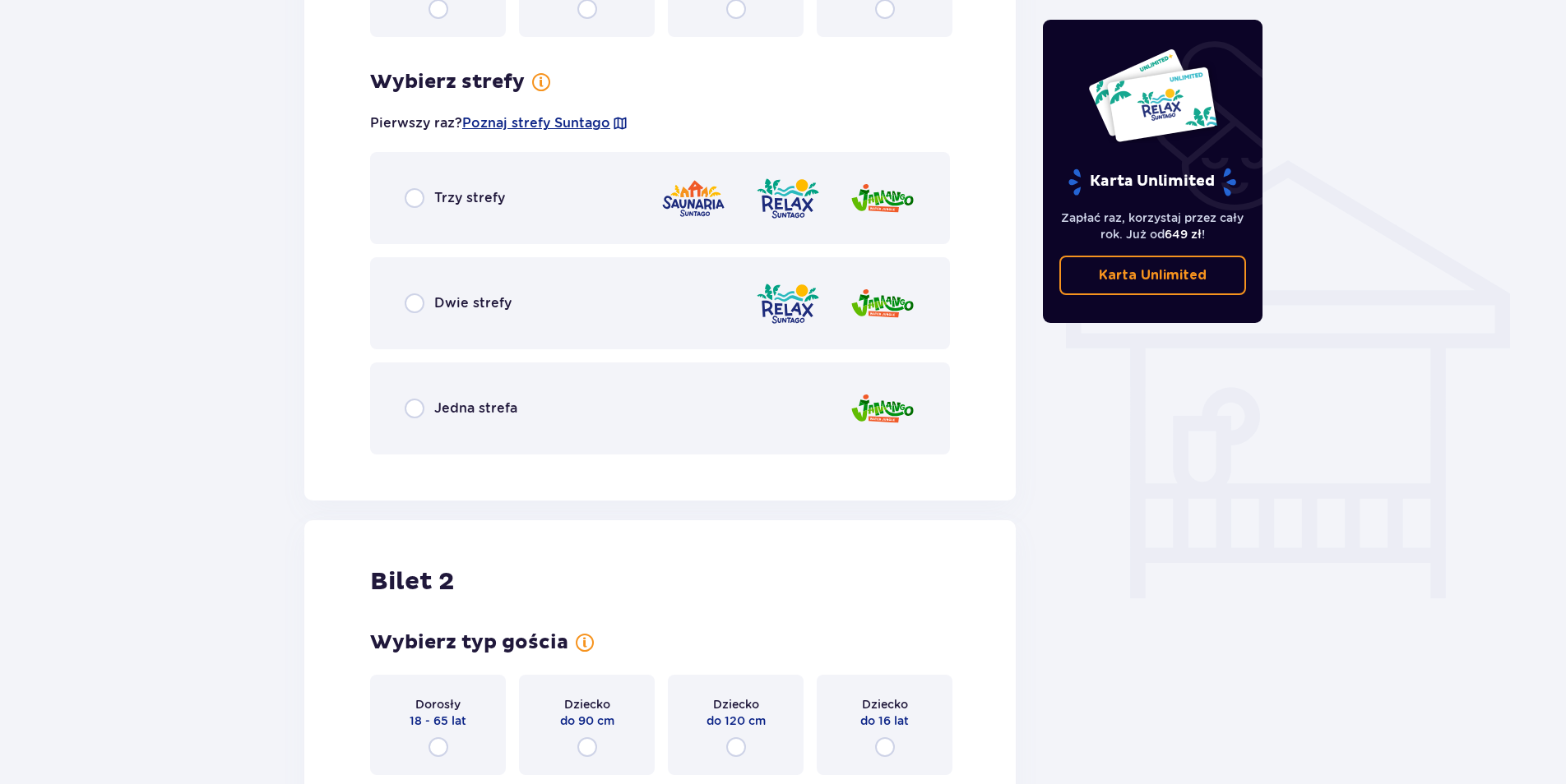
scroll to position [1225, 0]
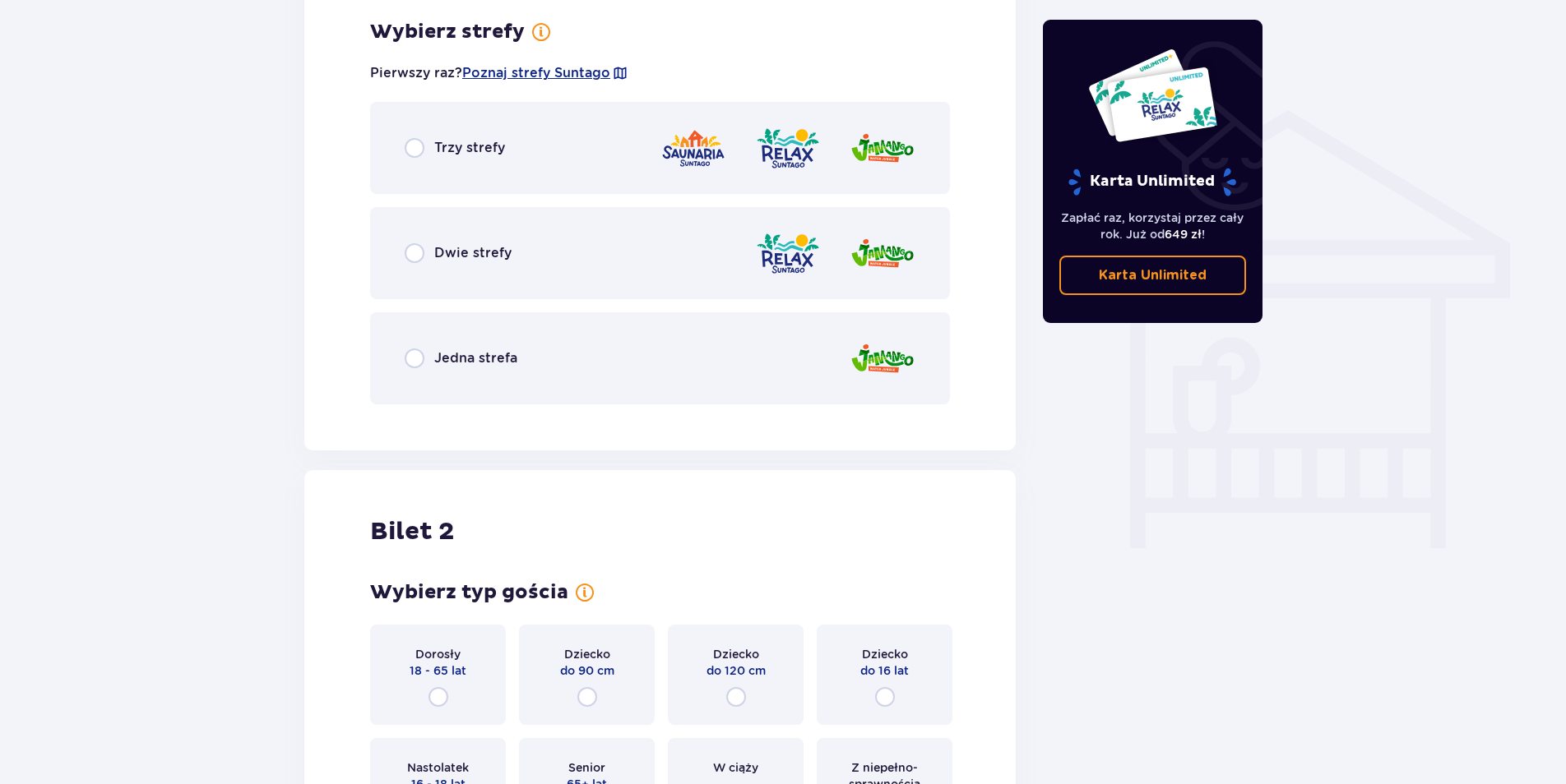
click at [414, 254] on input "radio" at bounding box center [414, 253] width 20 height 20
radio input "true"
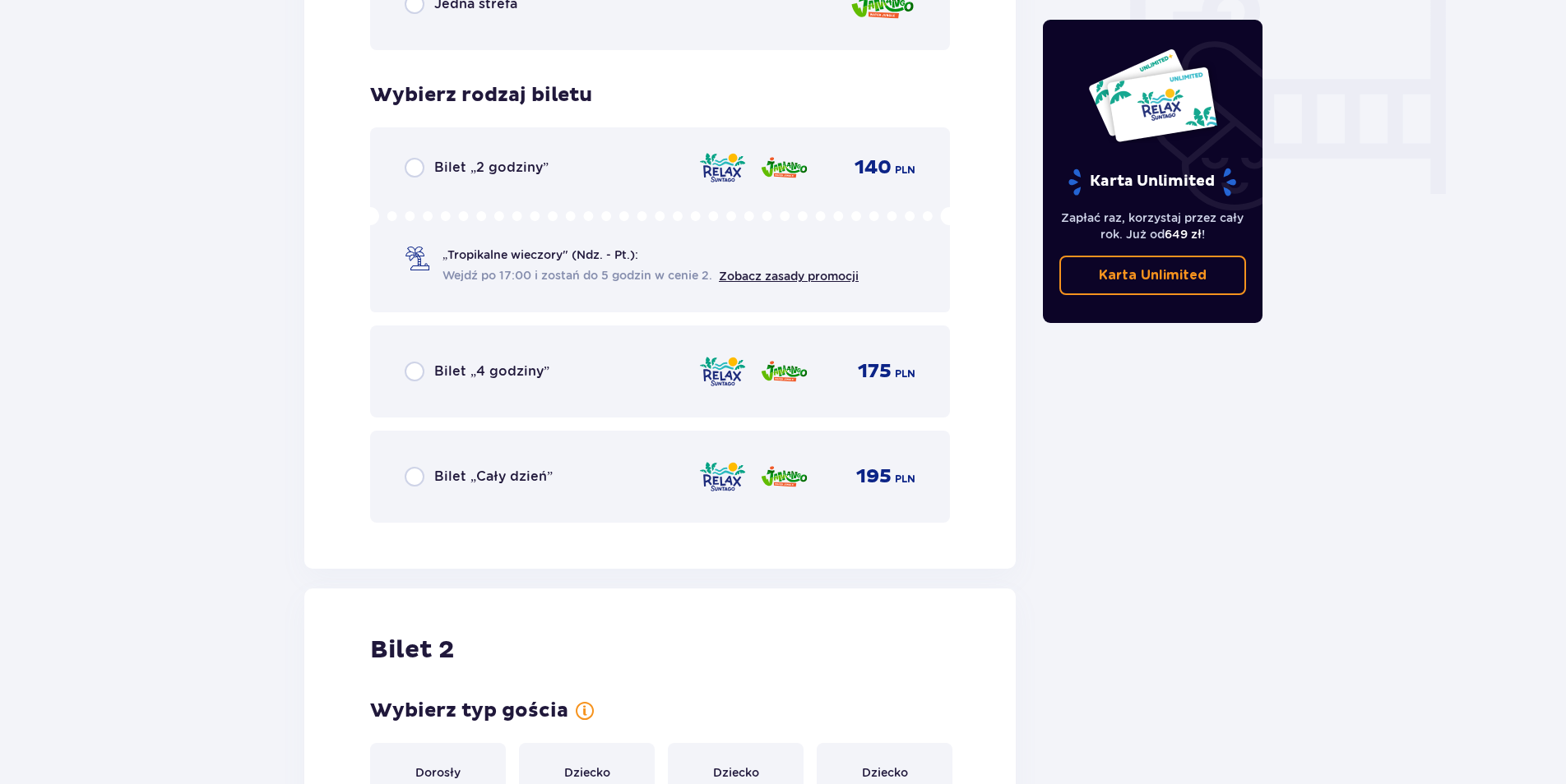
scroll to position [1642, 0]
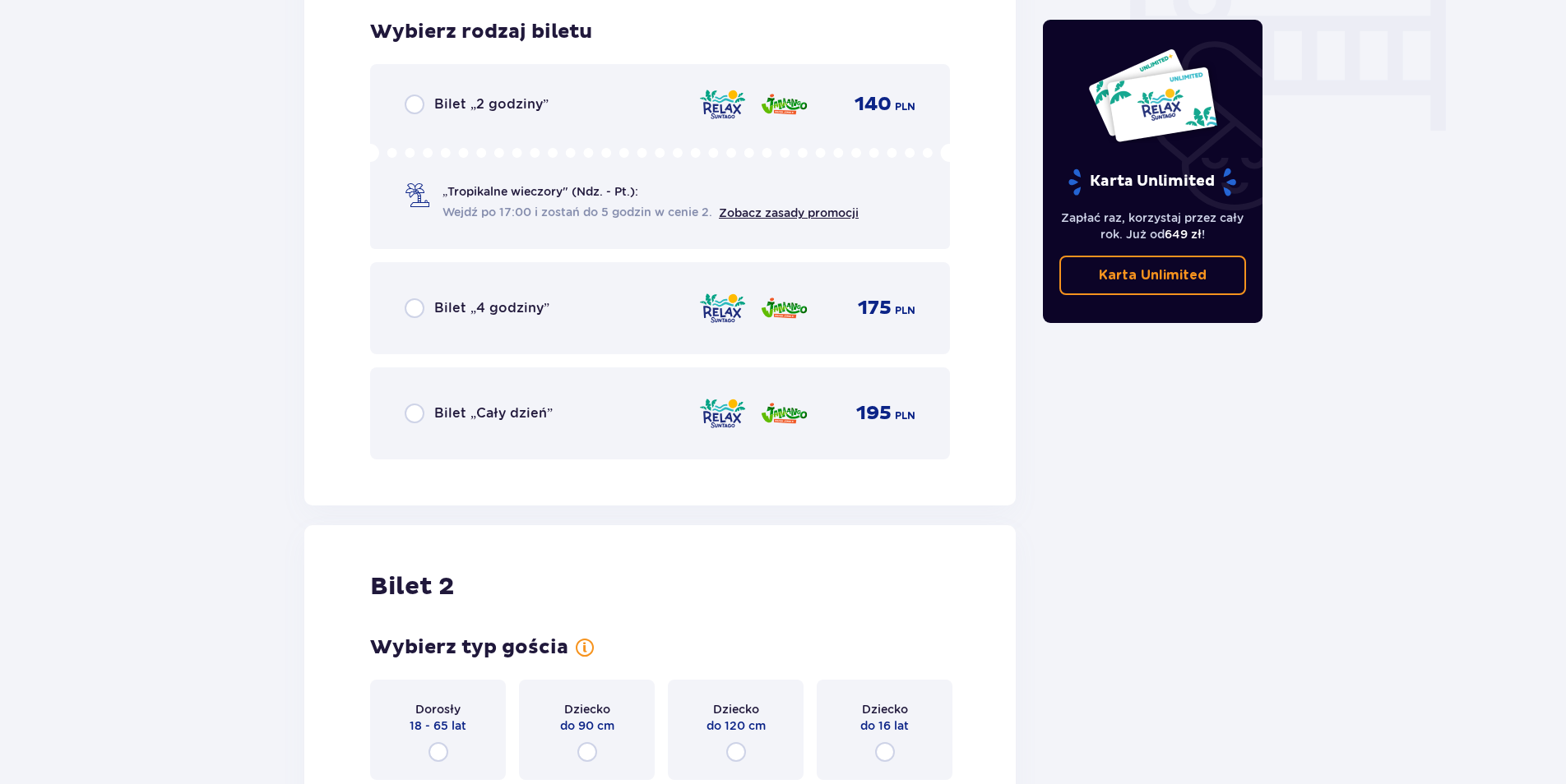
click at [417, 411] on input "radio" at bounding box center [414, 413] width 20 height 20
radio input "true"
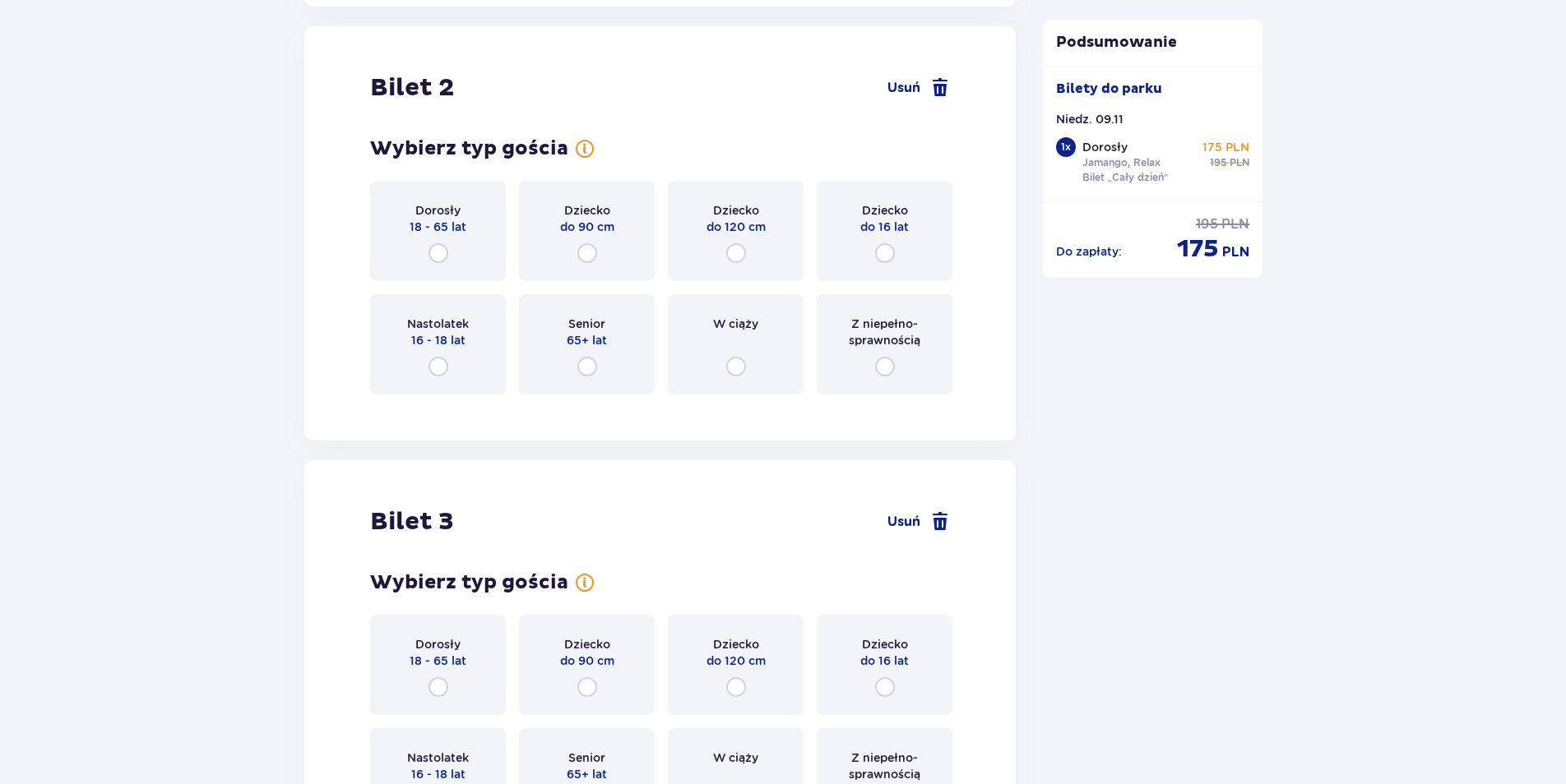
scroll to position [2148, 0]
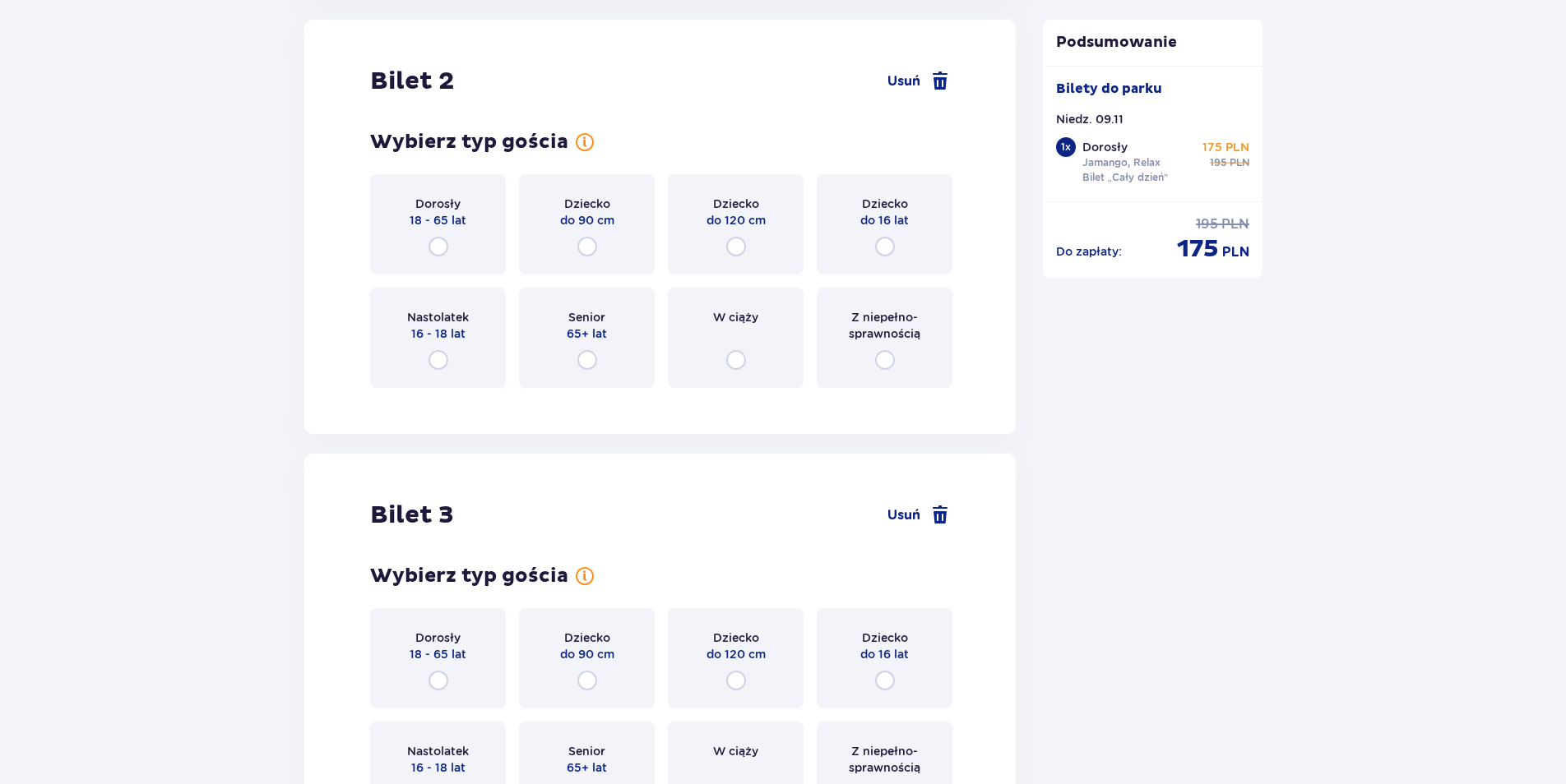
click at [440, 244] on input "radio" at bounding box center [438, 247] width 20 height 20
radio input "true"
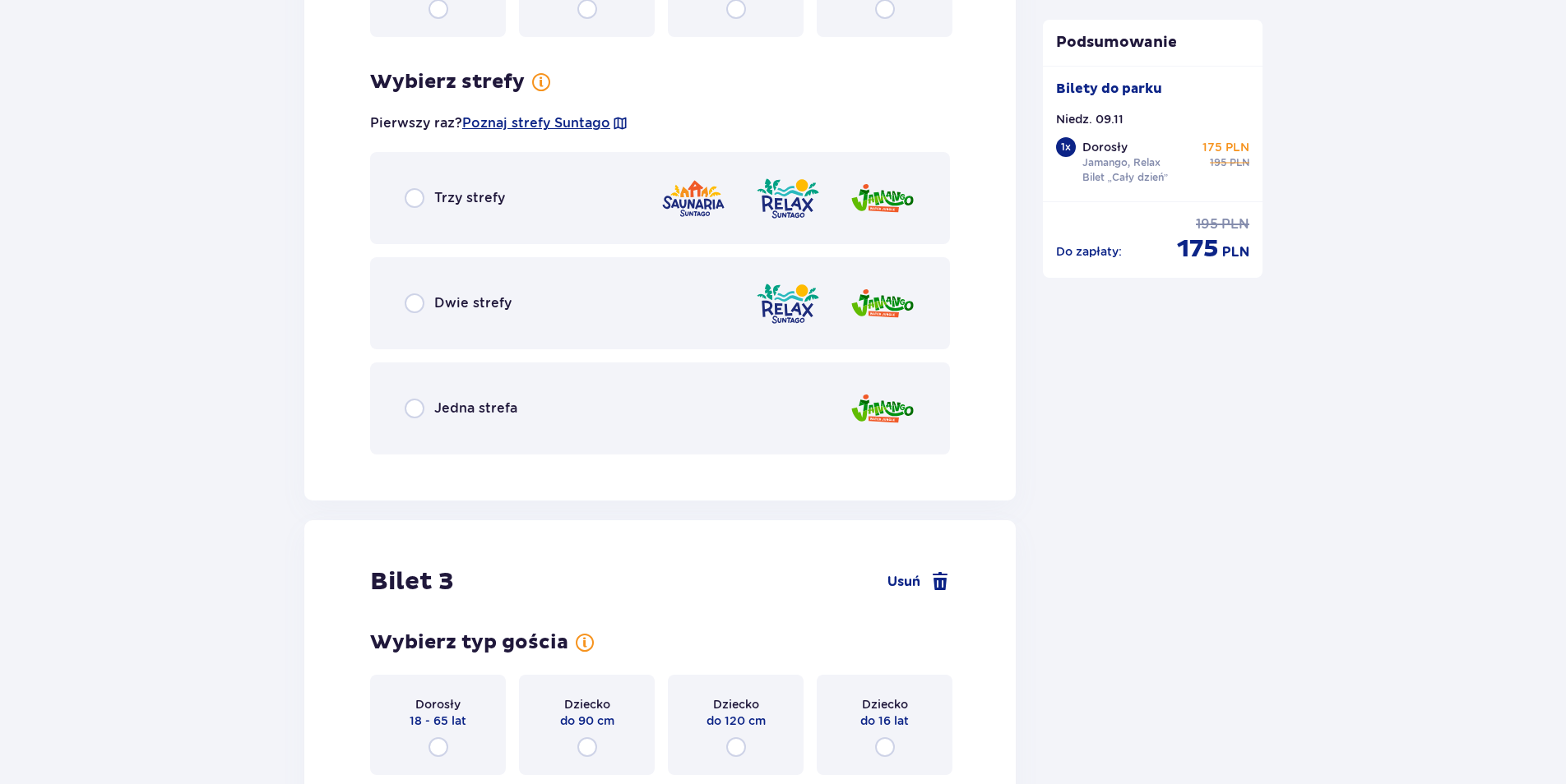
scroll to position [2550, 0]
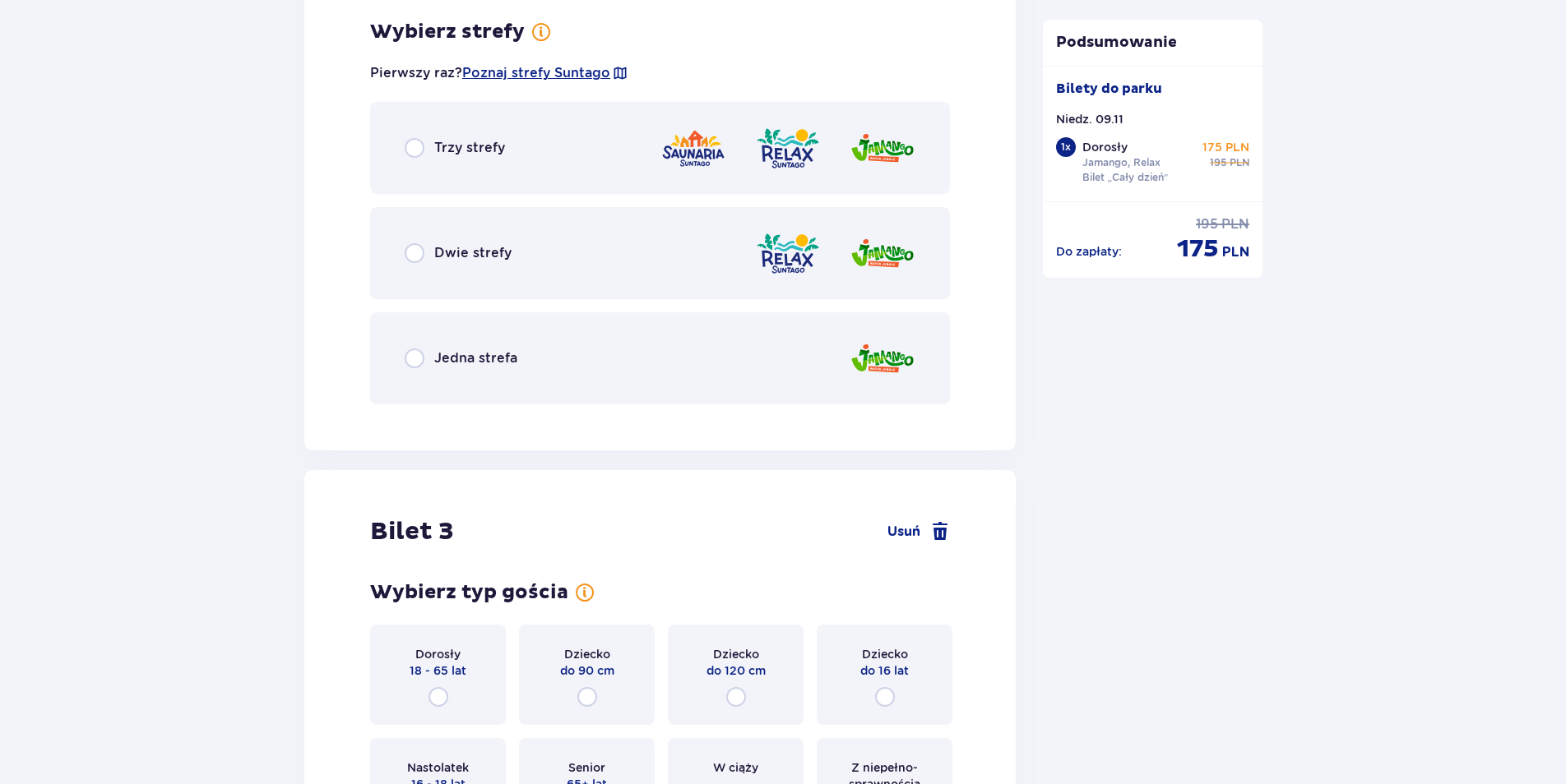
click at [416, 253] on input "radio" at bounding box center [414, 253] width 20 height 20
radio input "true"
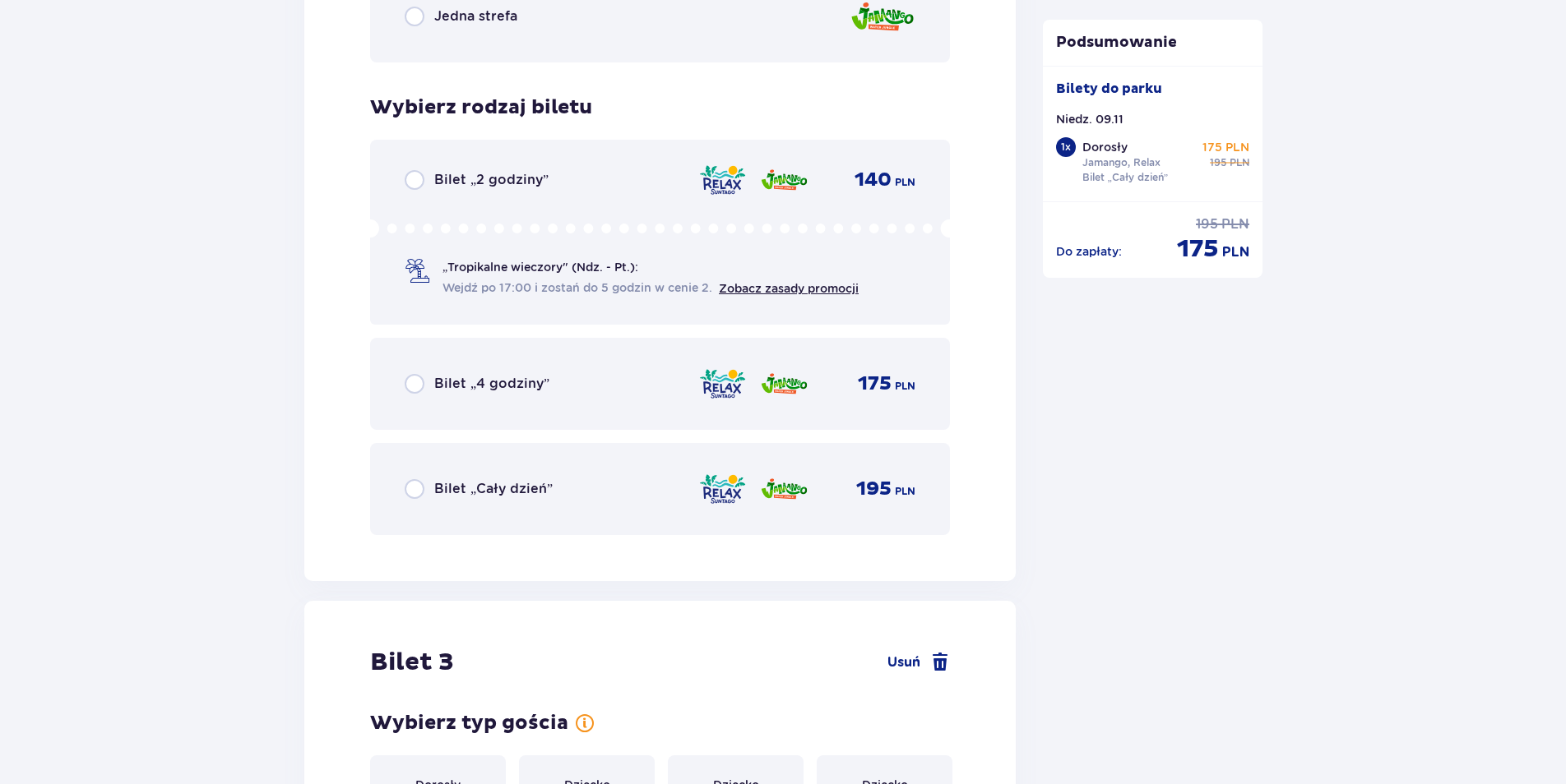
scroll to position [2967, 0]
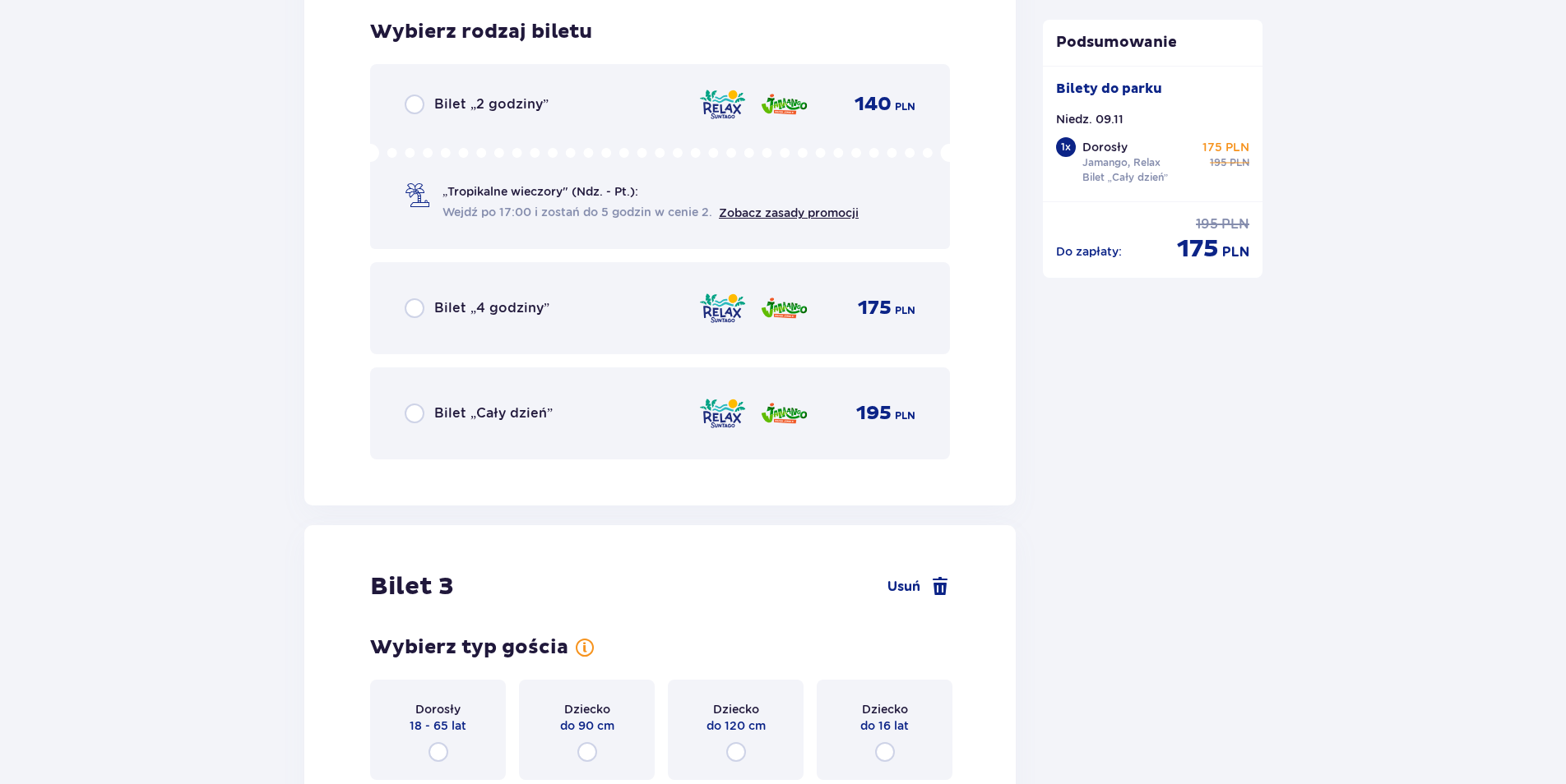
click at [419, 412] on input "radio" at bounding box center [414, 413] width 20 height 20
radio input "true"
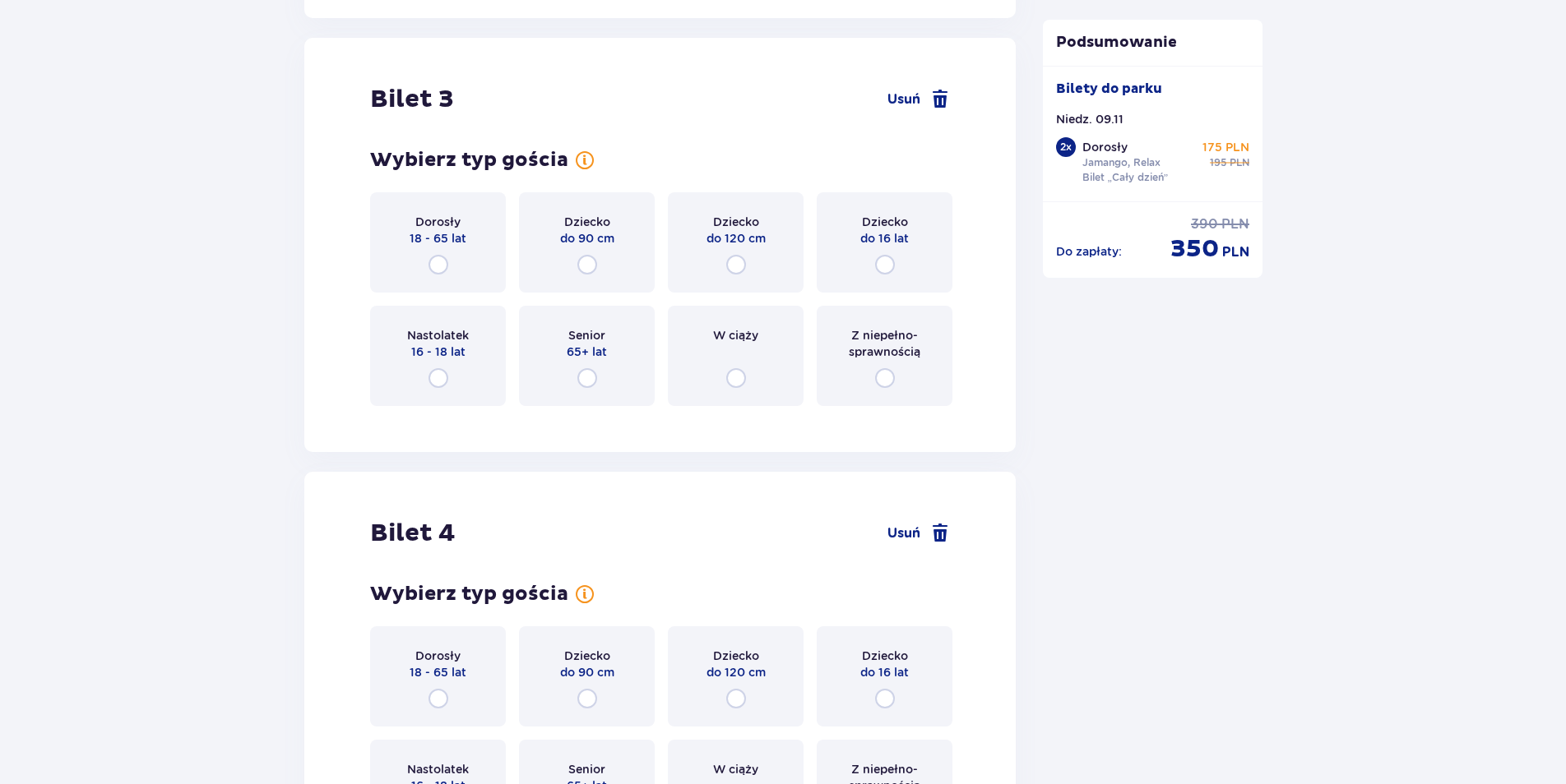
scroll to position [3473, 0]
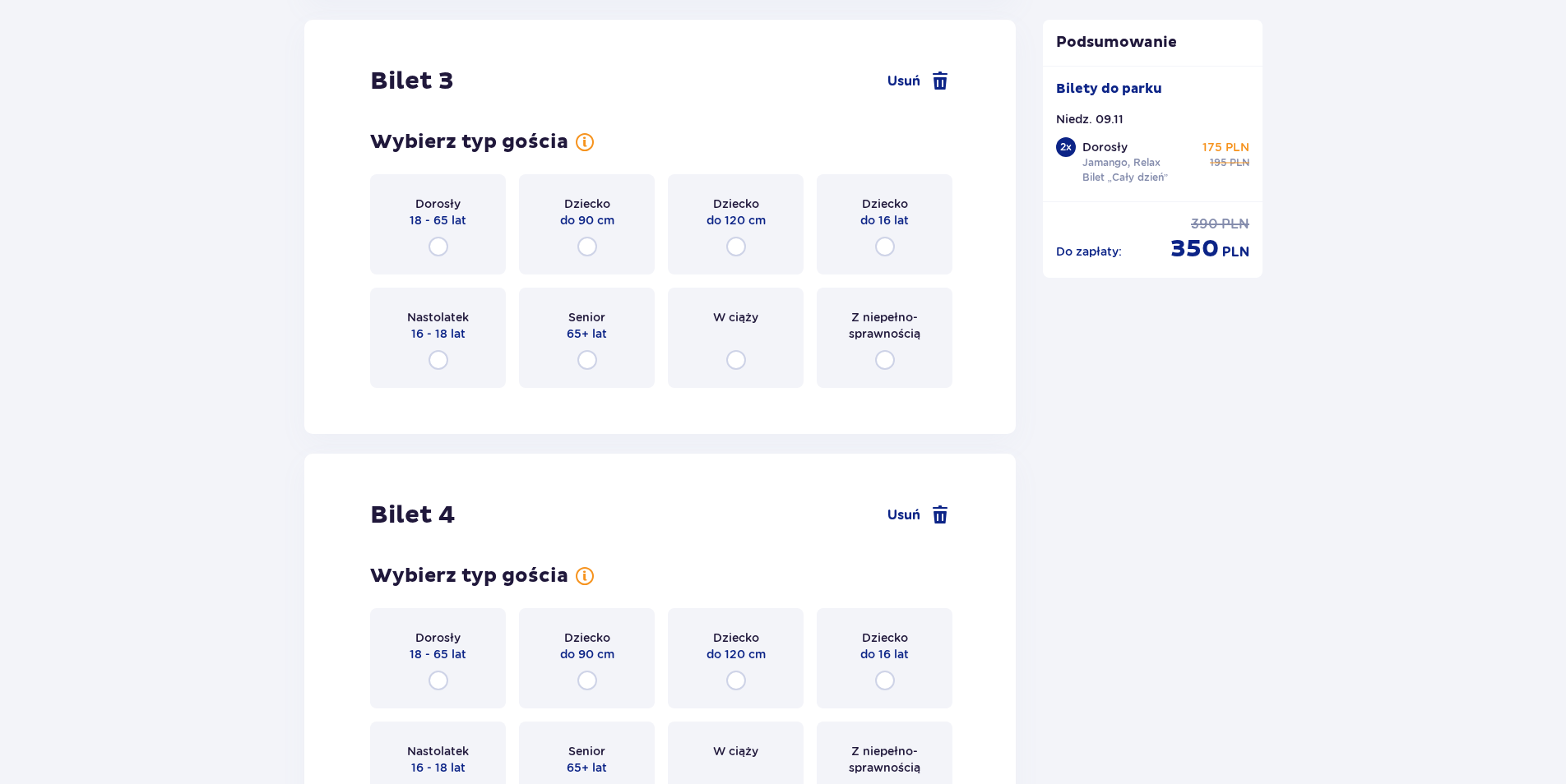
click at [888, 244] on input "radio" at bounding box center [884, 247] width 20 height 20
radio input "true"
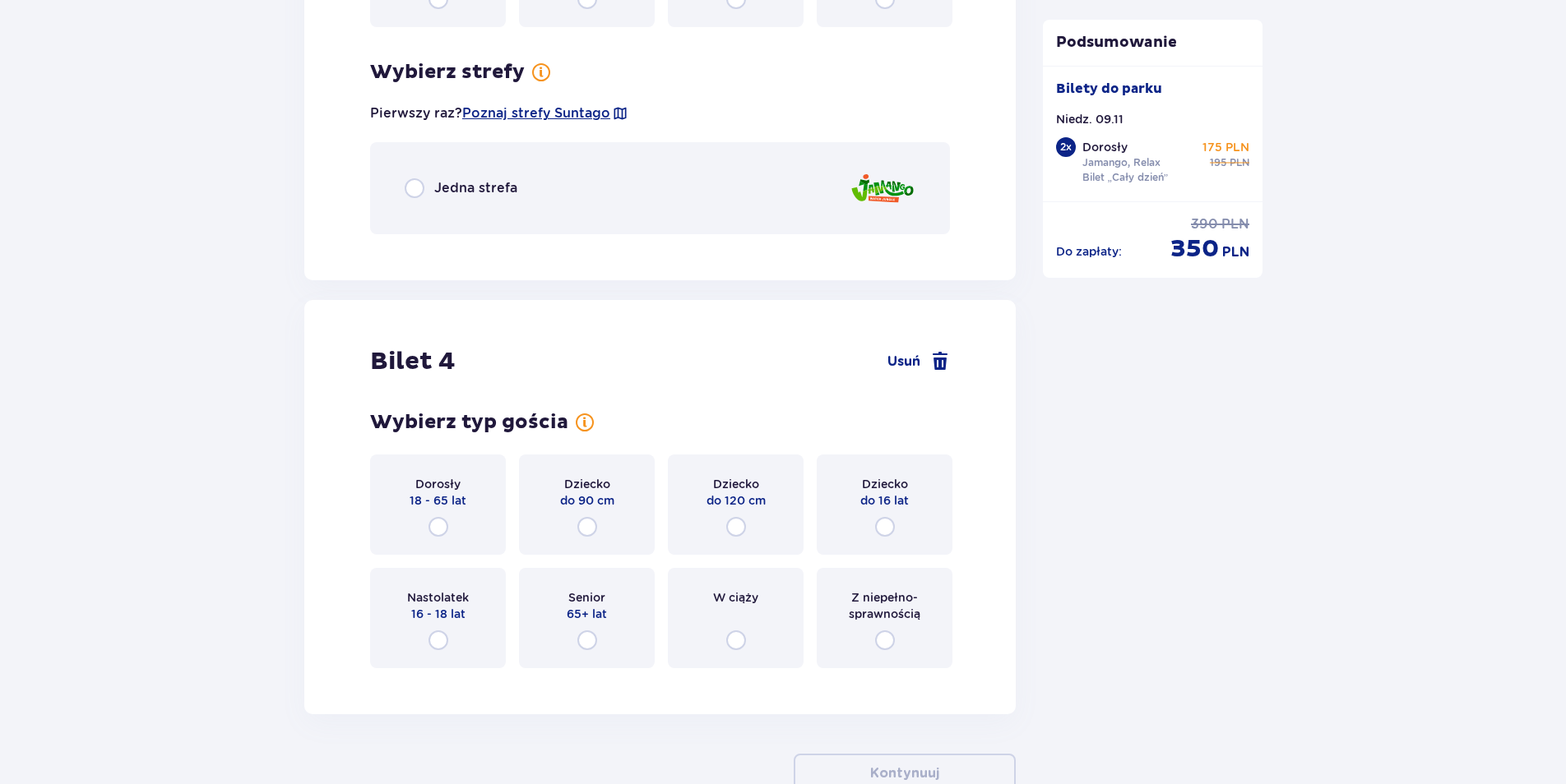
scroll to position [3874, 0]
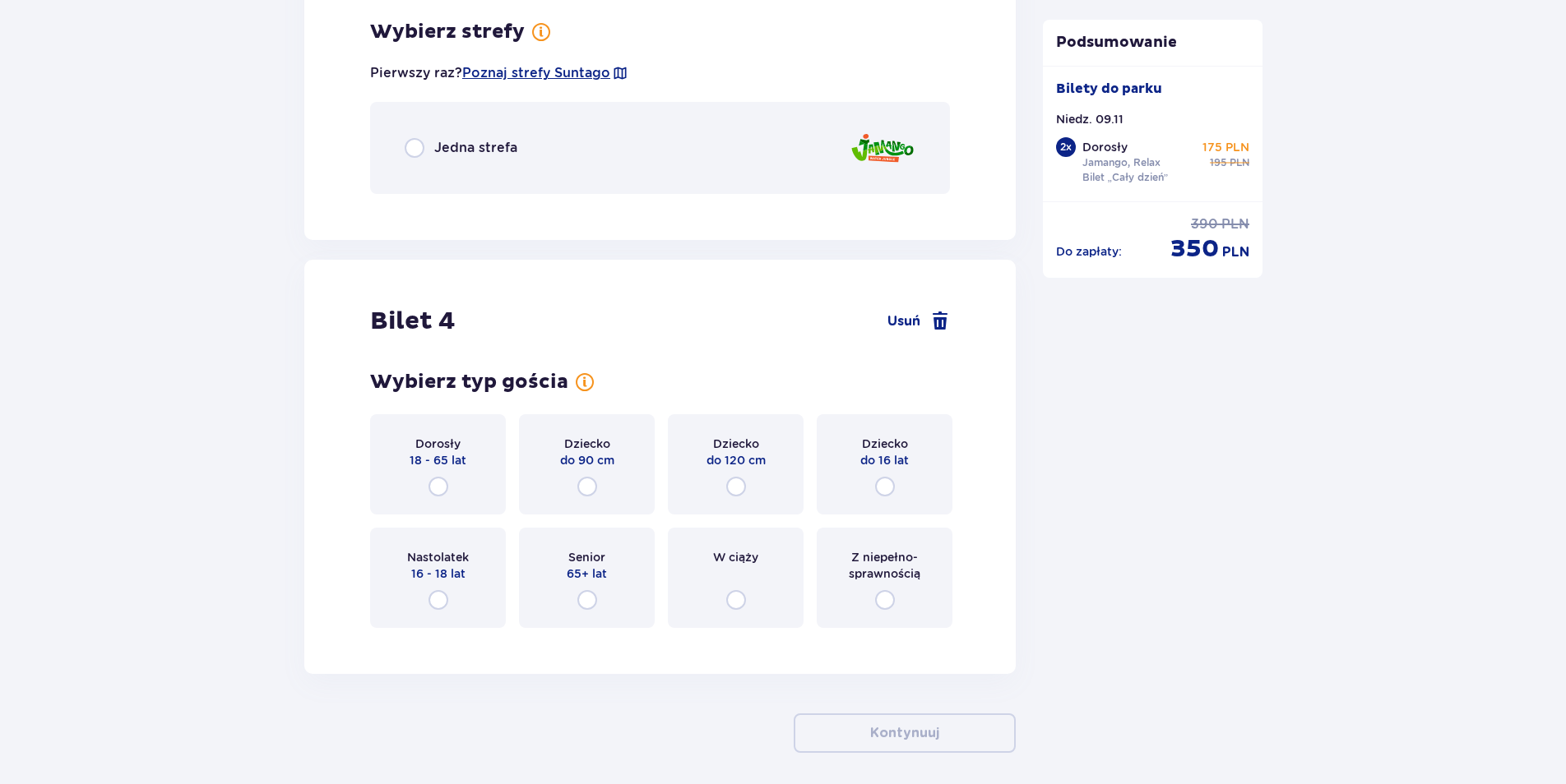
click at [416, 147] on input "radio" at bounding box center [414, 148] width 20 height 20
radio input "true"
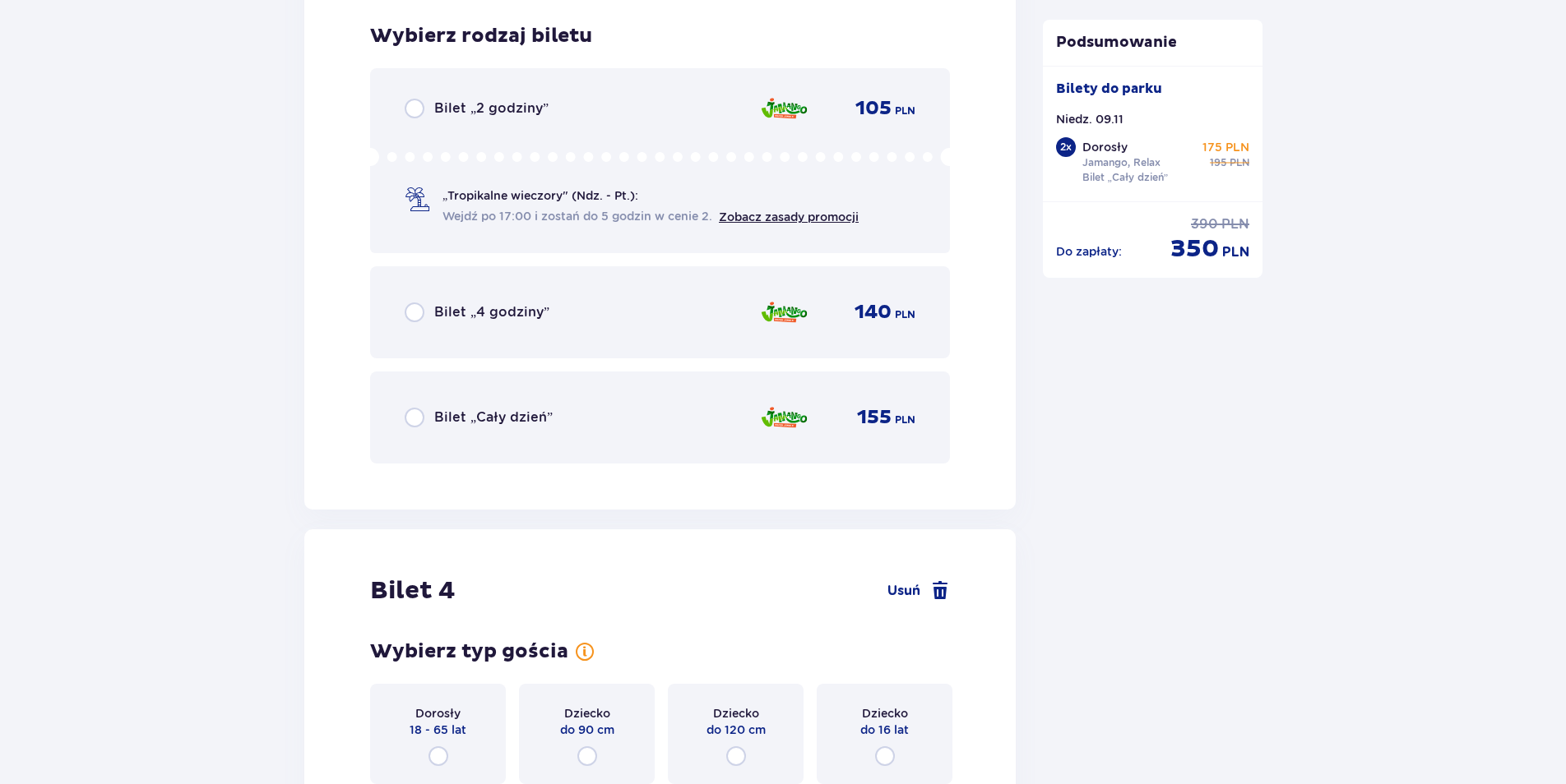
scroll to position [4081, 0]
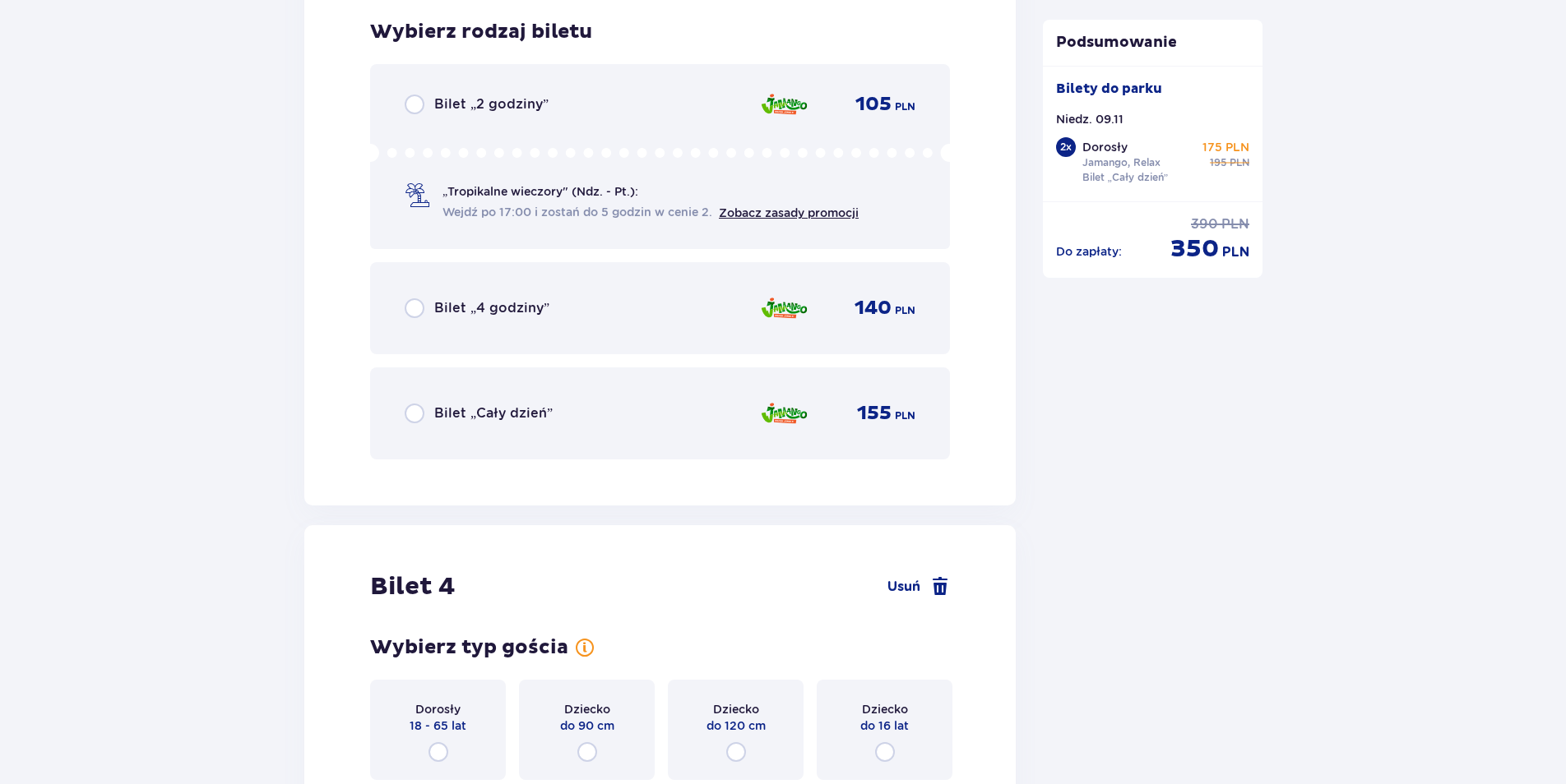
click at [416, 414] on input "radio" at bounding box center [414, 413] width 20 height 20
radio input "true"
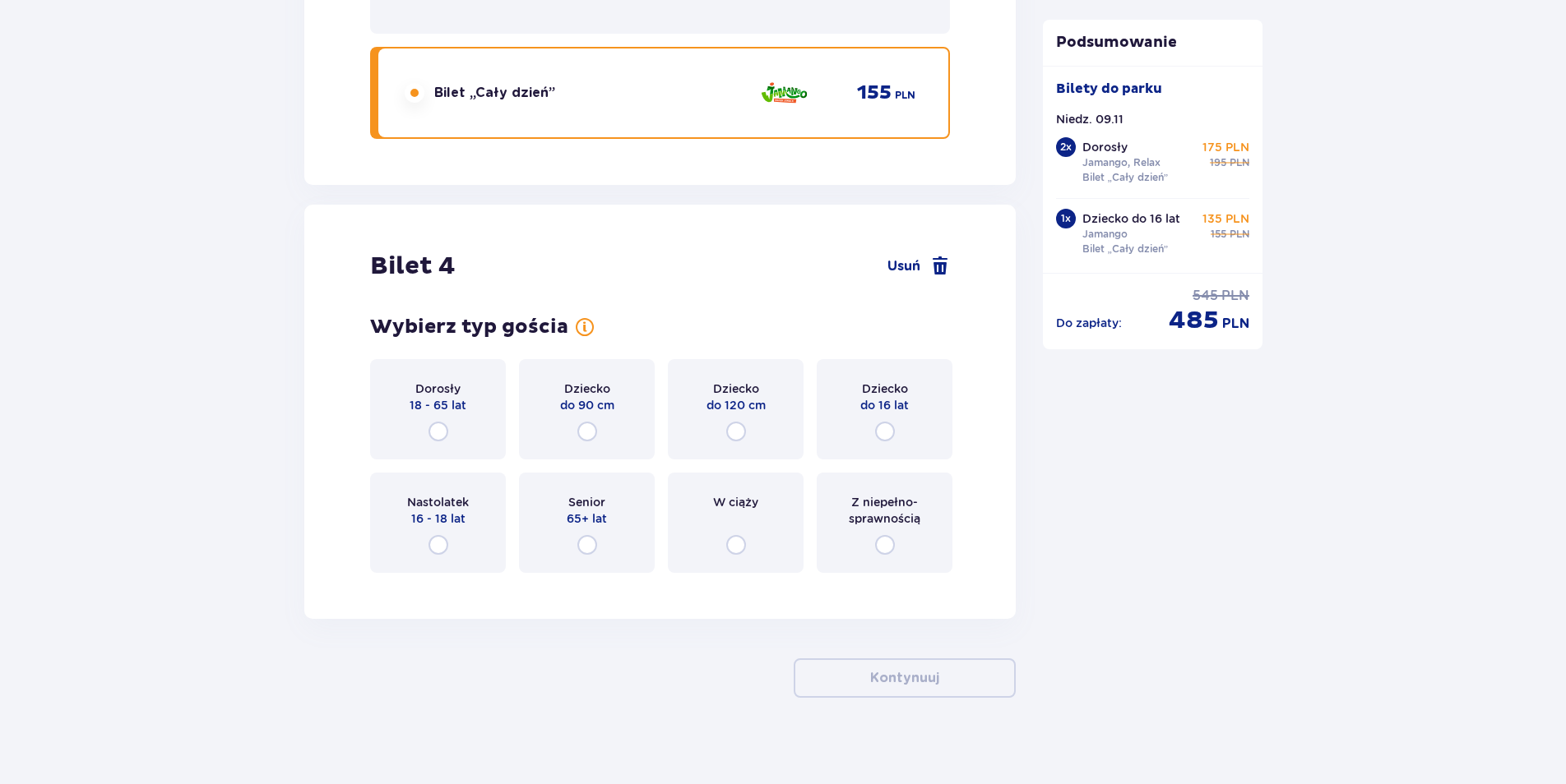
scroll to position [4414, 0]
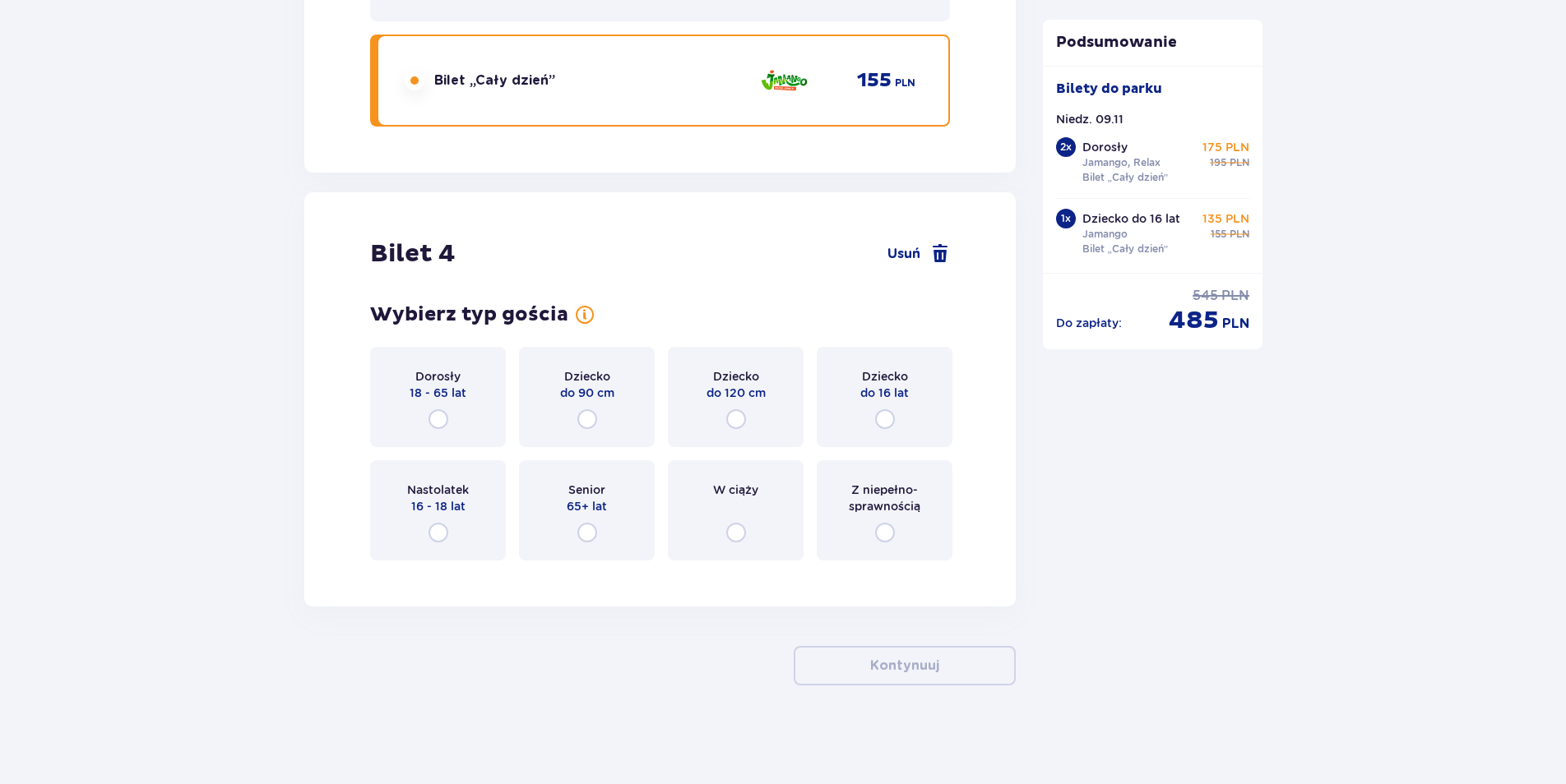
click at [439, 532] on input "radio" at bounding box center [438, 533] width 20 height 20
radio input "true"
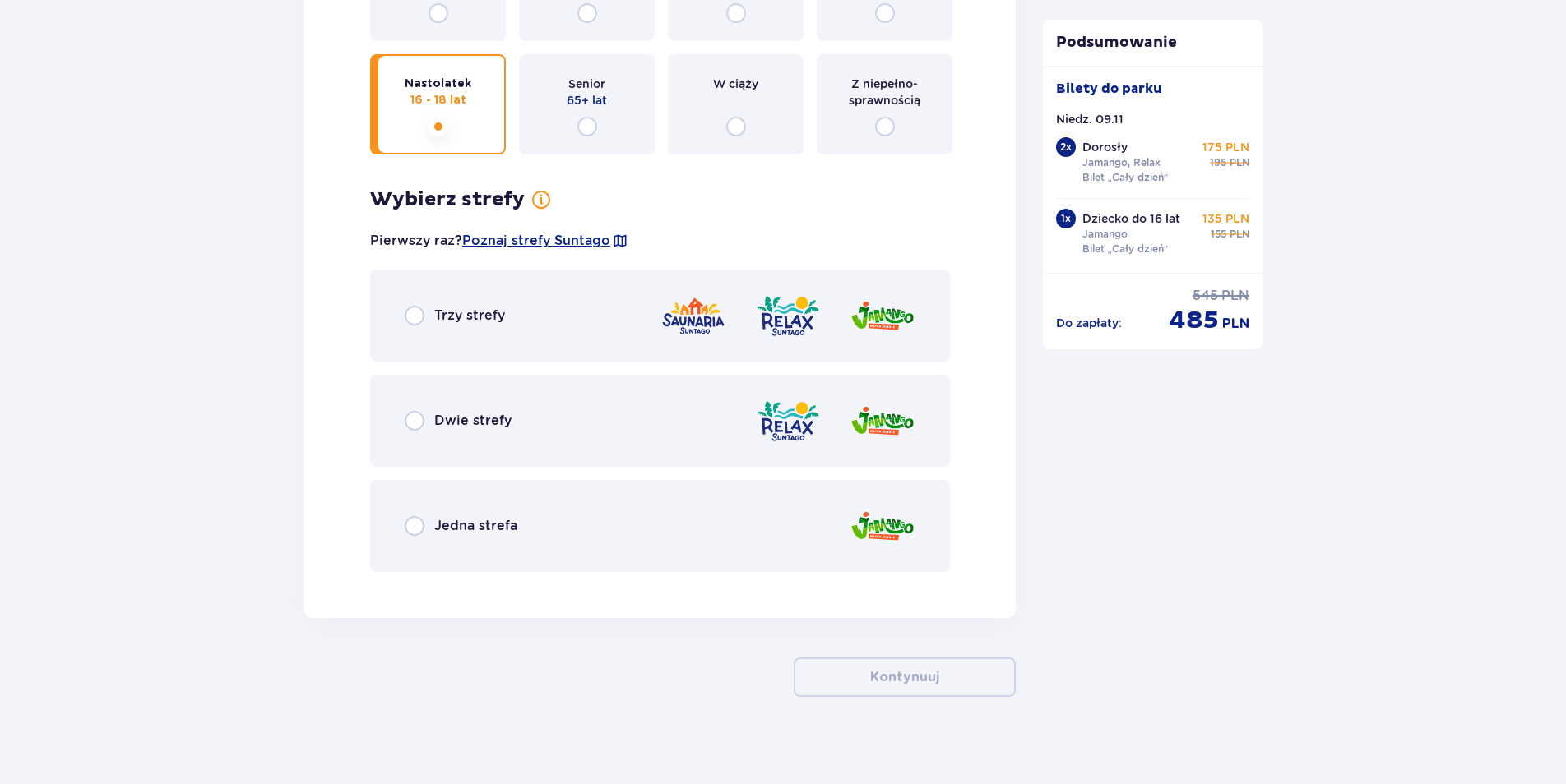
scroll to position [4832, 0]
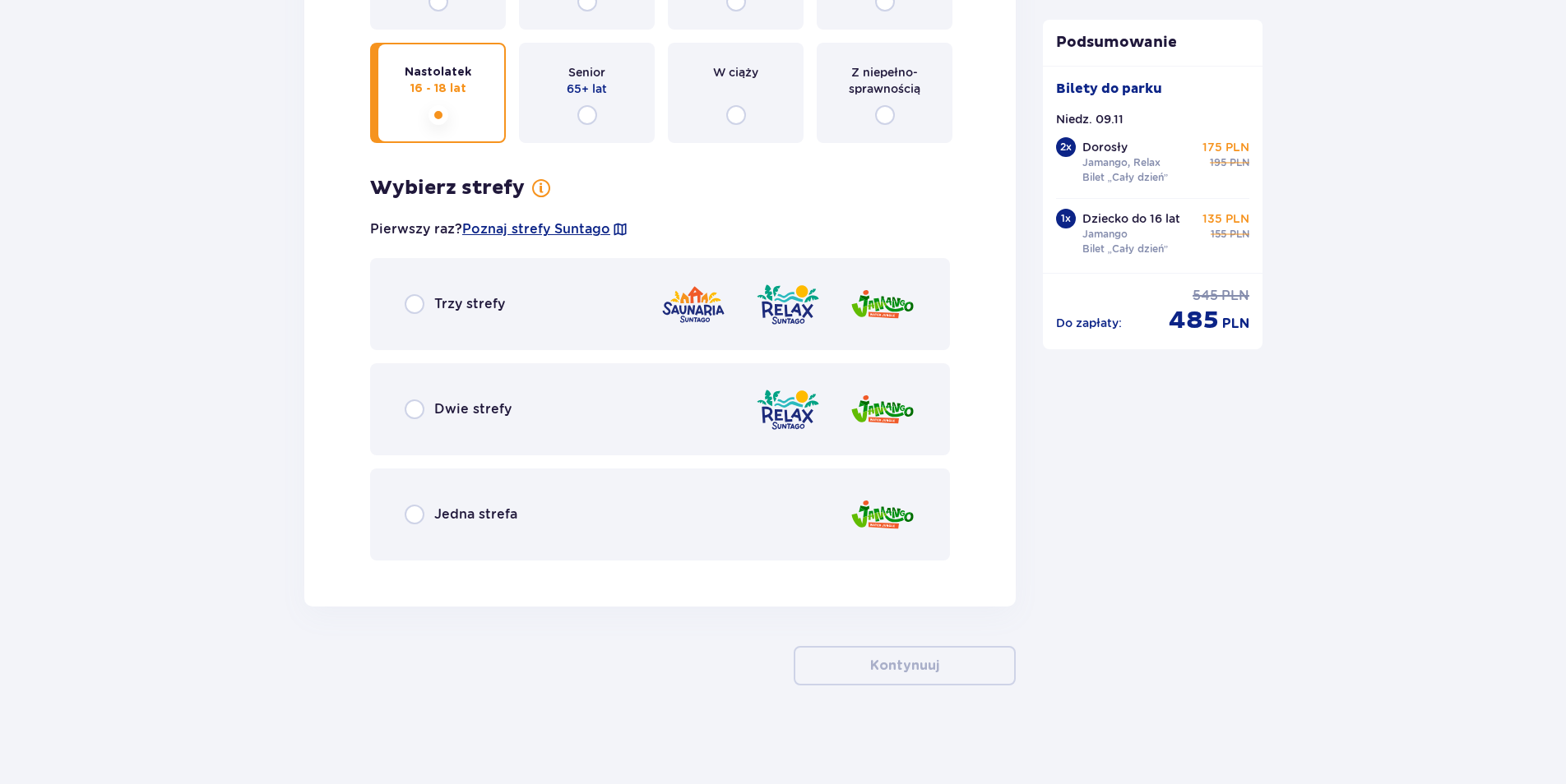
click at [414, 403] on input "radio" at bounding box center [414, 409] width 20 height 20
radio input "true"
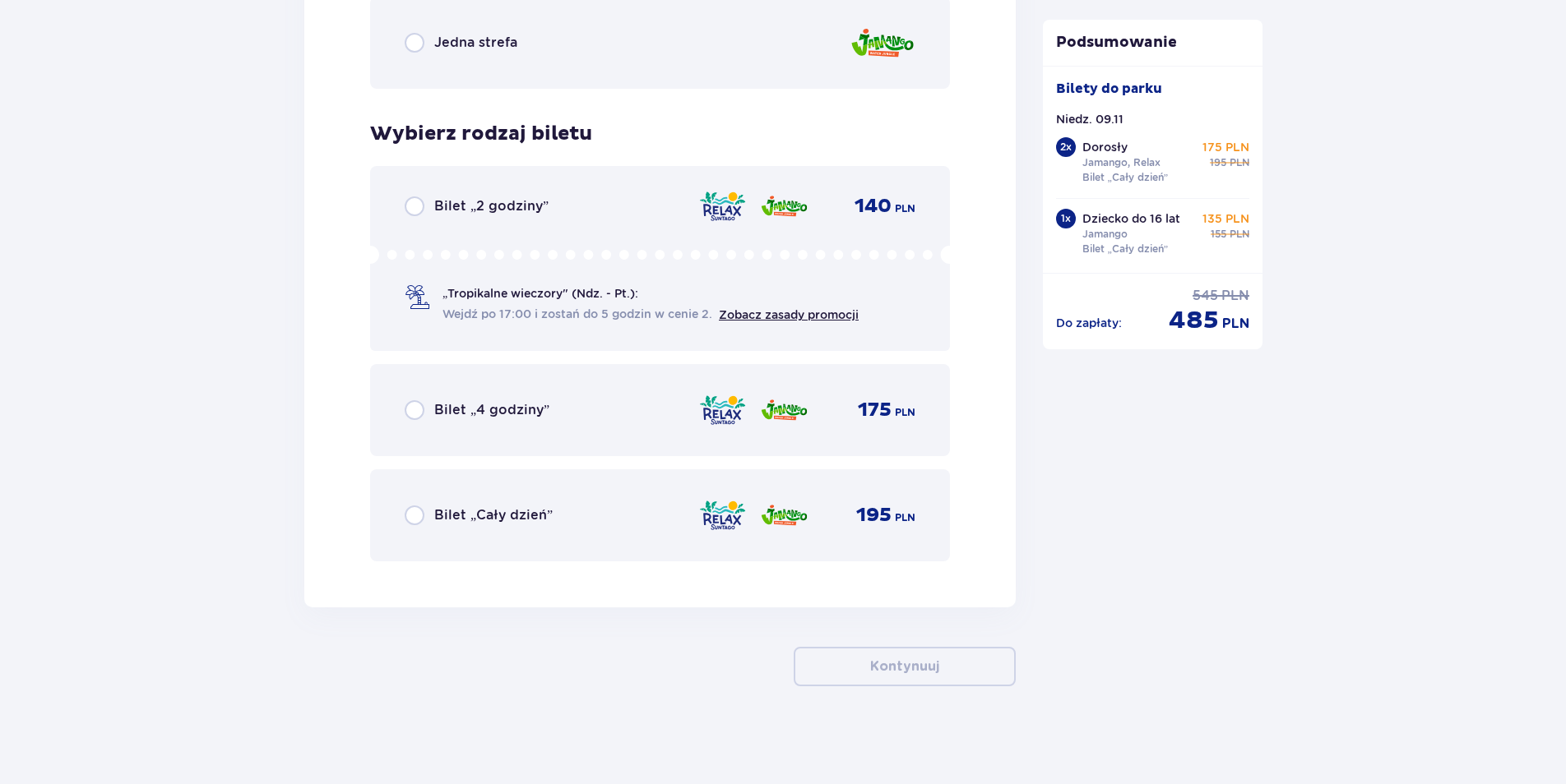
scroll to position [5304, 0]
click at [416, 515] on input "radio" at bounding box center [414, 514] width 20 height 20
radio input "true"
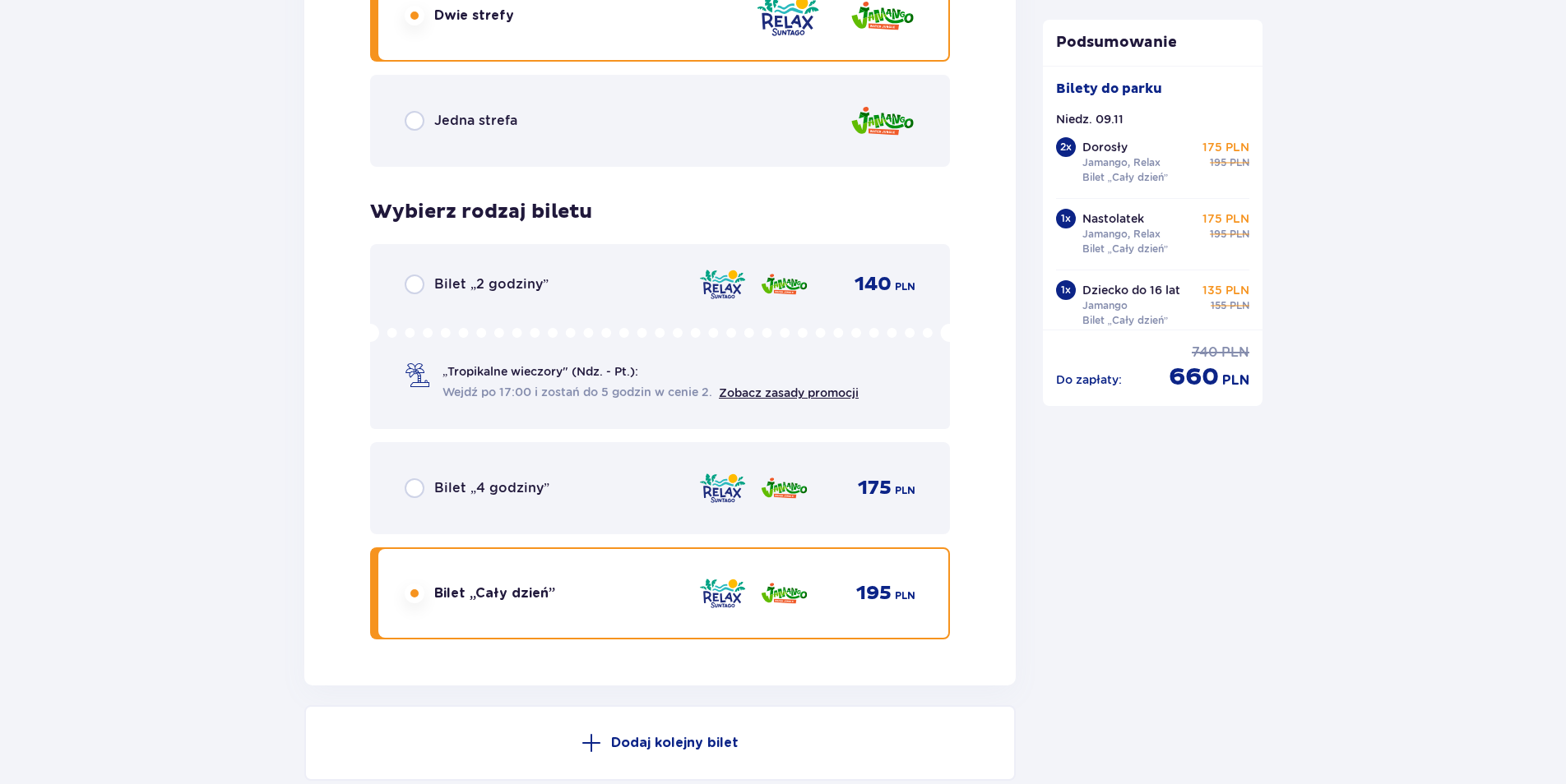
scroll to position [5307, 0]
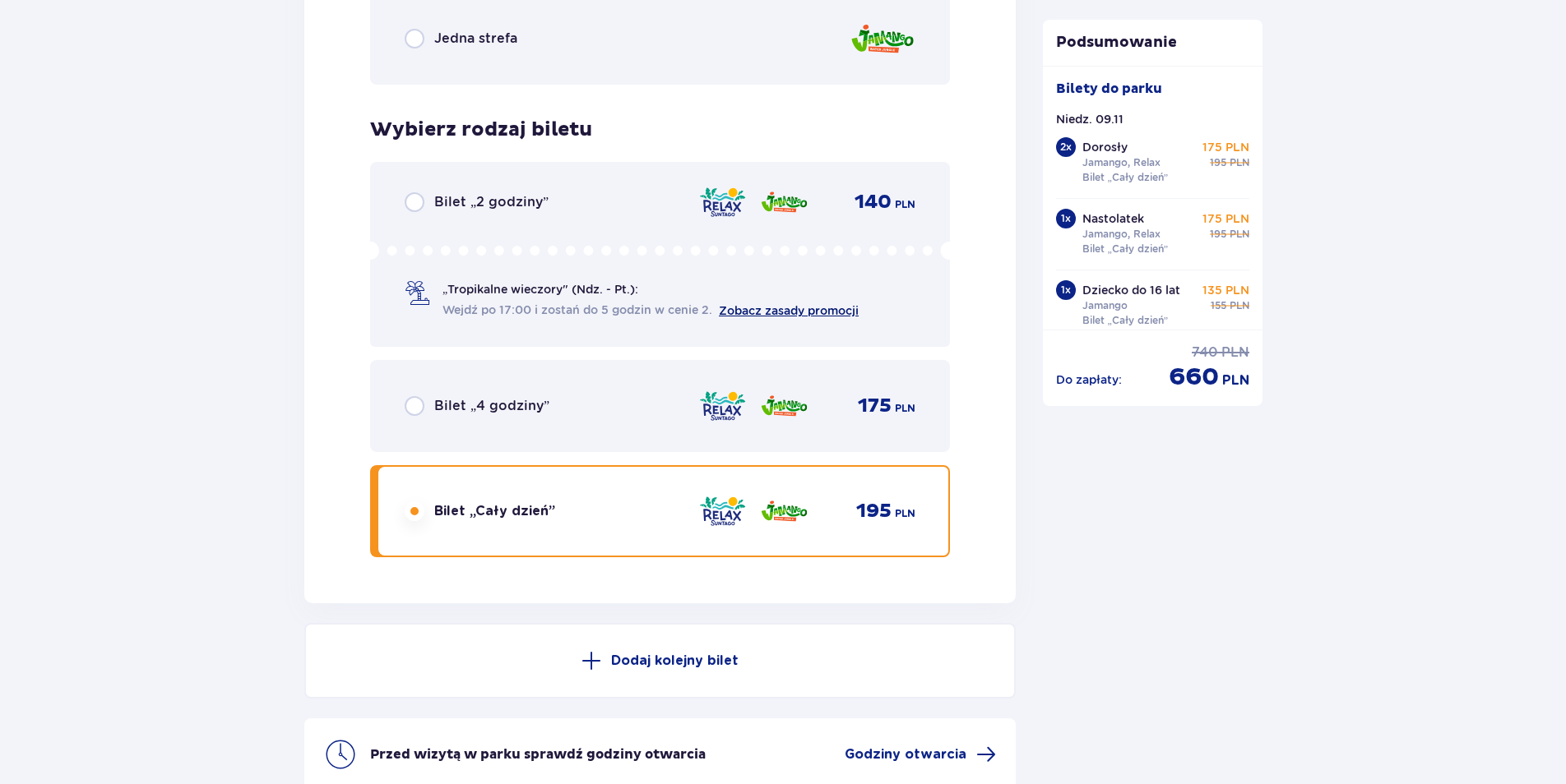
click at [770, 311] on link "Zobacz zasady promocji" at bounding box center [788, 311] width 139 height 13
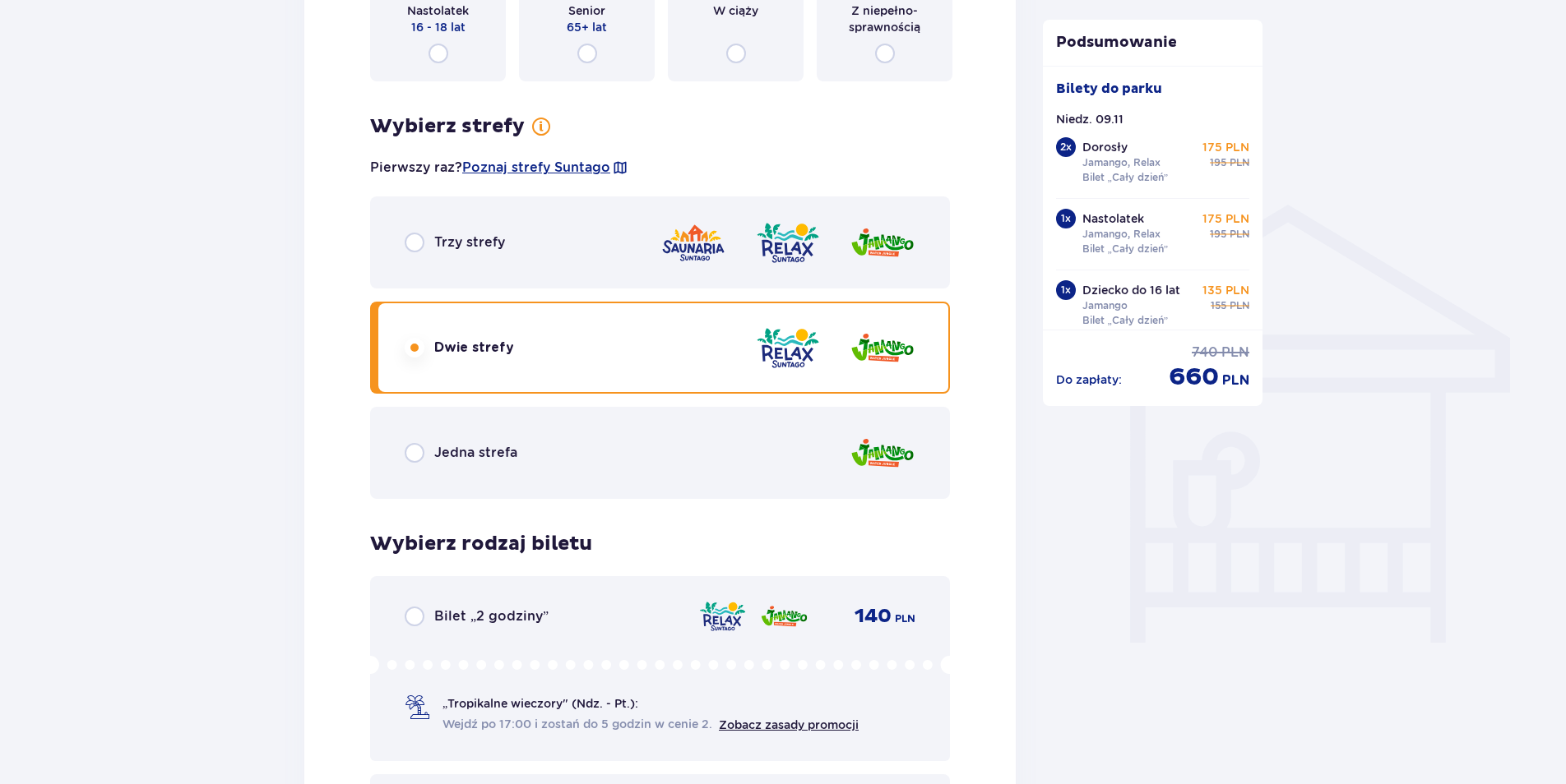
scroll to position [1151, 0]
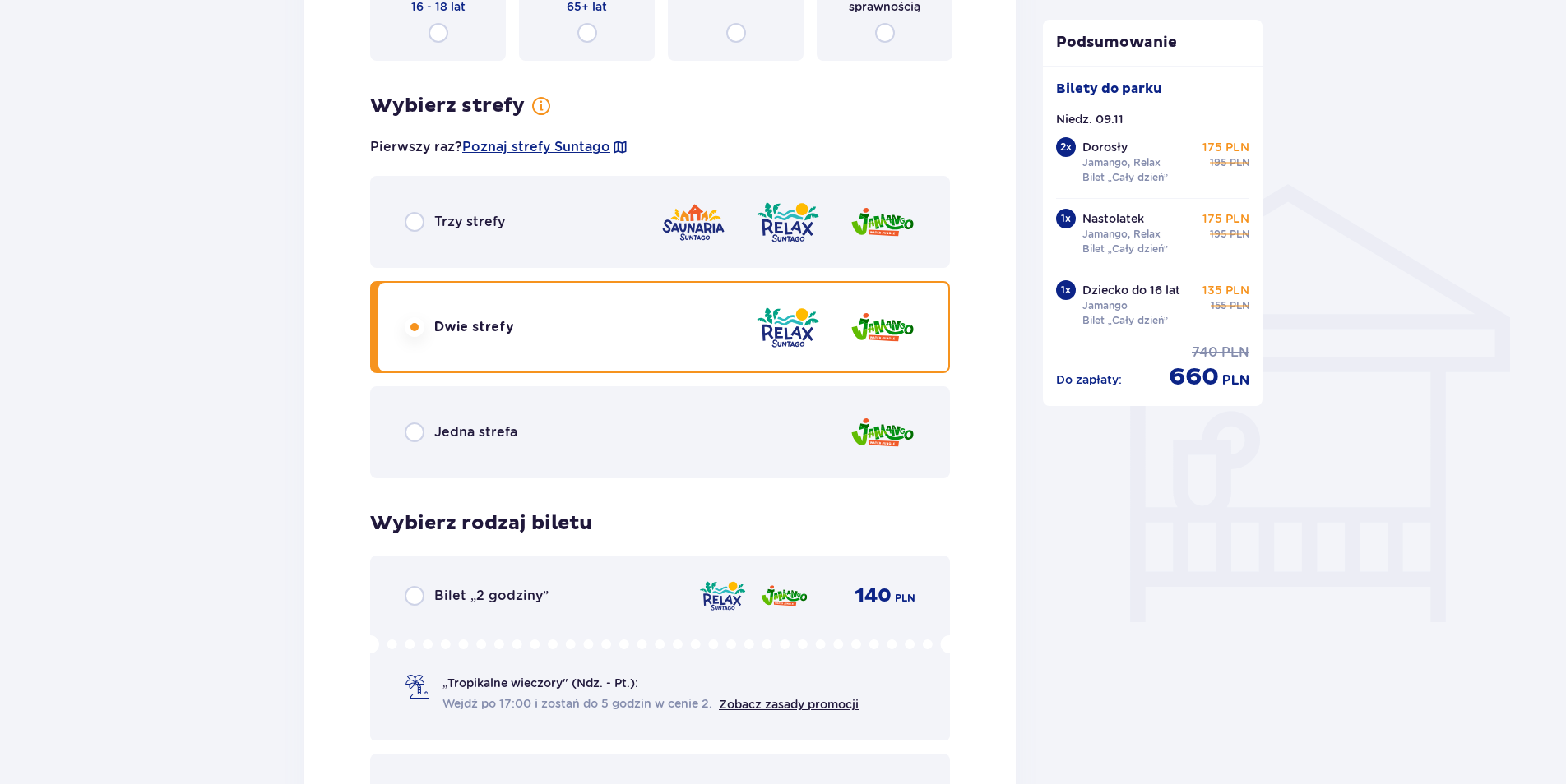
click at [412, 595] on input "radio" at bounding box center [414, 596] width 20 height 20
radio input "true"
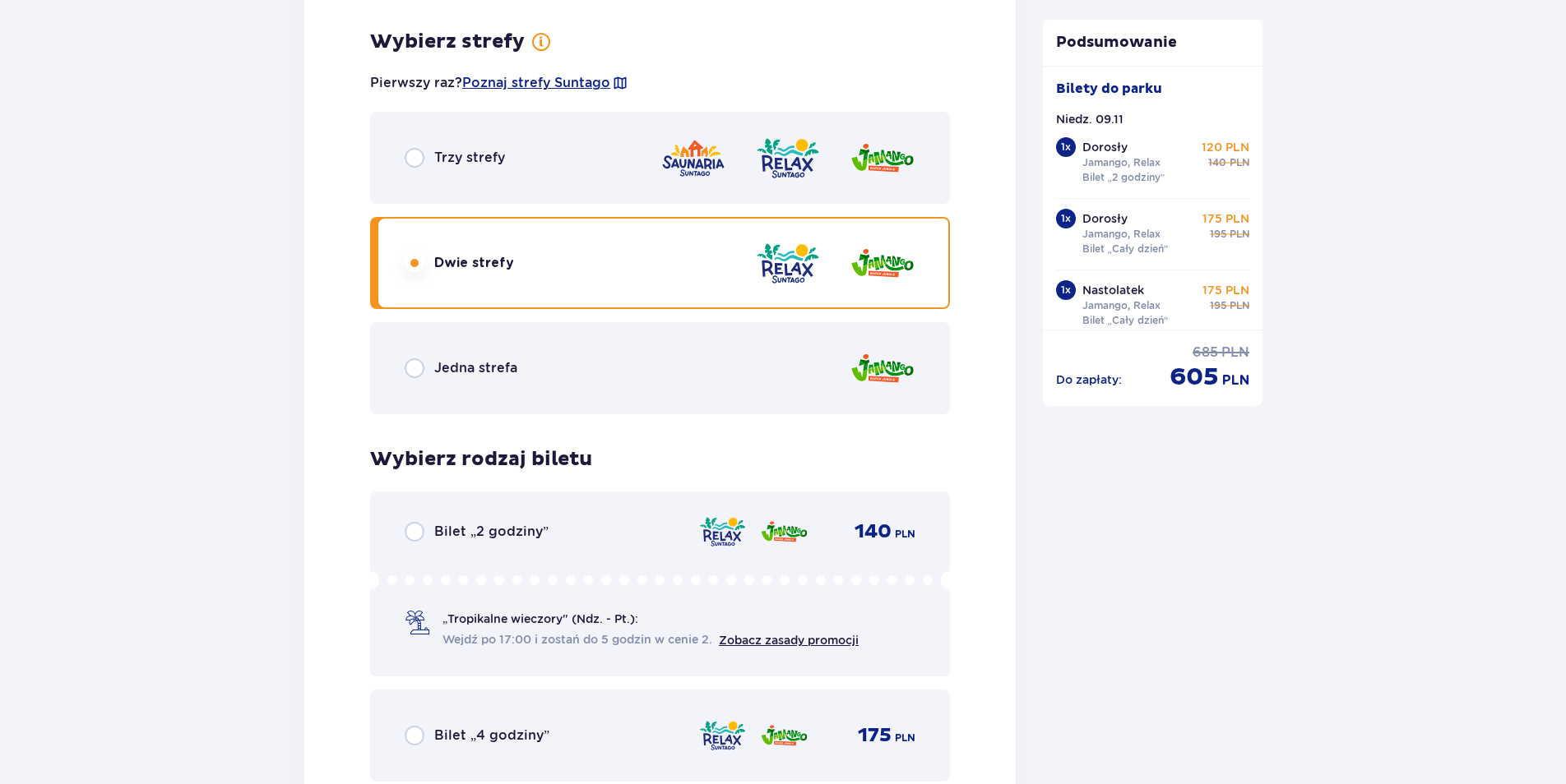
scroll to position [2549, 0]
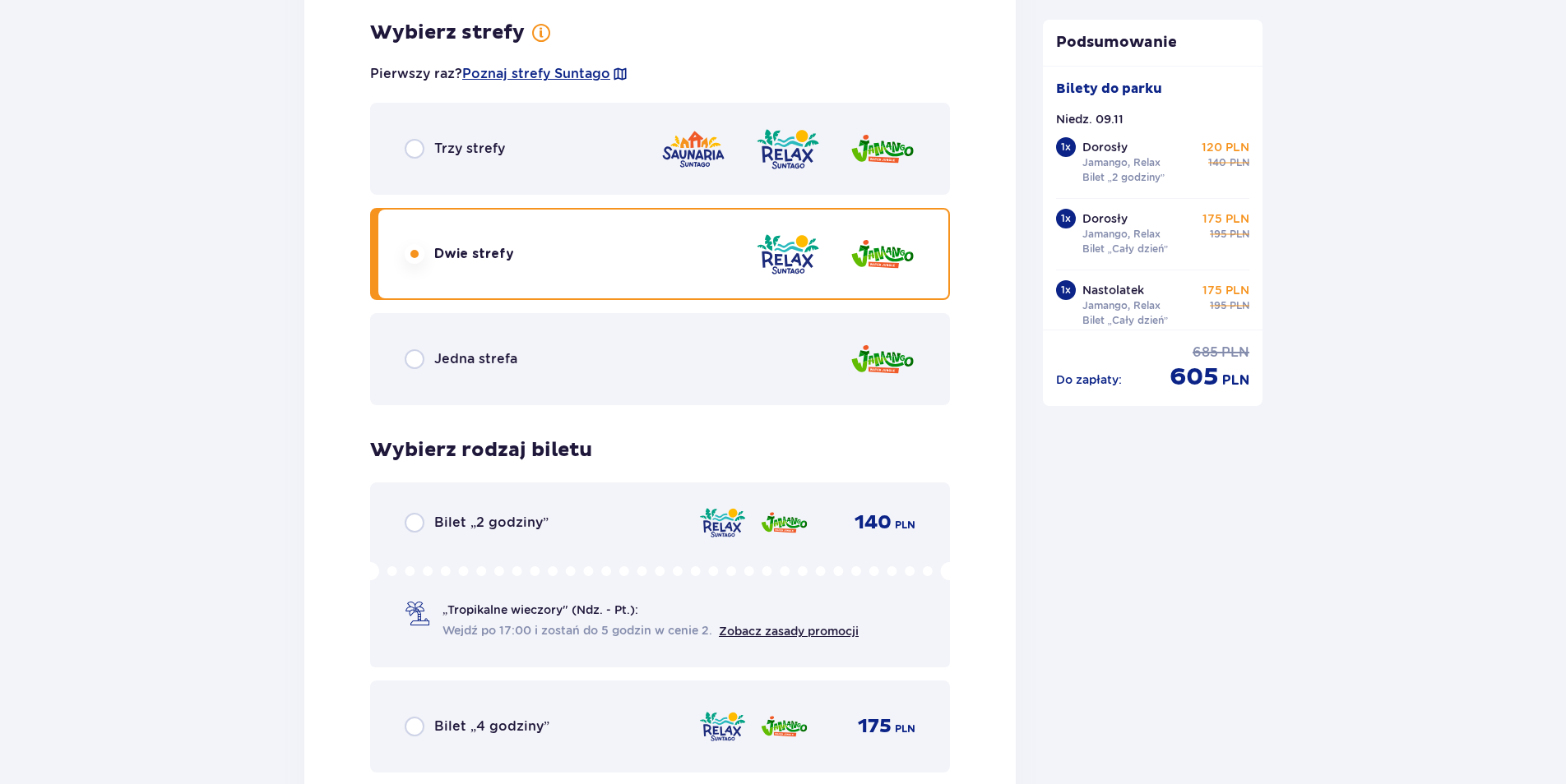
click at [416, 522] on input "radio" at bounding box center [414, 522] width 20 height 20
radio input "true"
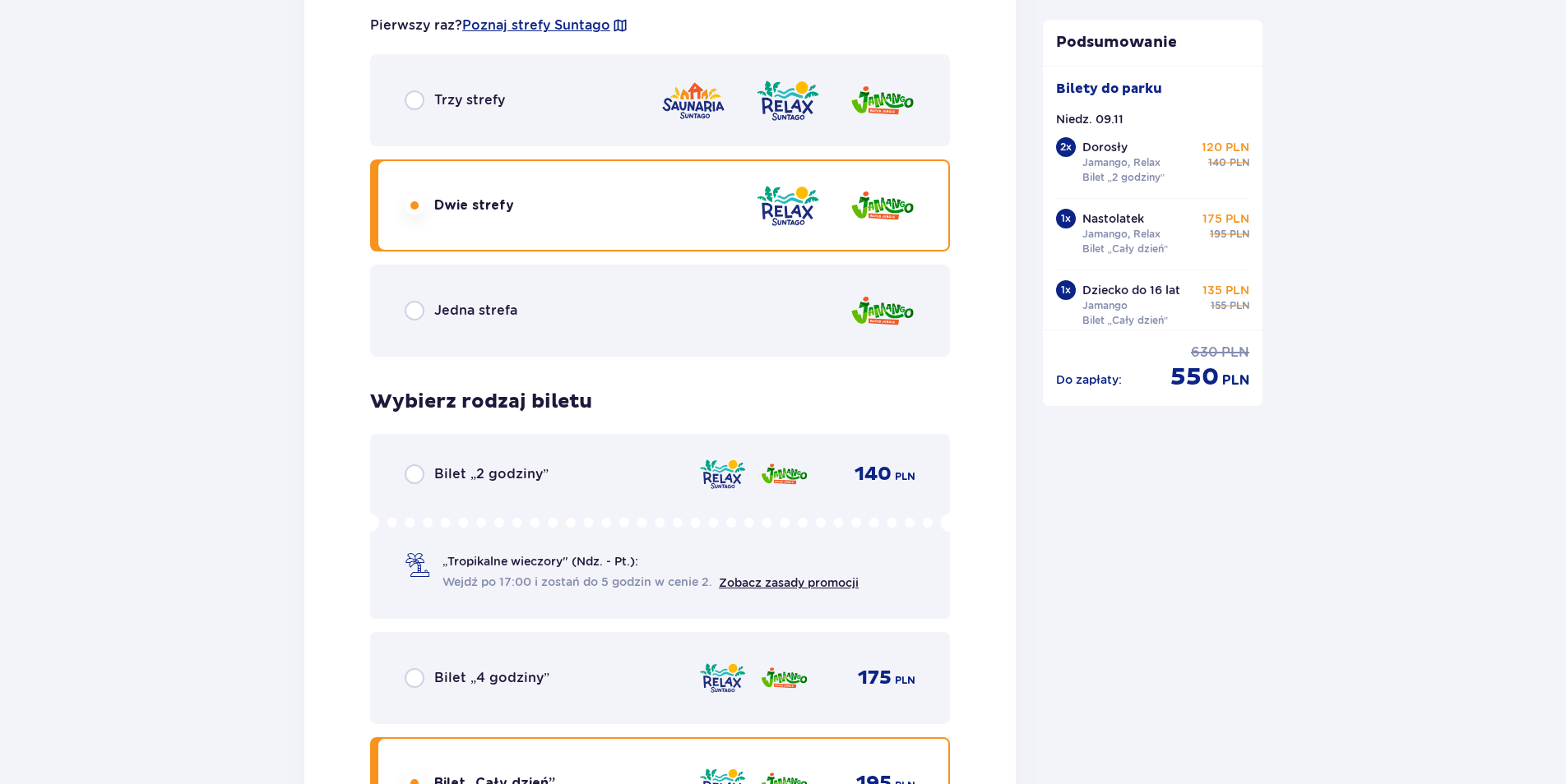
scroll to position [5061, 0]
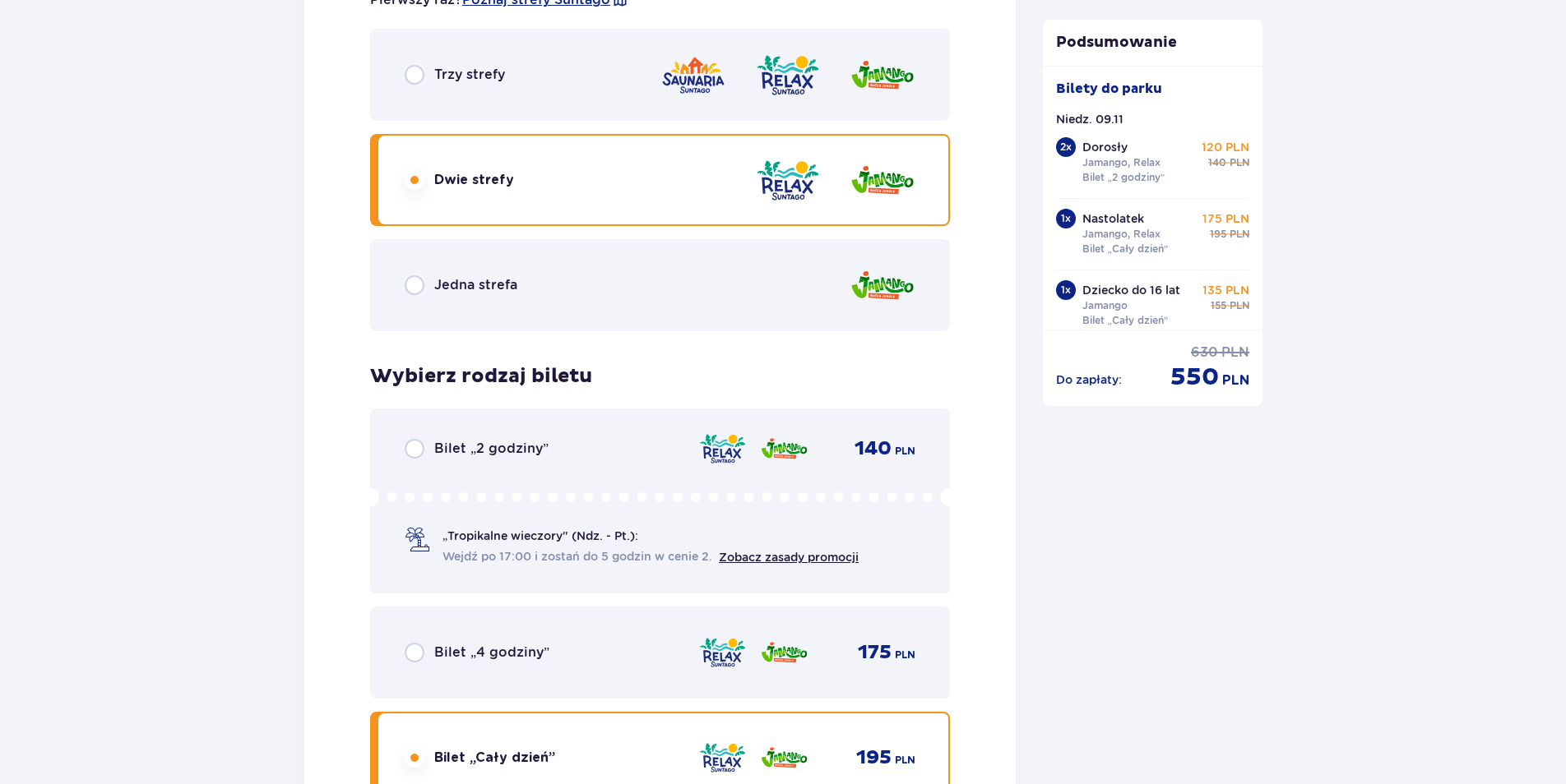
click at [412, 448] on input "radio" at bounding box center [414, 448] width 20 height 20
radio input "true"
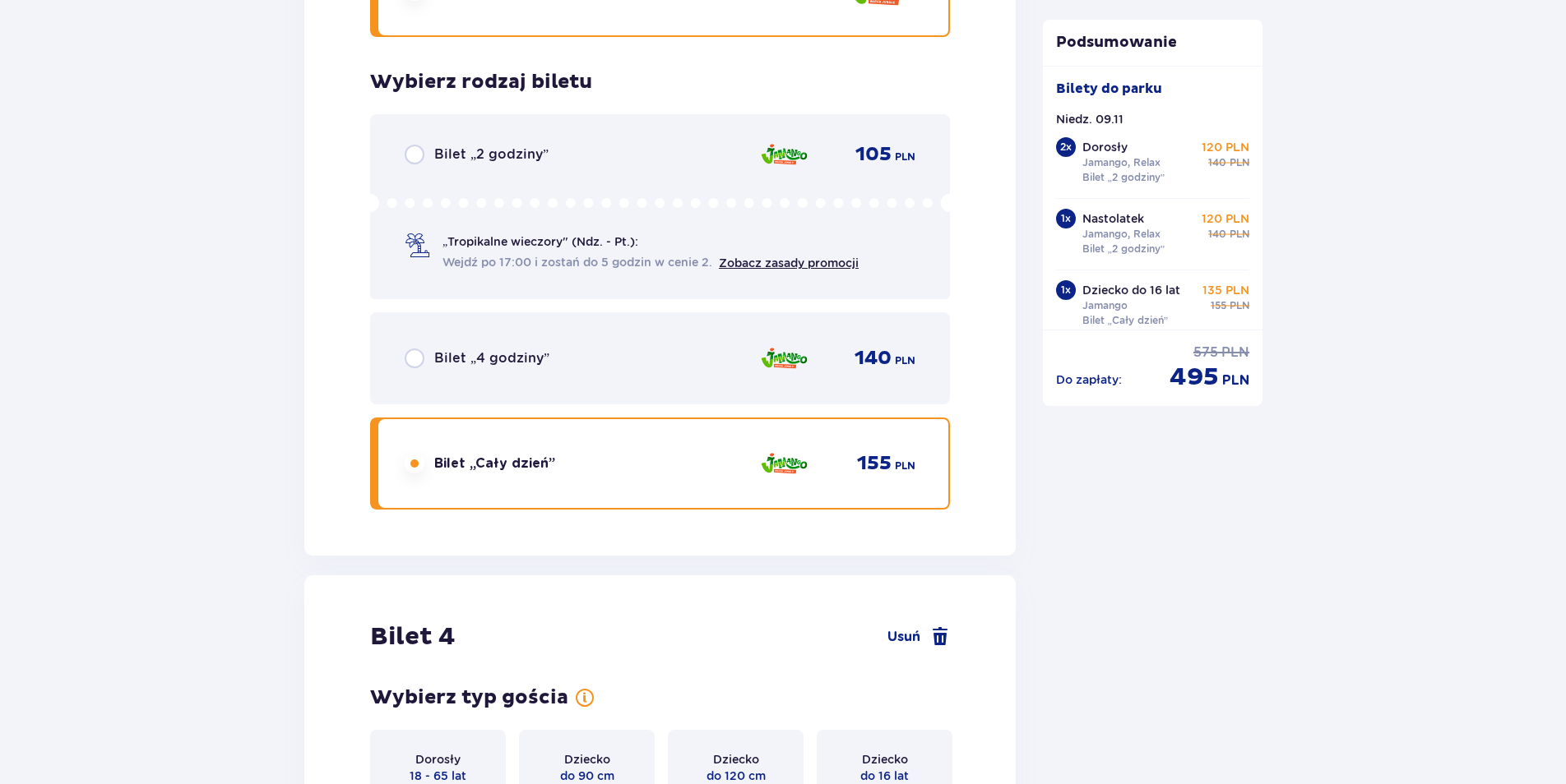
scroll to position [3992, 0]
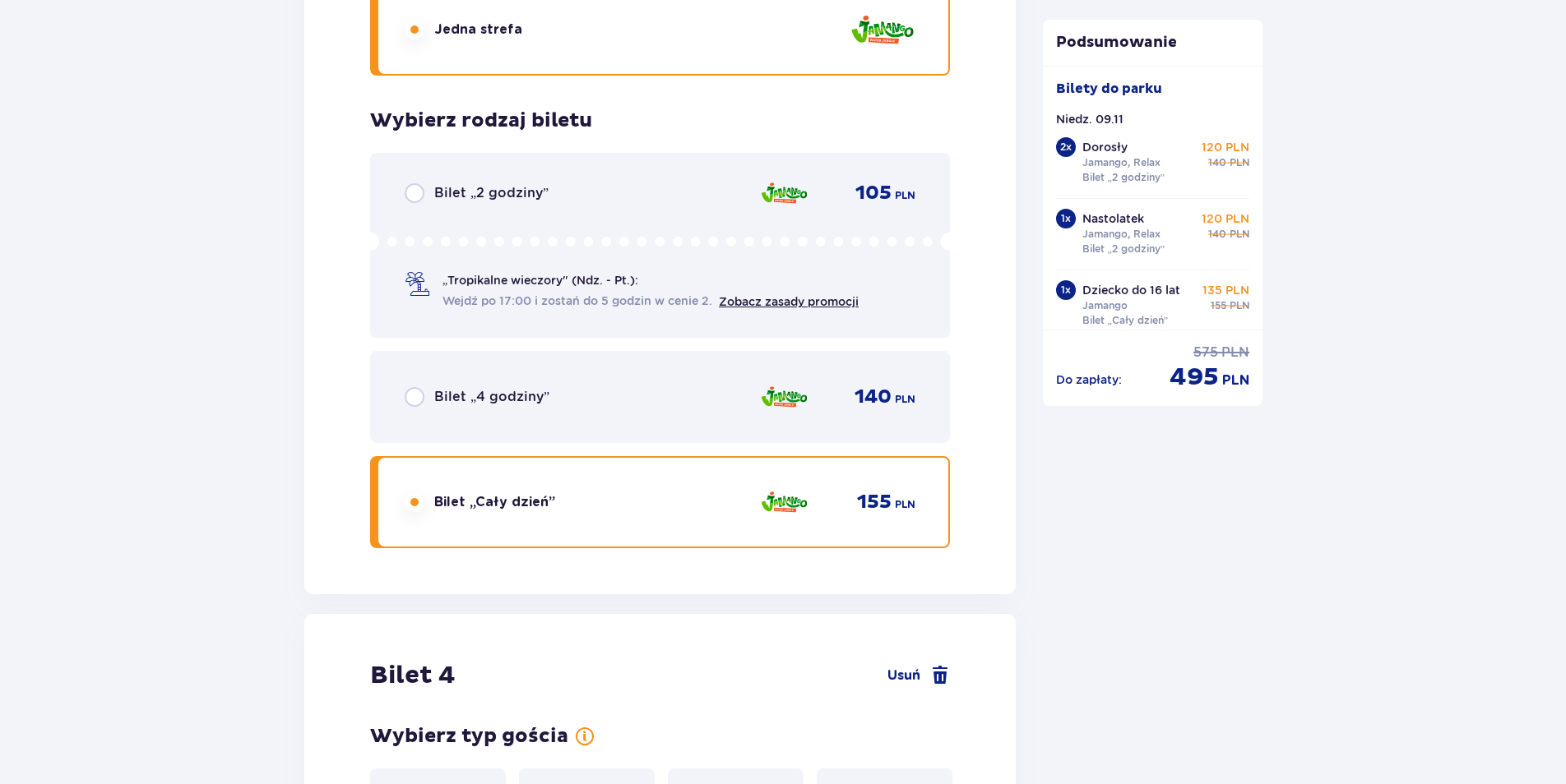
click at [415, 191] on input "radio" at bounding box center [414, 193] width 20 height 20
radio input "true"
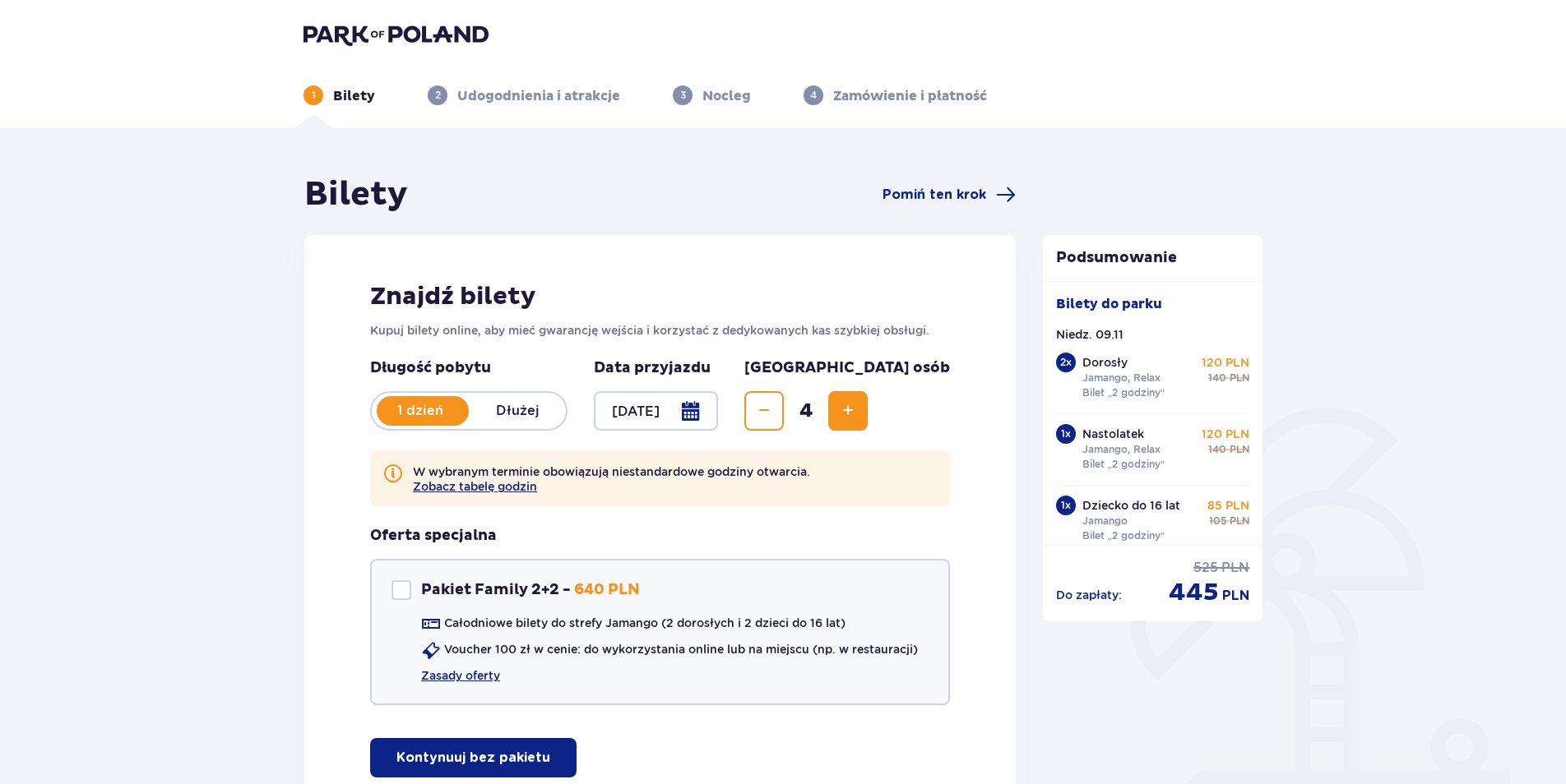
scroll to position [82, 0]
